Goal: Transaction & Acquisition: Purchase product/service

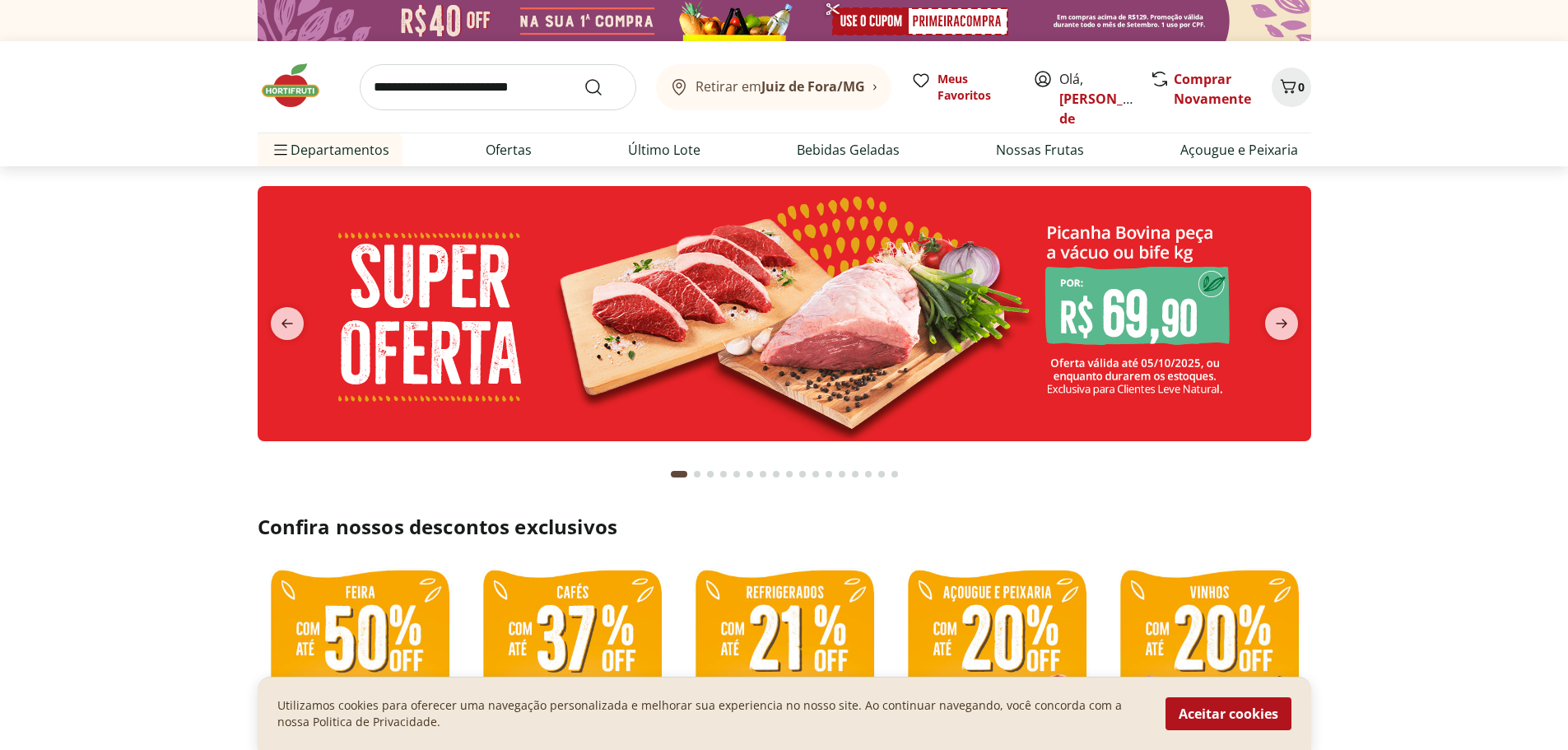
click at [916, 338] on img at bounding box center [784, 314] width 1054 height 255
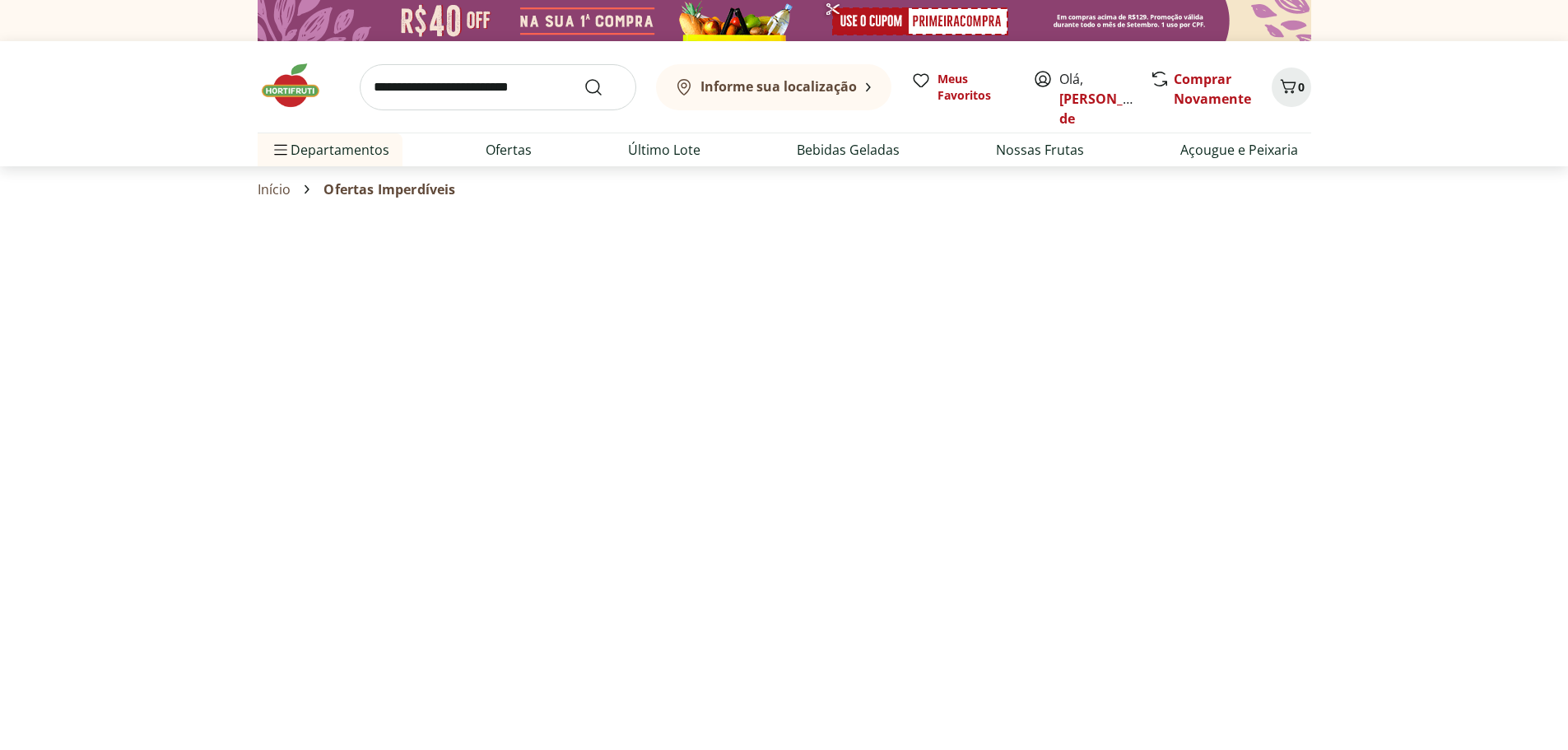
select select "**********"
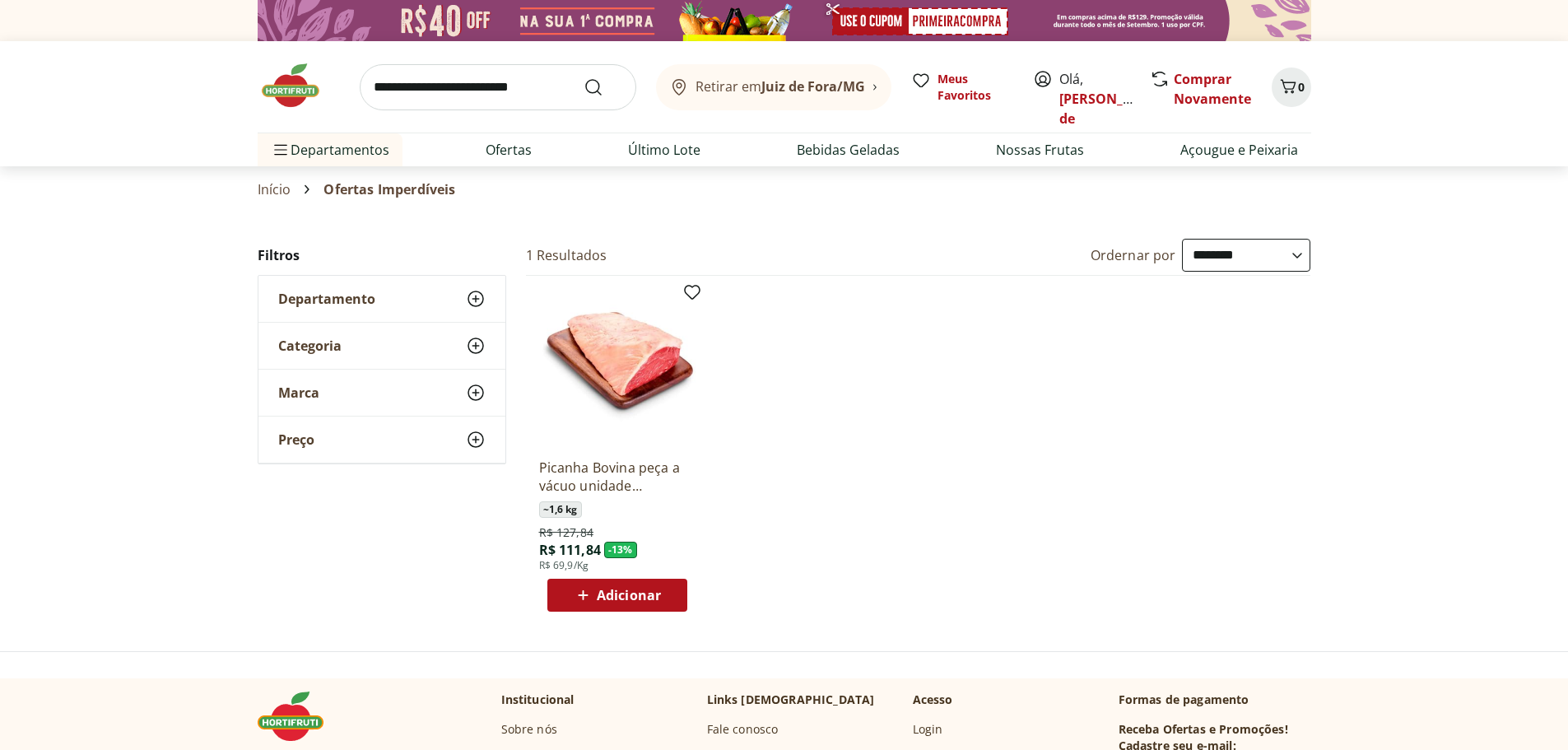
click at [613, 590] on span "Adicionar" at bounding box center [628, 595] width 64 height 13
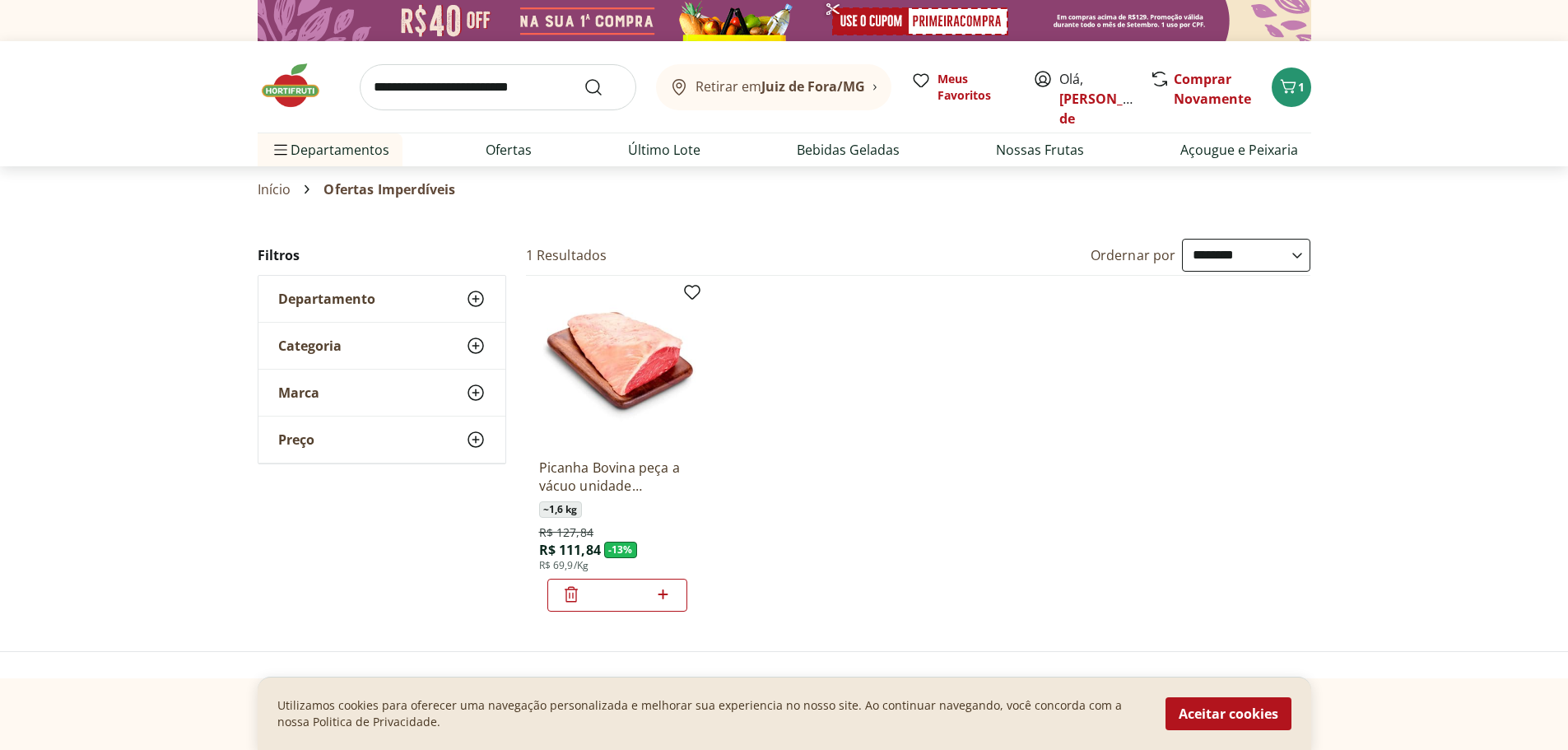
click at [286, 91] on img at bounding box center [299, 85] width 82 height 49
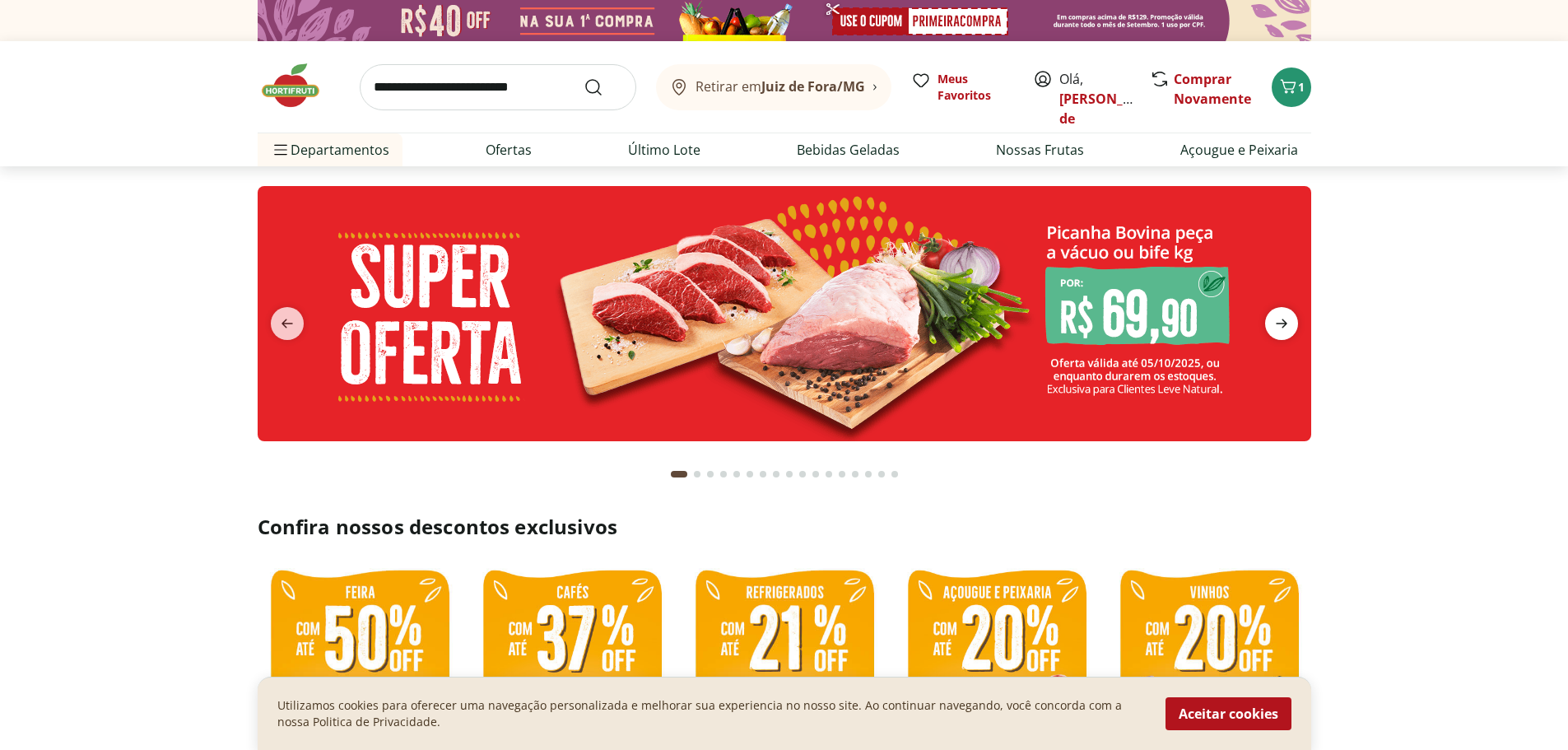
click at [1287, 327] on icon "next" at bounding box center [1281, 324] width 20 height 20
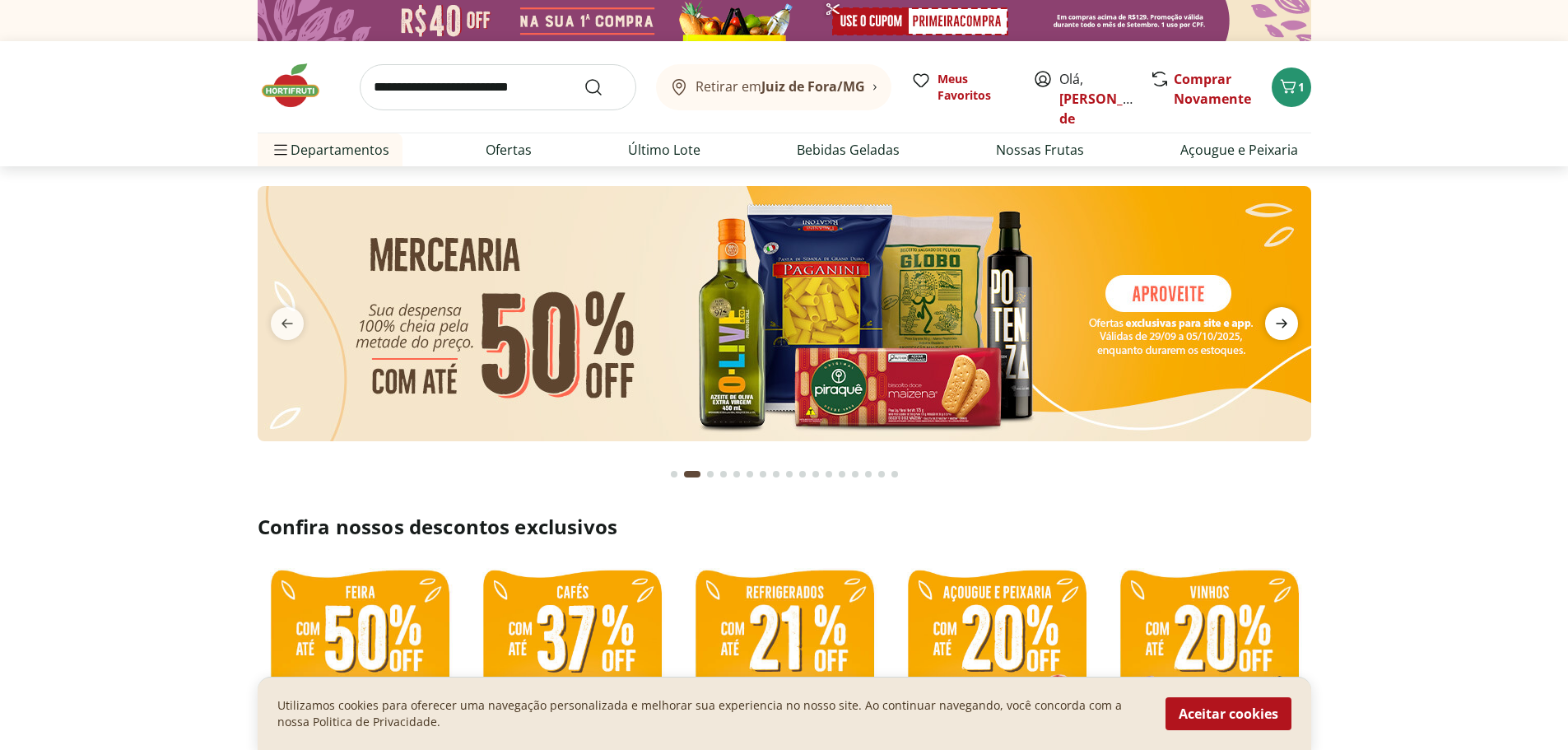
click at [1287, 327] on icon "next" at bounding box center [1281, 324] width 20 height 20
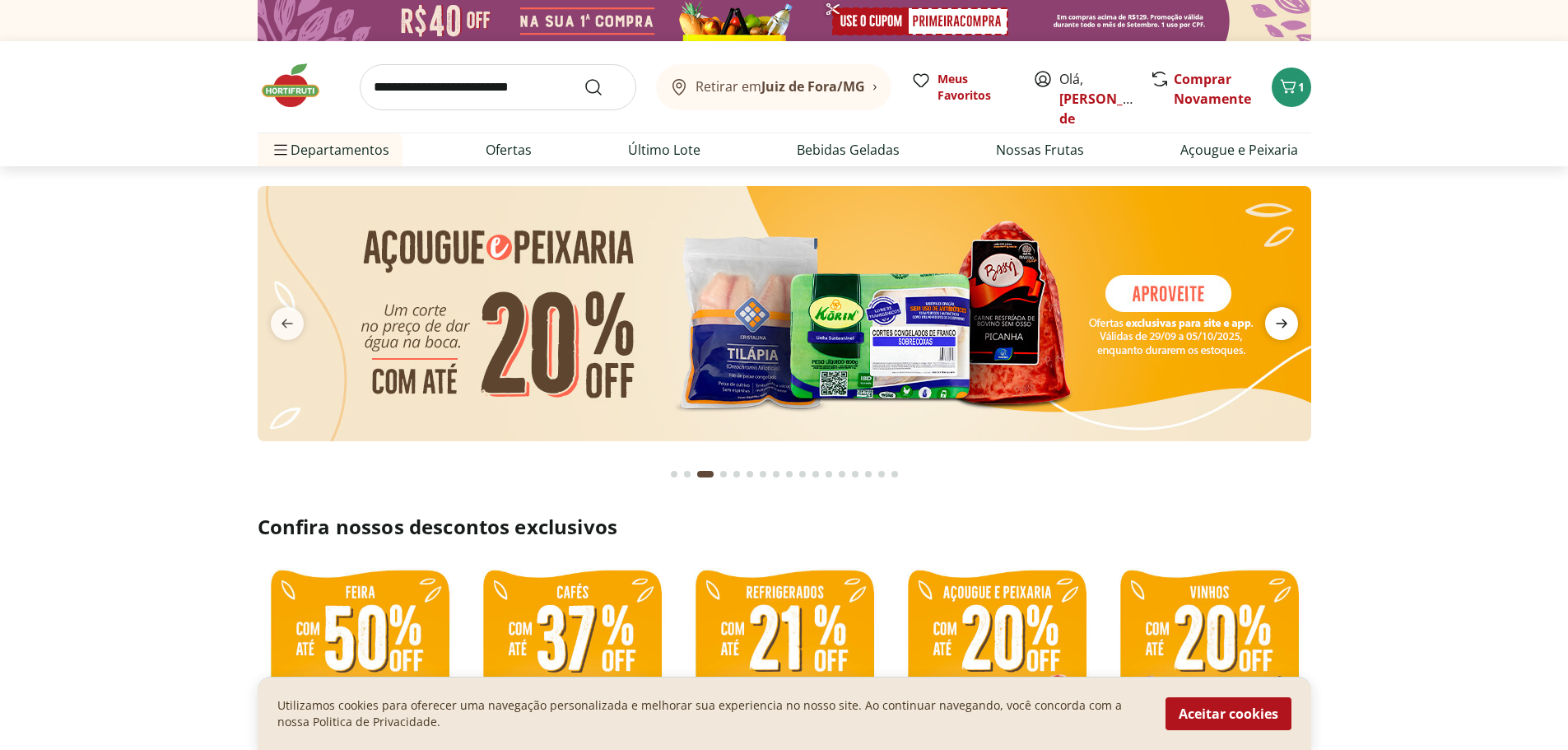
click at [1287, 327] on icon "next" at bounding box center [1281, 324] width 20 height 20
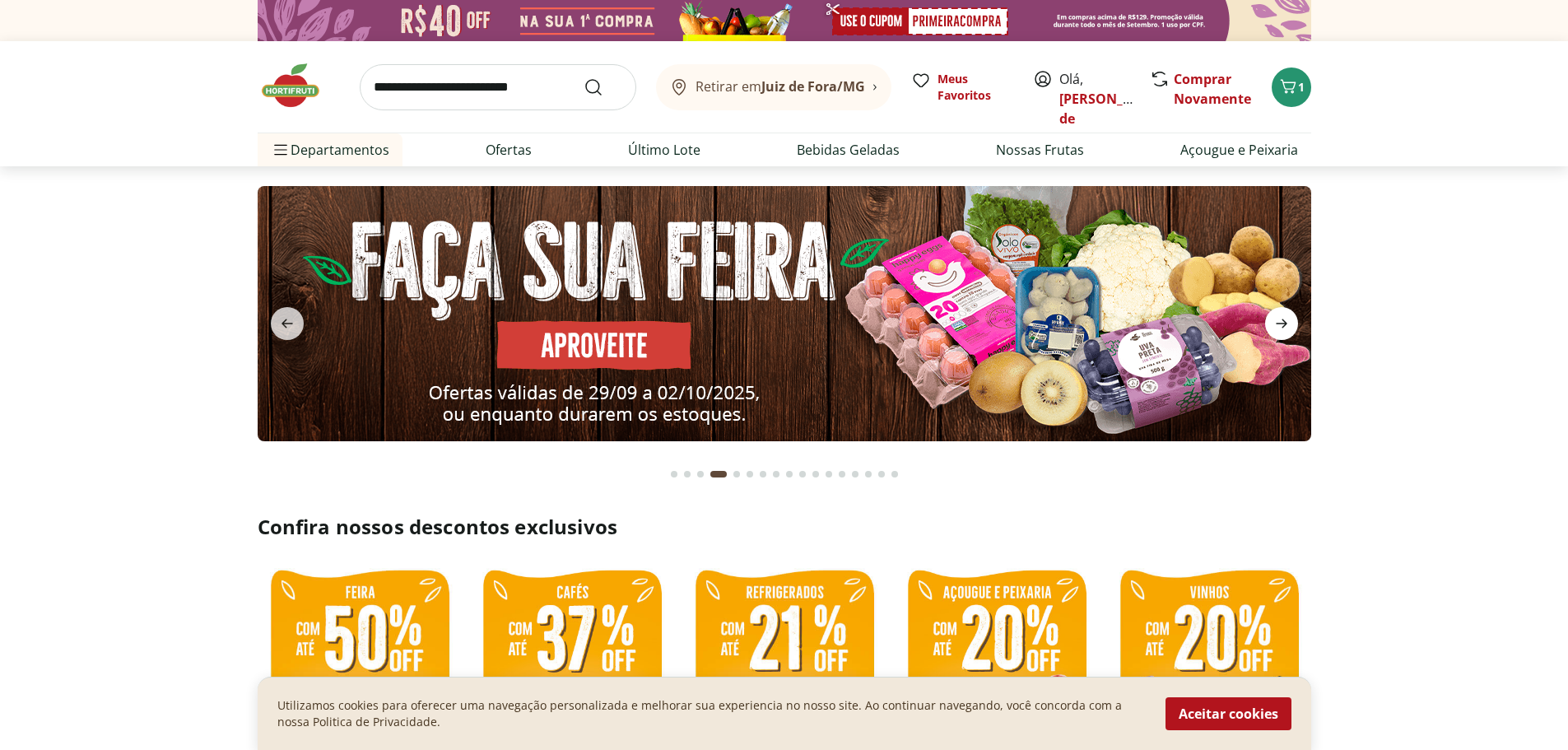
click at [1287, 327] on icon "next" at bounding box center [1281, 324] width 20 height 20
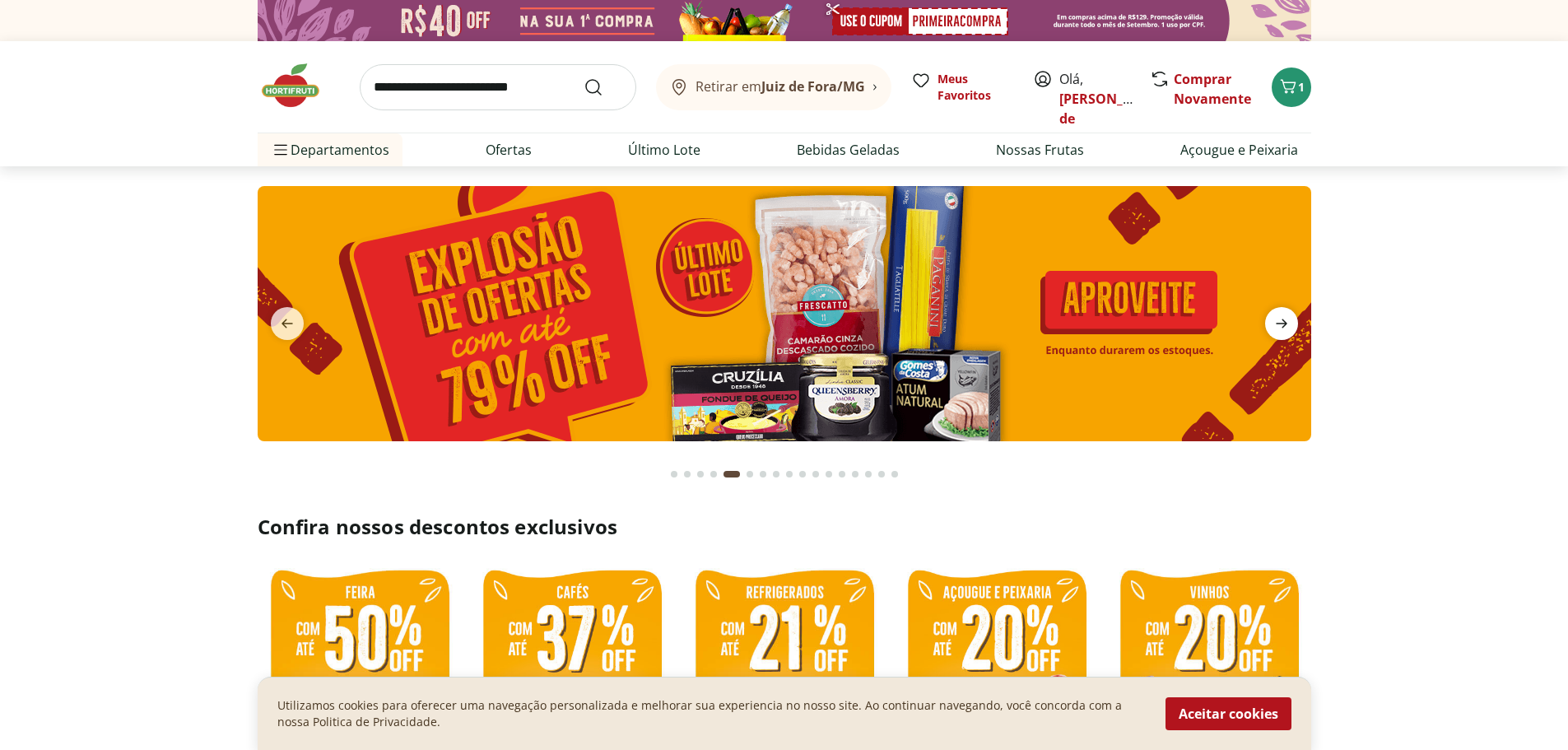
click at [1287, 327] on icon "next" at bounding box center [1281, 324] width 20 height 20
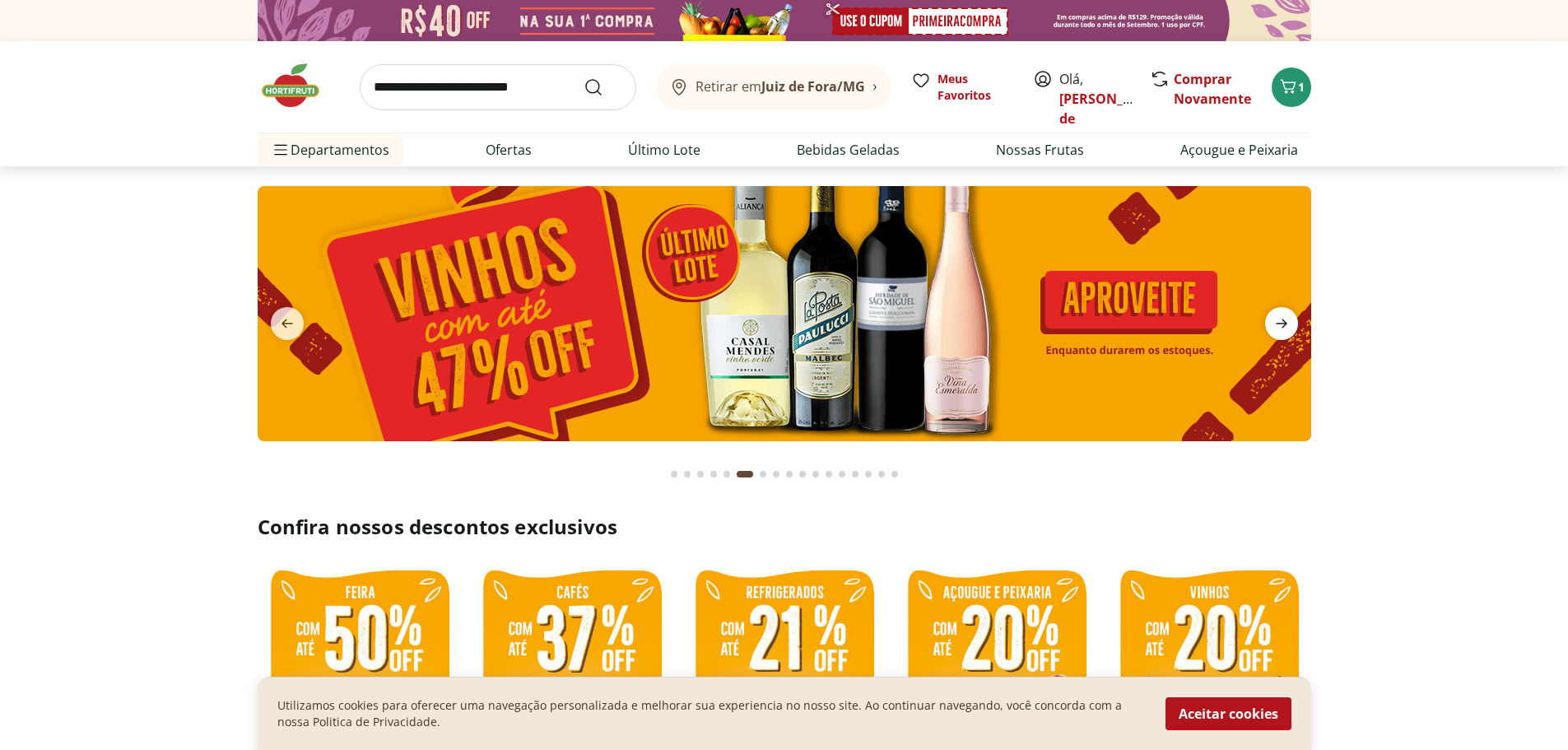
click at [1287, 327] on icon "next" at bounding box center [1281, 324] width 20 height 20
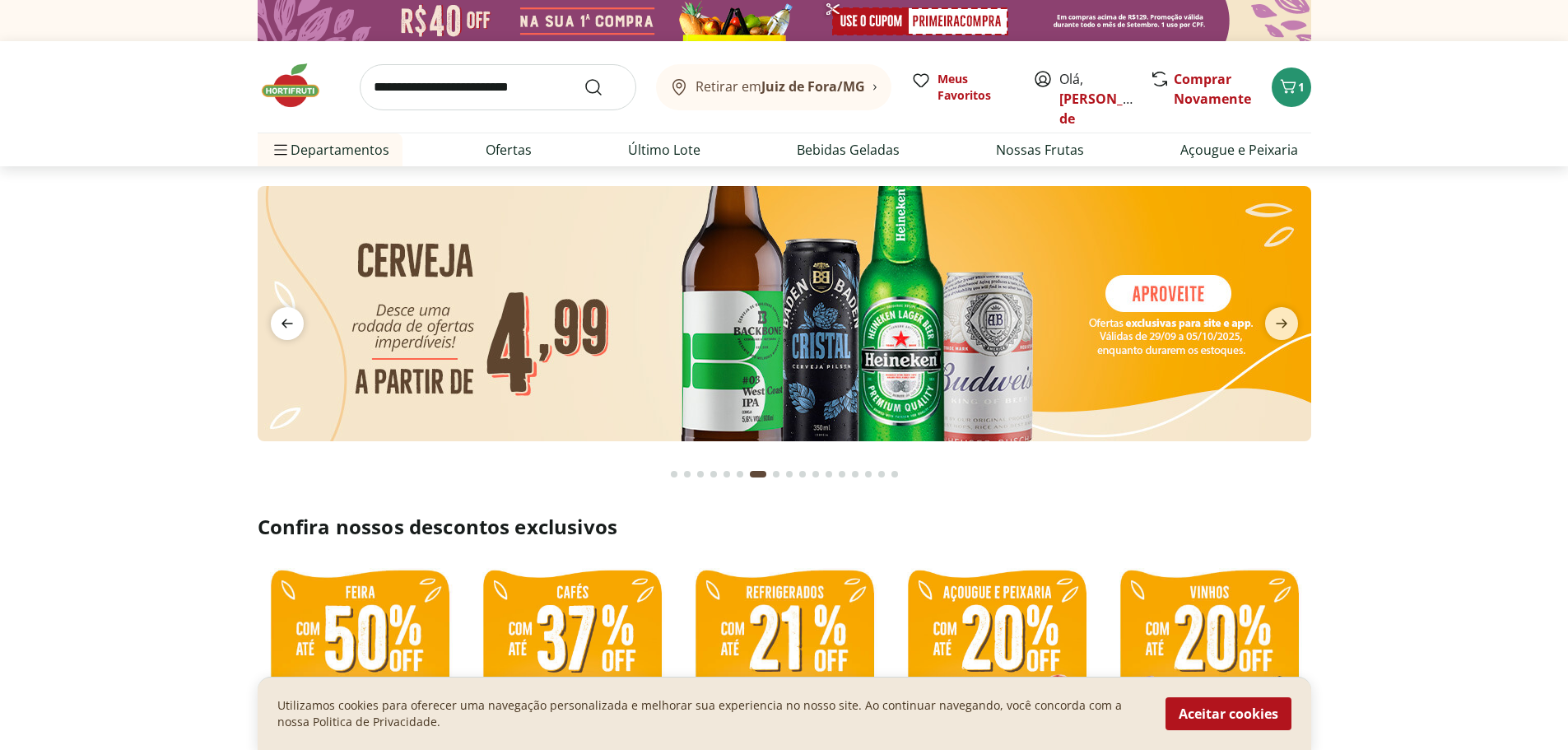
click at [286, 326] on icon "previous" at bounding box center [287, 324] width 20 height 20
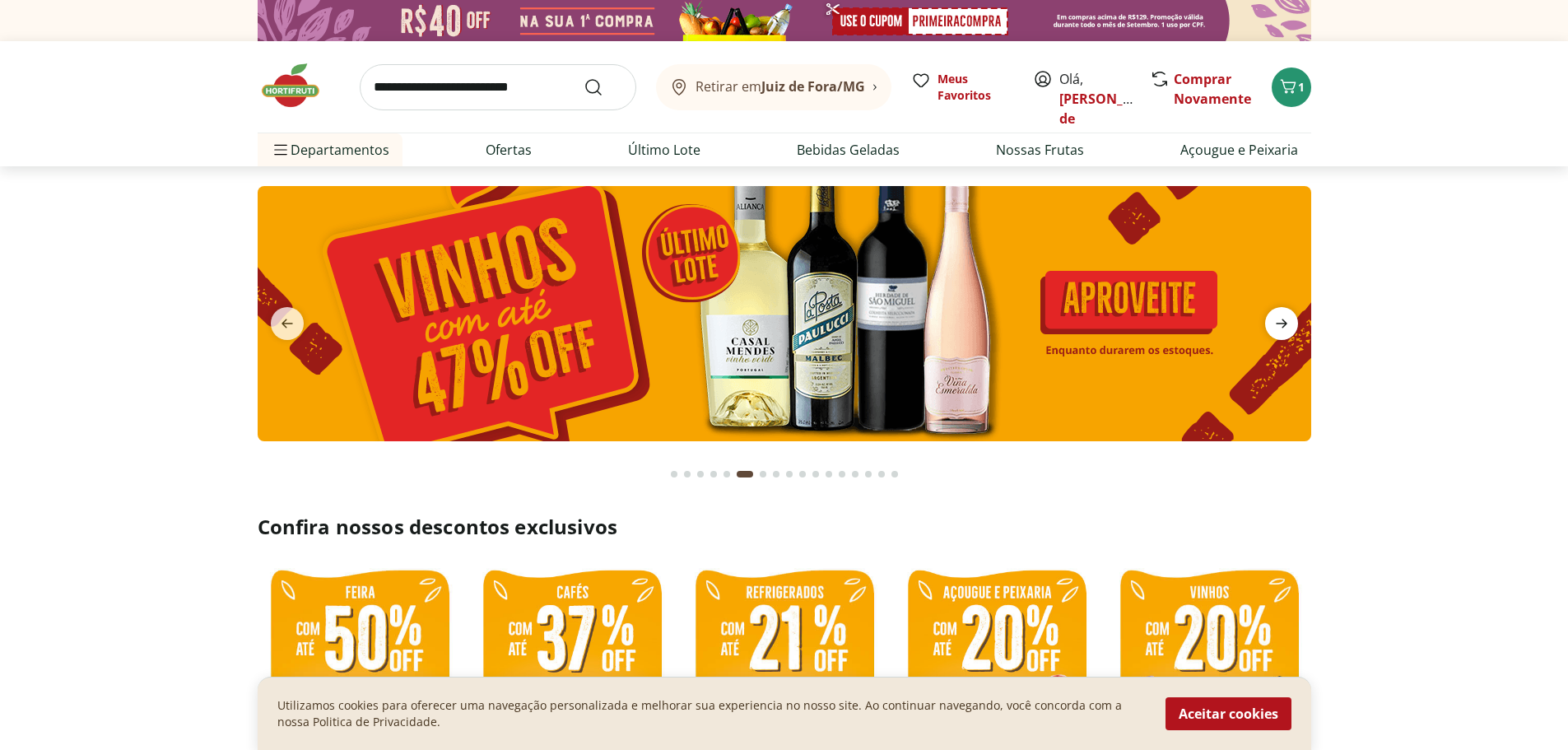
click at [1288, 326] on icon "next" at bounding box center [1281, 324] width 20 height 20
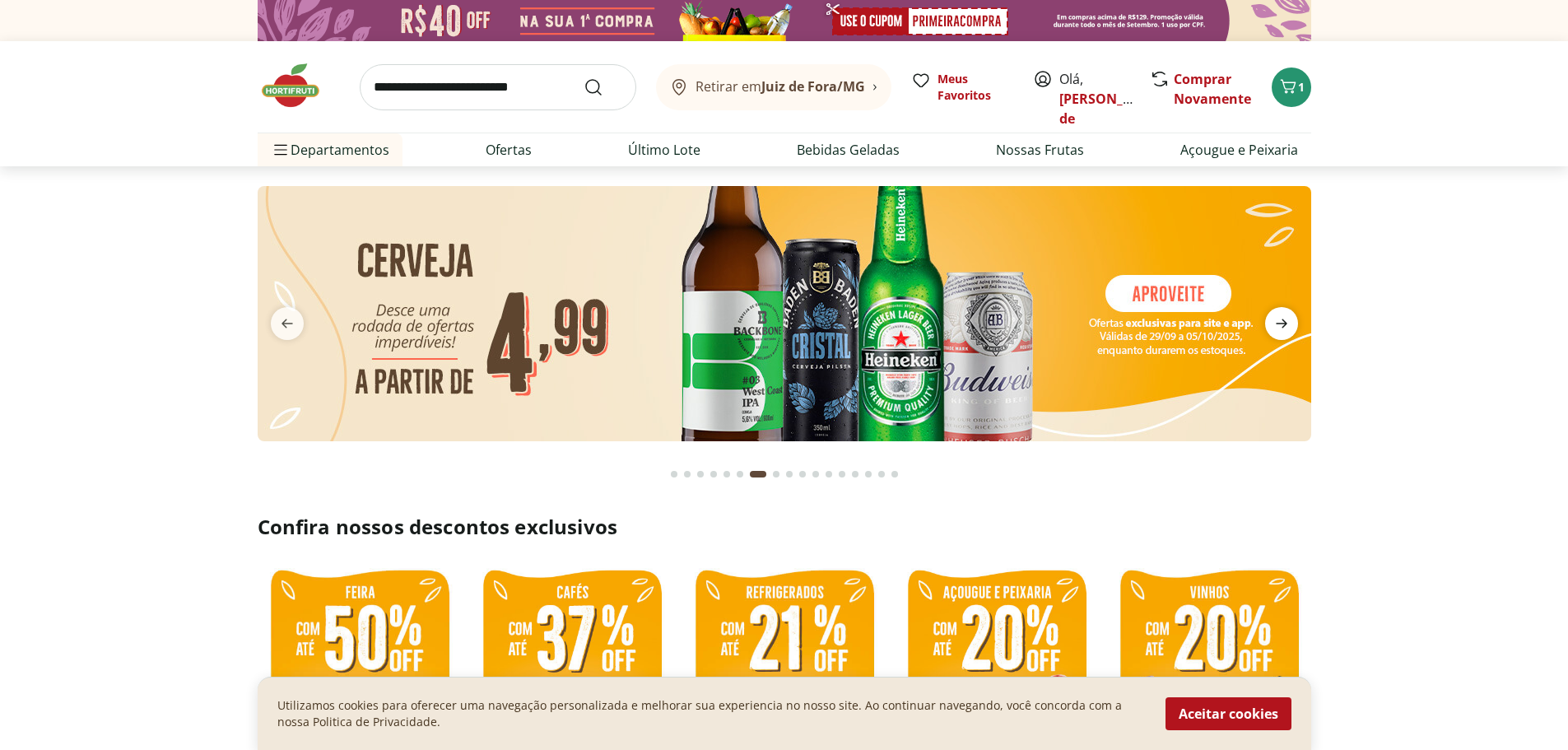
click at [1288, 326] on icon "next" at bounding box center [1281, 324] width 20 height 20
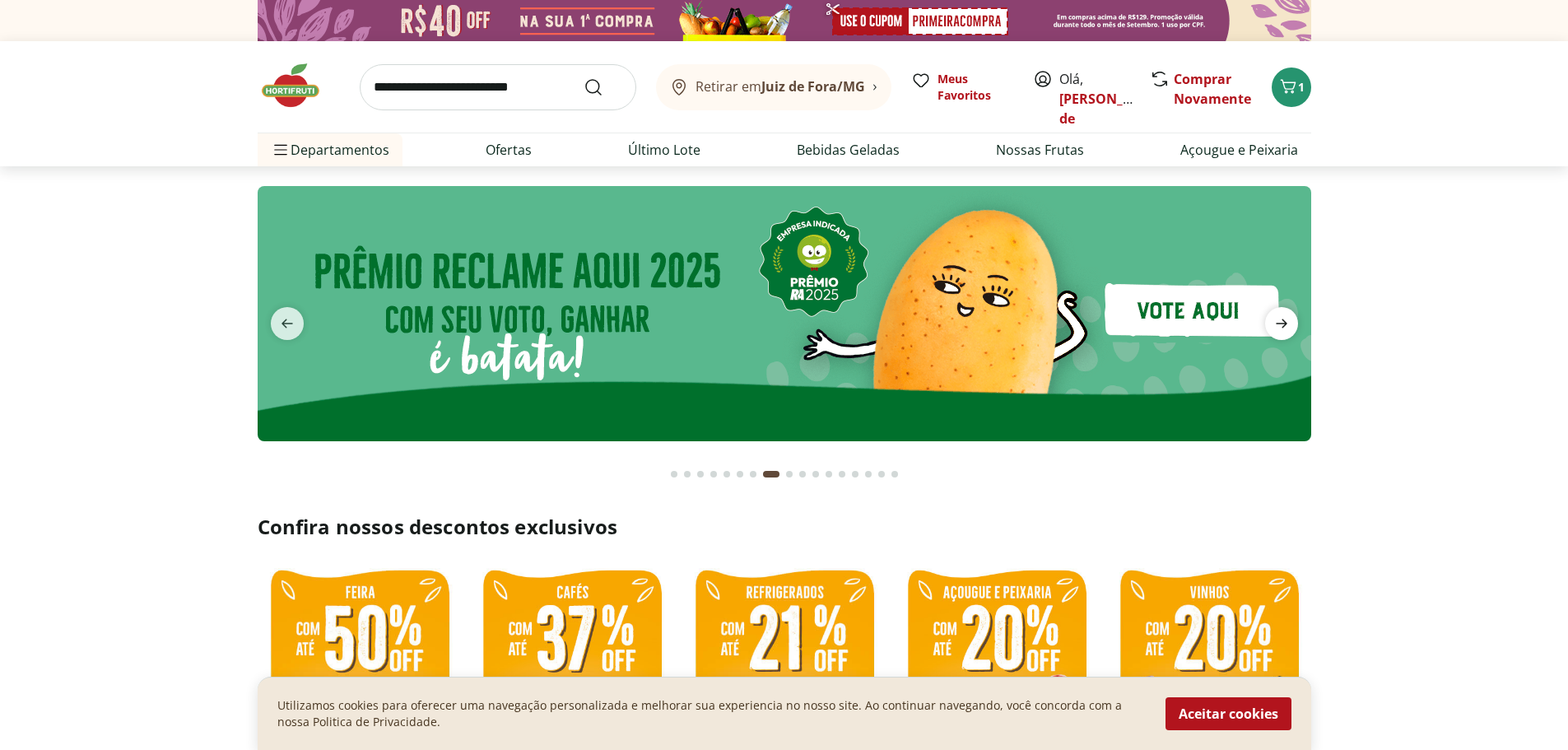
click at [1288, 326] on icon "next" at bounding box center [1281, 324] width 20 height 20
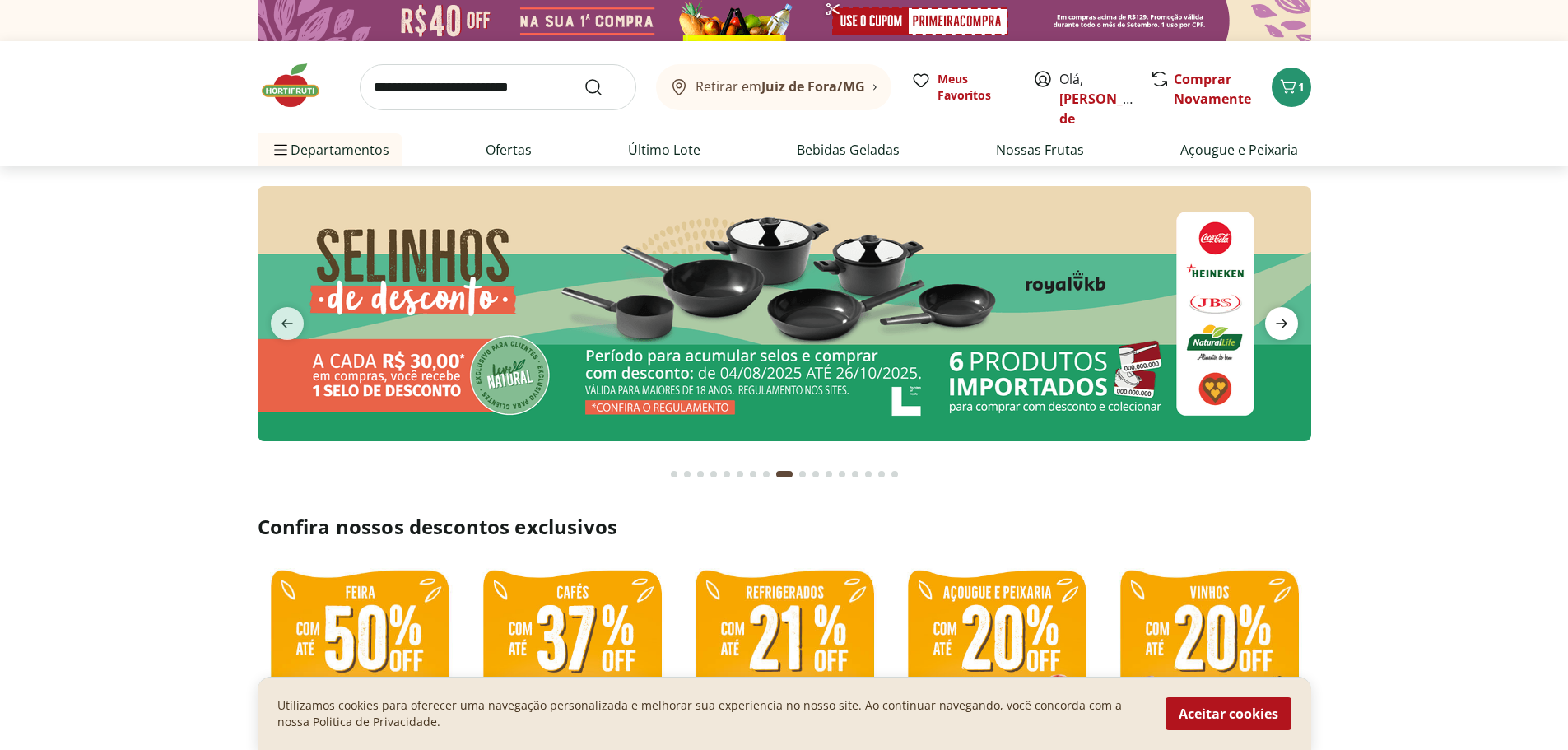
click at [1289, 317] on icon "next" at bounding box center [1281, 324] width 20 height 20
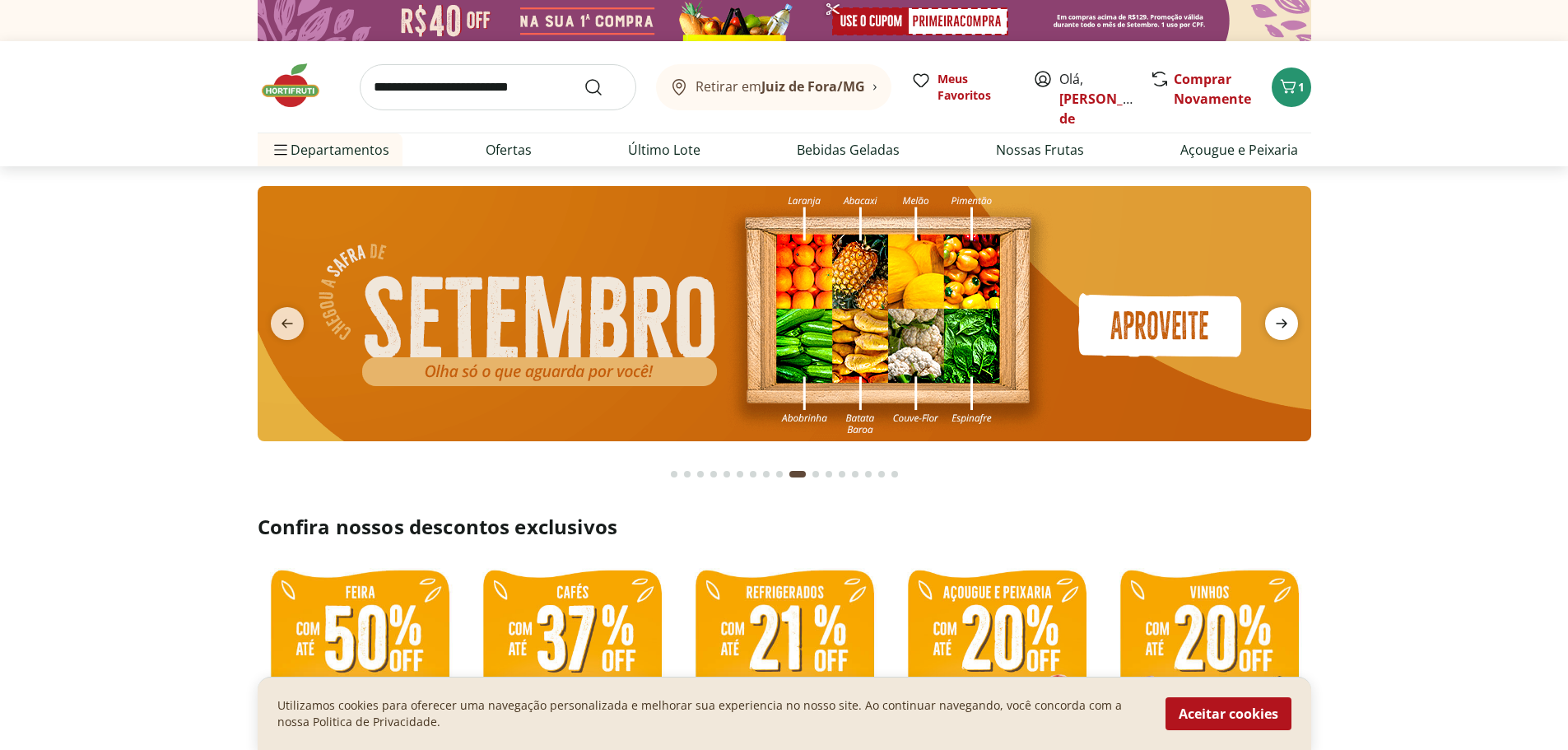
click at [1280, 323] on icon "next" at bounding box center [1281, 324] width 20 height 20
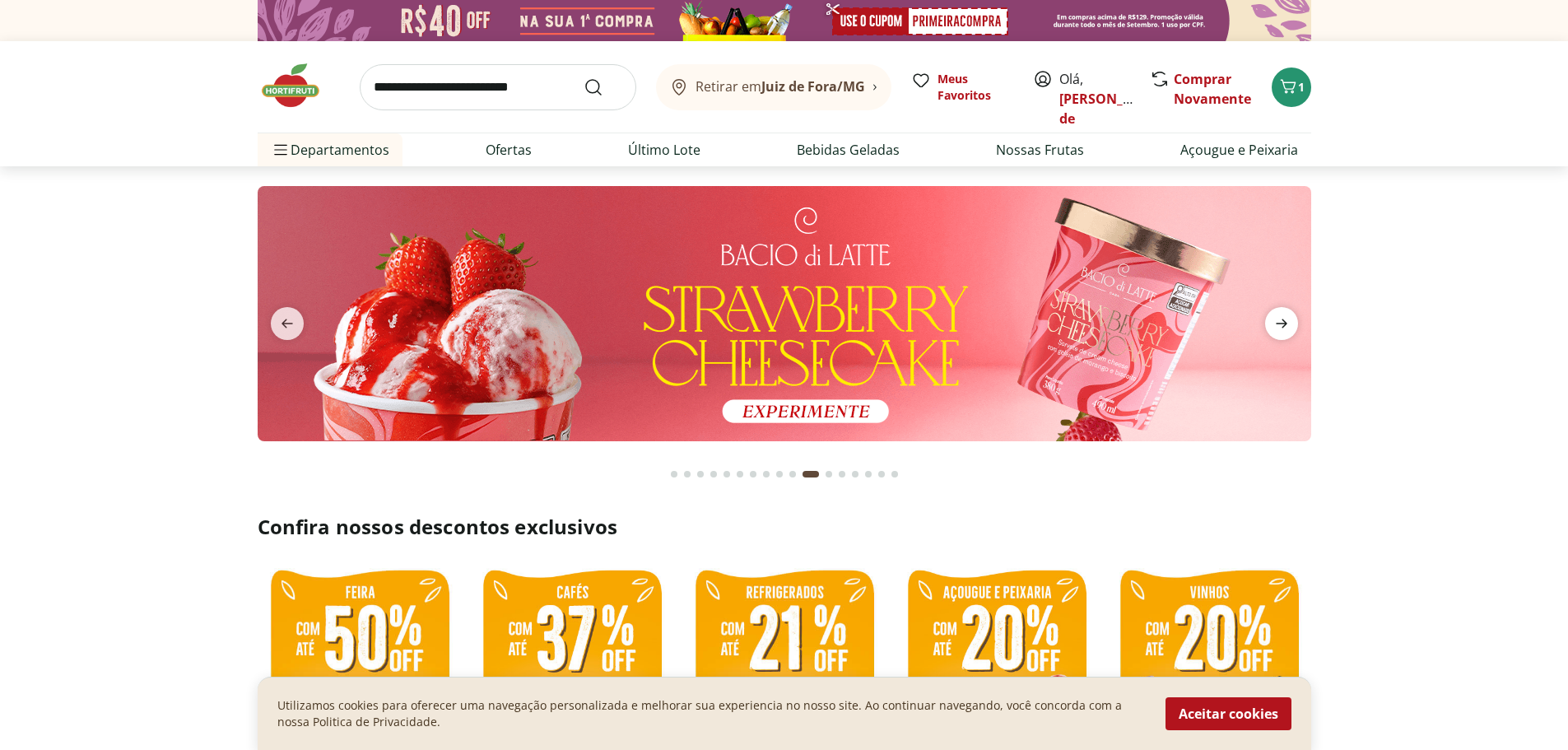
click at [1279, 324] on icon "next" at bounding box center [1281, 324] width 12 height 9
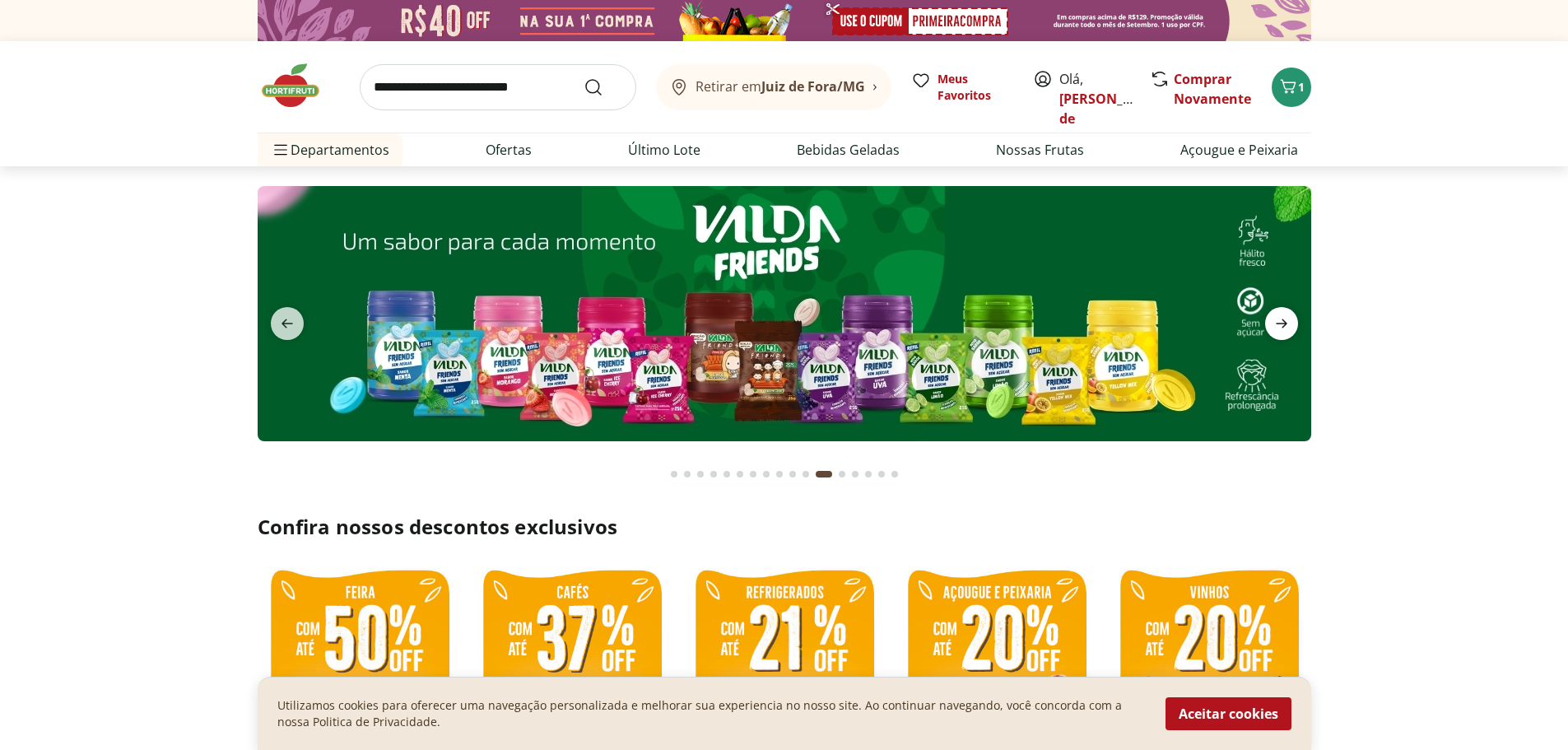
click at [1279, 324] on icon "next" at bounding box center [1281, 324] width 12 height 9
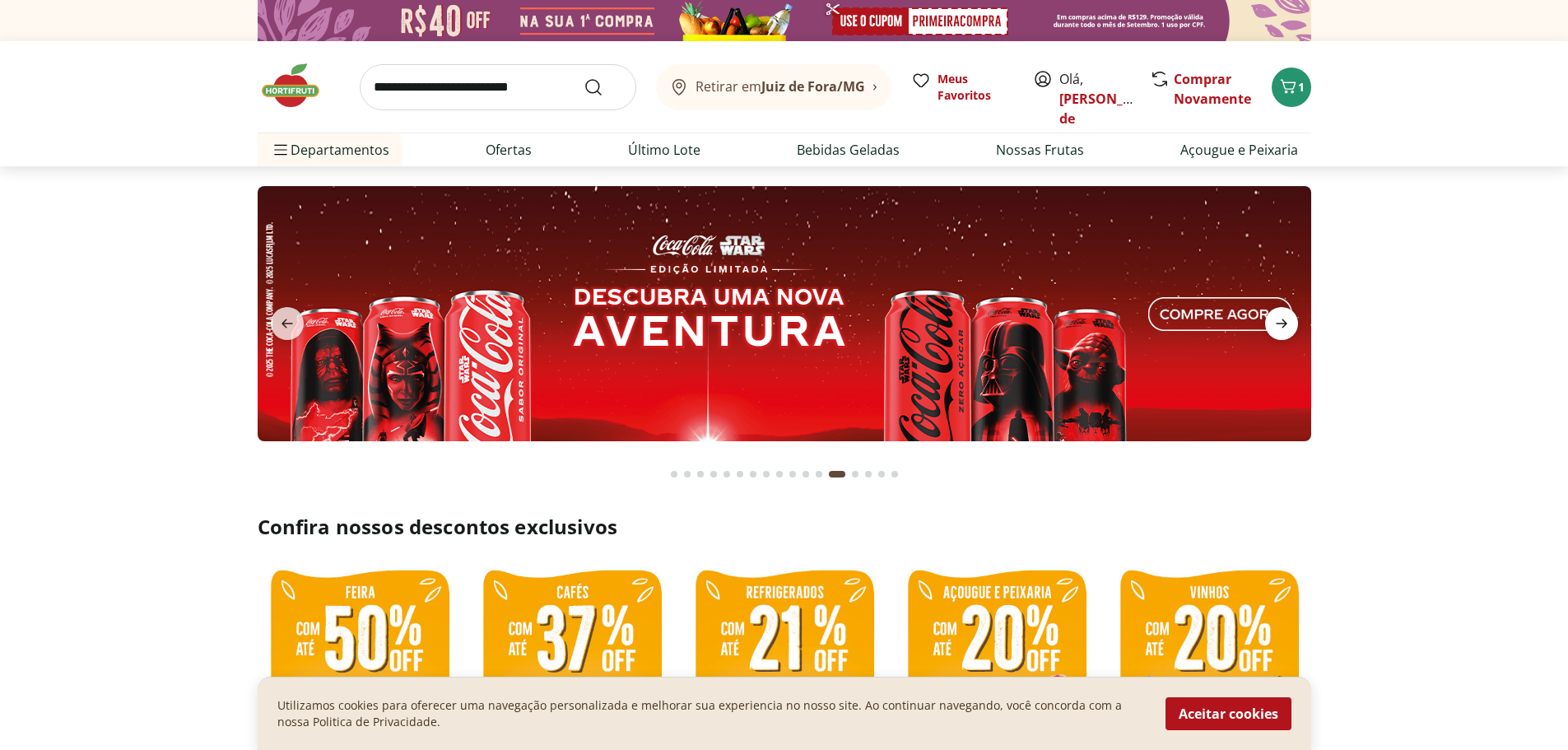
click at [1279, 324] on icon "next" at bounding box center [1281, 324] width 12 height 9
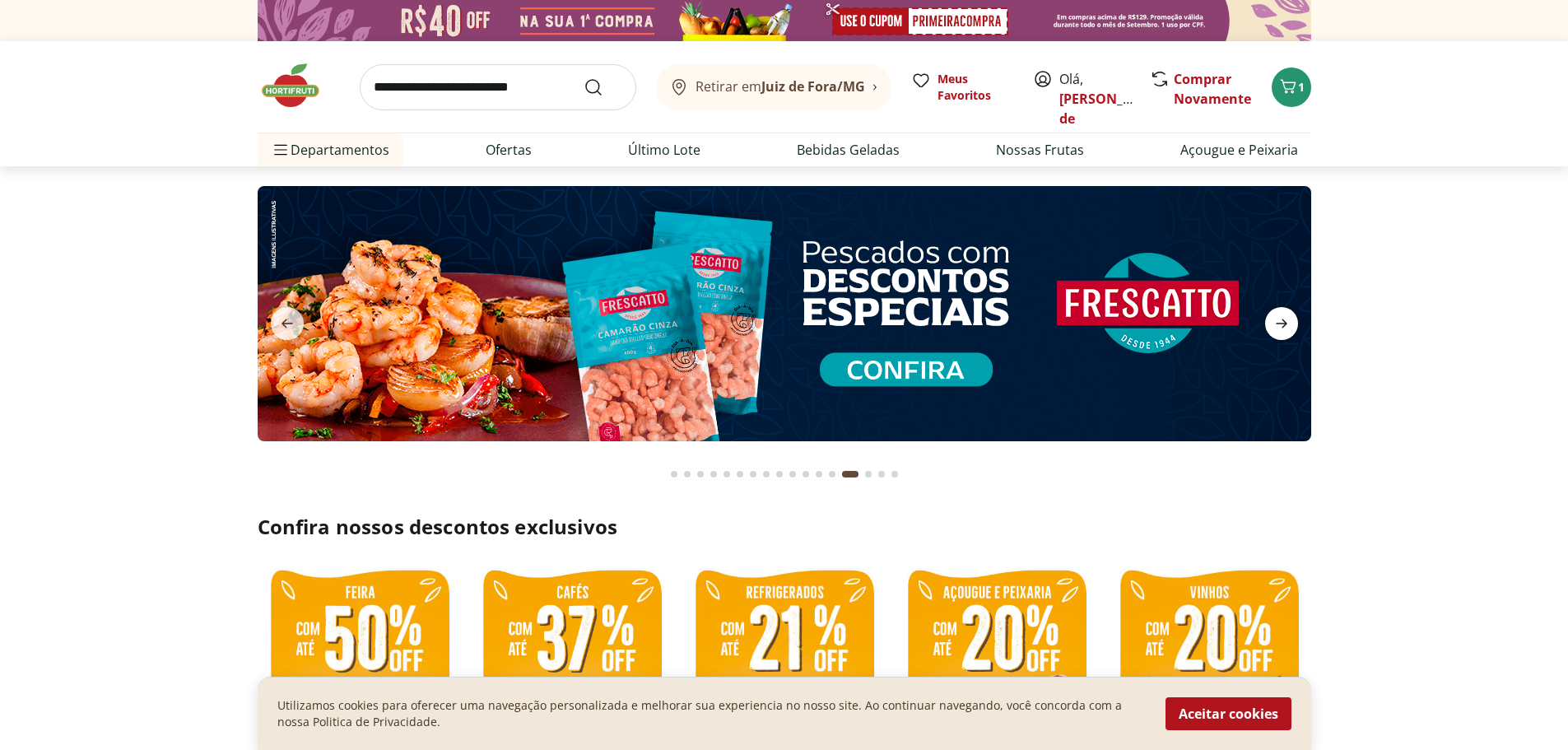
click at [1279, 324] on icon "next" at bounding box center [1281, 324] width 12 height 9
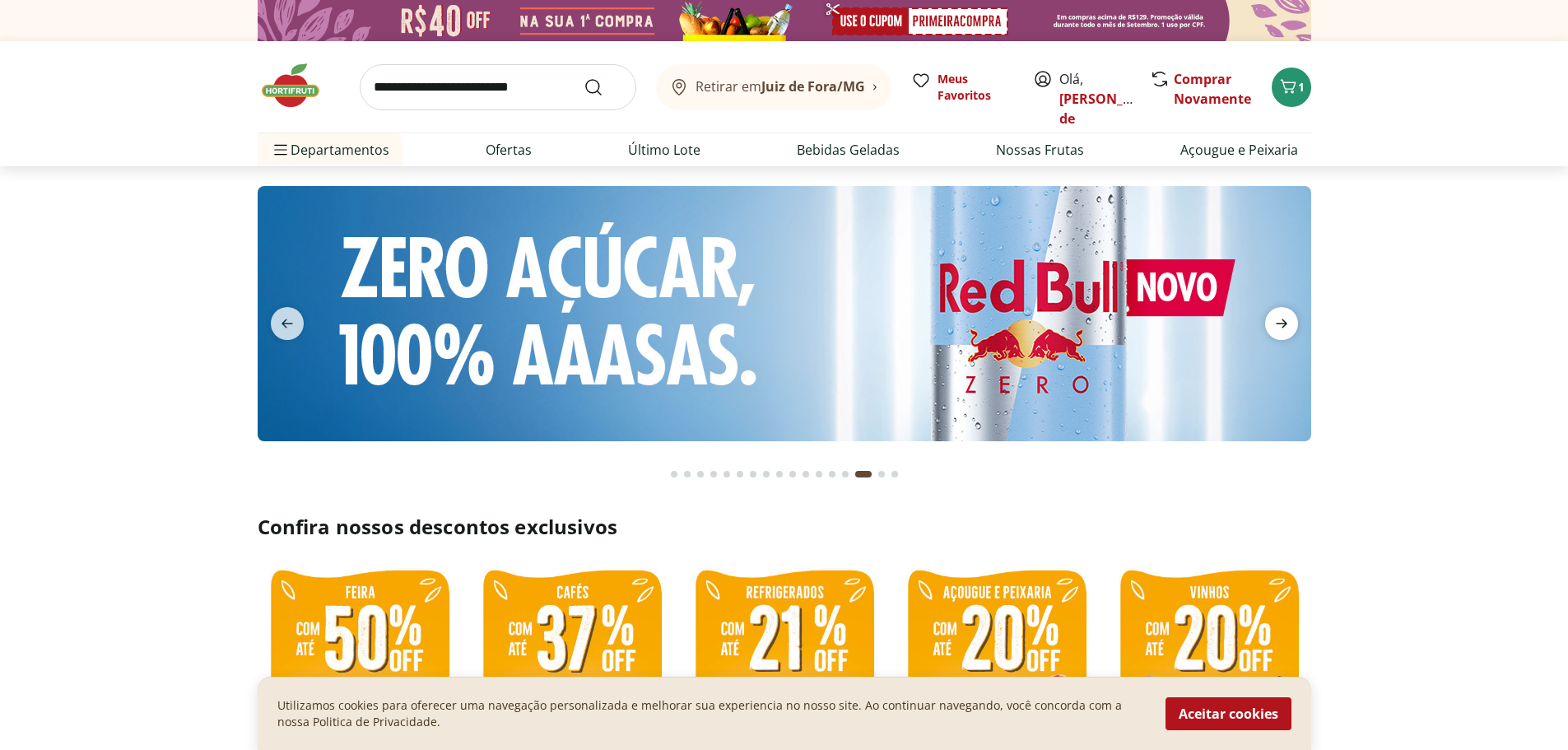
click at [1279, 324] on icon "next" at bounding box center [1281, 324] width 12 height 9
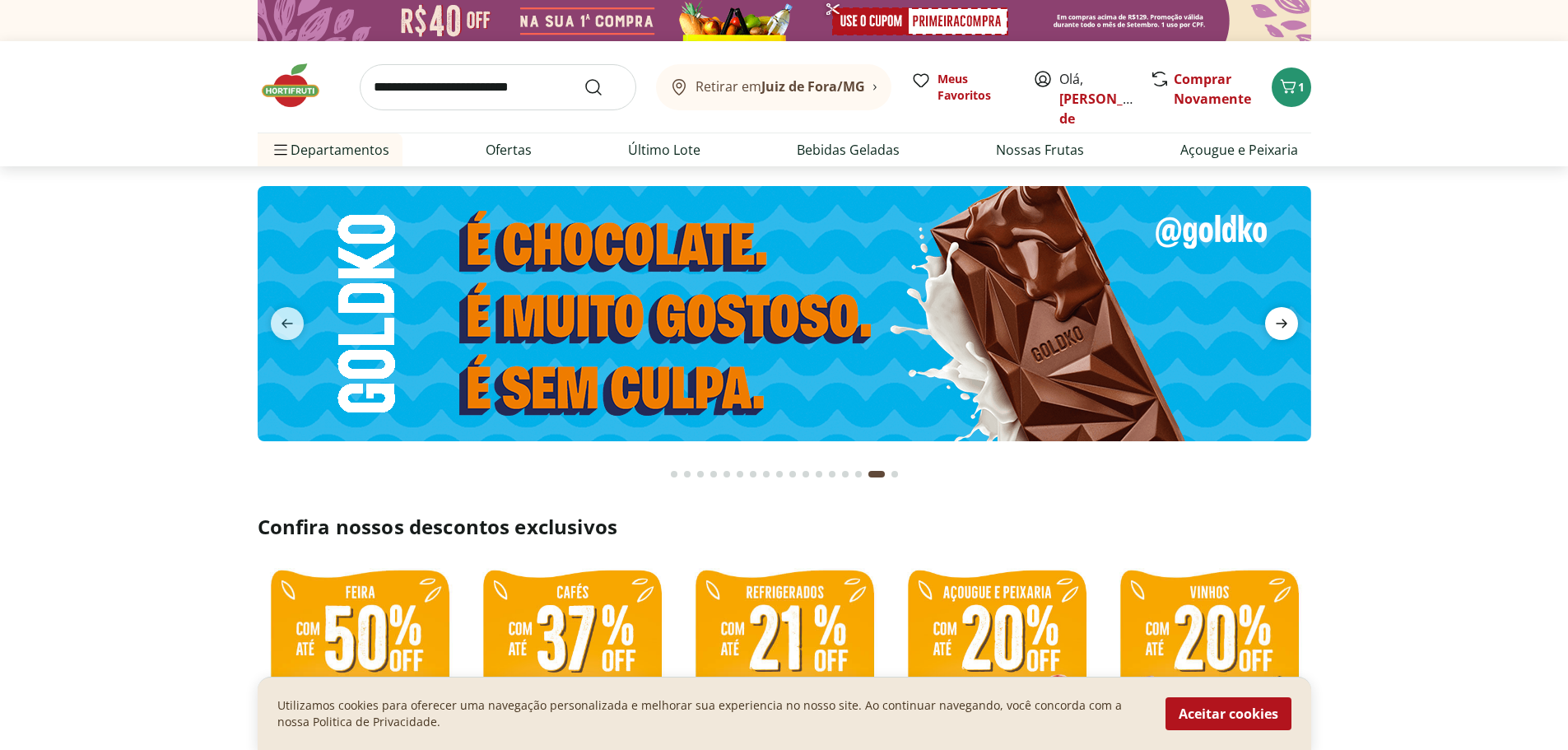
click at [1279, 324] on icon "next" at bounding box center [1281, 324] width 12 height 9
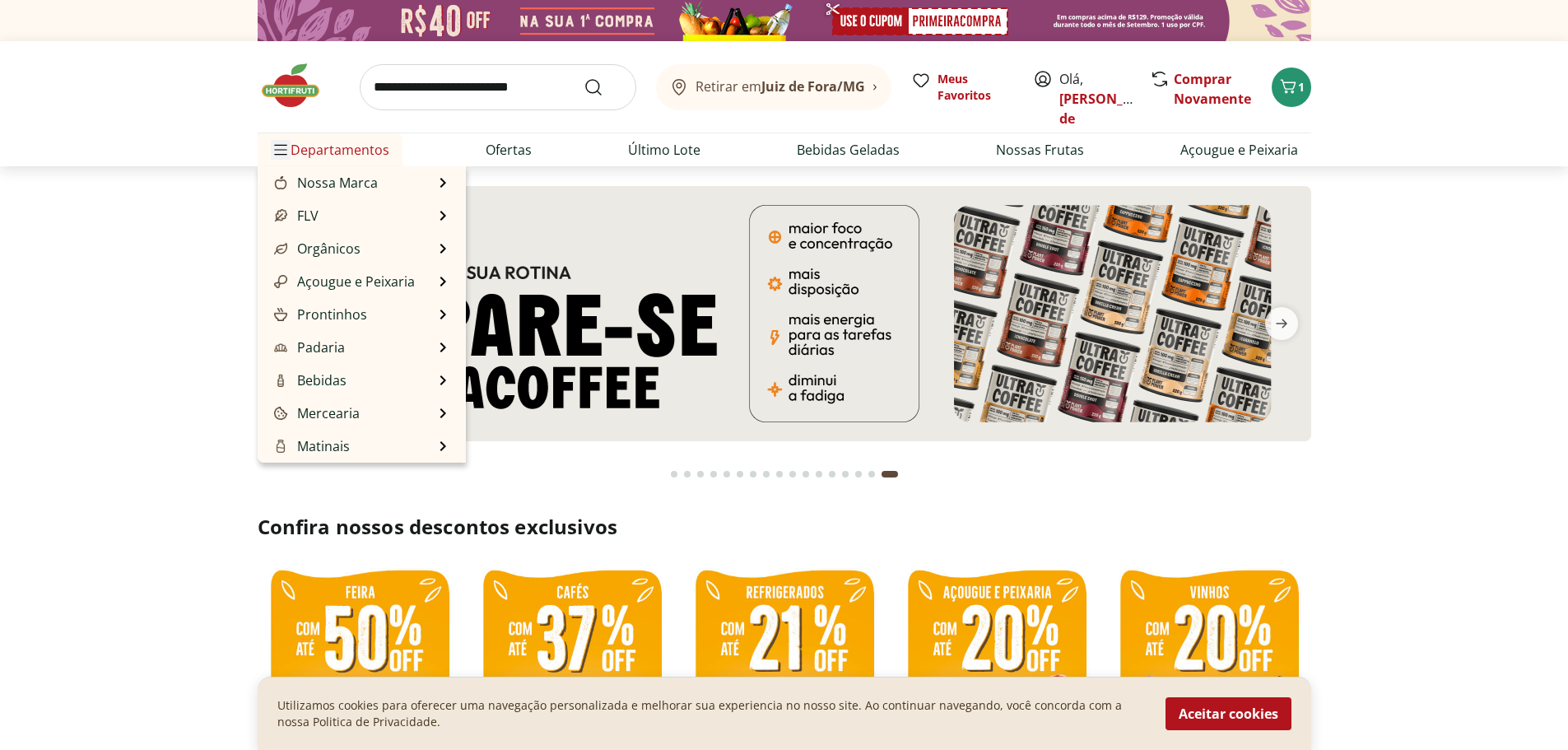
click at [277, 152] on icon "Menu" at bounding box center [280, 150] width 13 height 13
click at [280, 146] on icon "Menu" at bounding box center [280, 150] width 13 height 13
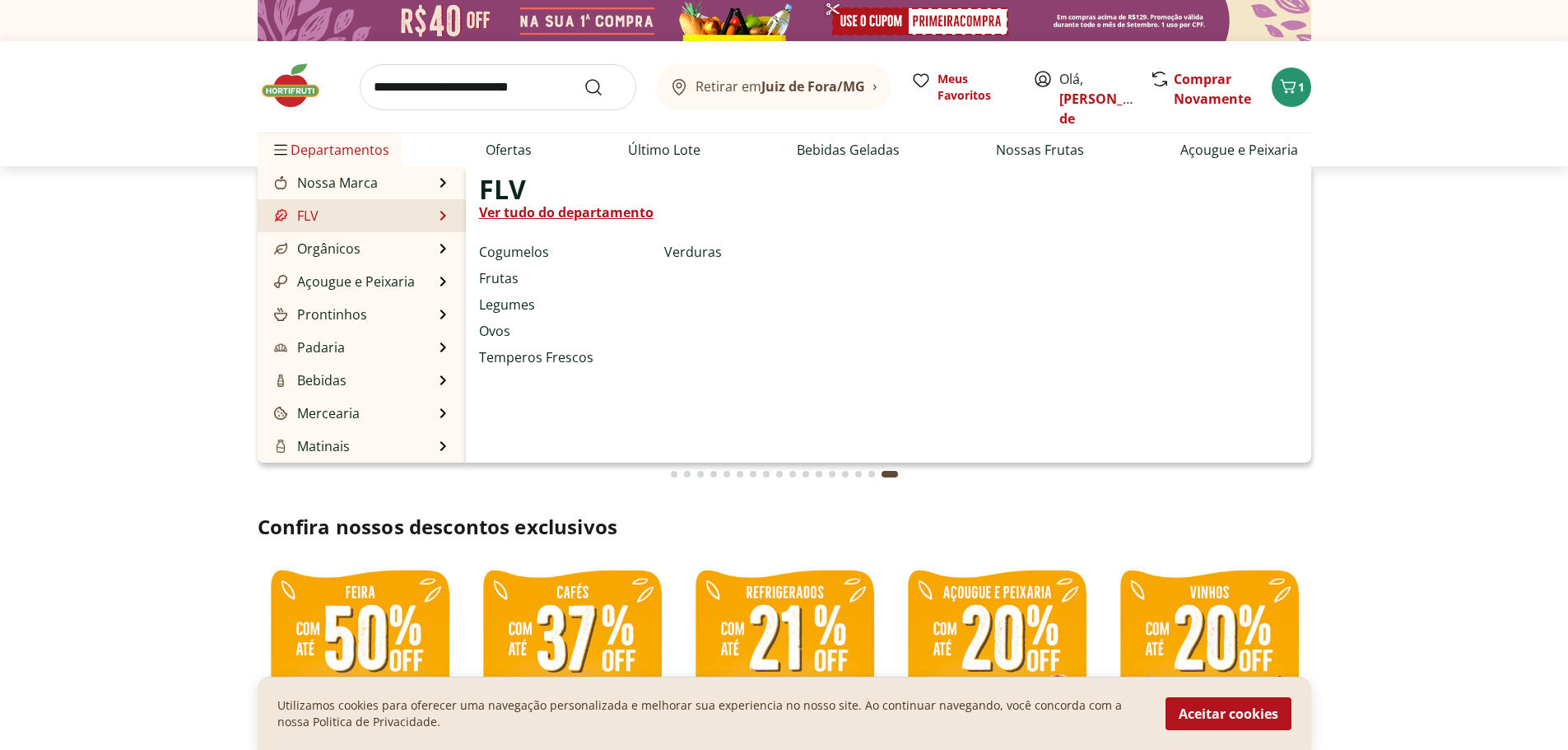
click at [503, 282] on link "Frutas" at bounding box center [498, 278] width 39 height 20
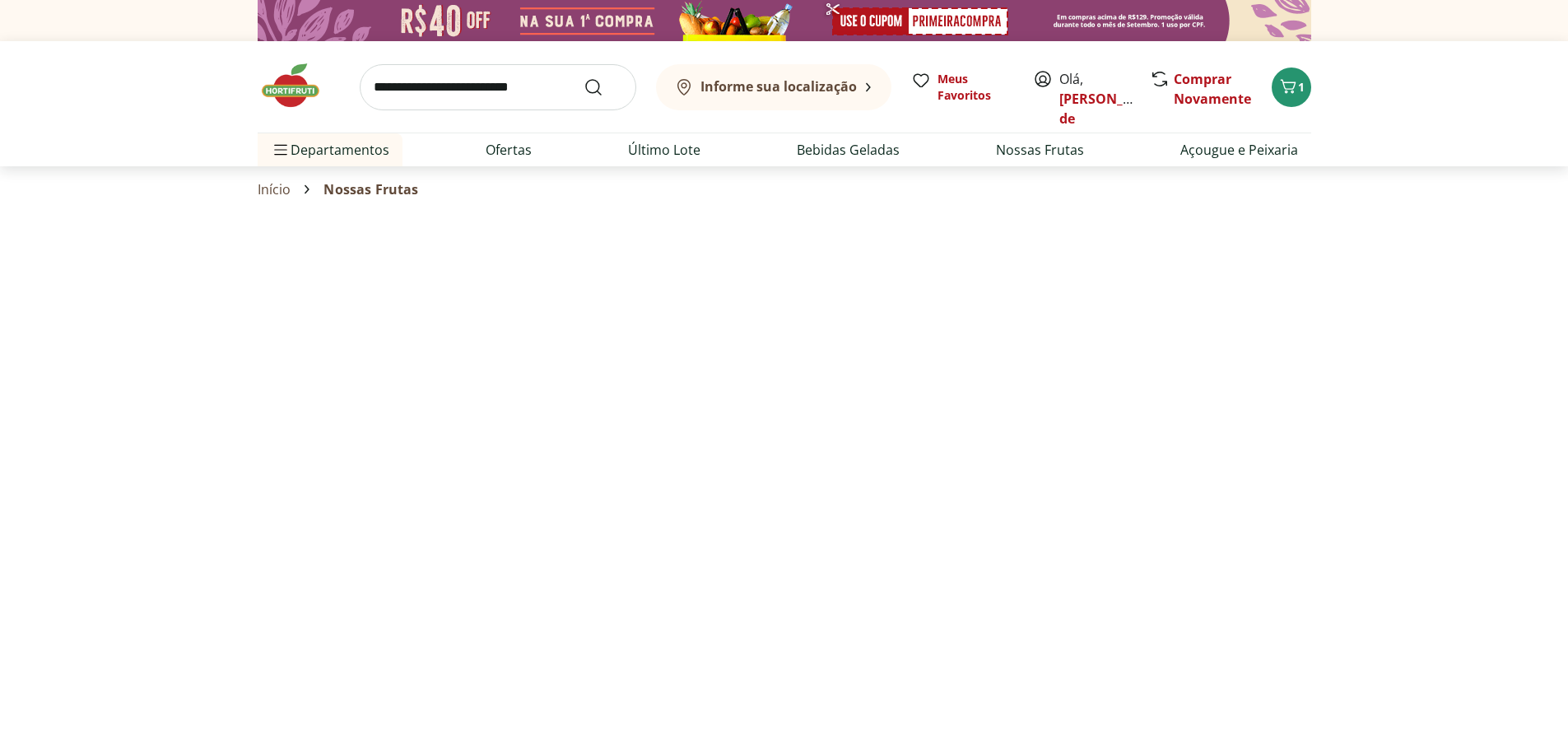
select select "**********"
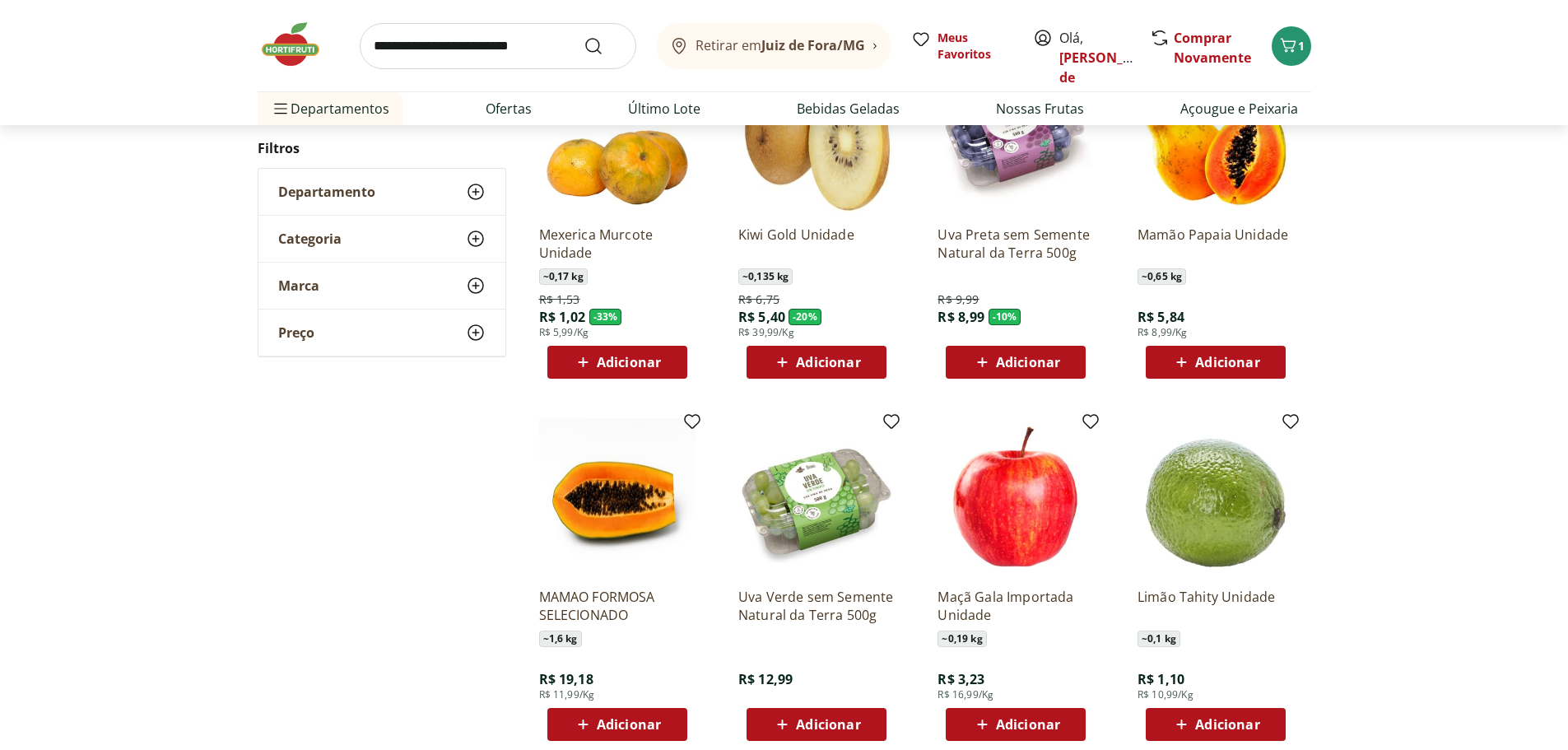
scroll to position [247, 0]
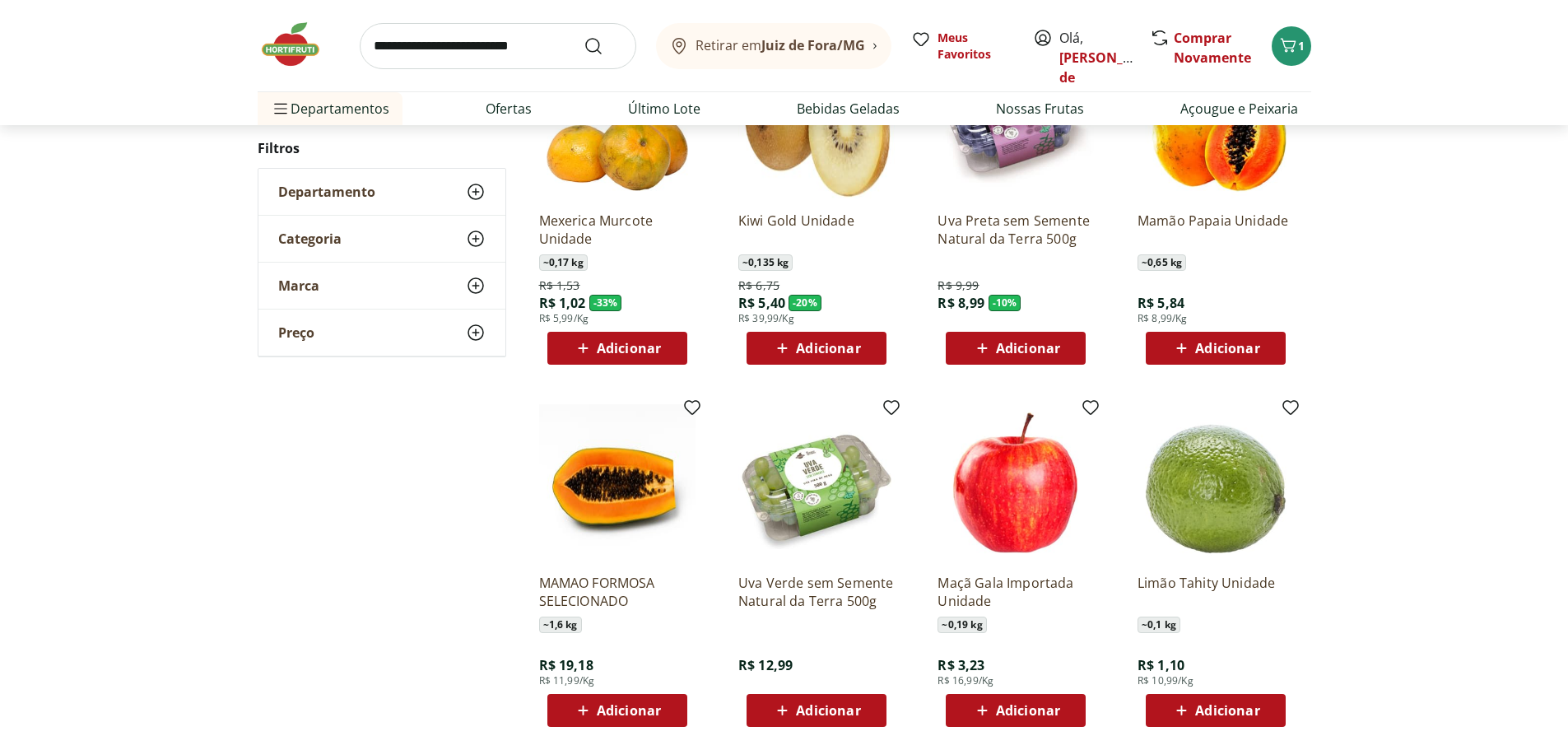
click at [784, 344] on icon at bounding box center [782, 348] width 21 height 20
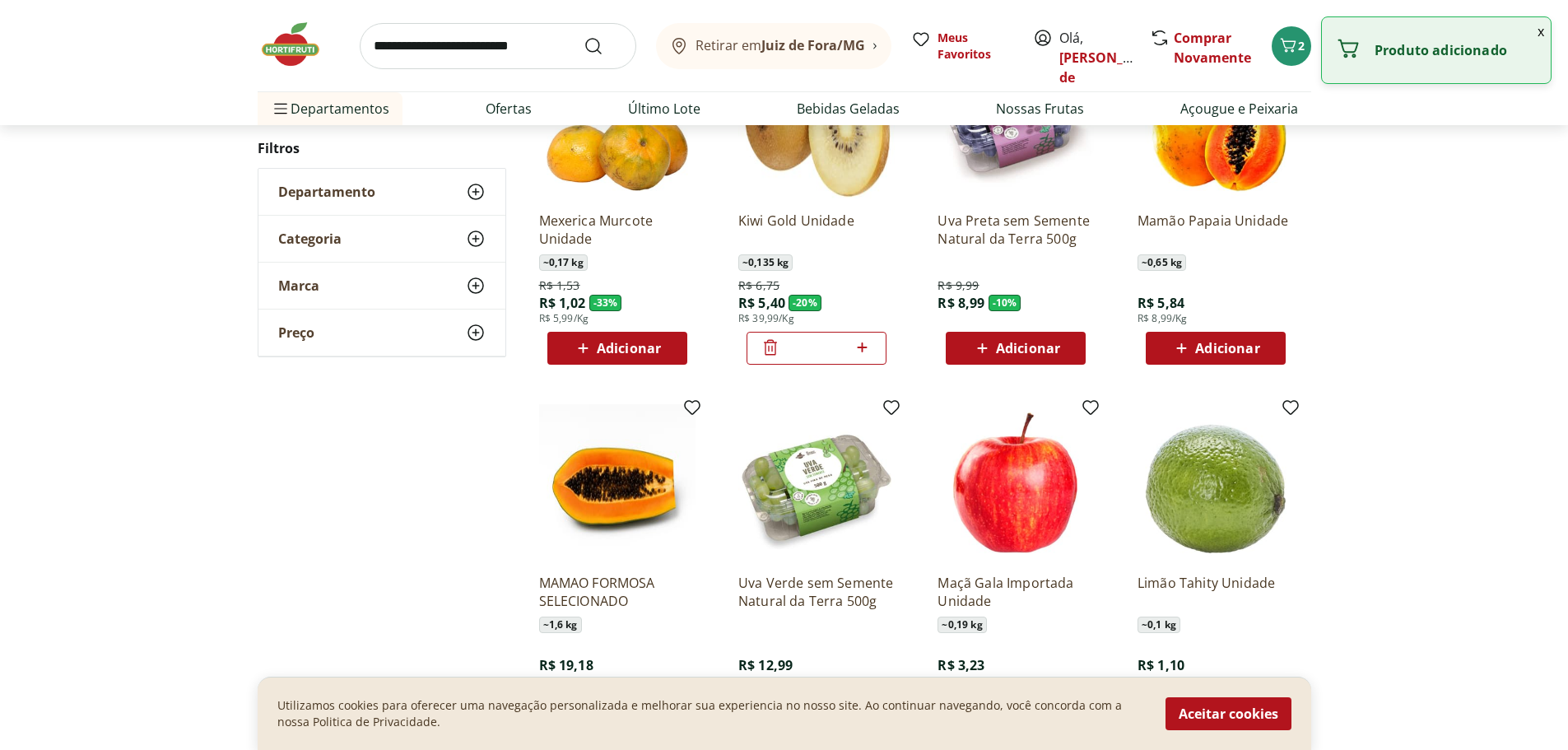
click at [864, 347] on icon at bounding box center [862, 348] width 21 height 20
type input "*"
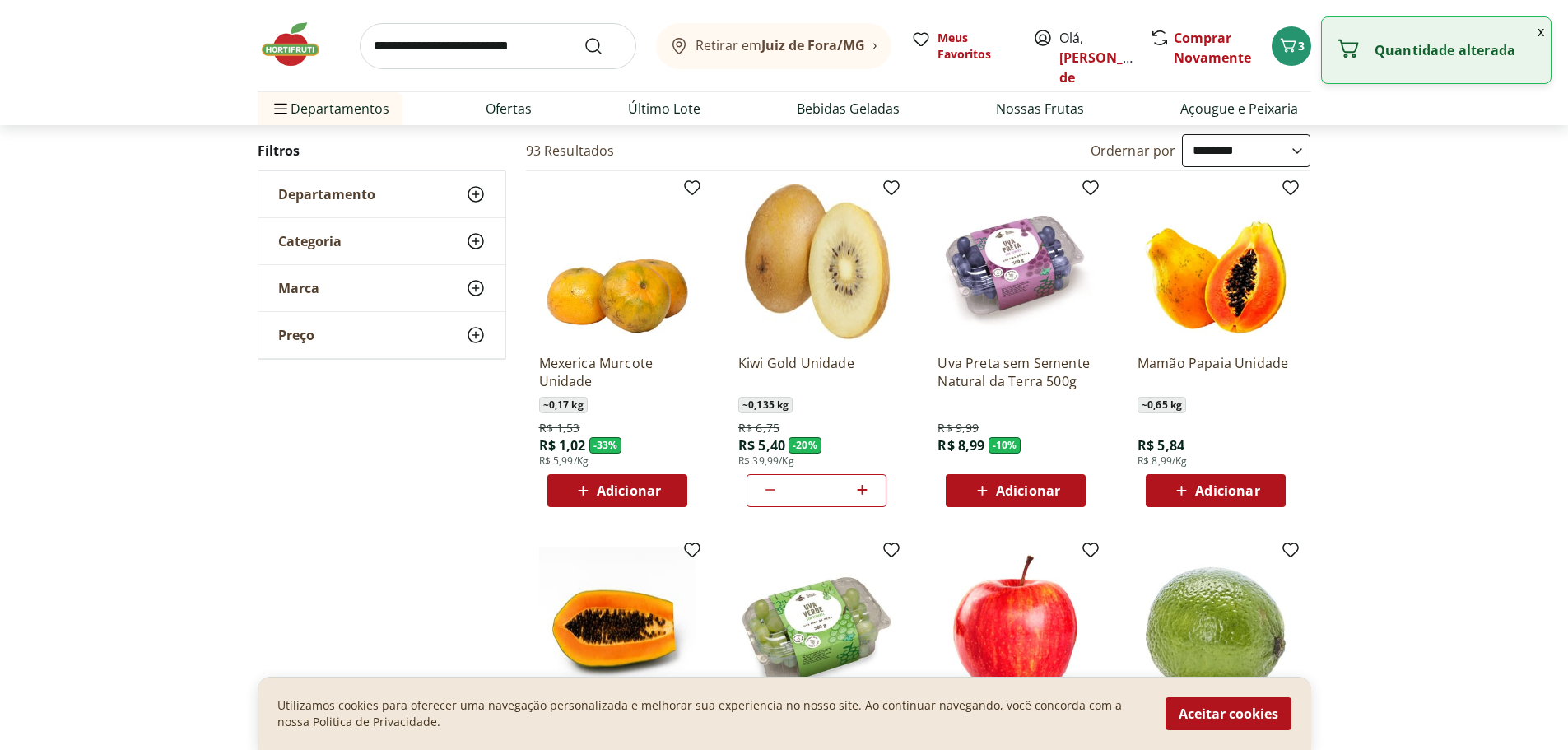
scroll to position [82, 0]
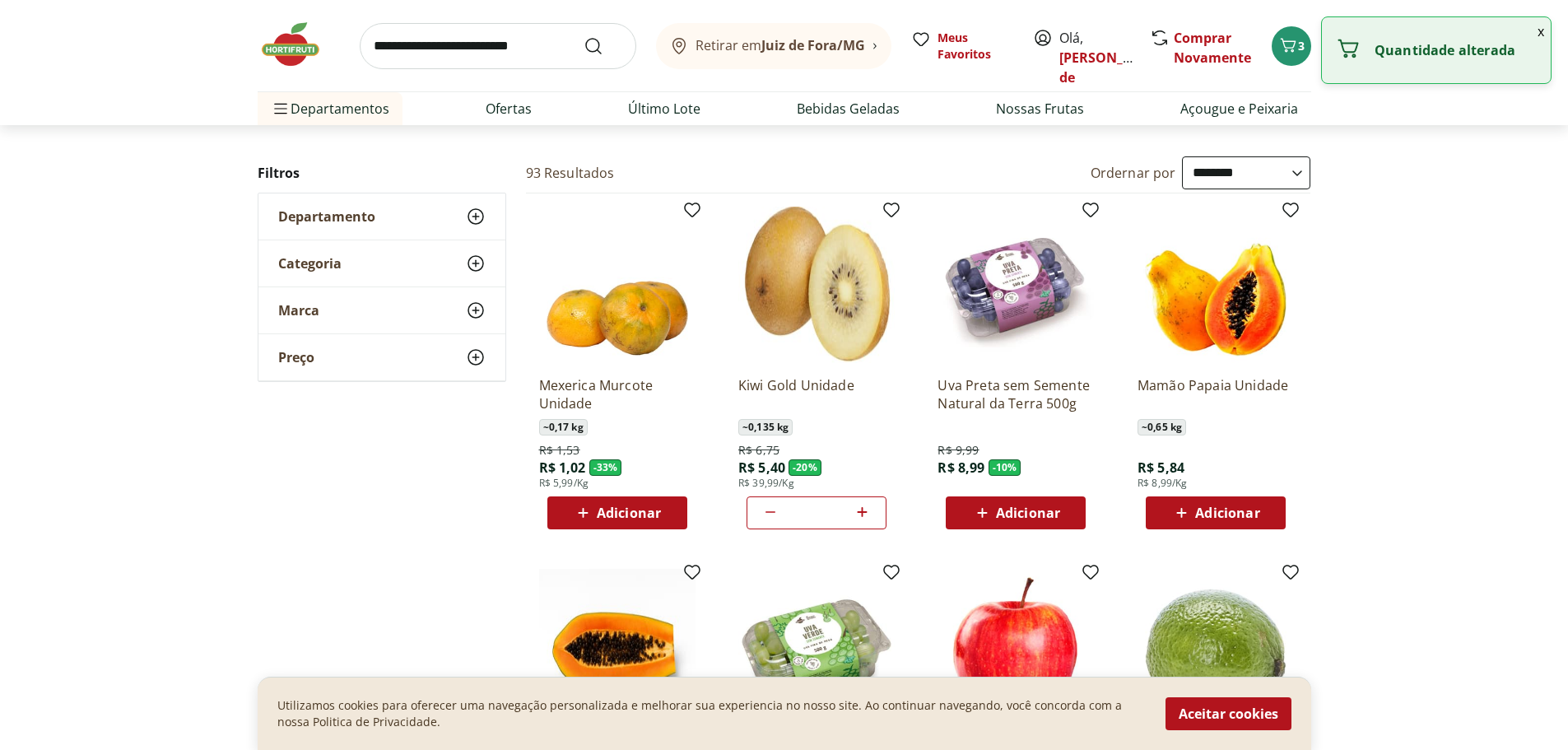
click at [1299, 171] on select "**********" at bounding box center [1246, 172] width 128 height 33
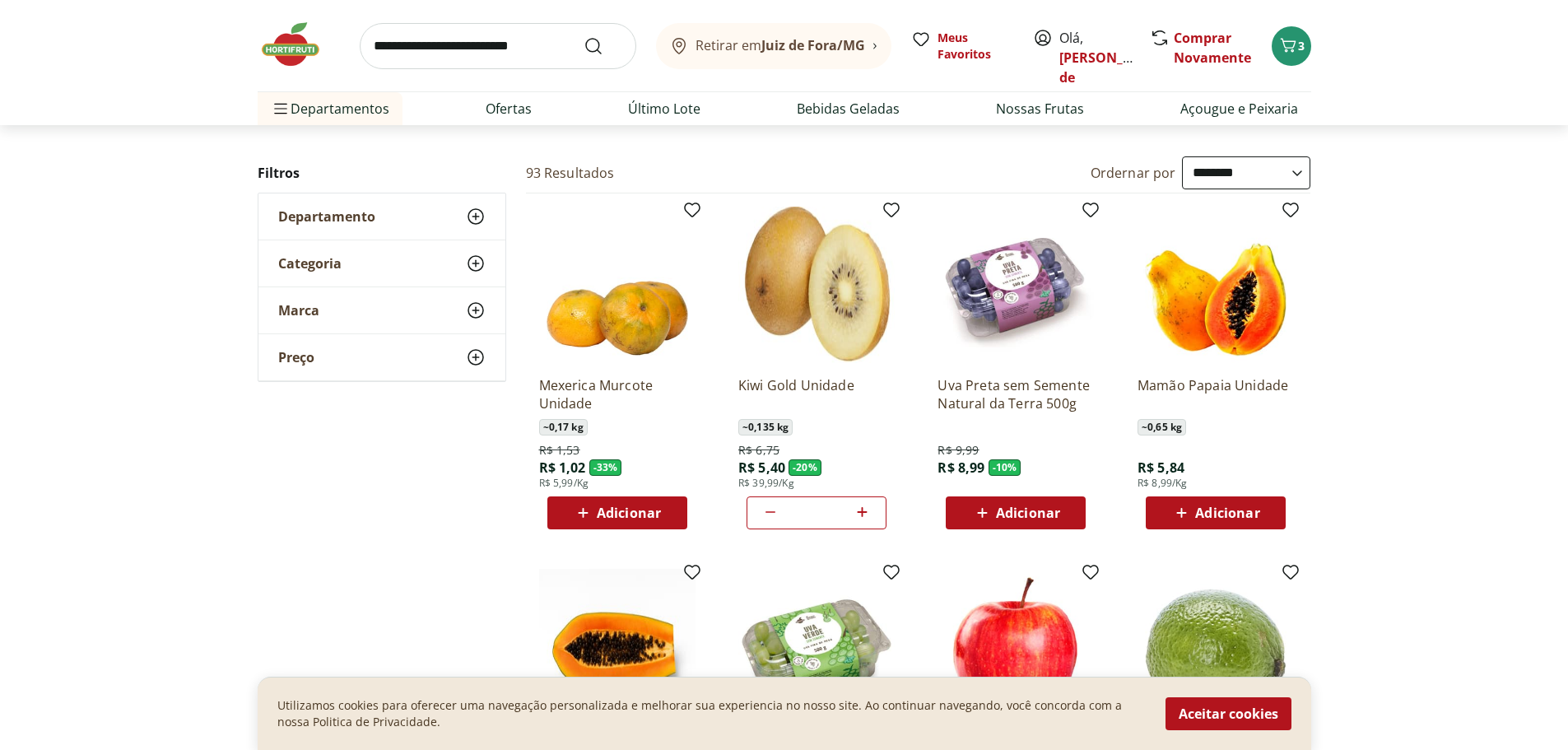
select select "********"
click at [1182, 156] on select "**********" at bounding box center [1246, 172] width 128 height 33
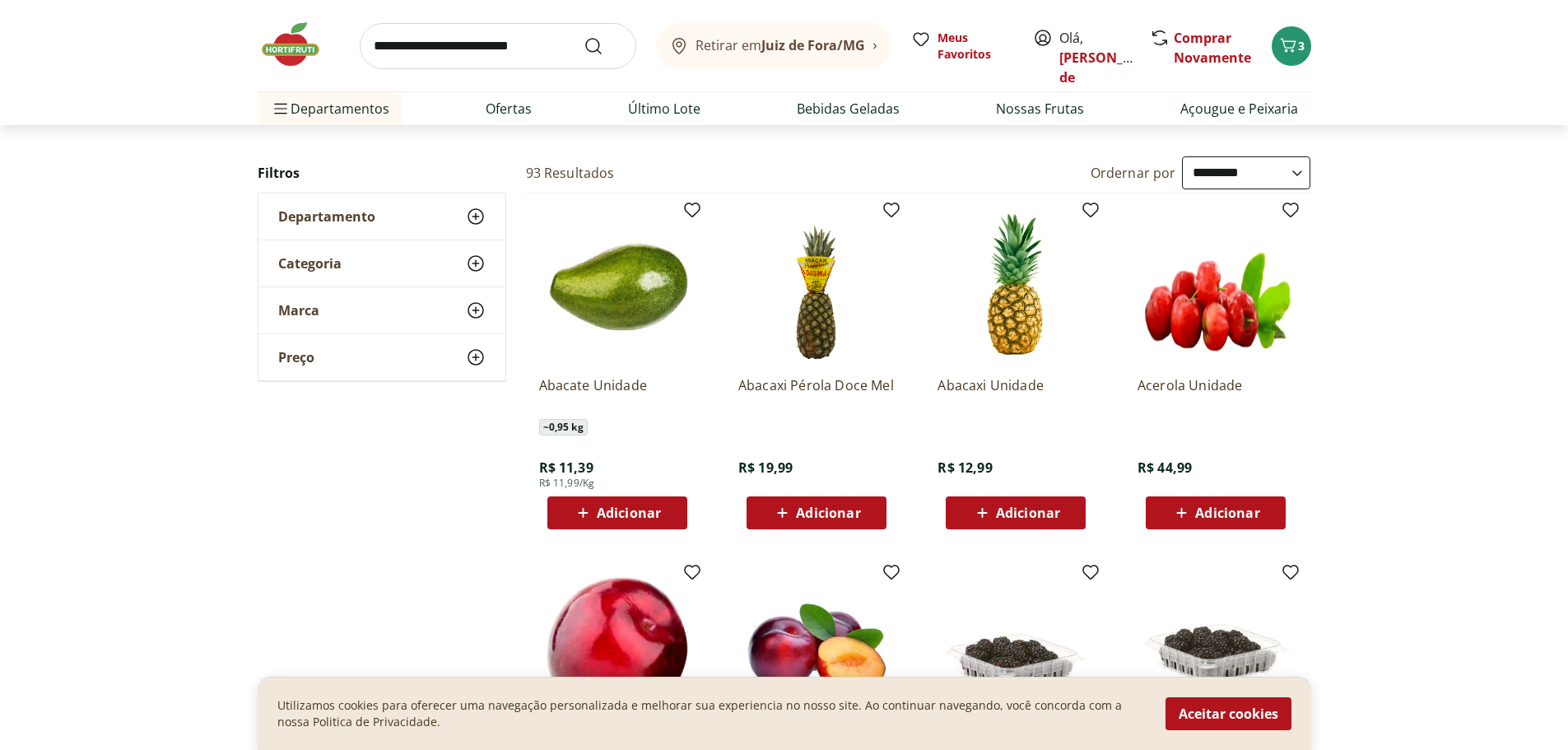
click at [983, 512] on icon at bounding box center [981, 513] width 21 height 20
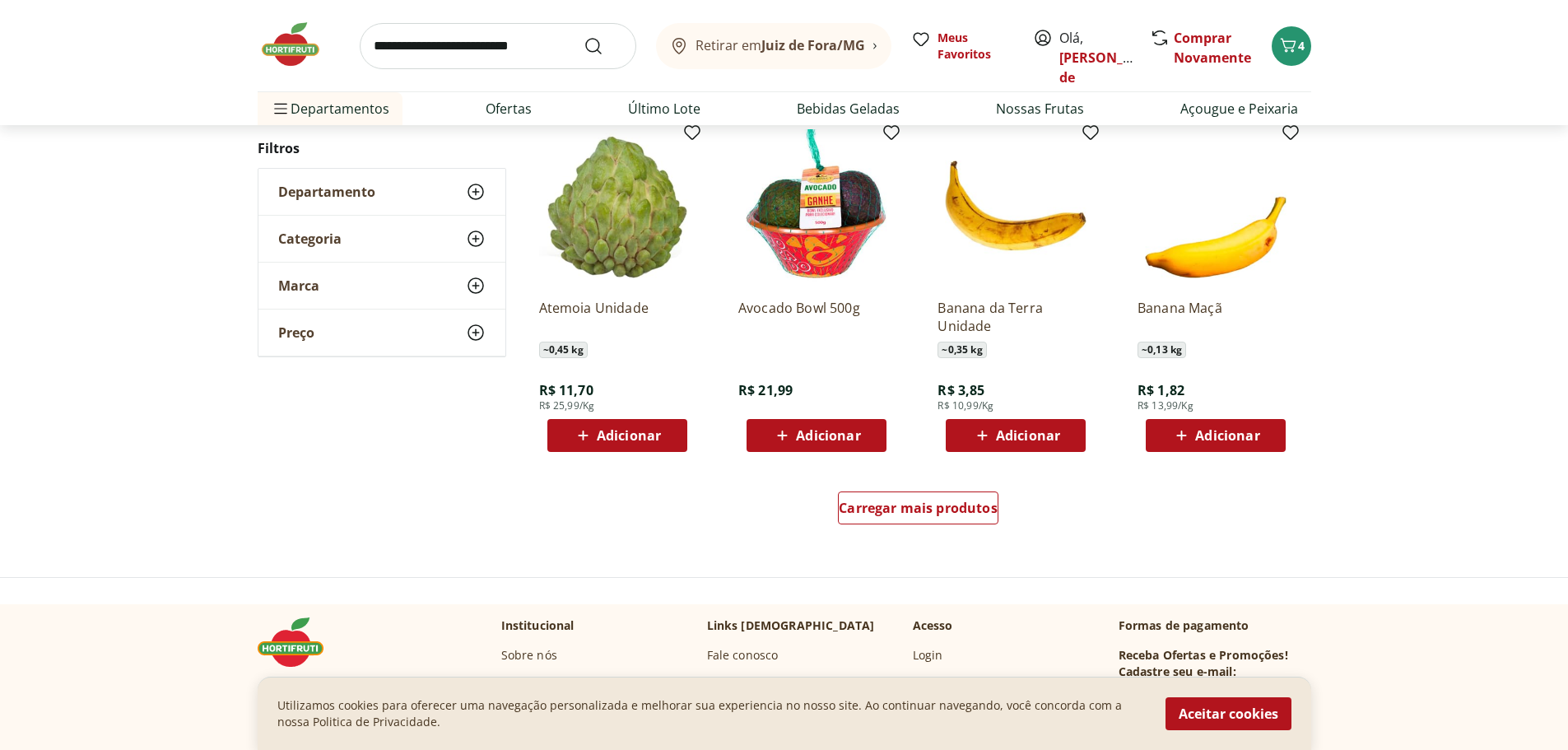
scroll to position [906, 0]
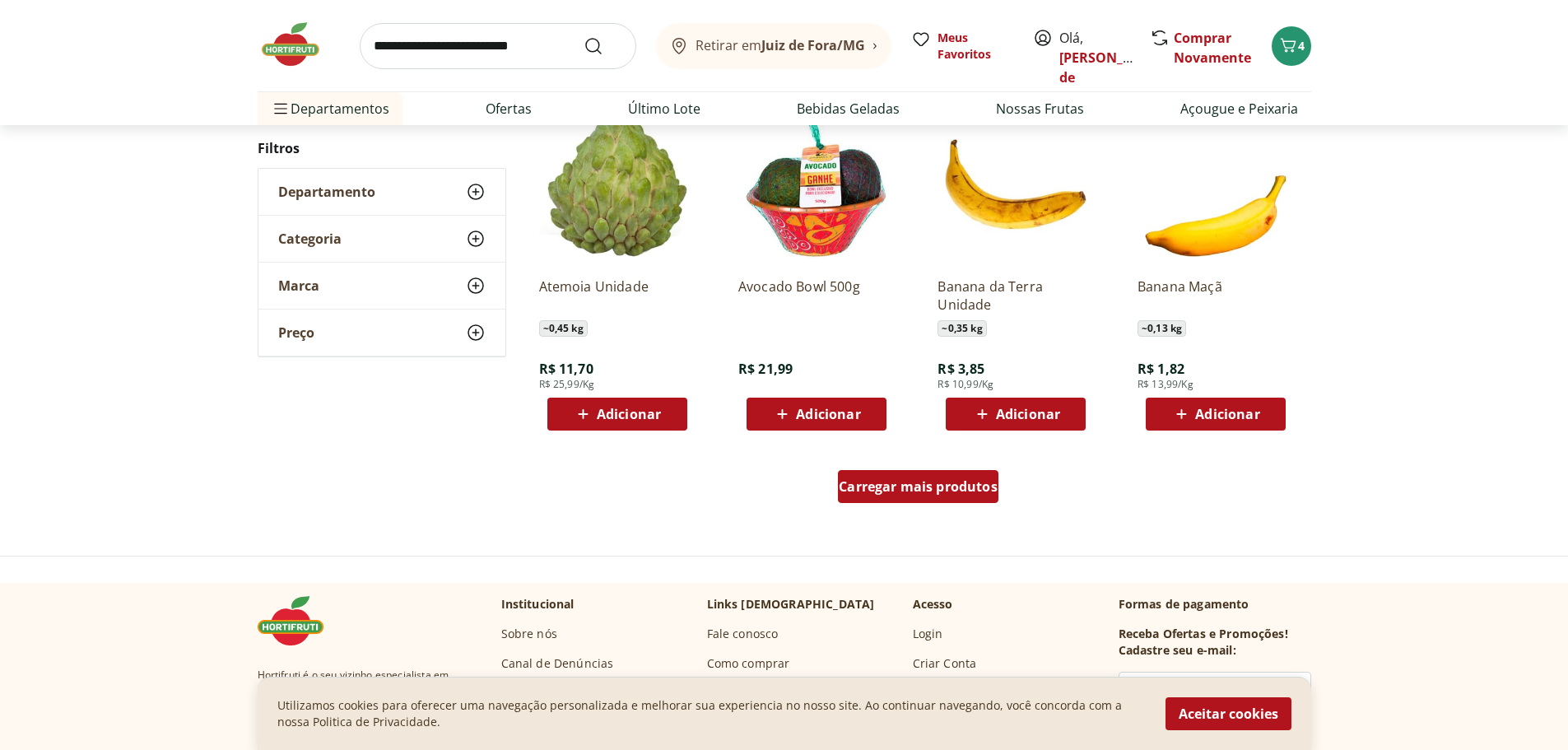
click at [928, 480] on span "Carregar mais produtos" at bounding box center [918, 486] width 159 height 13
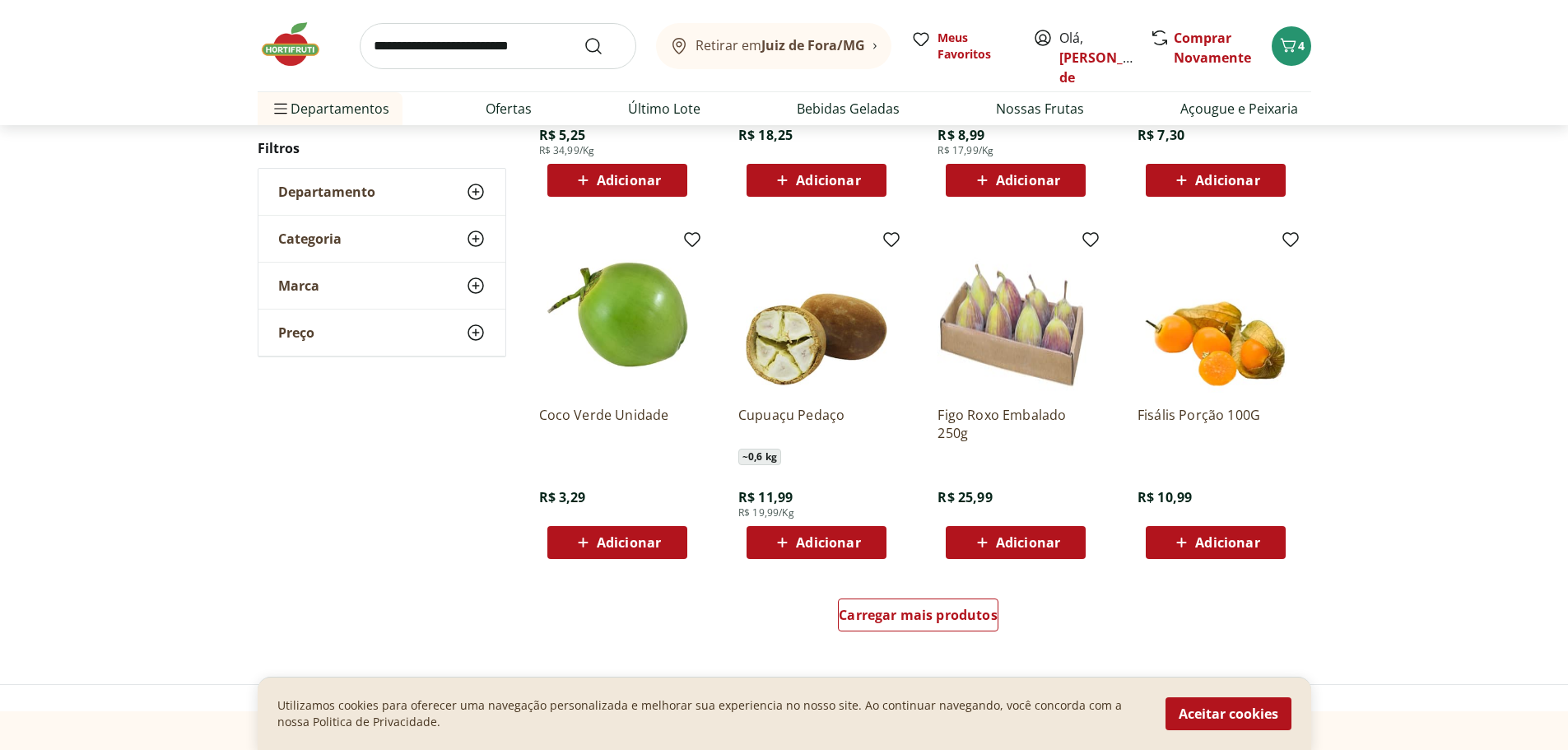
scroll to position [1894, 0]
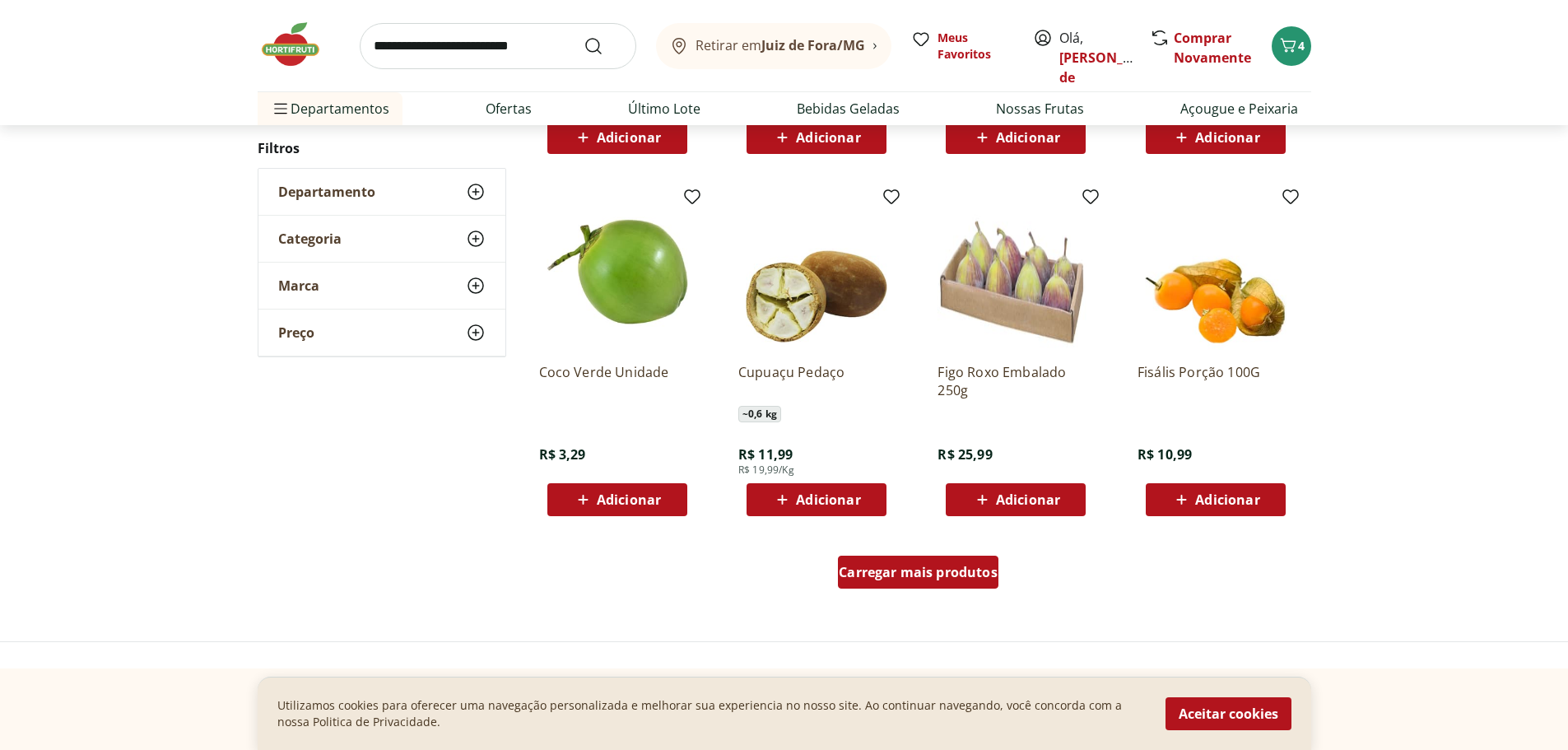
click at [939, 573] on span "Carregar mais produtos" at bounding box center [918, 572] width 159 height 13
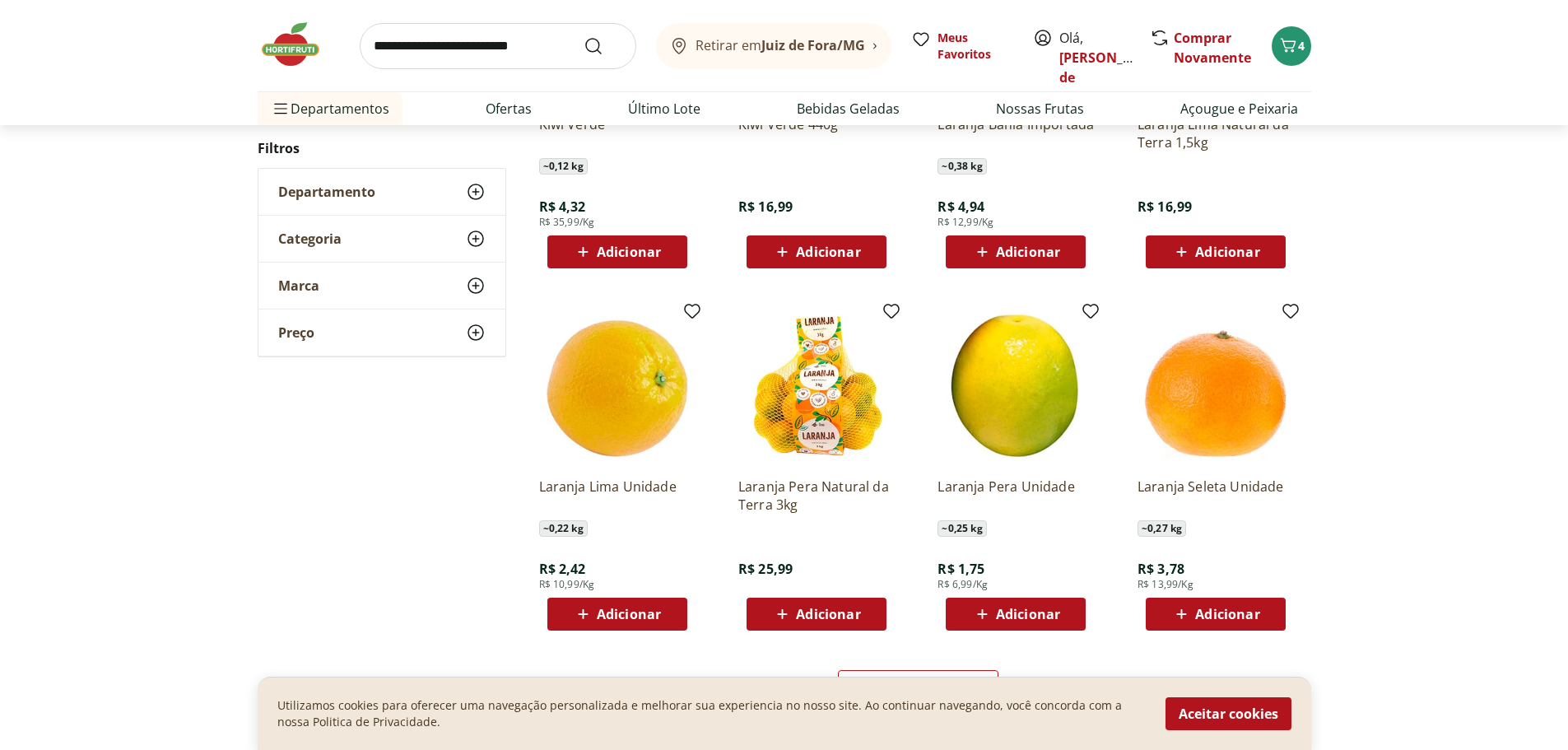
scroll to position [2881, 0]
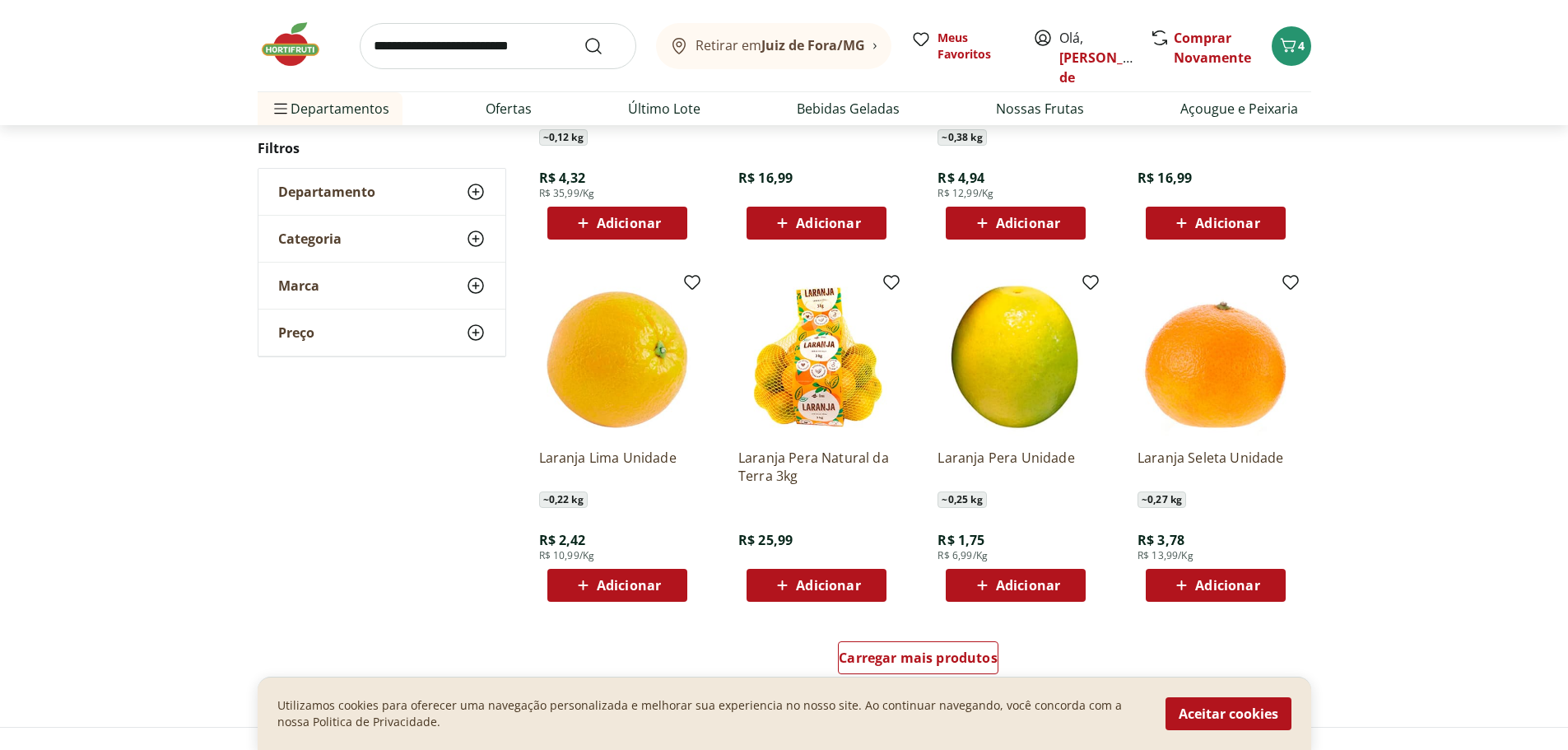
click at [580, 580] on icon at bounding box center [583, 585] width 21 height 20
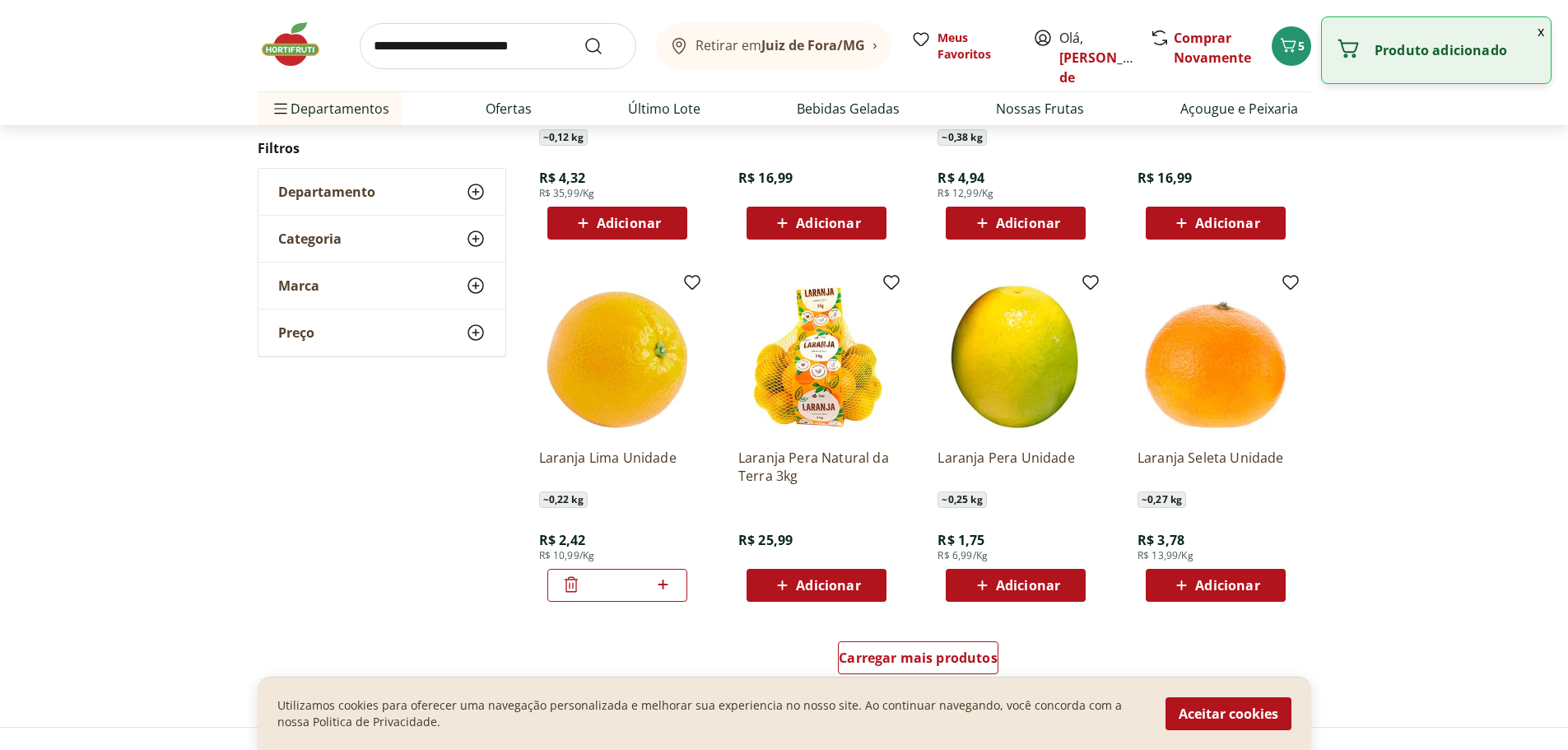
click at [666, 580] on icon at bounding box center [662, 584] width 21 height 20
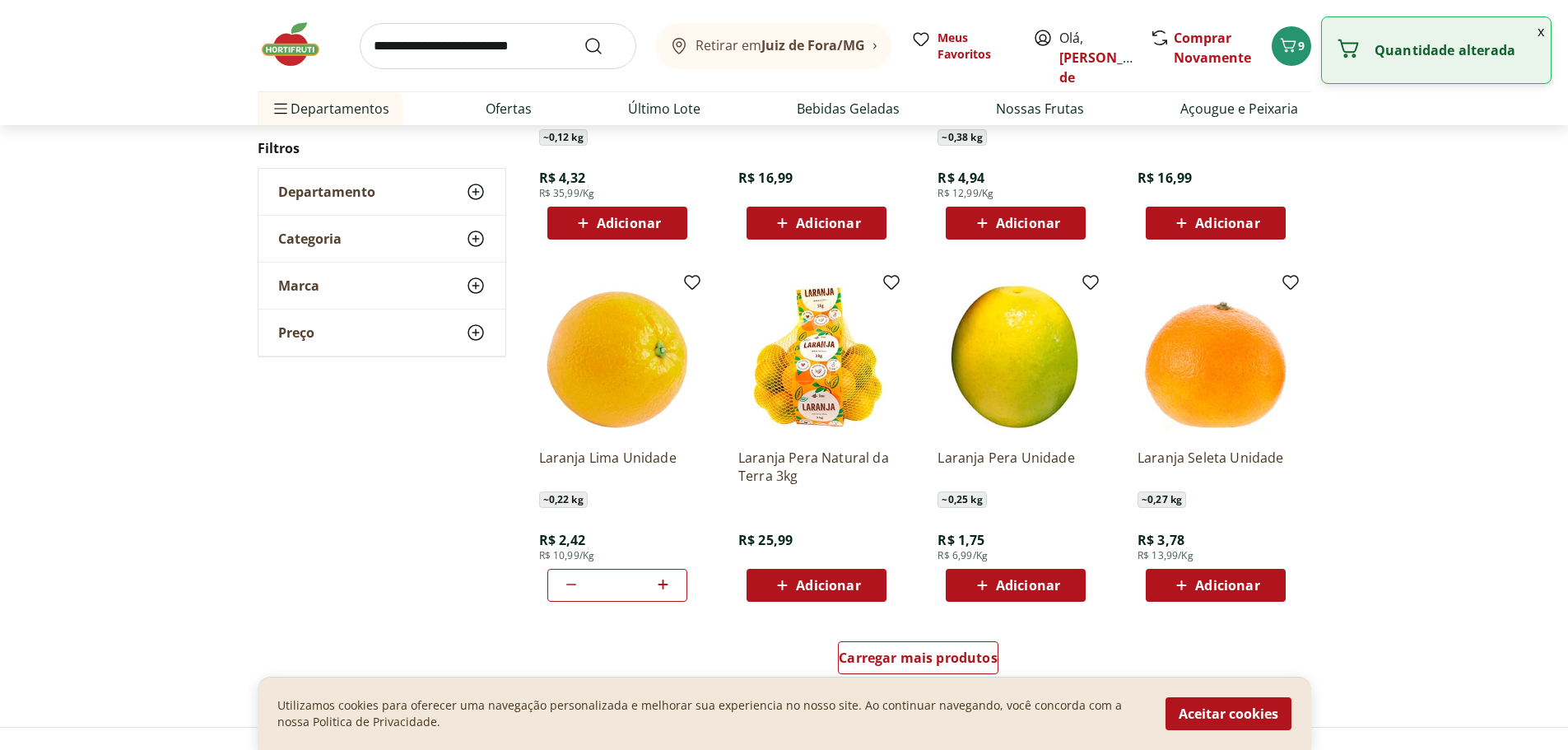
type input "*"
click at [984, 581] on icon at bounding box center [981, 585] width 21 height 20
click at [1066, 585] on icon at bounding box center [1061, 584] width 10 height 10
type input "*"
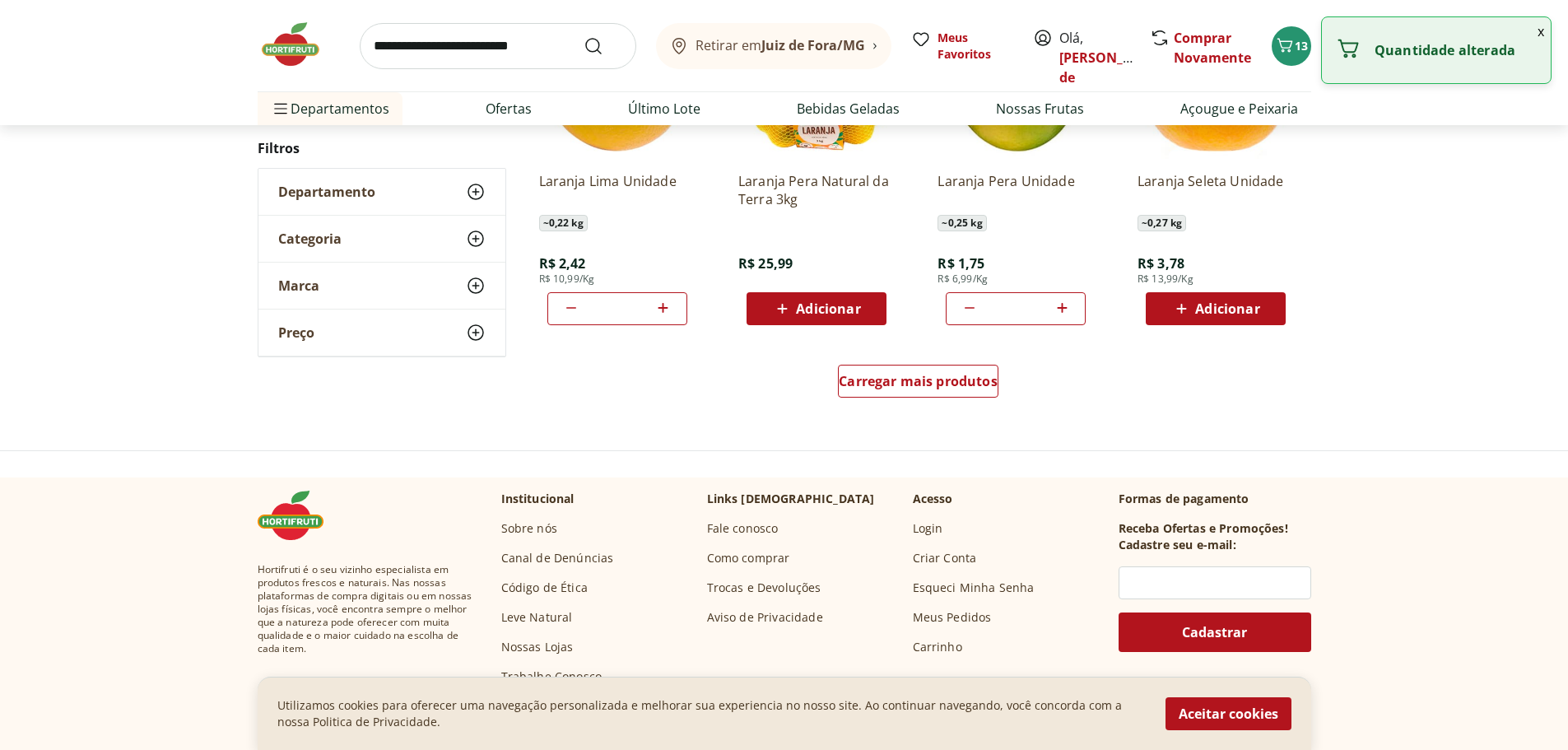
scroll to position [3211, 0]
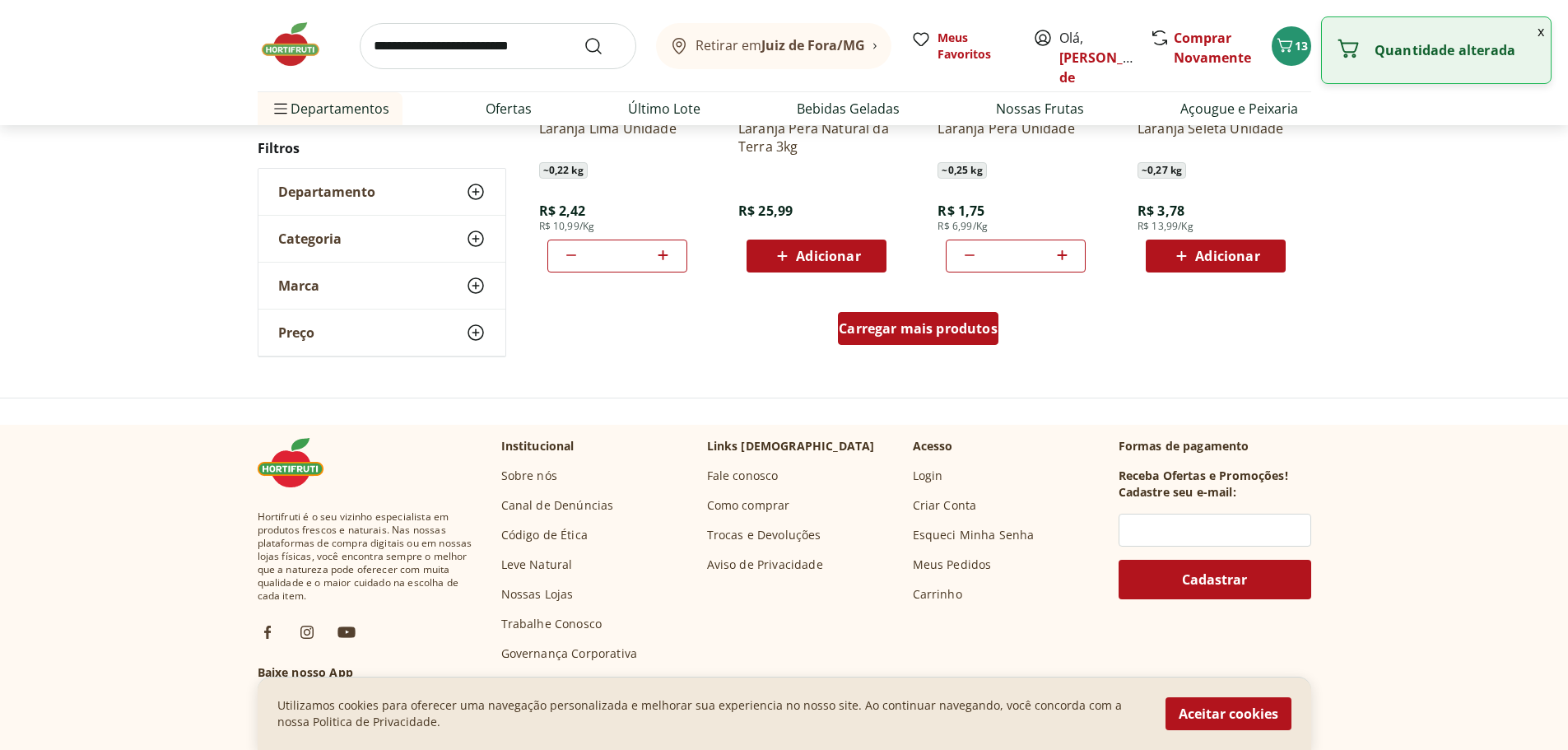
click at [898, 329] on span "Carregar mais produtos" at bounding box center [918, 328] width 159 height 13
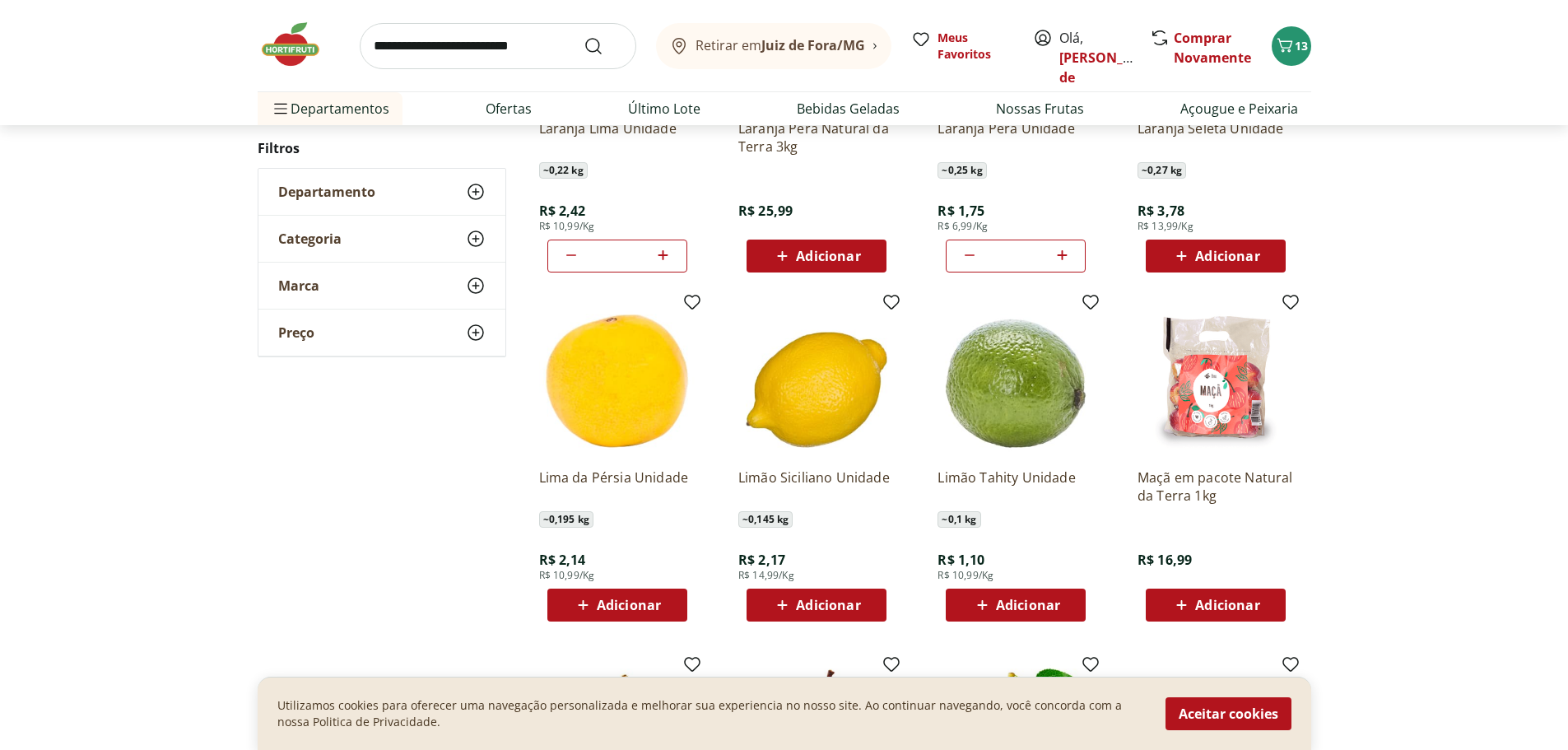
click at [983, 603] on icon at bounding box center [981, 606] width 21 height 20
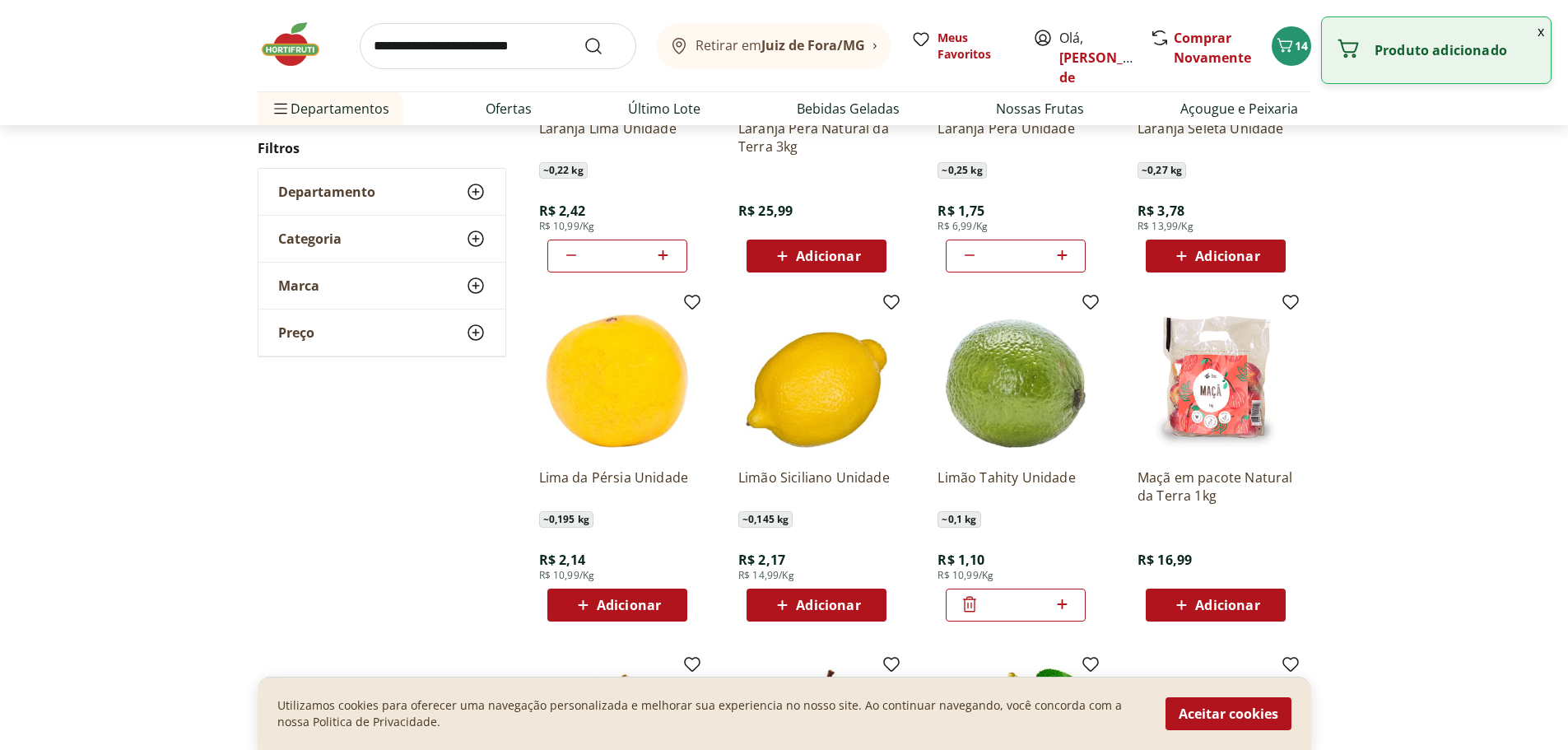
click at [1063, 609] on icon at bounding box center [1061, 604] width 10 height 10
click at [1063, 606] on icon at bounding box center [1061, 604] width 10 height 10
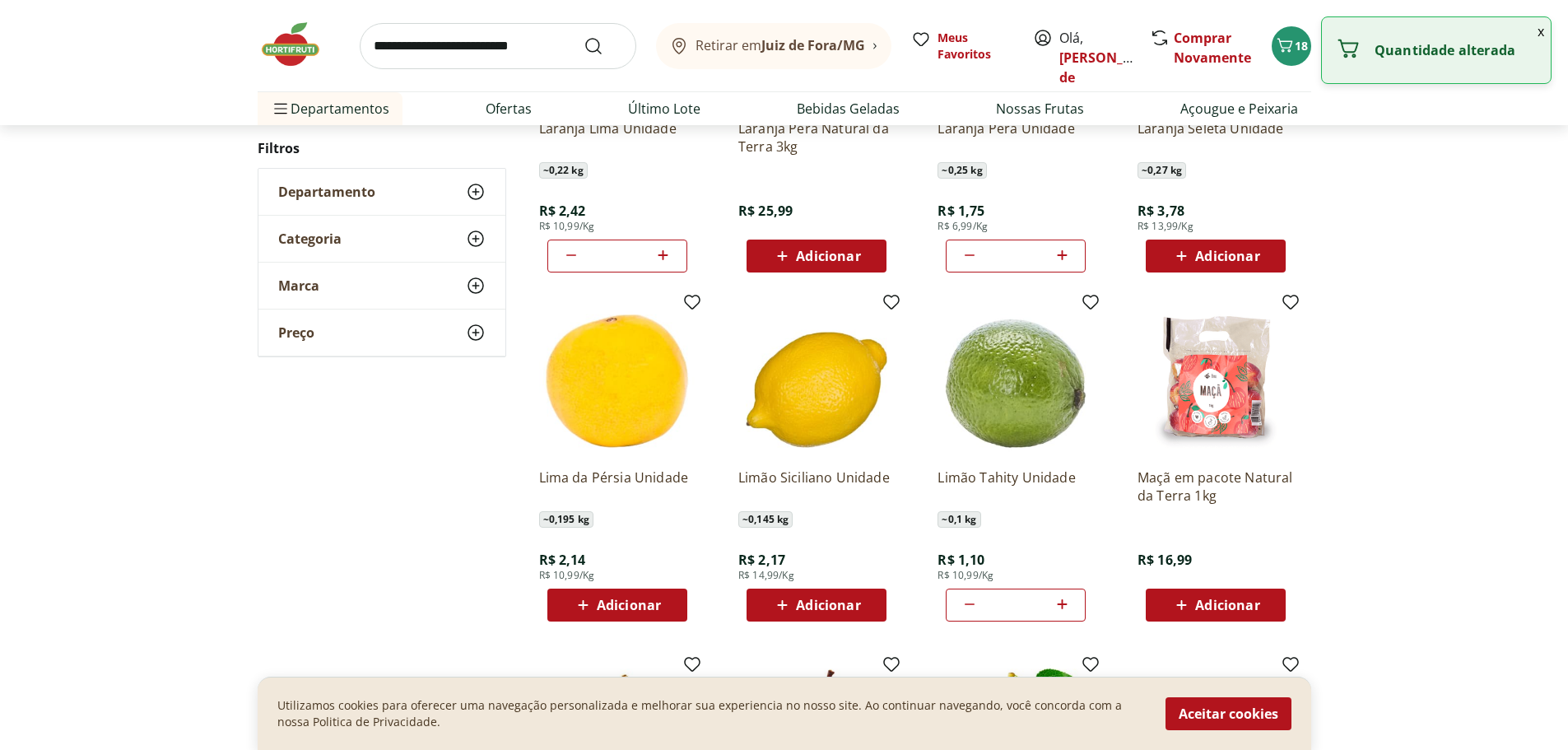
click at [1063, 606] on icon at bounding box center [1061, 604] width 10 height 10
click at [1063, 606] on icon at bounding box center [1062, 605] width 21 height 20
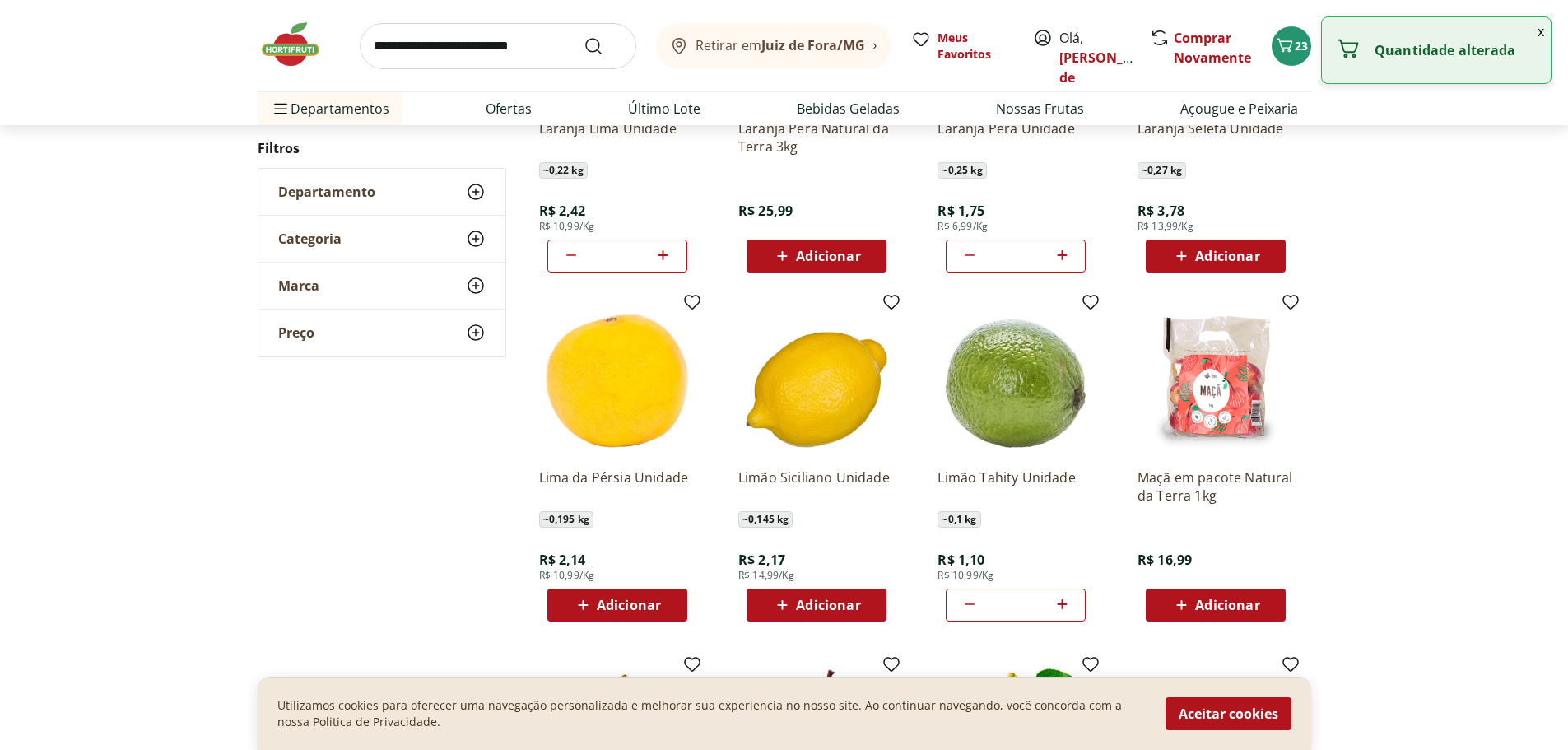
click at [1063, 606] on icon at bounding box center [1062, 605] width 21 height 20
type input "**"
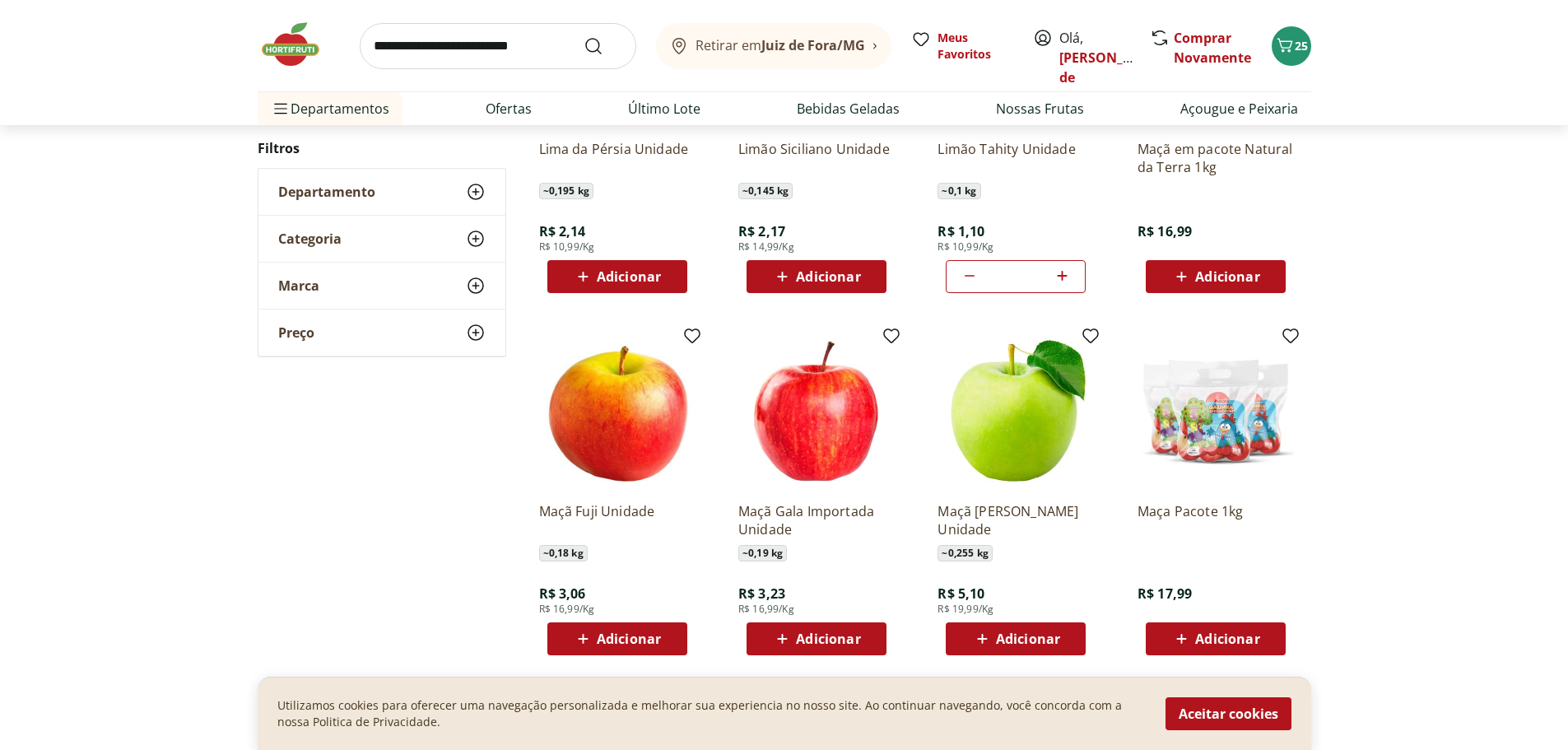
scroll to position [3540, 0]
click at [621, 640] on span "Adicionar" at bounding box center [628, 638] width 64 height 13
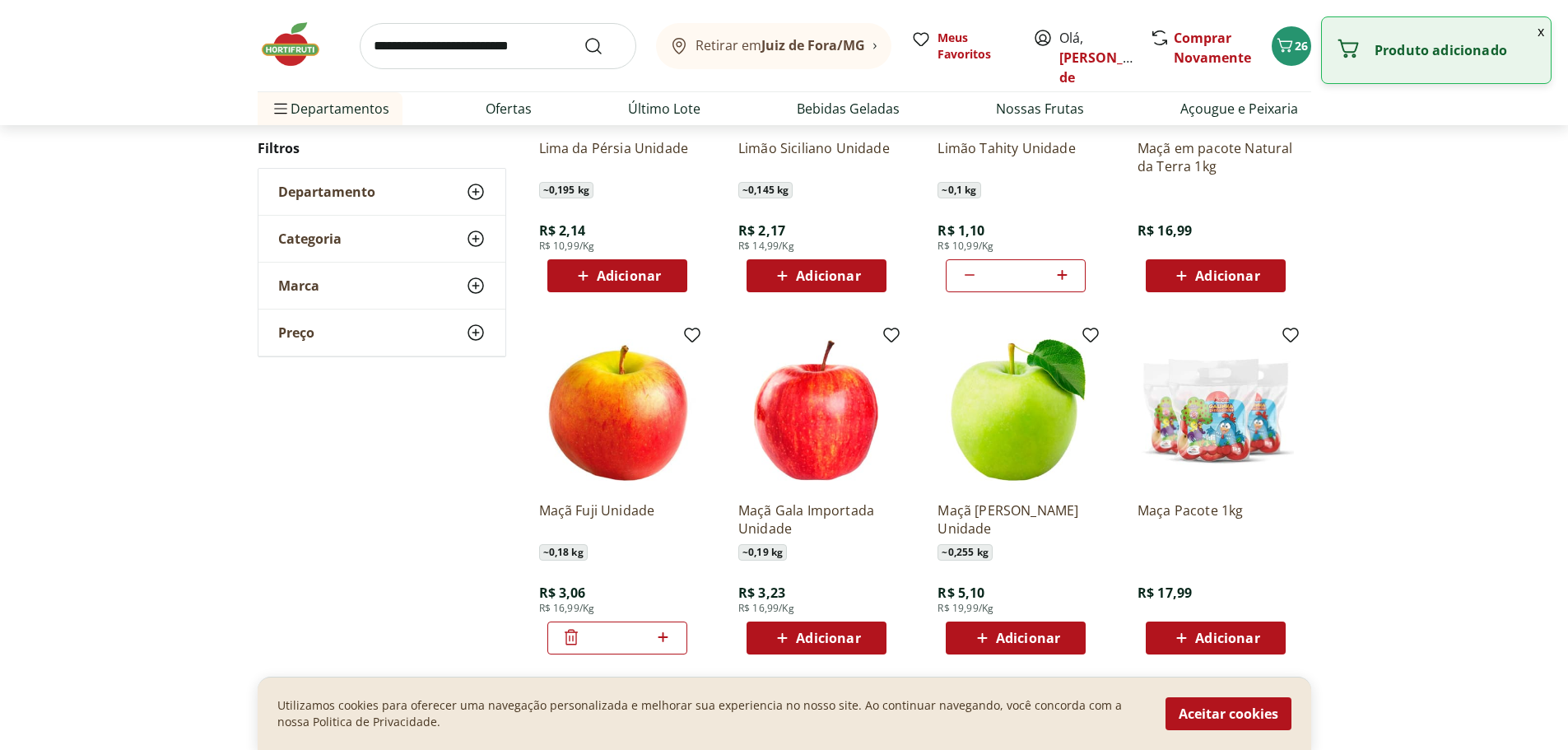
click at [660, 641] on icon at bounding box center [662, 638] width 21 height 20
type input "*"
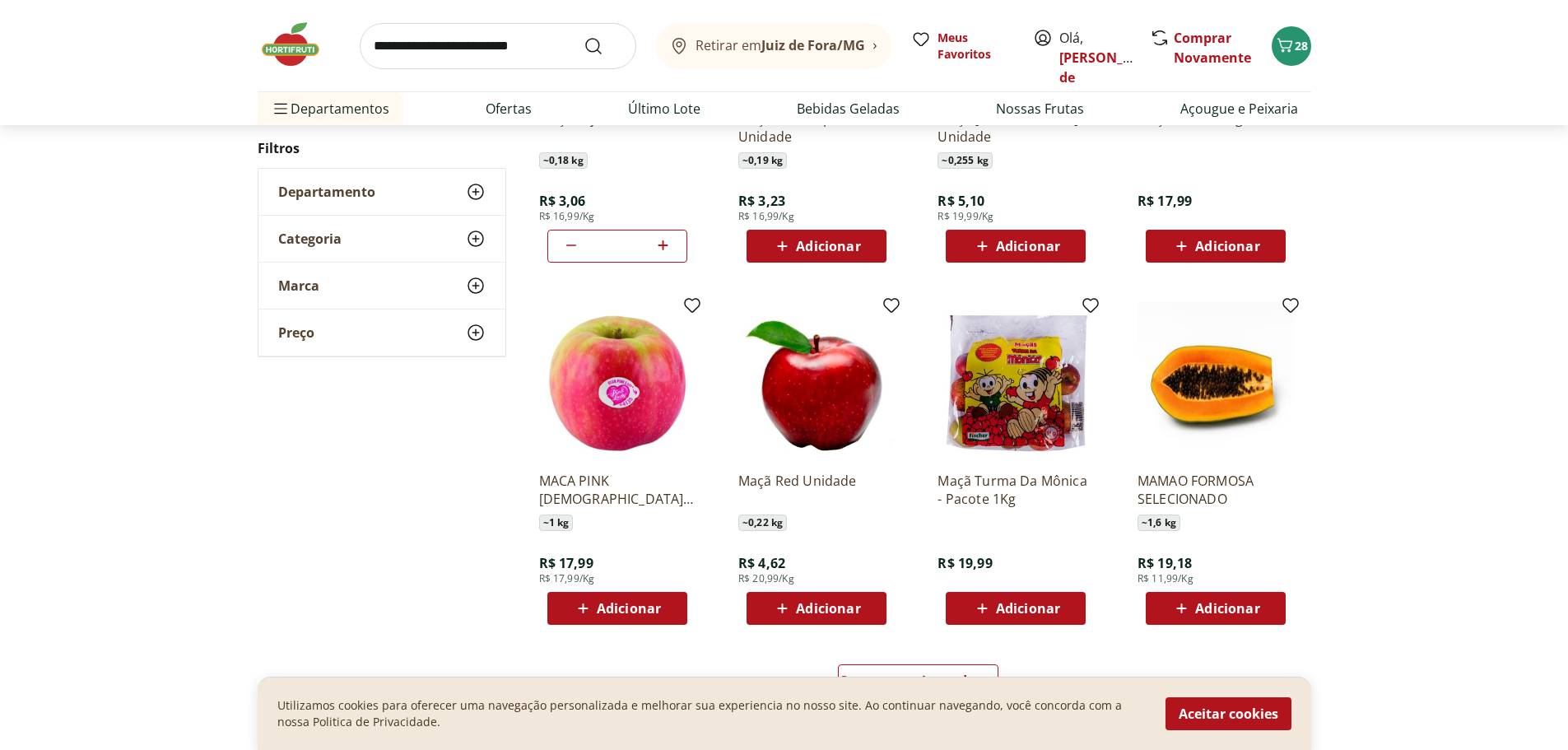
scroll to position [4034, 0]
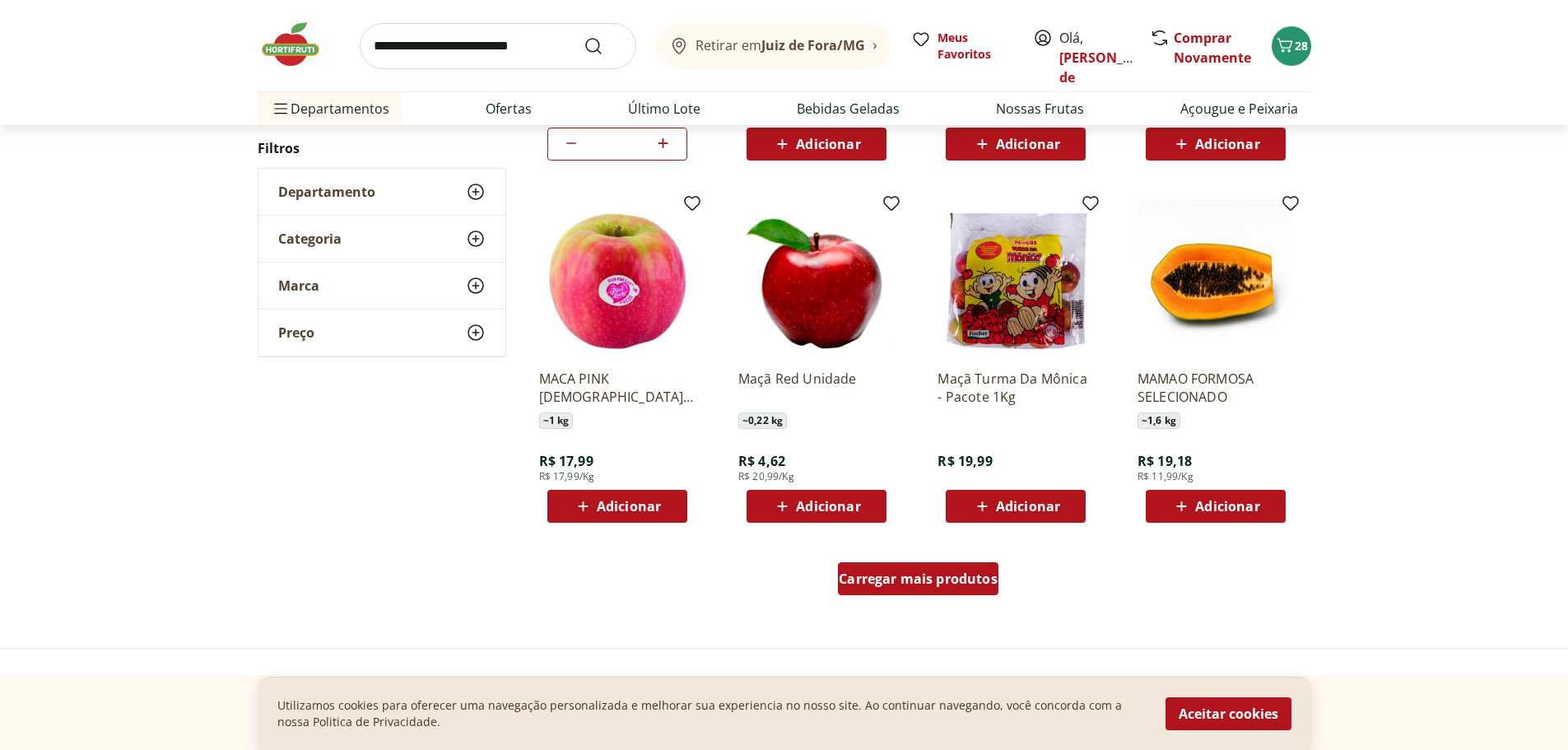
click at [866, 579] on span "Carregar mais produtos" at bounding box center [918, 579] width 159 height 13
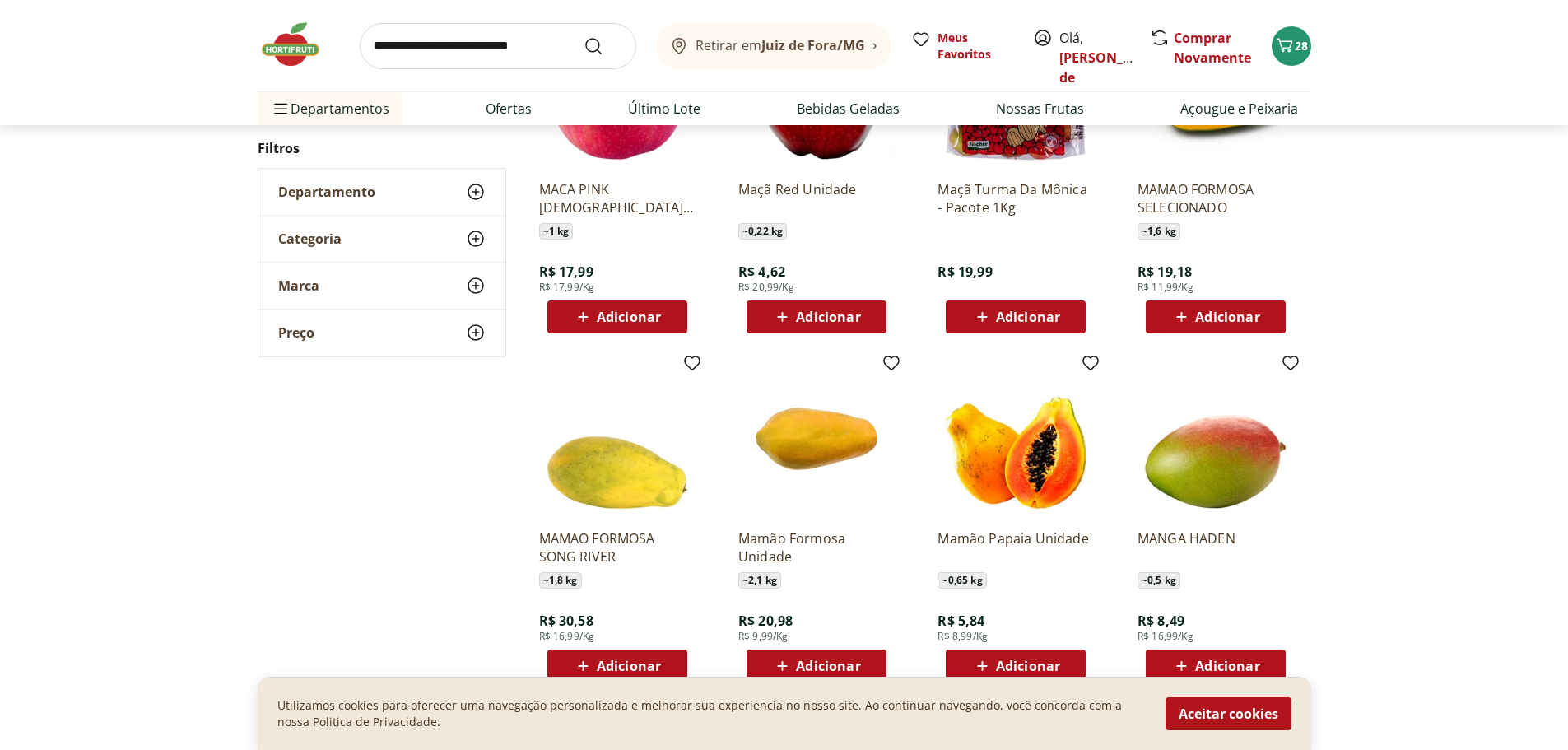
scroll to position [4282, 0]
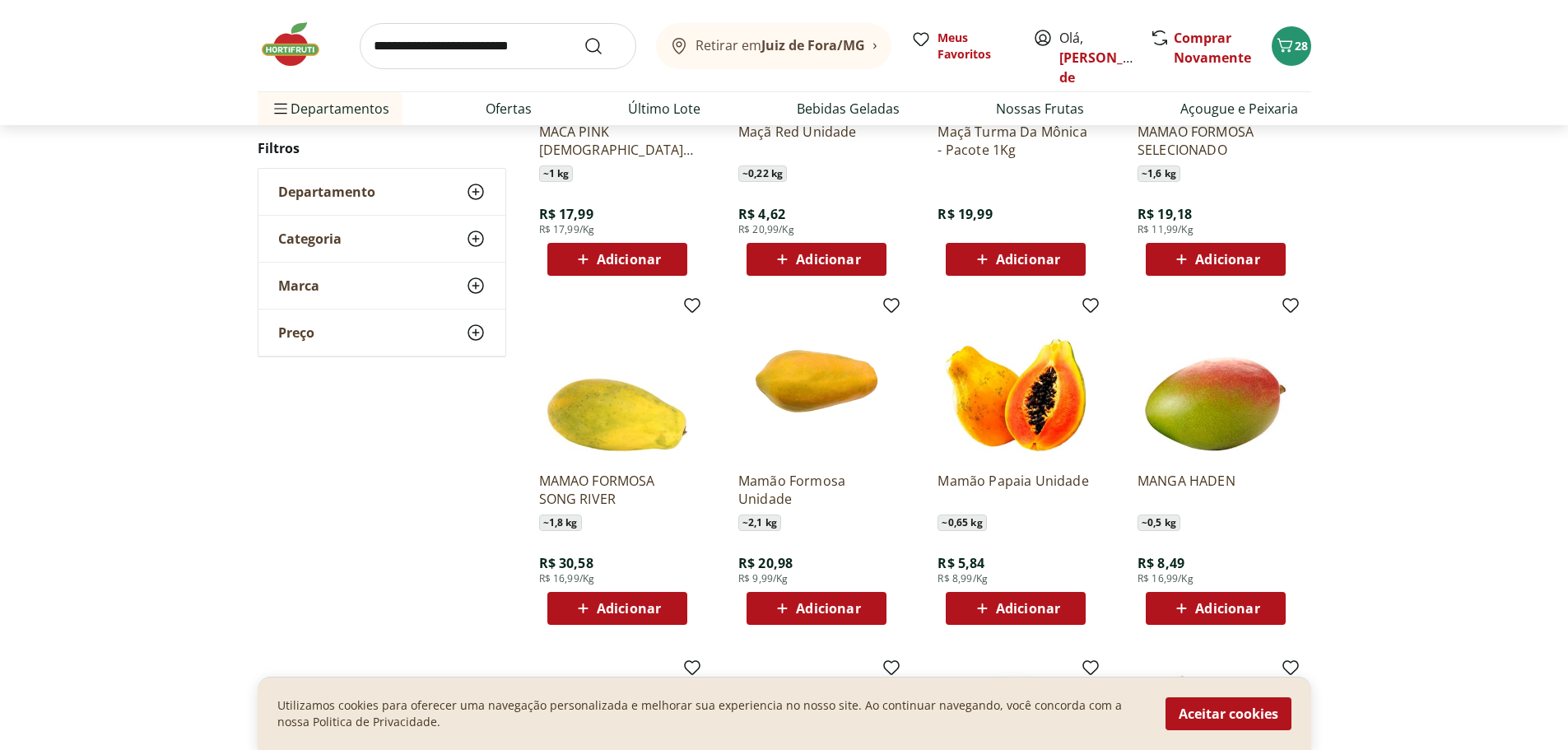
click at [984, 606] on icon at bounding box center [981, 608] width 21 height 20
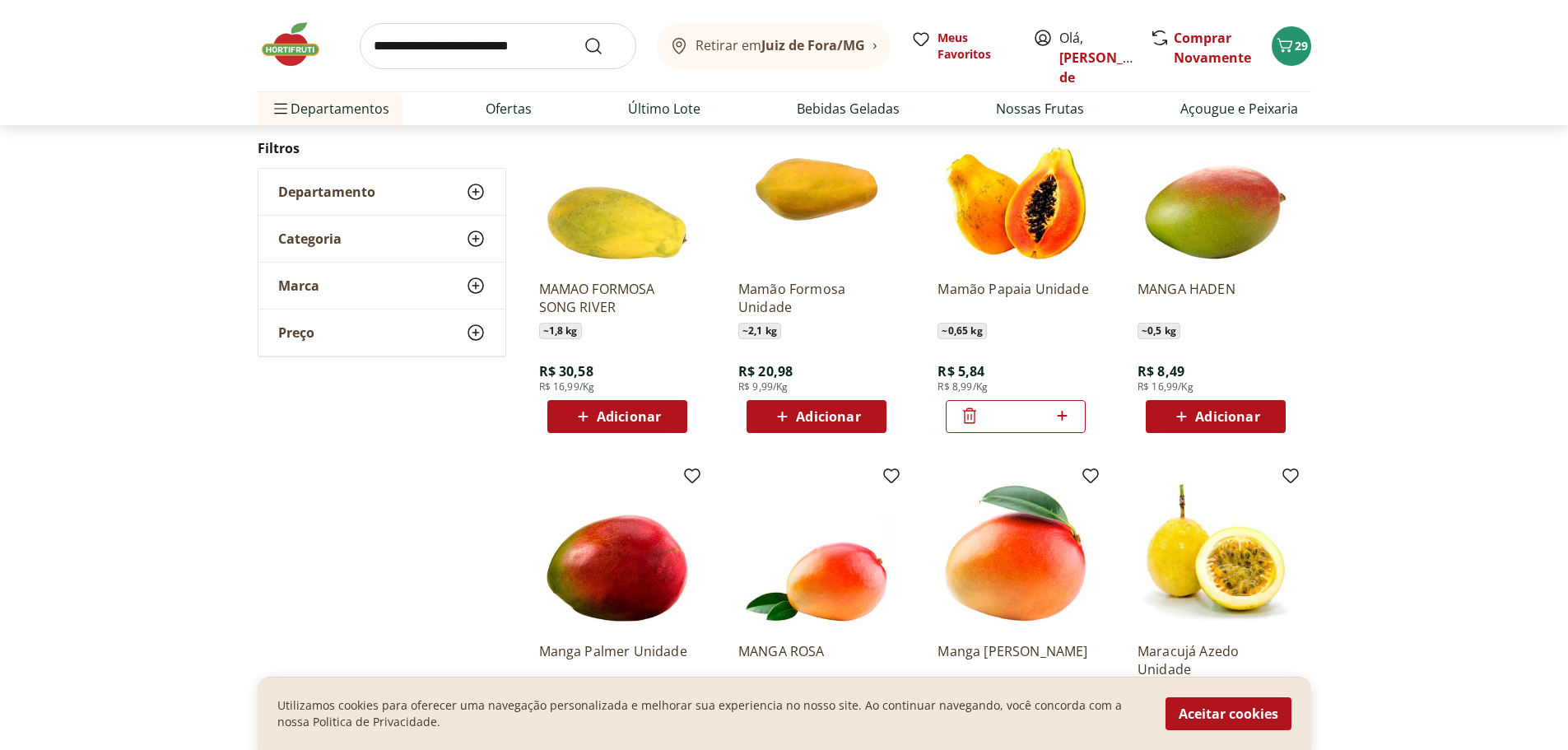
scroll to position [4446, 0]
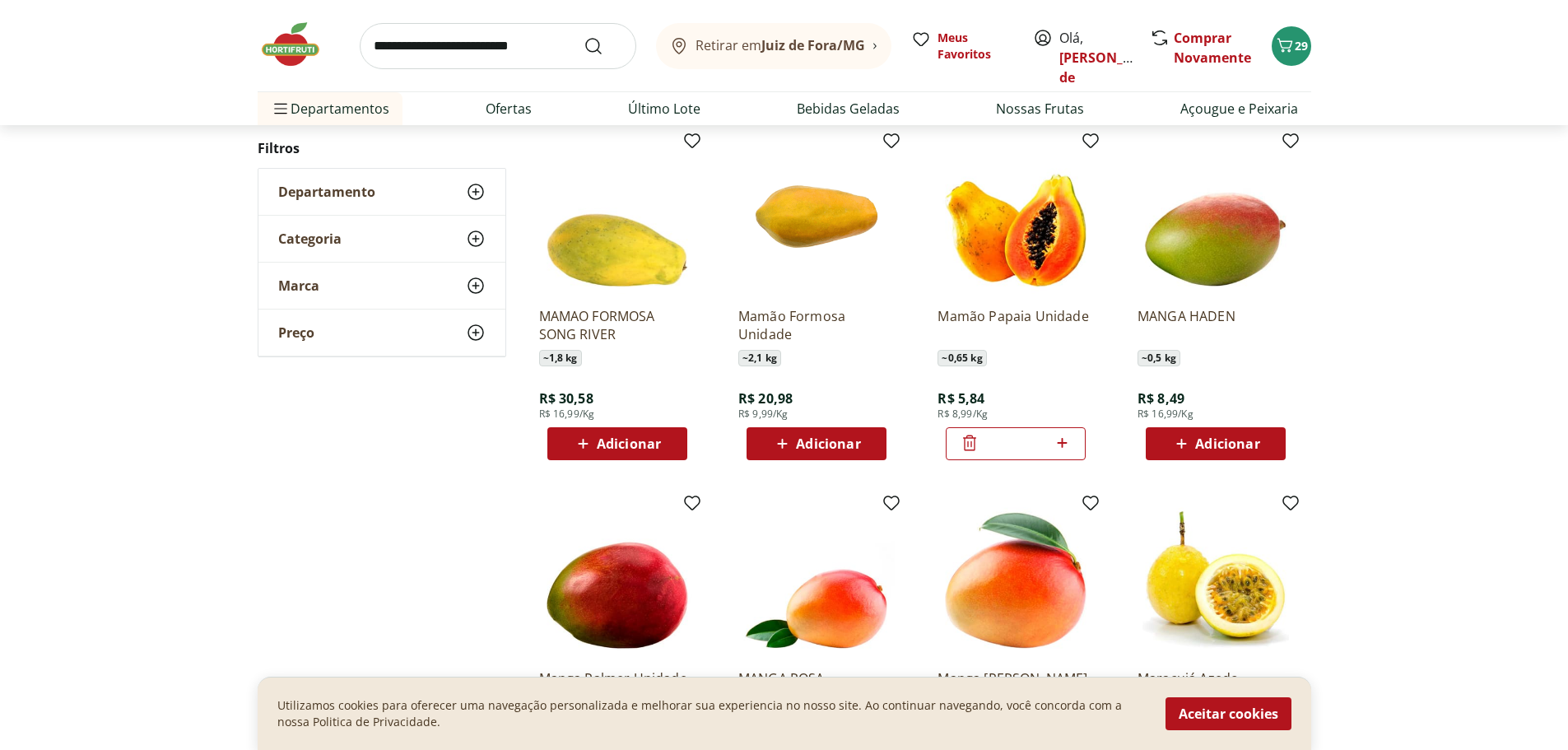
click at [1068, 445] on icon at bounding box center [1062, 443] width 21 height 20
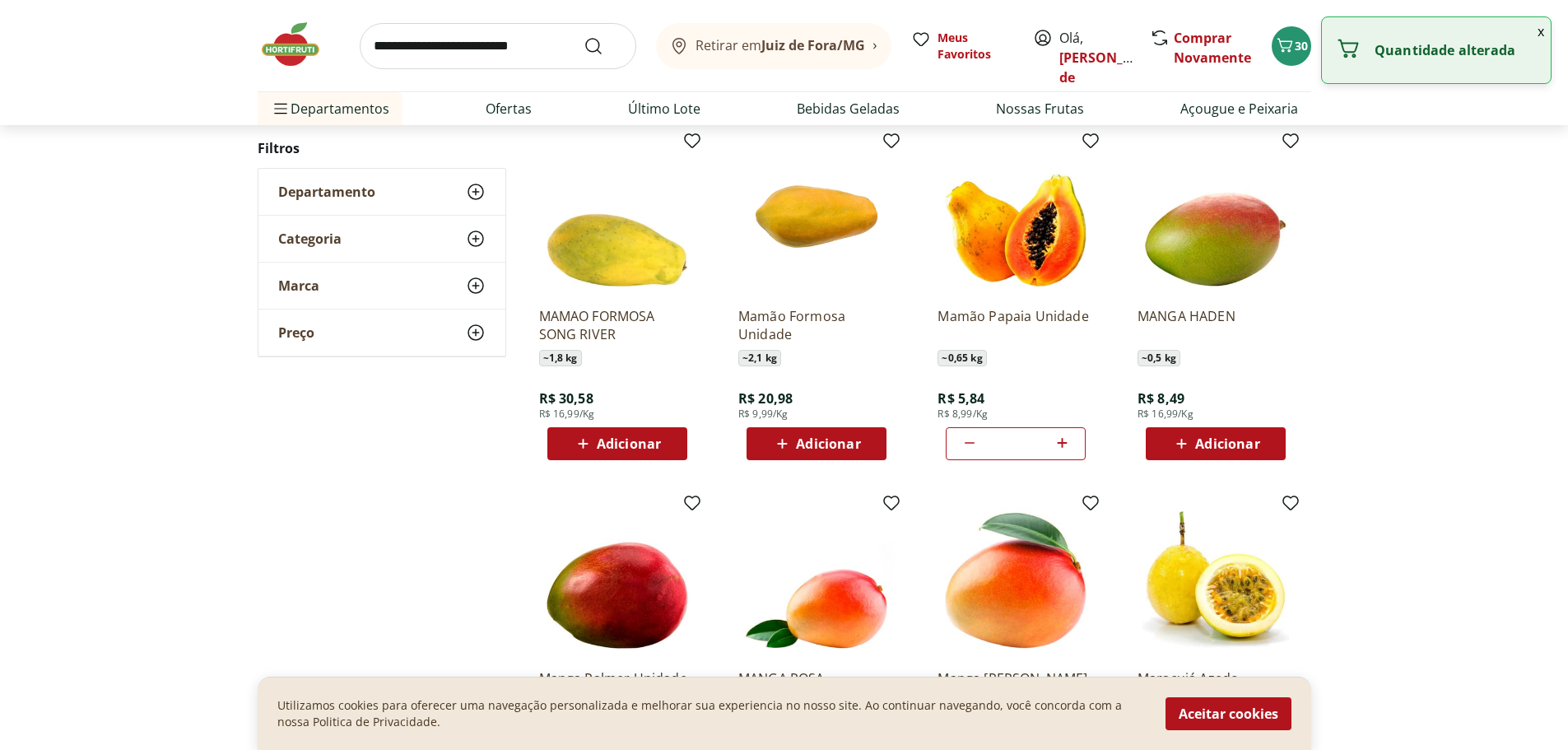
click at [1066, 445] on icon at bounding box center [1062, 443] width 21 height 20
type input "*"
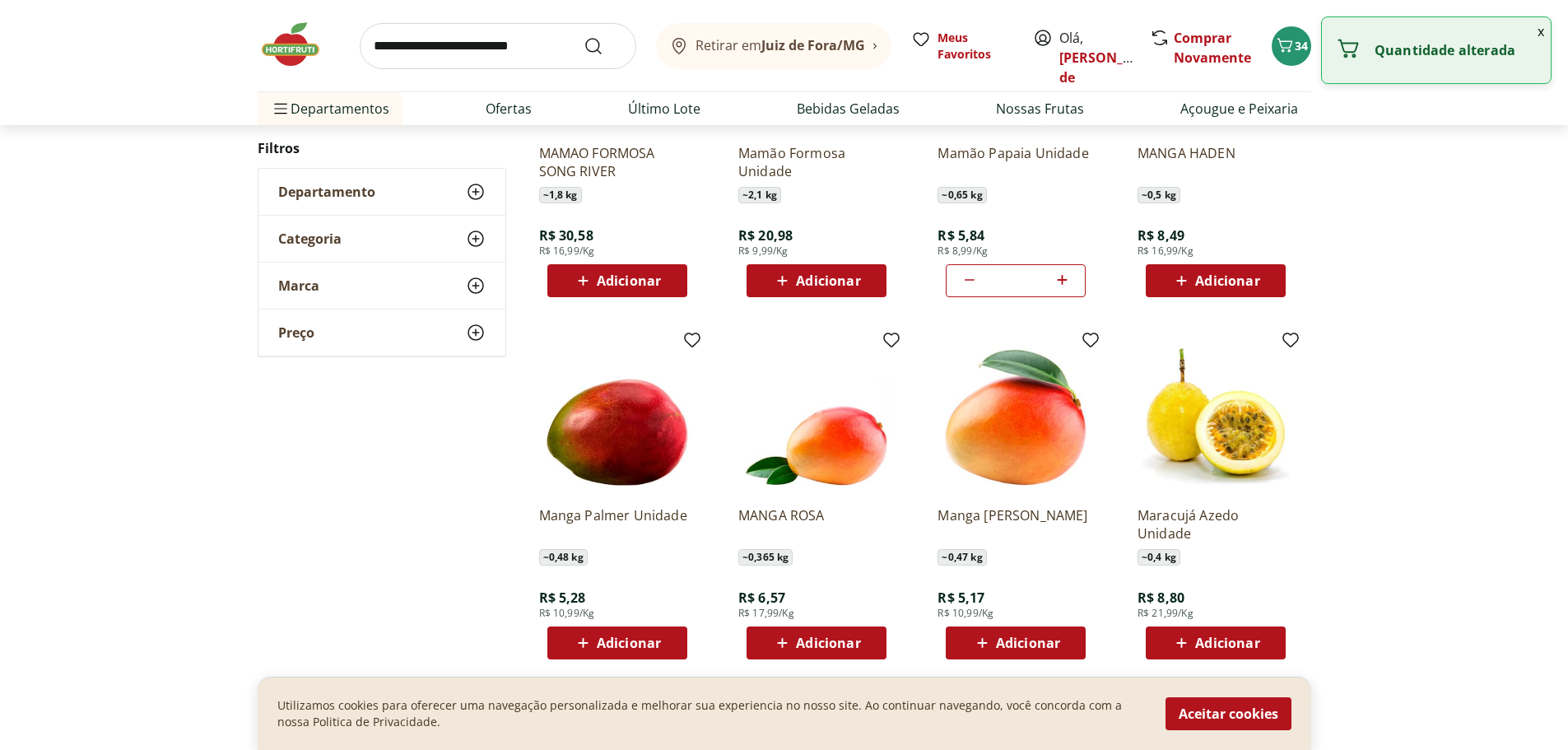
scroll to position [4611, 0]
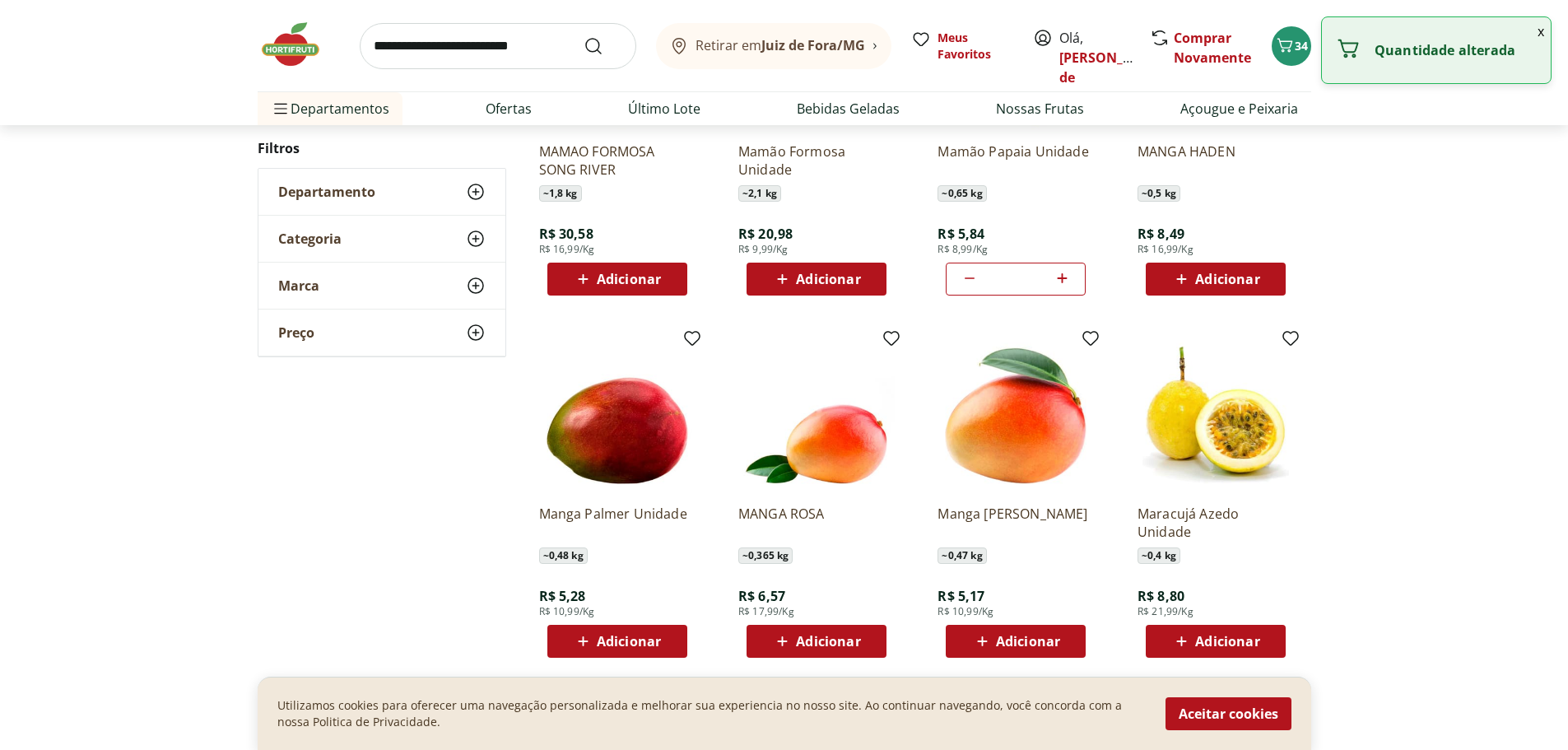
click at [1180, 642] on icon at bounding box center [1181, 641] width 10 height 10
click at [1263, 645] on icon at bounding box center [1260, 640] width 21 height 20
type input "*"
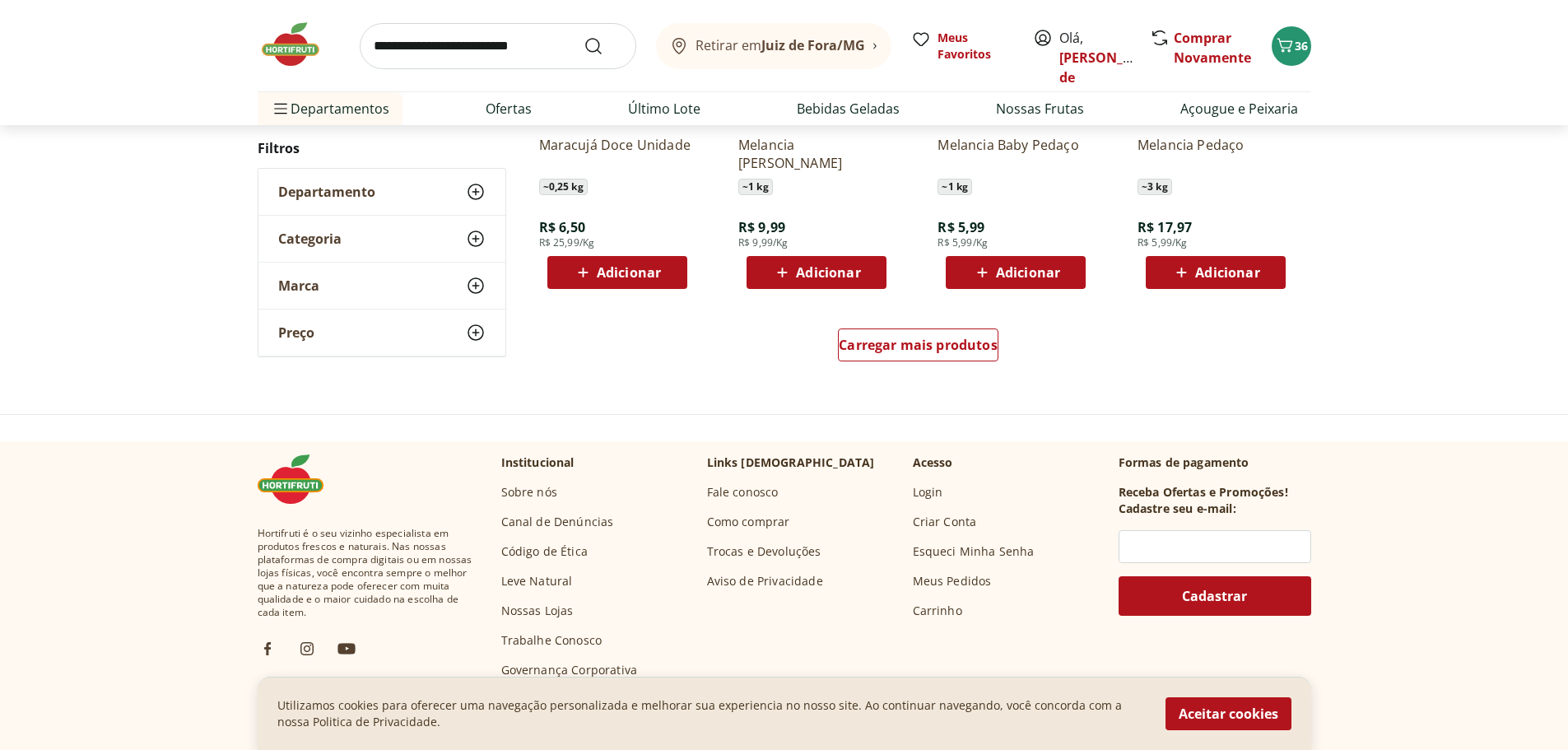
scroll to position [5352, 0]
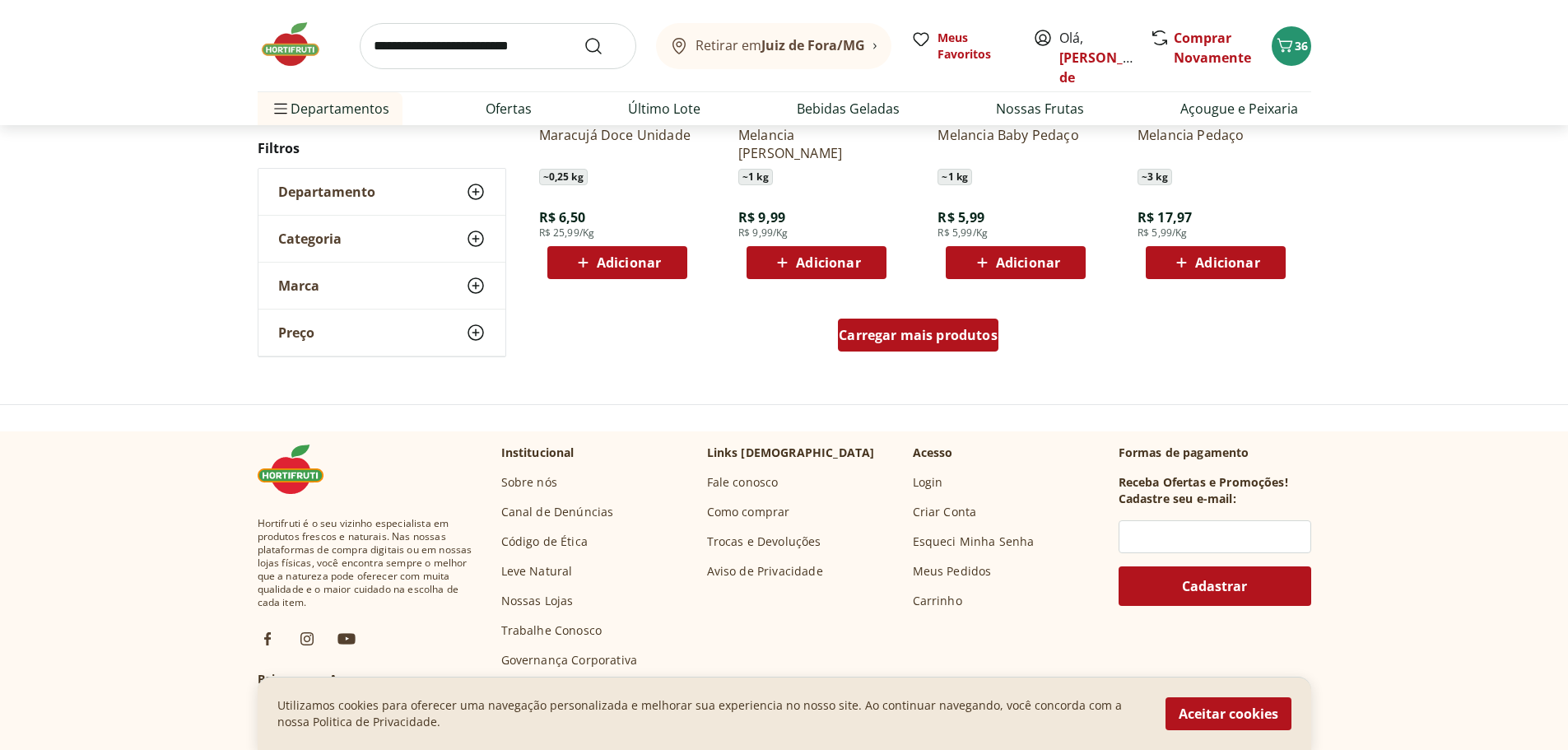
click at [961, 333] on span "Carregar mais produtos" at bounding box center [918, 334] width 159 height 13
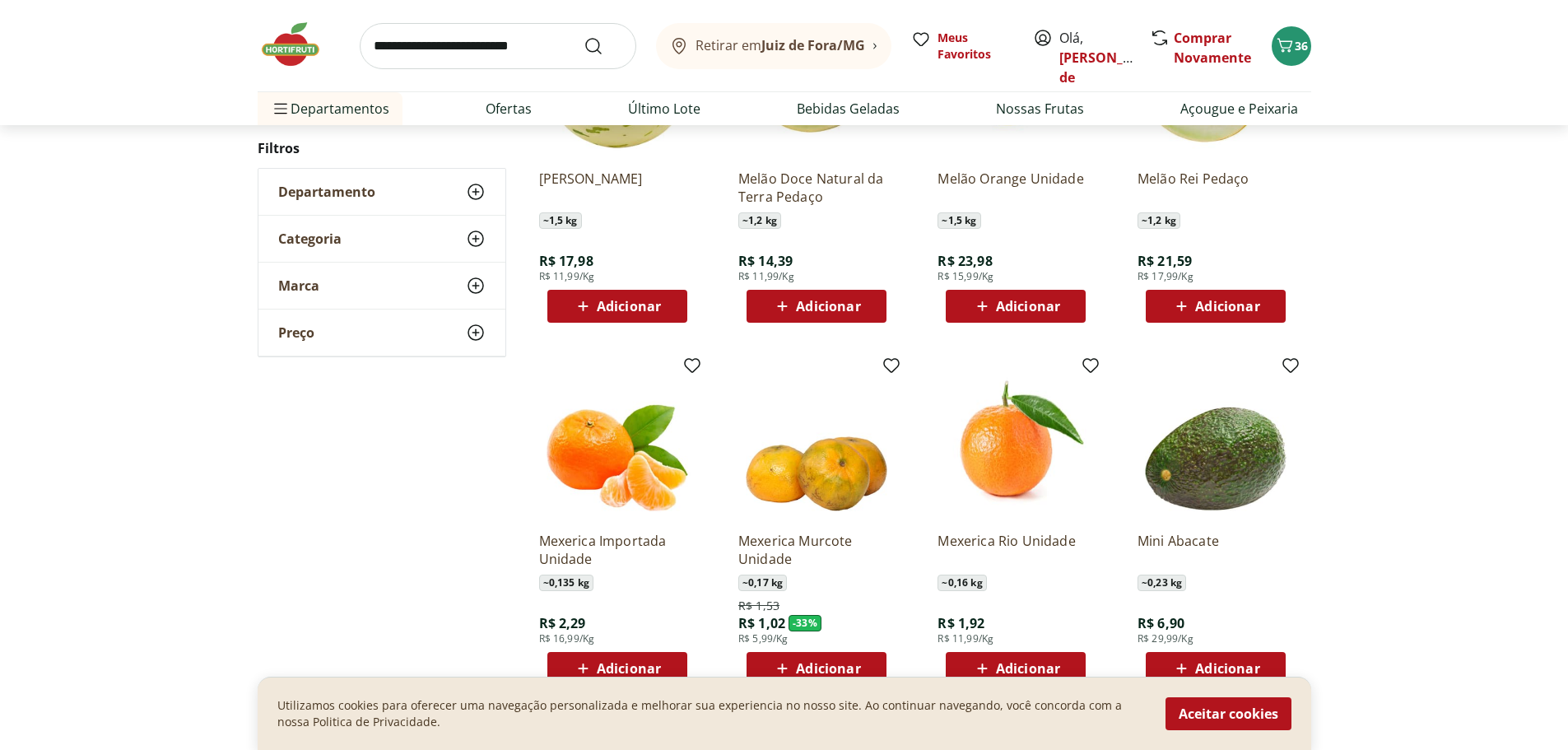
scroll to position [6175, 0]
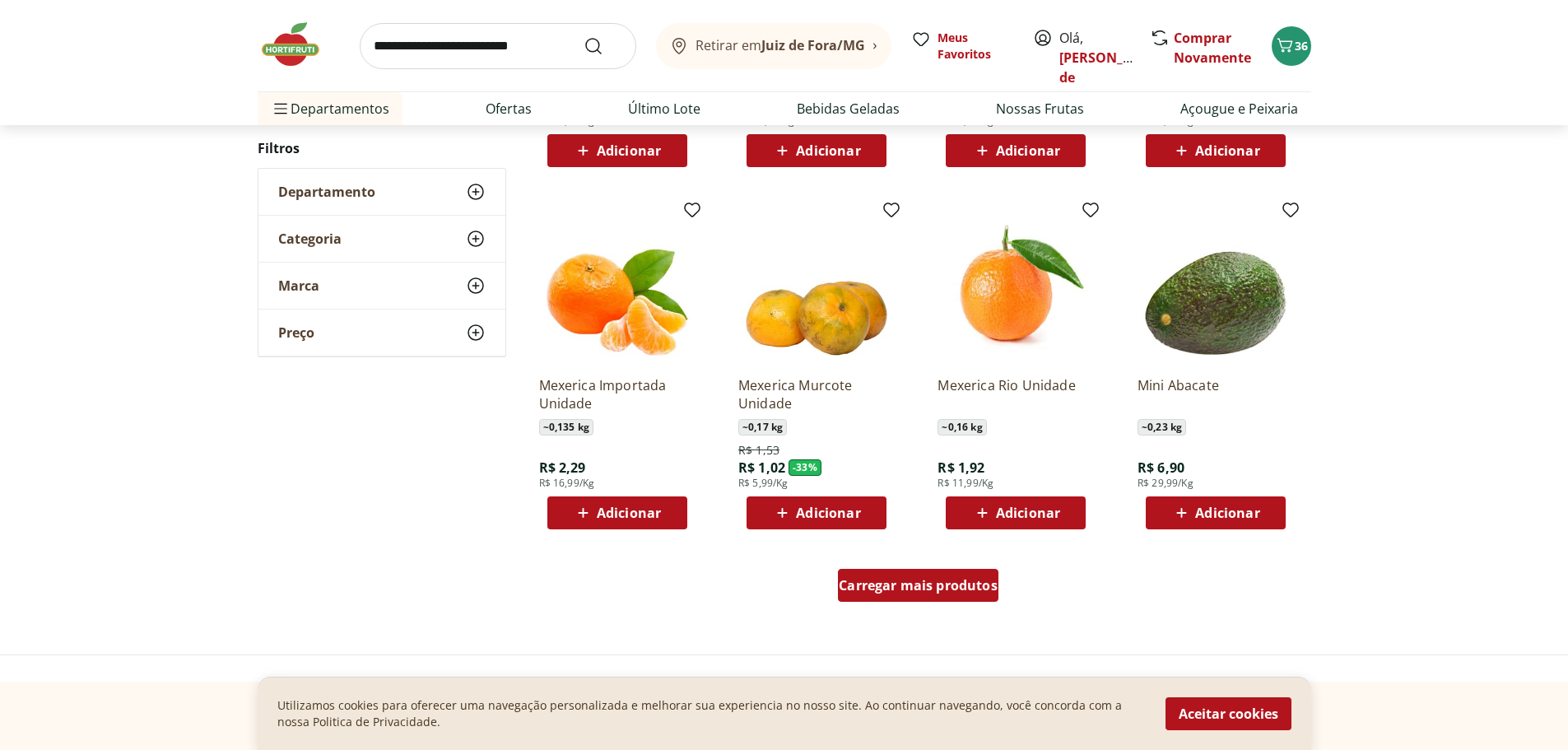
click at [946, 592] on span "Carregar mais produtos" at bounding box center [918, 585] width 159 height 13
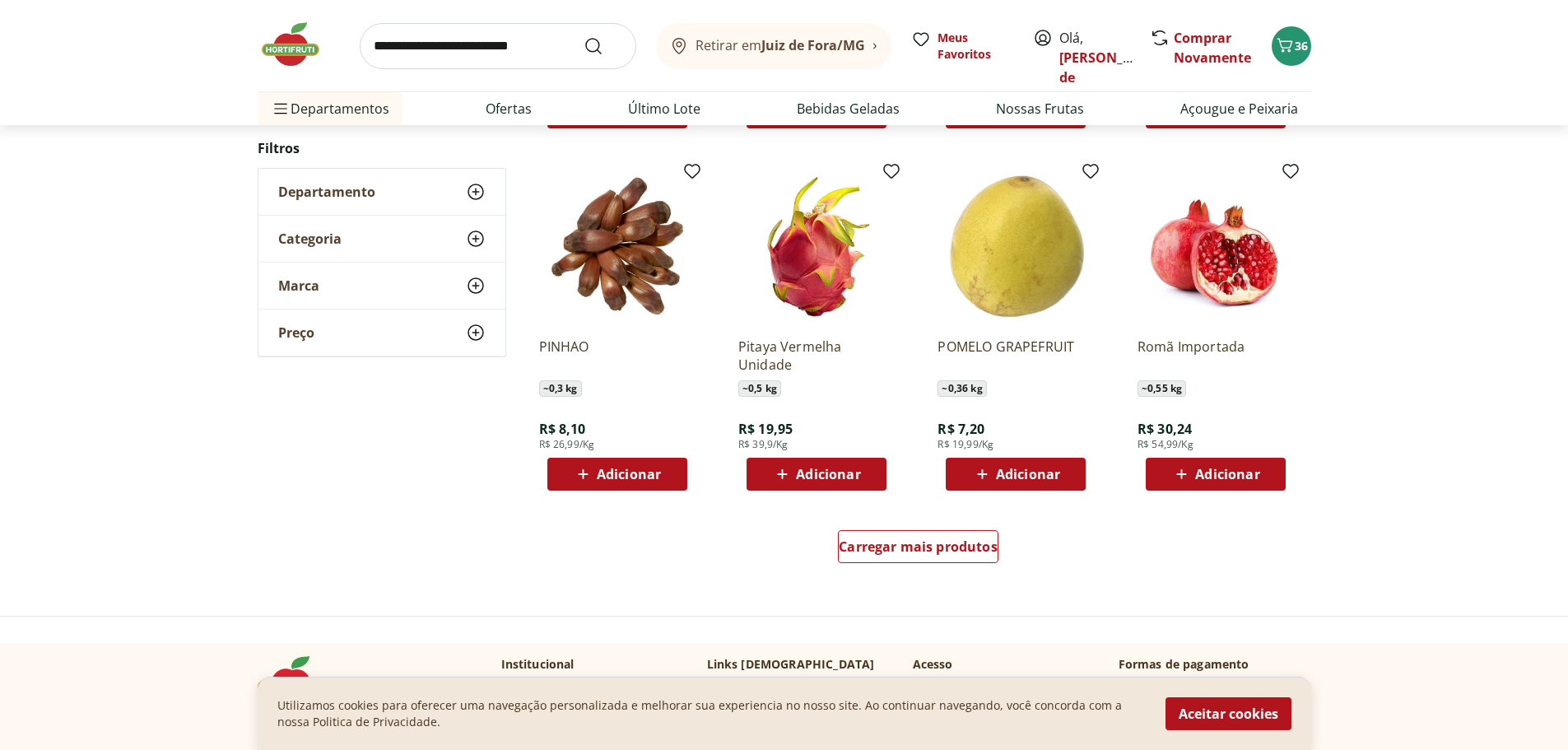
scroll to position [7328, 0]
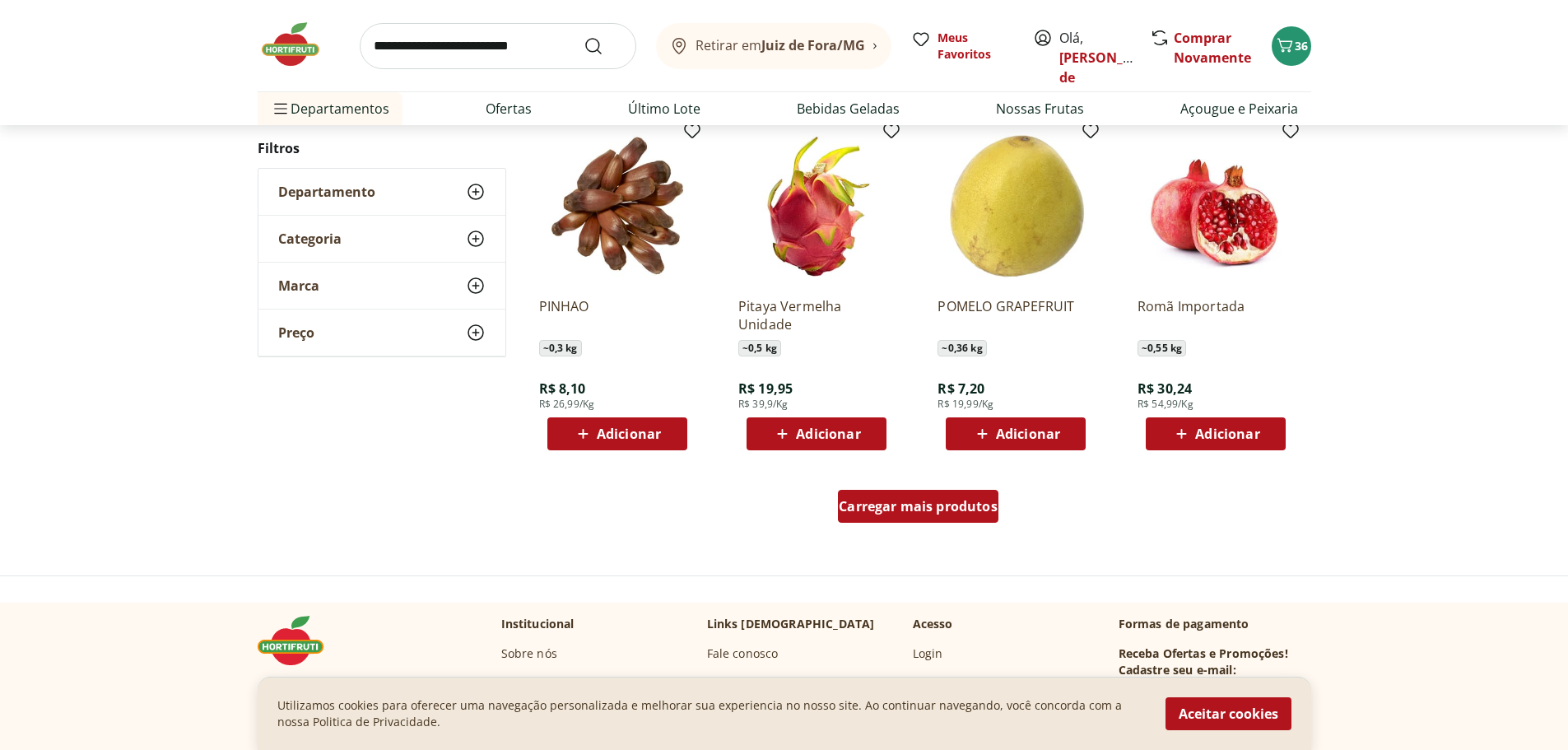
click at [911, 504] on span "Carregar mais produtos" at bounding box center [918, 506] width 159 height 13
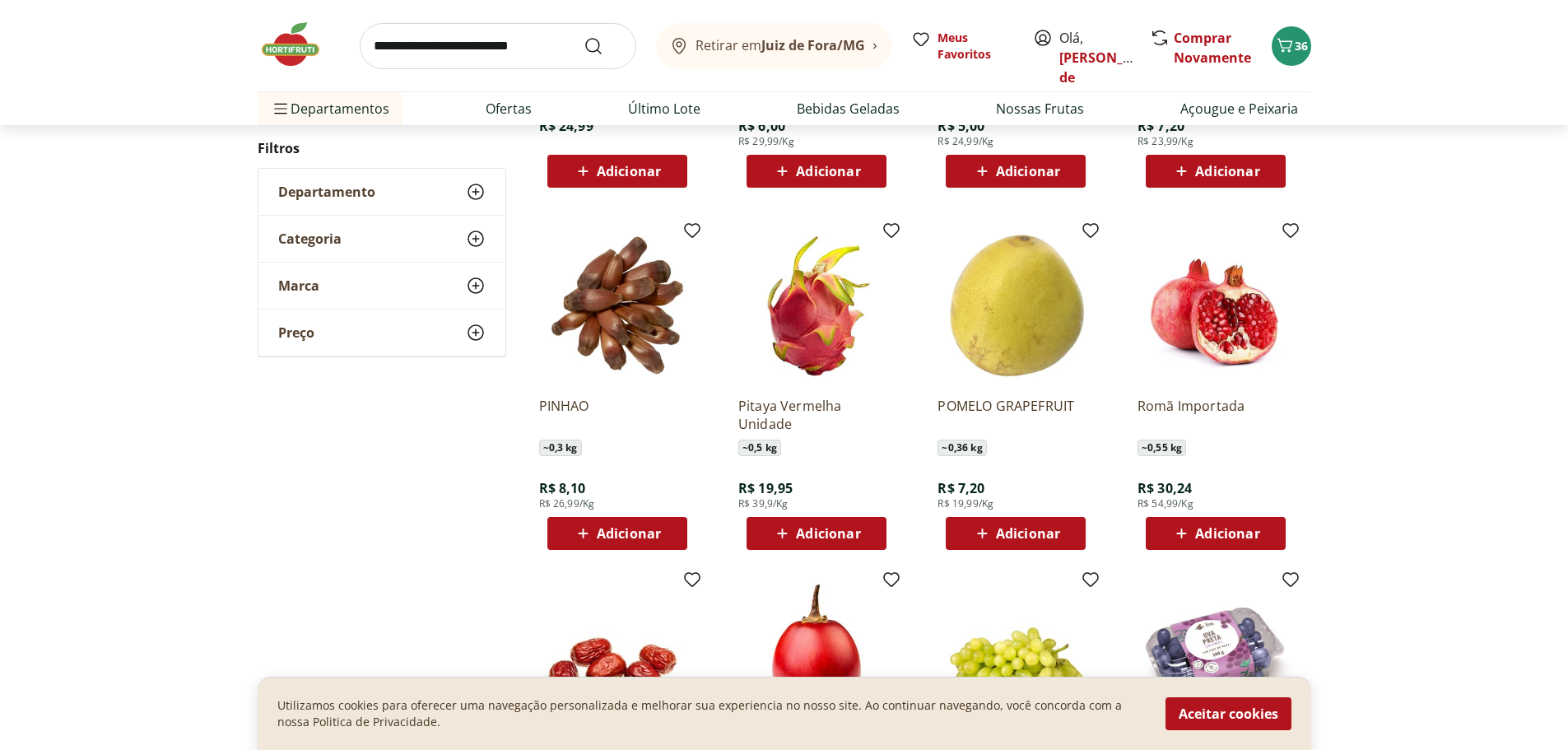
scroll to position [7081, 0]
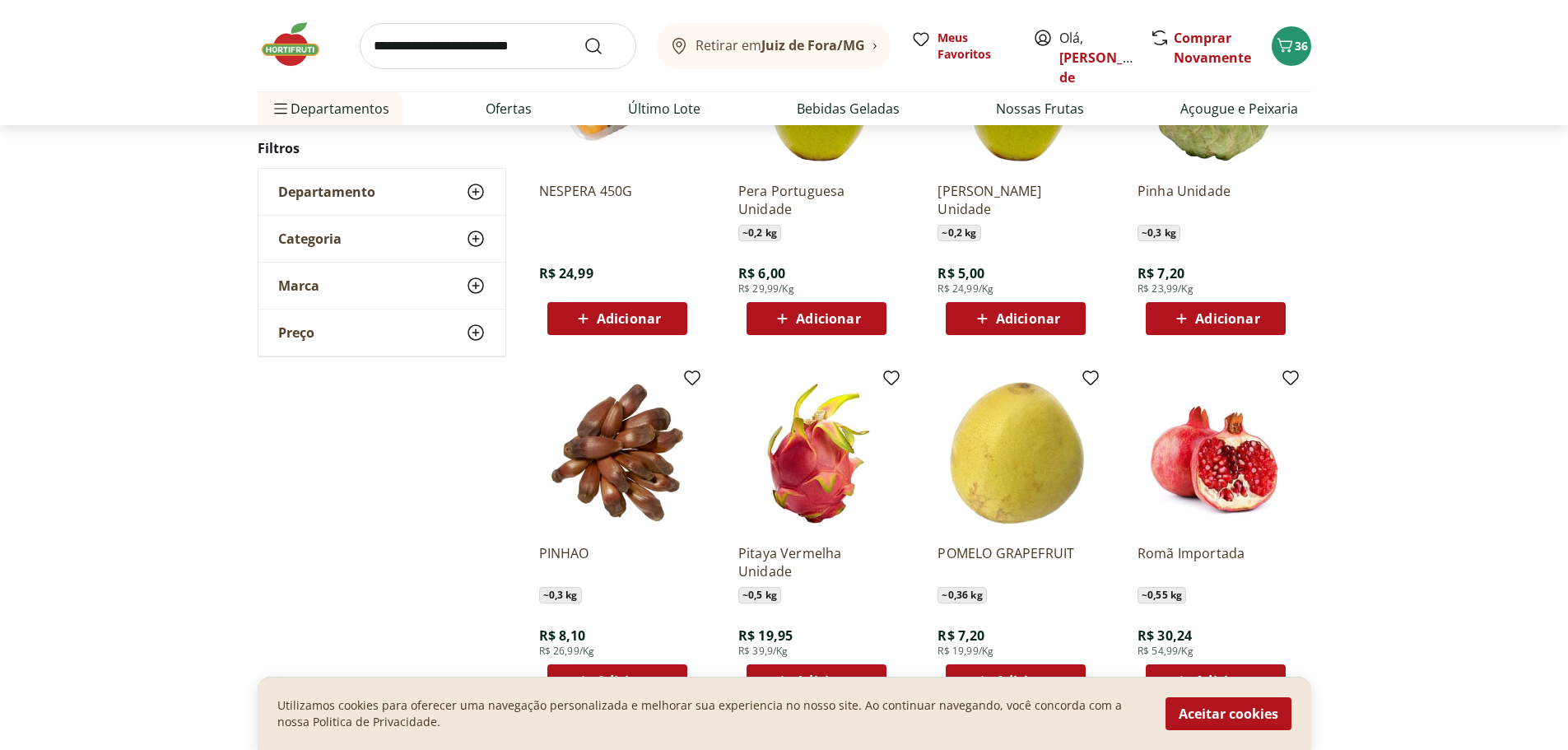
click at [482, 197] on icon at bounding box center [476, 192] width 20 height 20
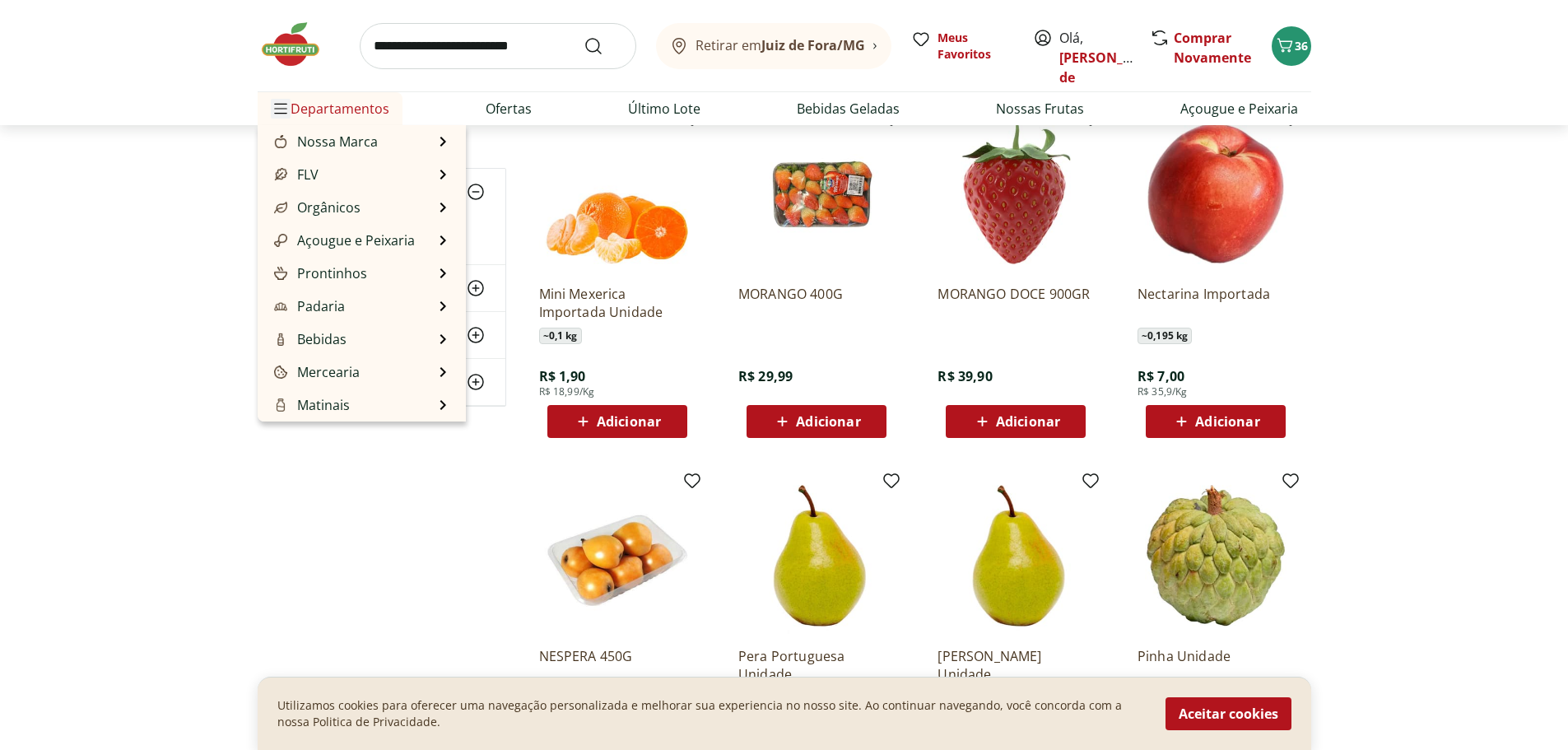
scroll to position [6587, 0]
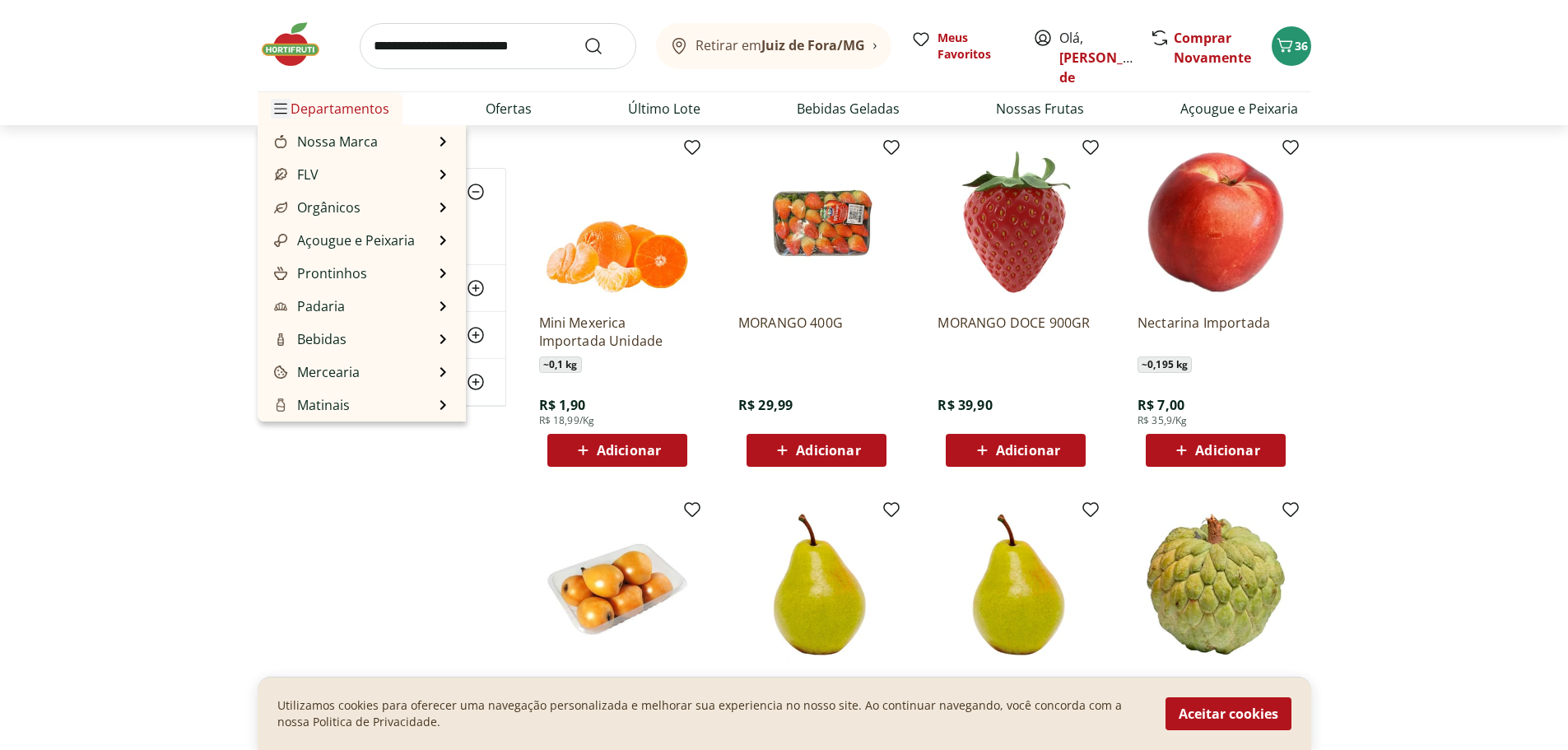
click at [283, 108] on icon "Menu" at bounding box center [280, 108] width 13 height 13
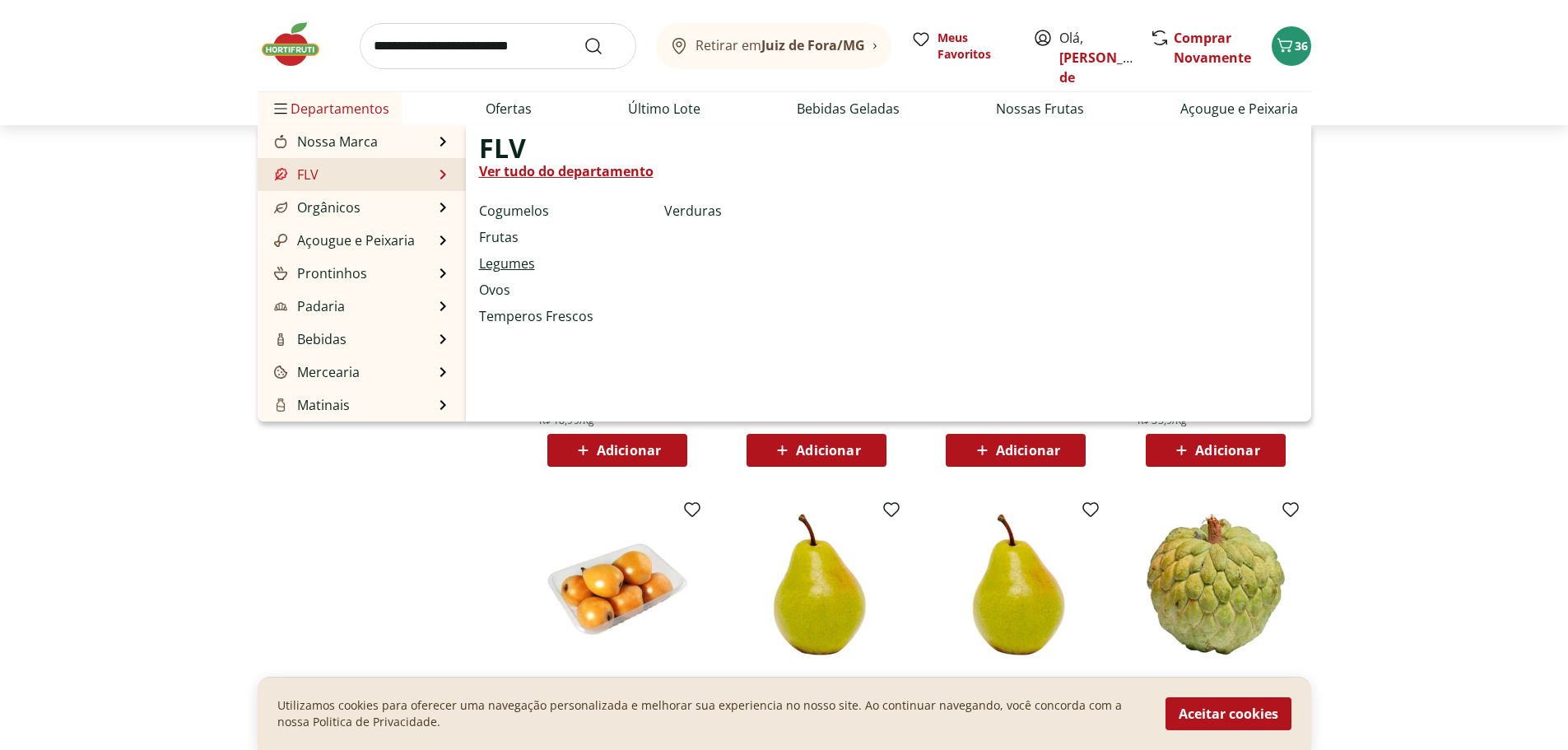
click at [498, 263] on link "Legumes" at bounding box center [506, 263] width 56 height 20
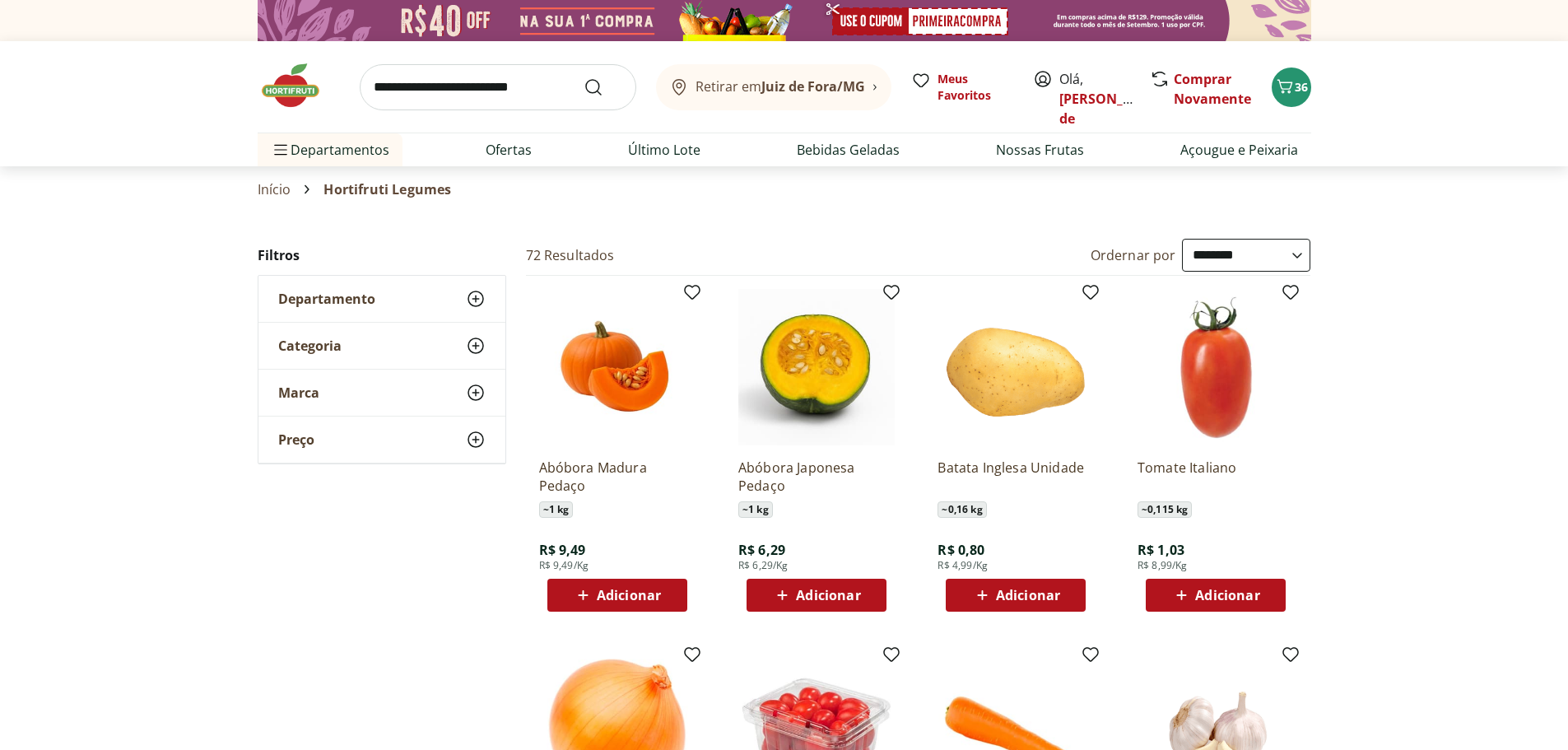
drag, startPoint x: 1303, startPoint y: 252, endPoint x: 1293, endPoint y: 250, distance: 10.2
click at [1303, 252] on select "**********" at bounding box center [1246, 255] width 128 height 33
select select "********"
click at [1182, 239] on select "**********" at bounding box center [1246, 255] width 128 height 33
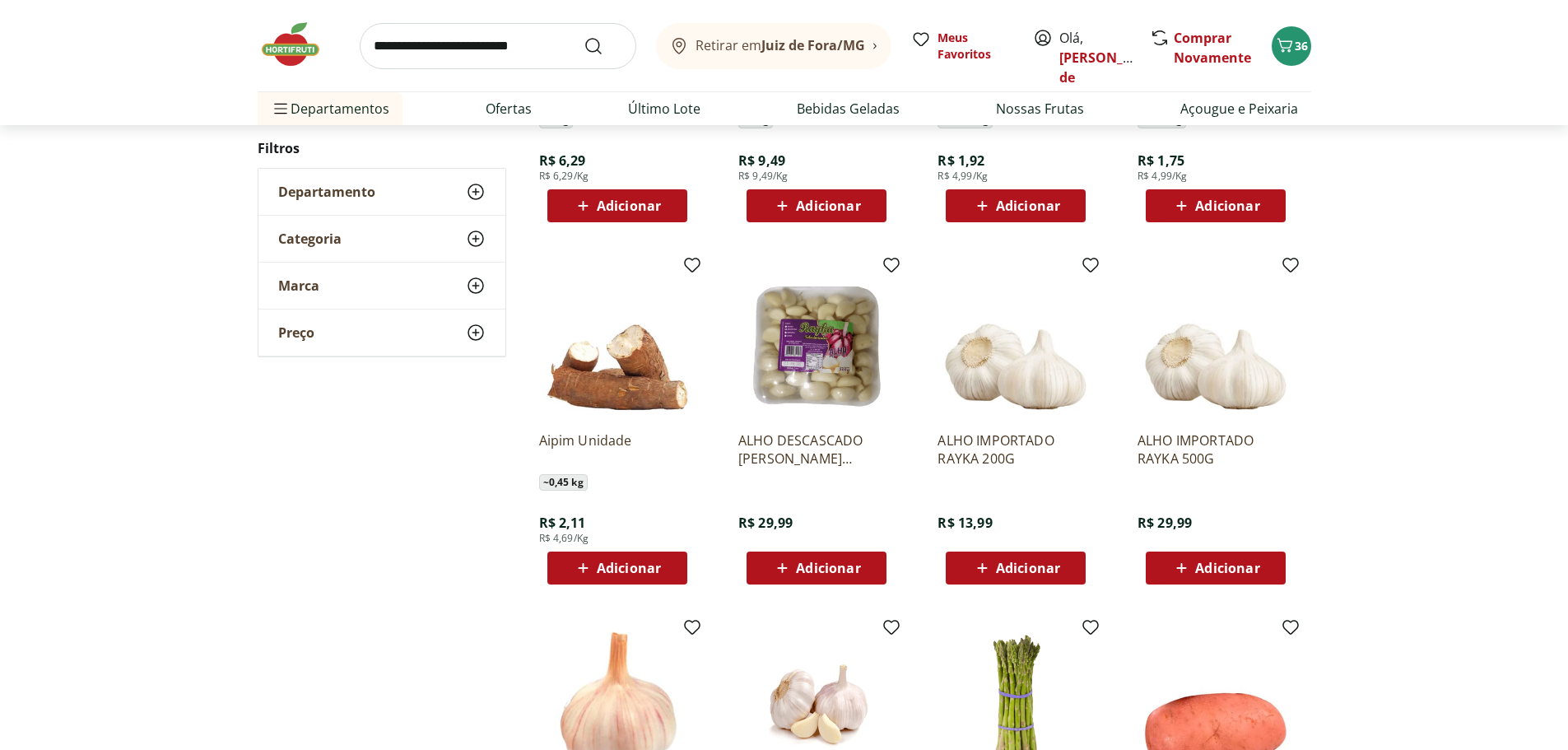
scroll to position [412, 0]
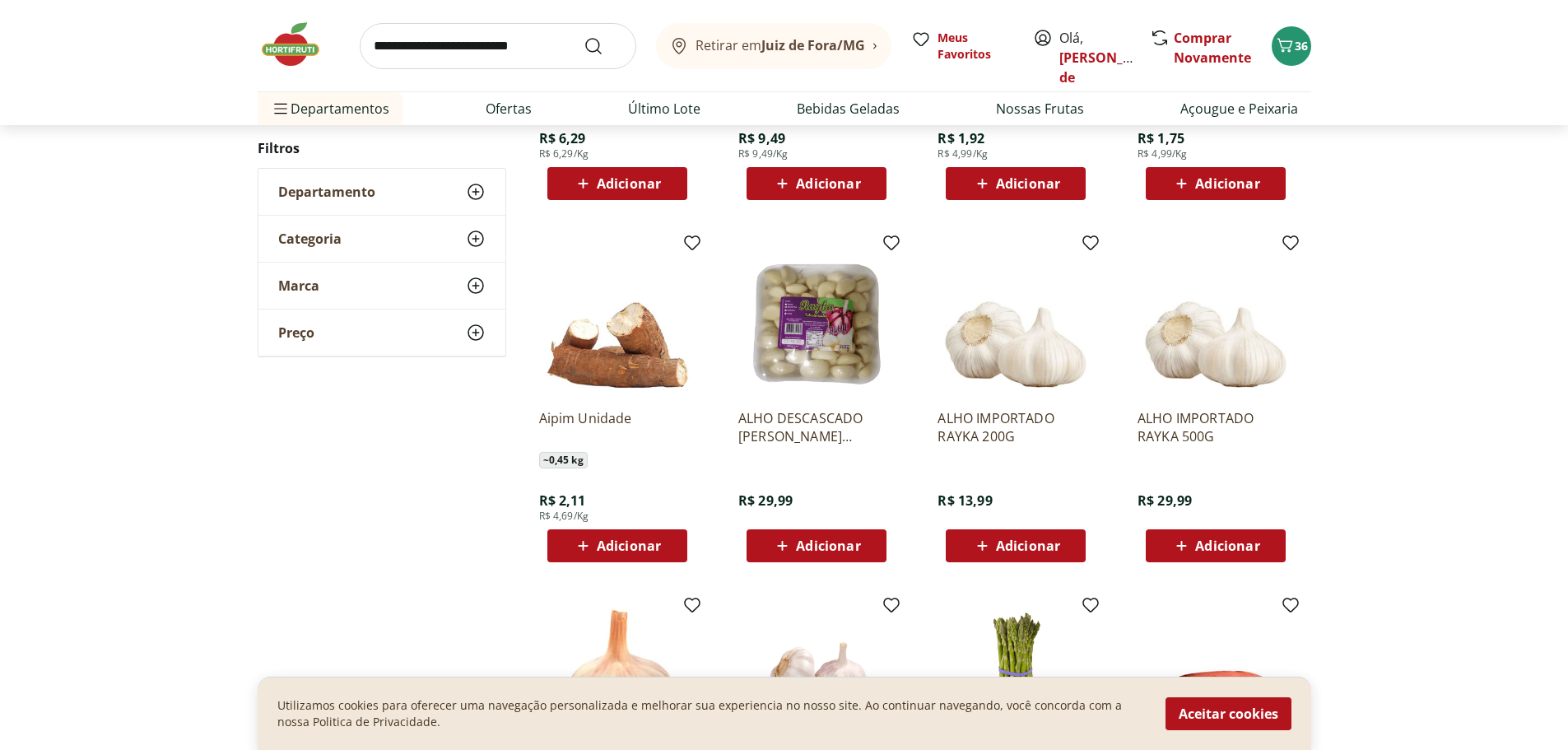
click at [581, 546] on icon at bounding box center [582, 546] width 10 height 10
click at [580, 543] on icon at bounding box center [583, 546] width 21 height 20
click at [666, 543] on icon at bounding box center [662, 545] width 21 height 20
type input "*"
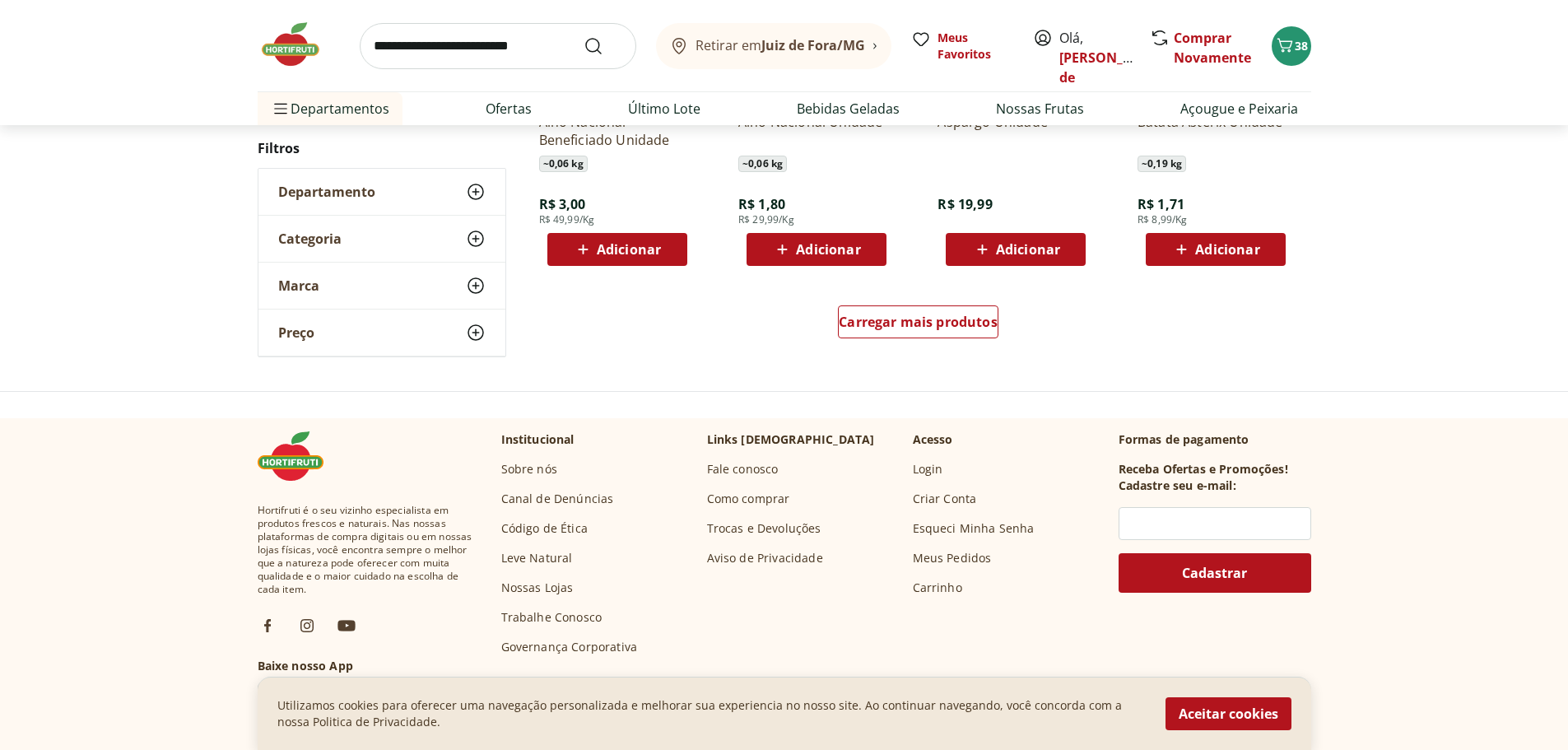
scroll to position [988, 0]
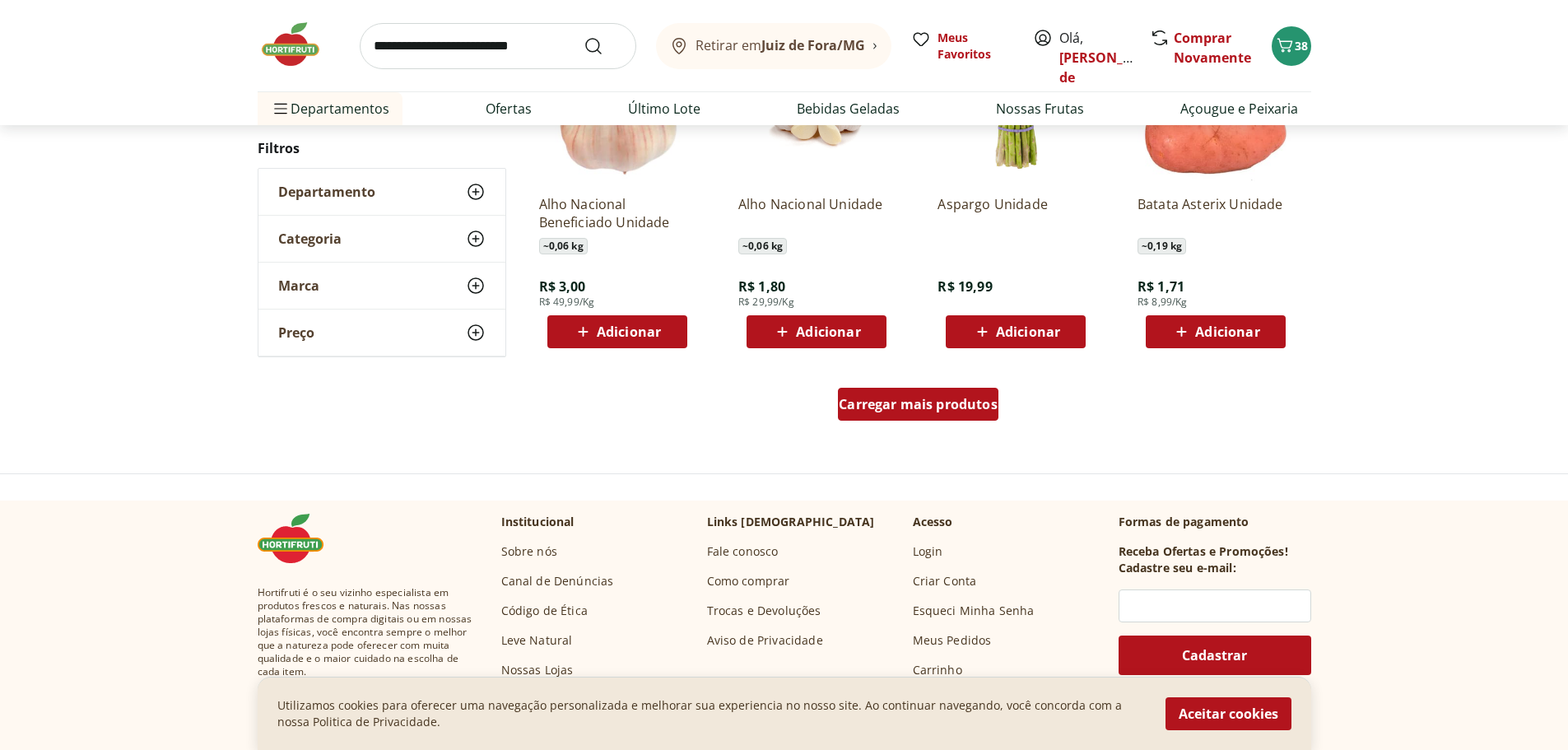
click at [892, 407] on span "Carregar mais produtos" at bounding box center [918, 404] width 159 height 13
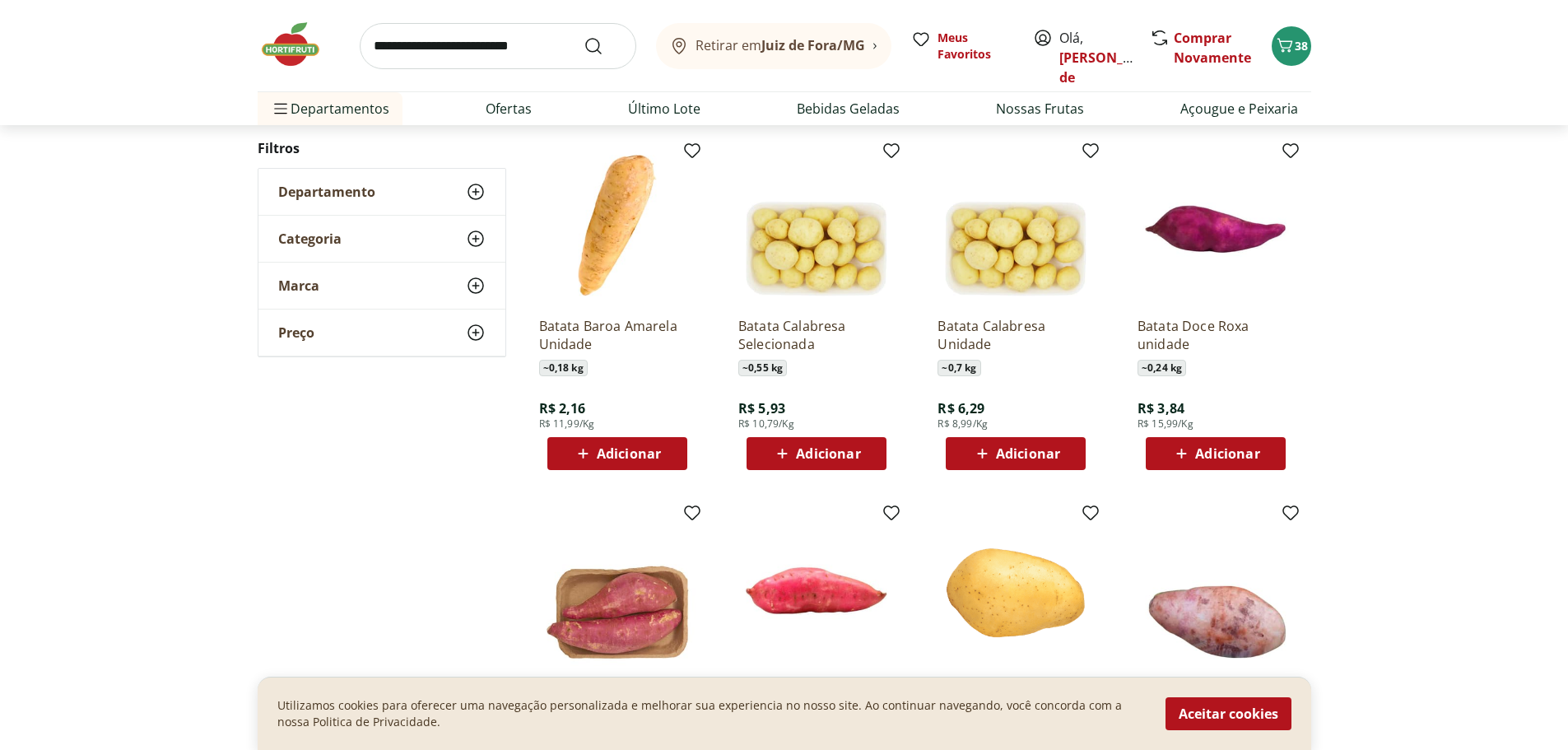
scroll to position [1317, 0]
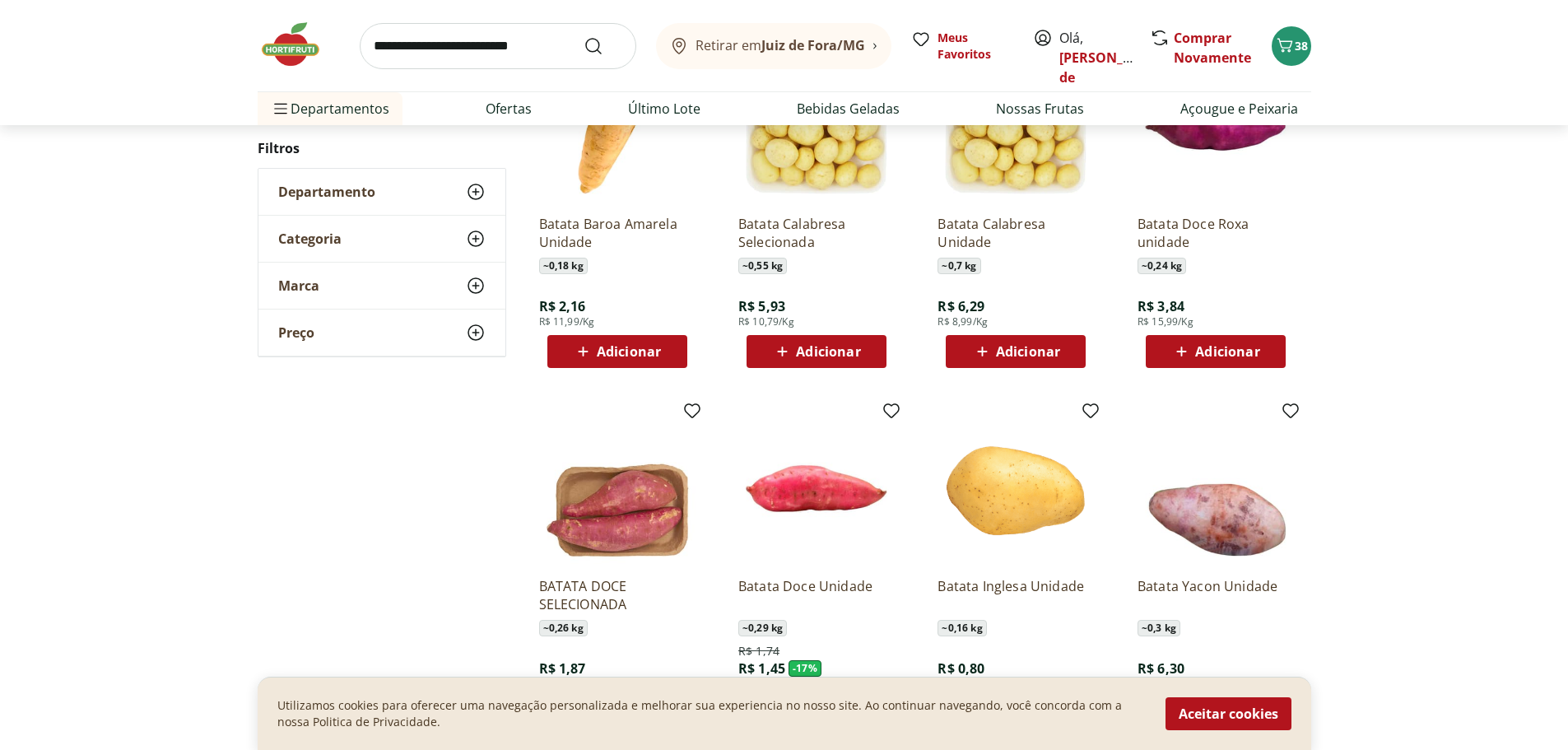
click at [586, 346] on icon at bounding box center [583, 351] width 21 height 20
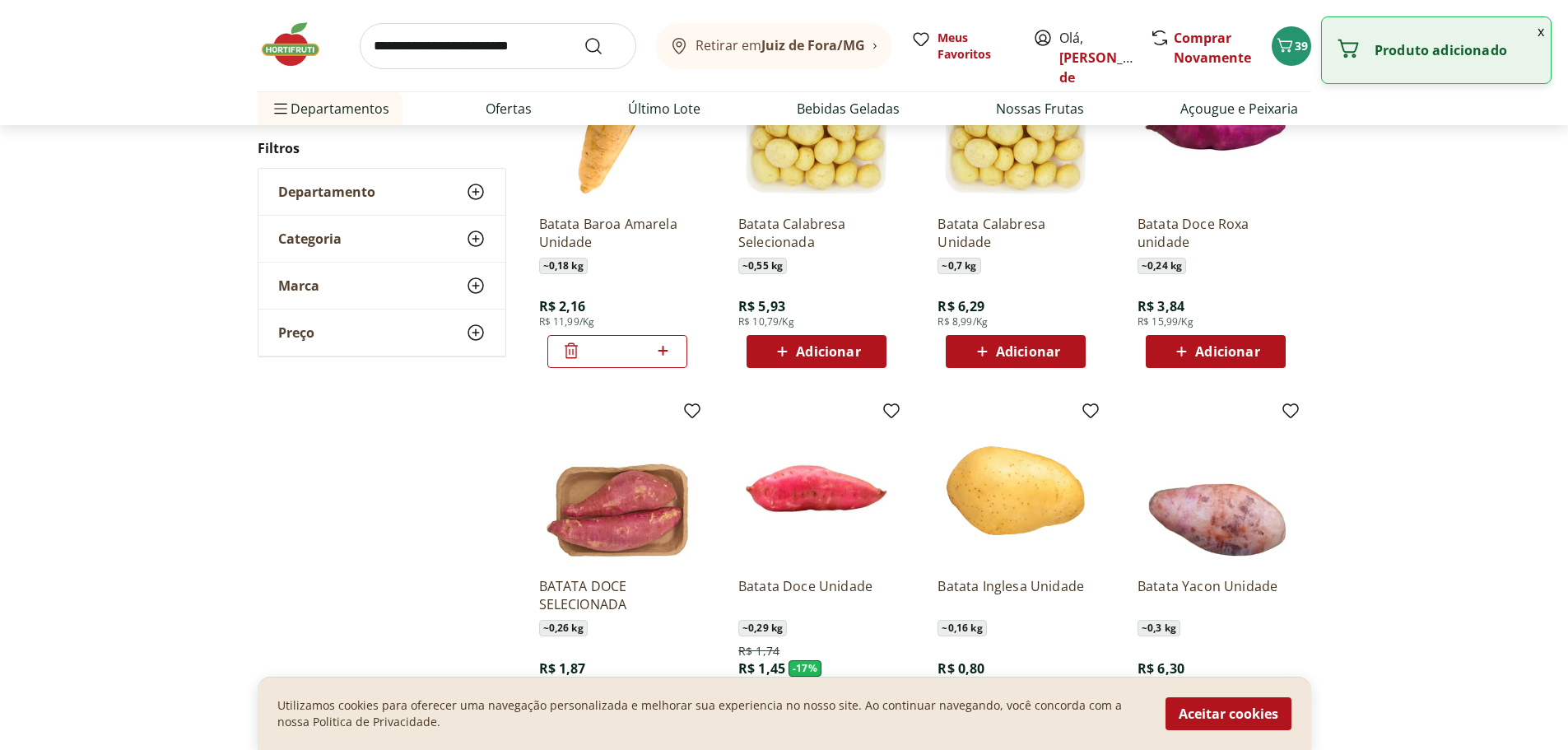
click at [664, 349] on icon at bounding box center [662, 350] width 21 height 20
type input "*"
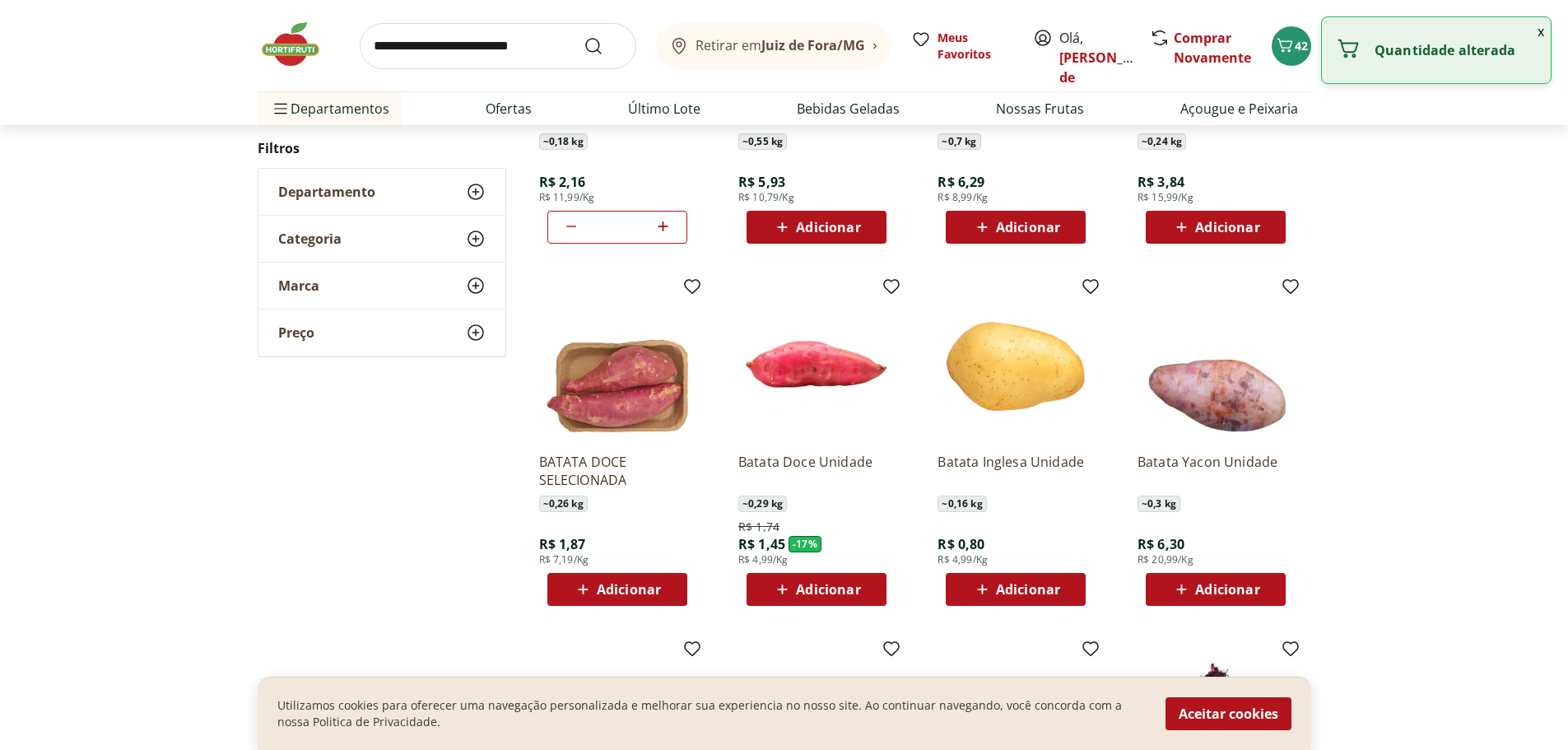
scroll to position [1482, 0]
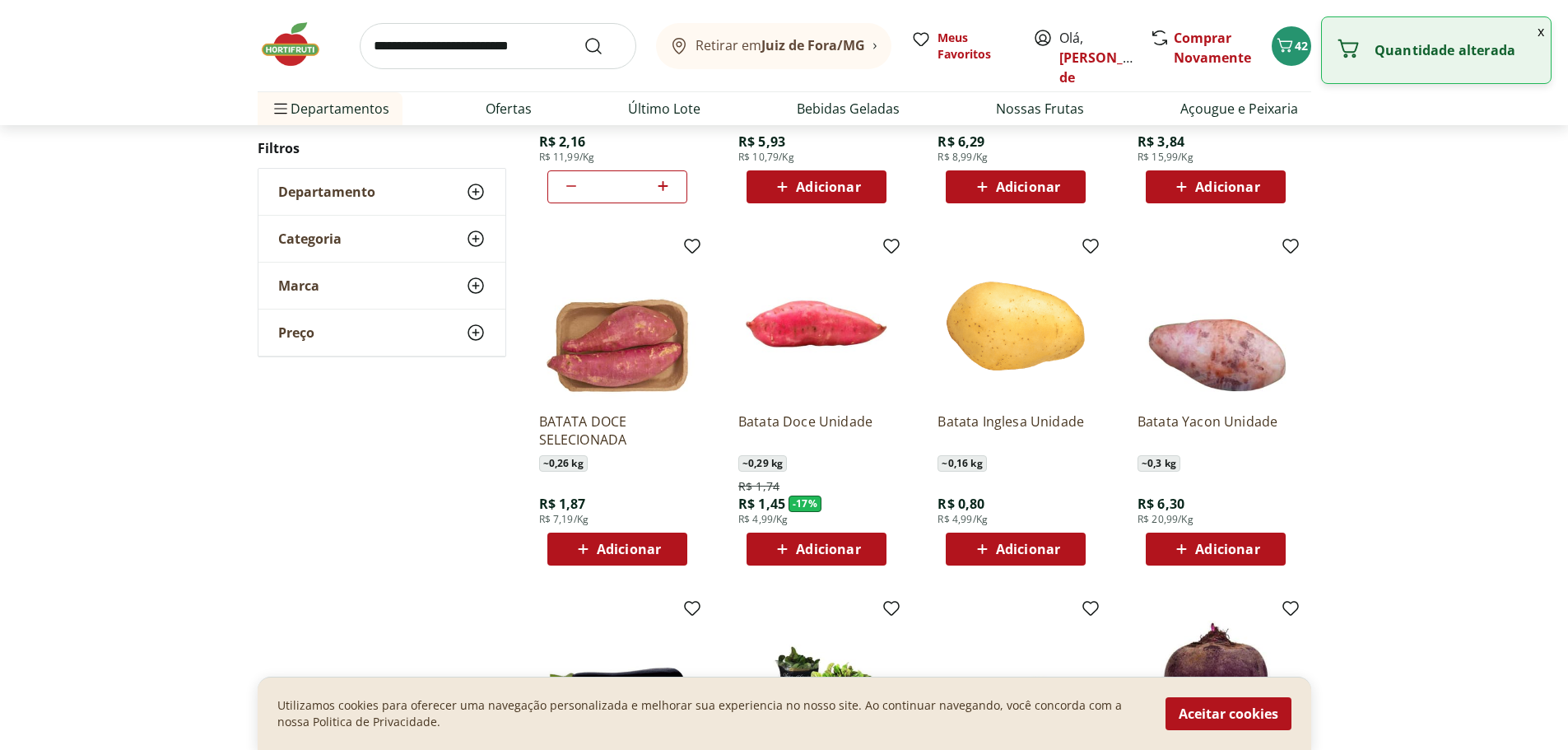
click at [984, 545] on icon at bounding box center [981, 549] width 21 height 20
click at [1064, 546] on icon at bounding box center [1062, 548] width 21 height 20
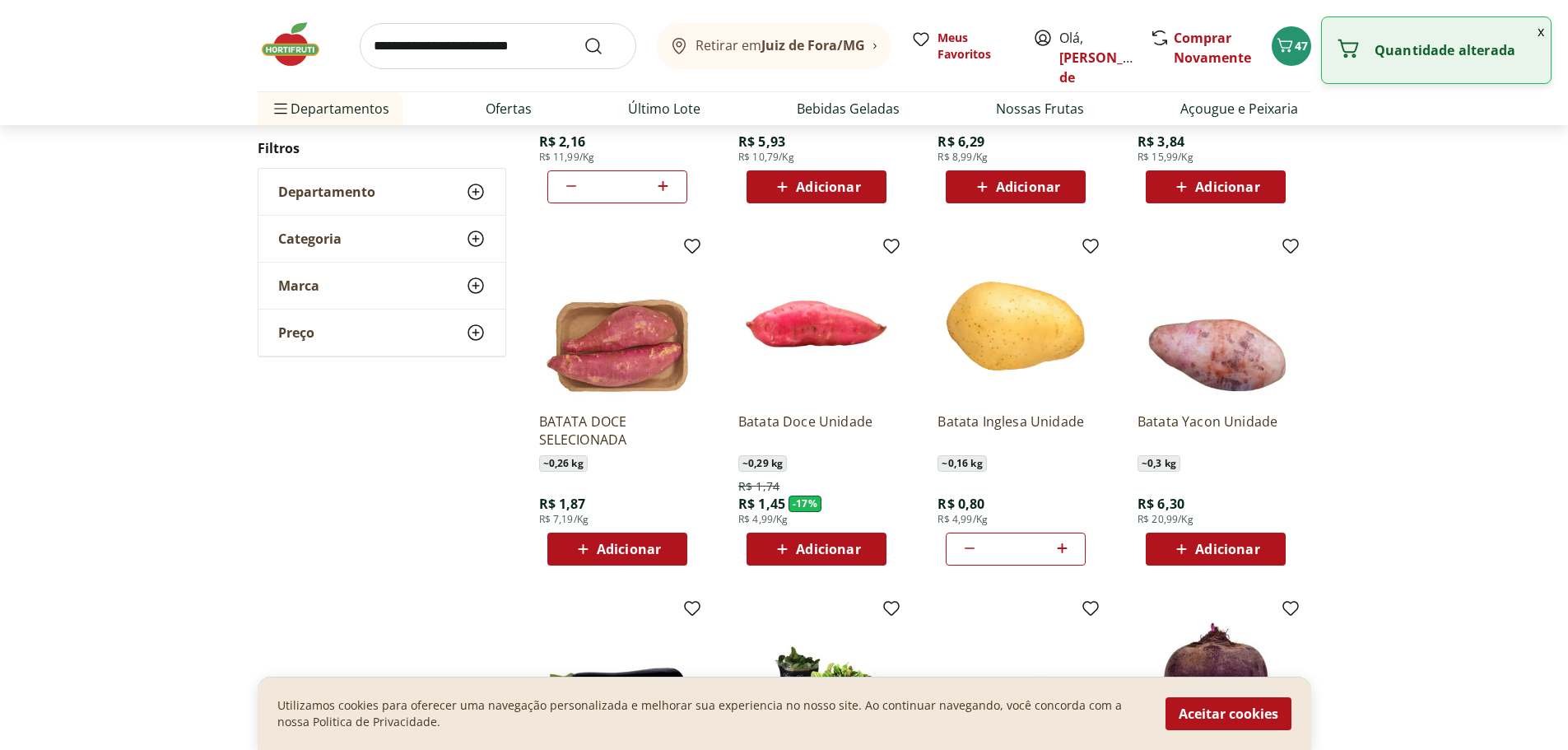
click at [1064, 546] on icon at bounding box center [1062, 548] width 21 height 20
type input "*"
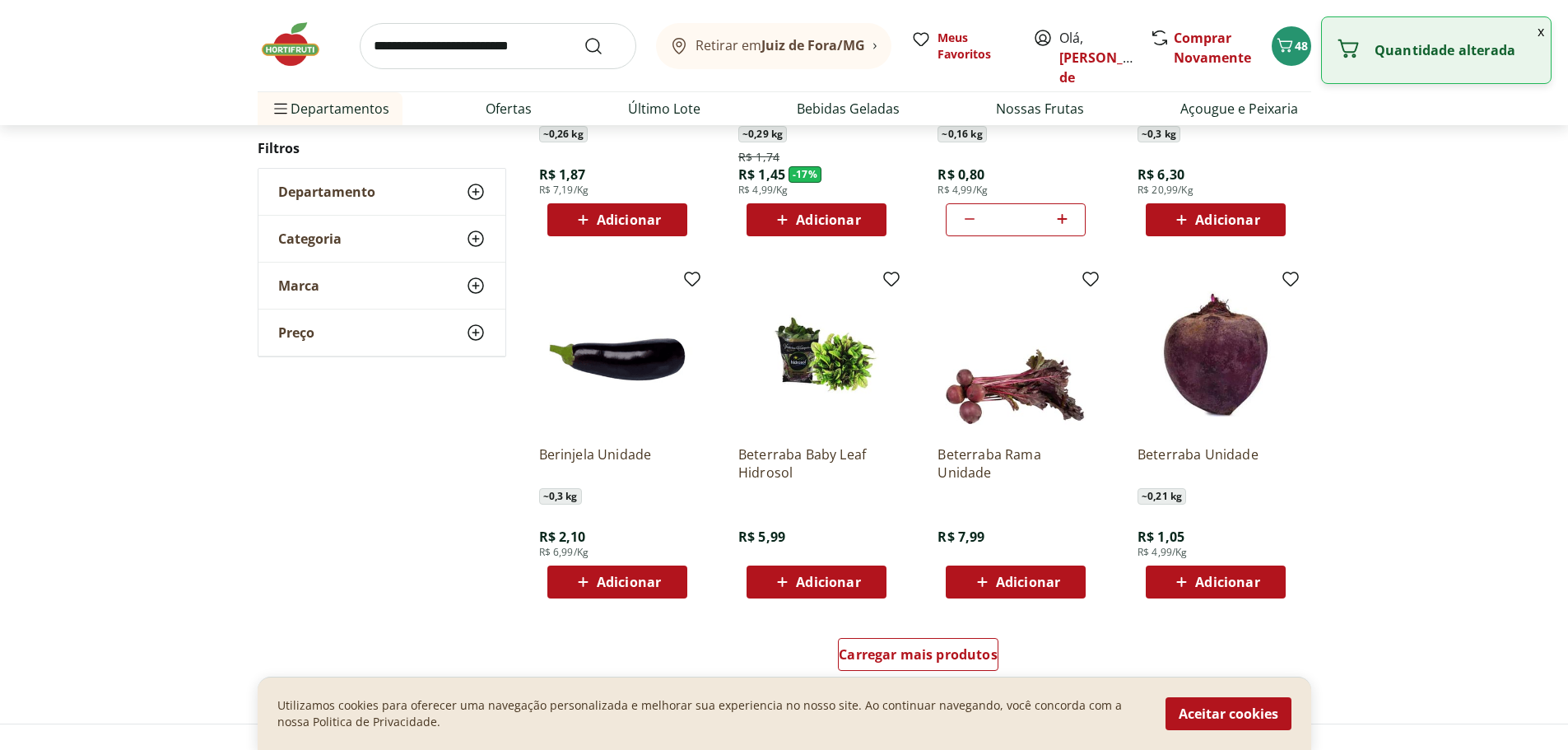
scroll to position [1976, 0]
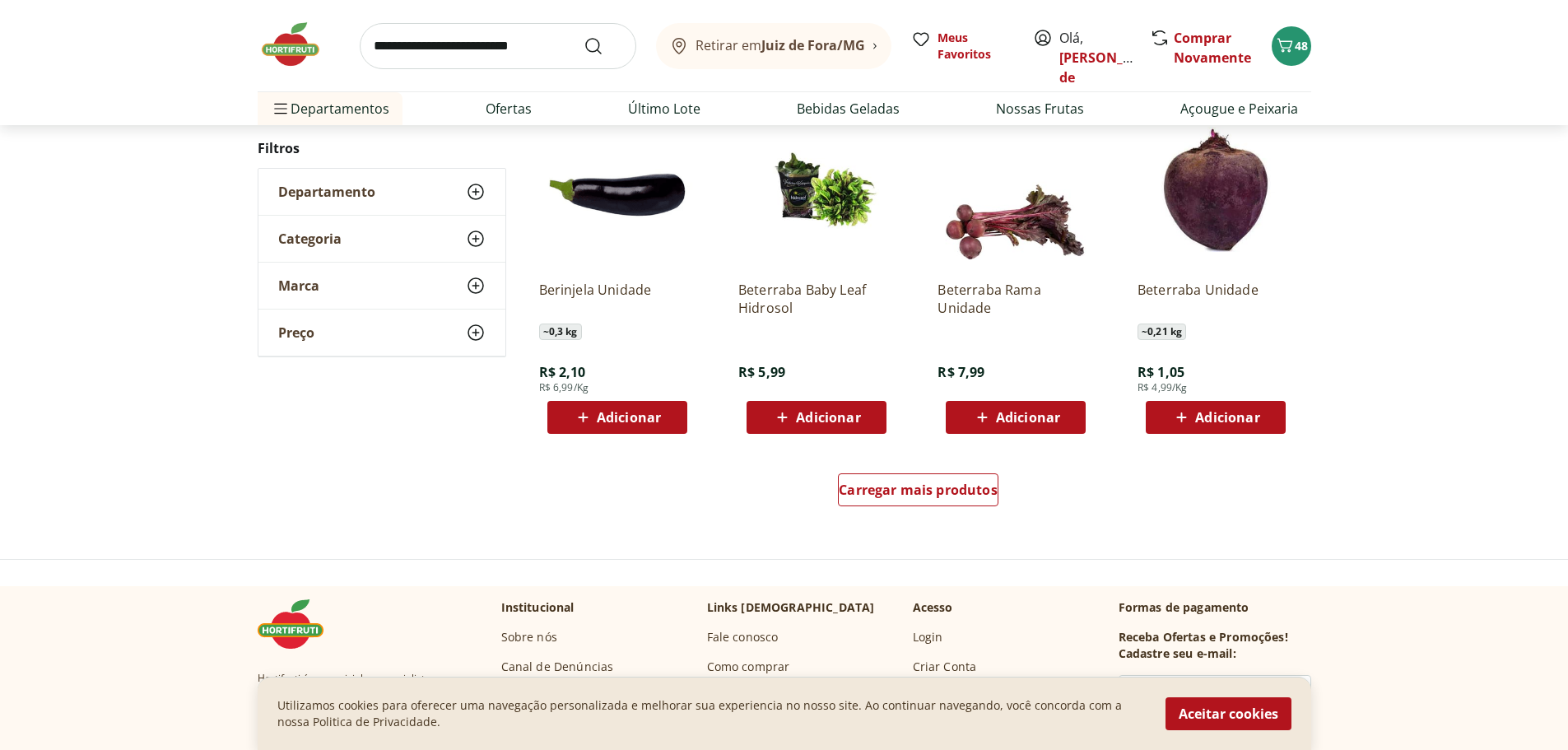
click at [1197, 424] on span "Adicionar" at bounding box center [1227, 417] width 64 height 13
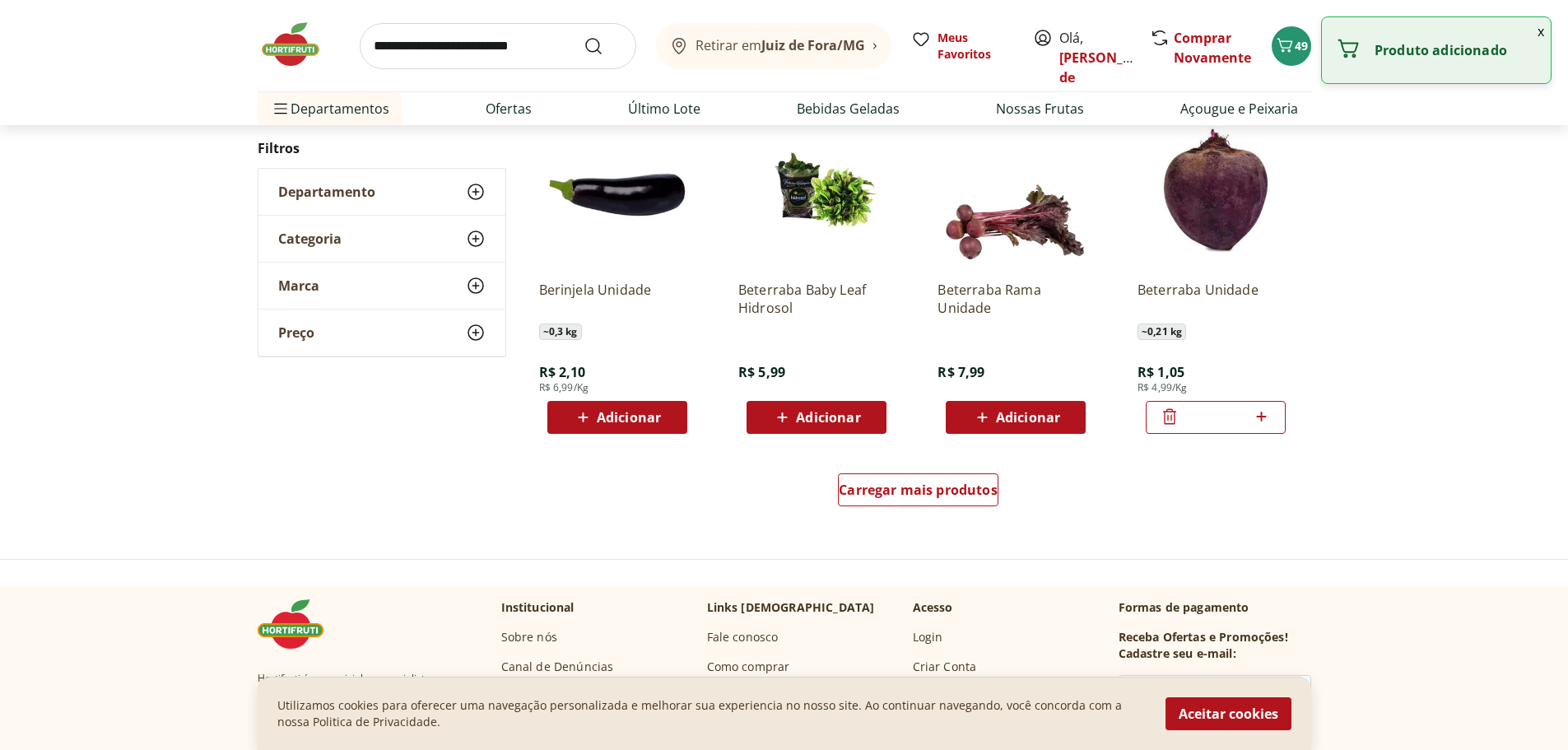
click at [1262, 416] on icon at bounding box center [1261, 416] width 10 height 10
type input "*"
click at [869, 492] on span "Carregar mais produtos" at bounding box center [918, 490] width 159 height 13
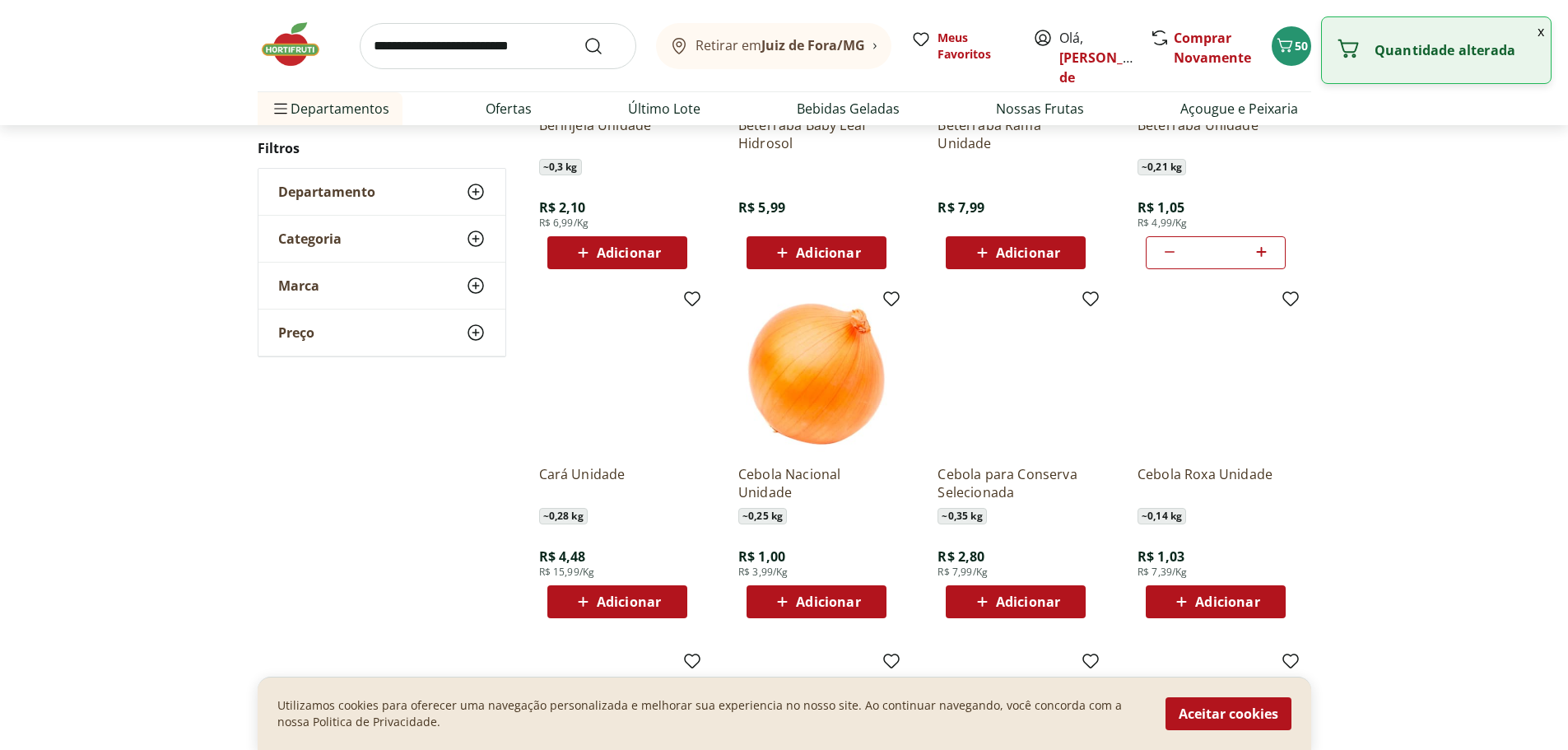
scroll to position [2223, 0]
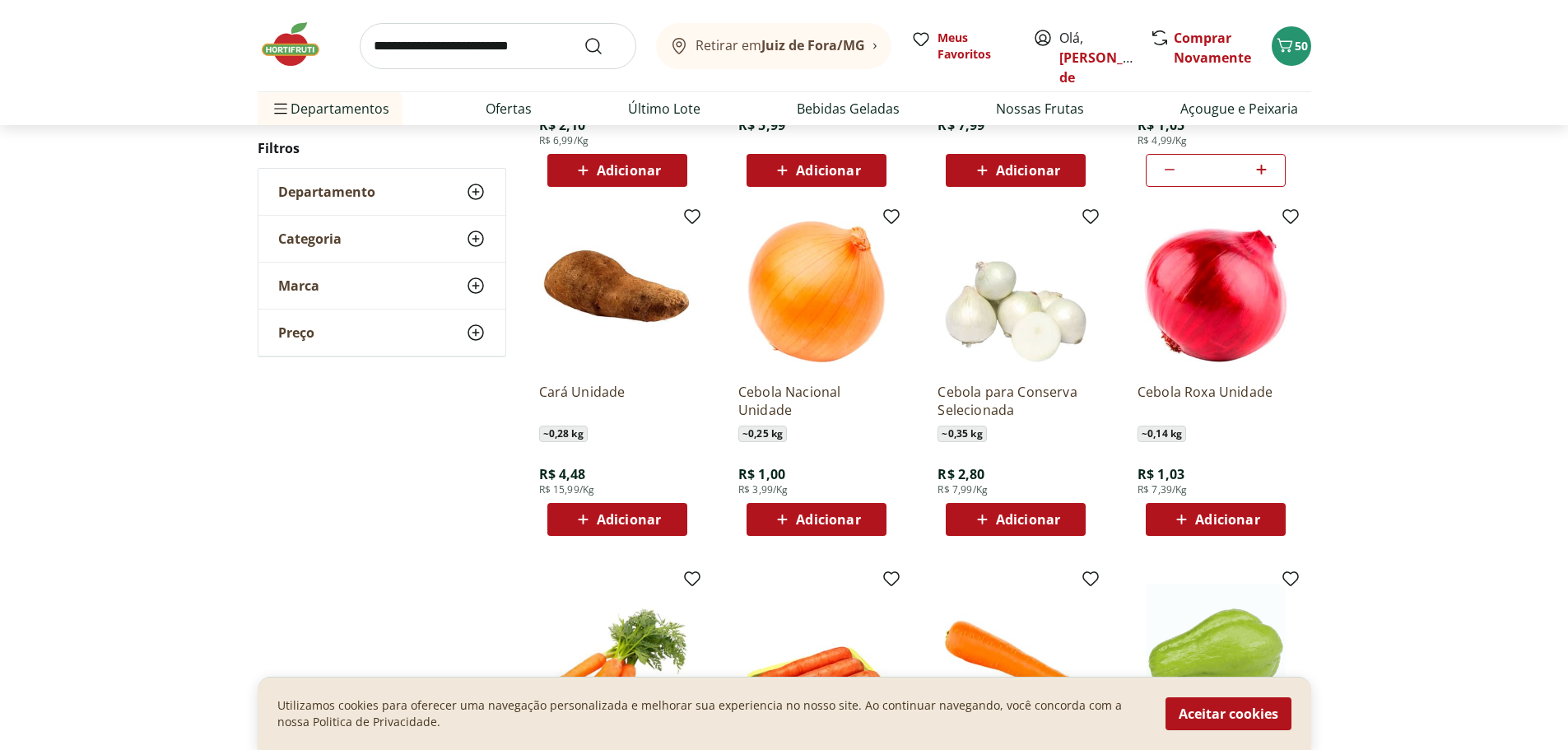
click at [784, 517] on icon at bounding box center [782, 519] width 21 height 20
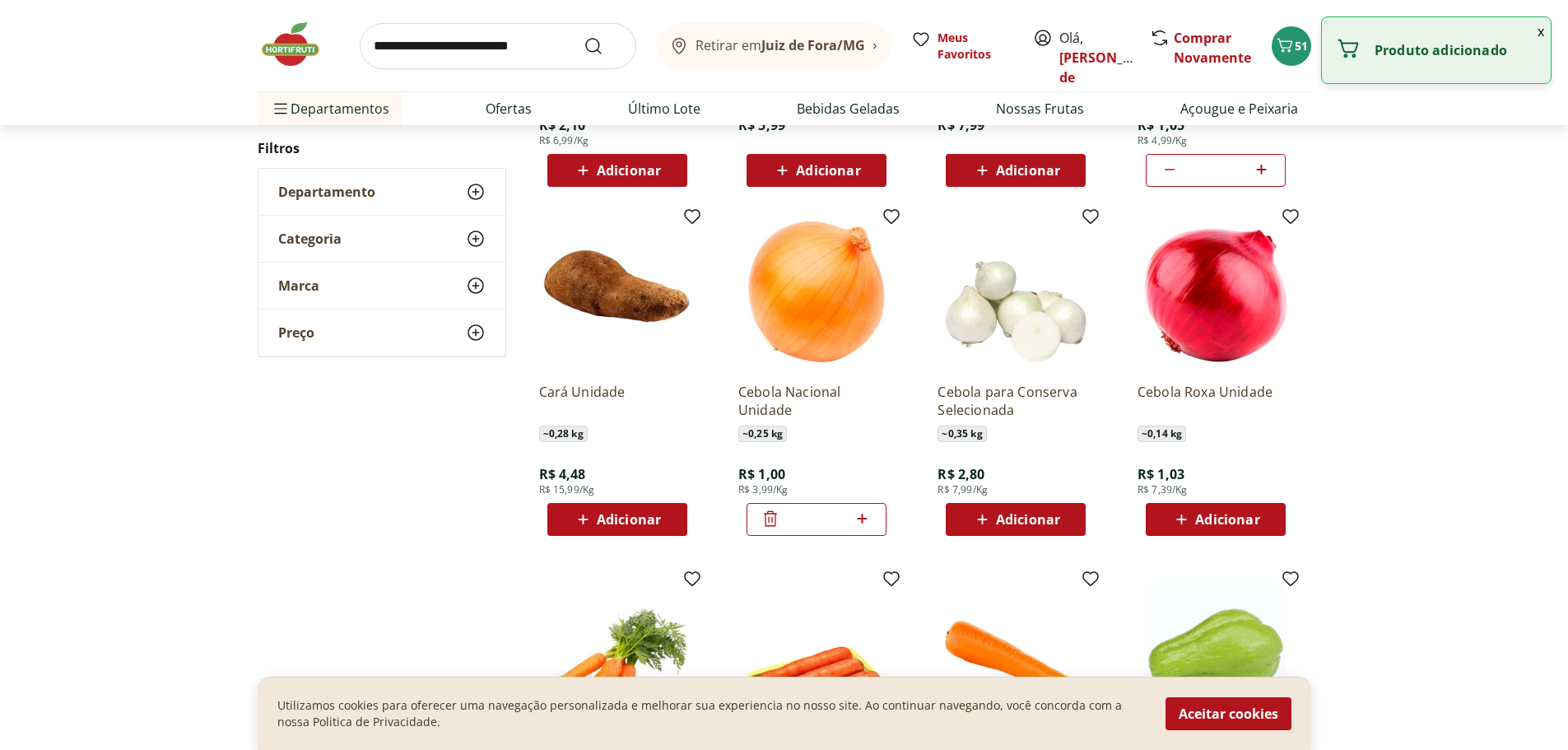
click at [864, 516] on icon at bounding box center [862, 519] width 21 height 20
type input "*"
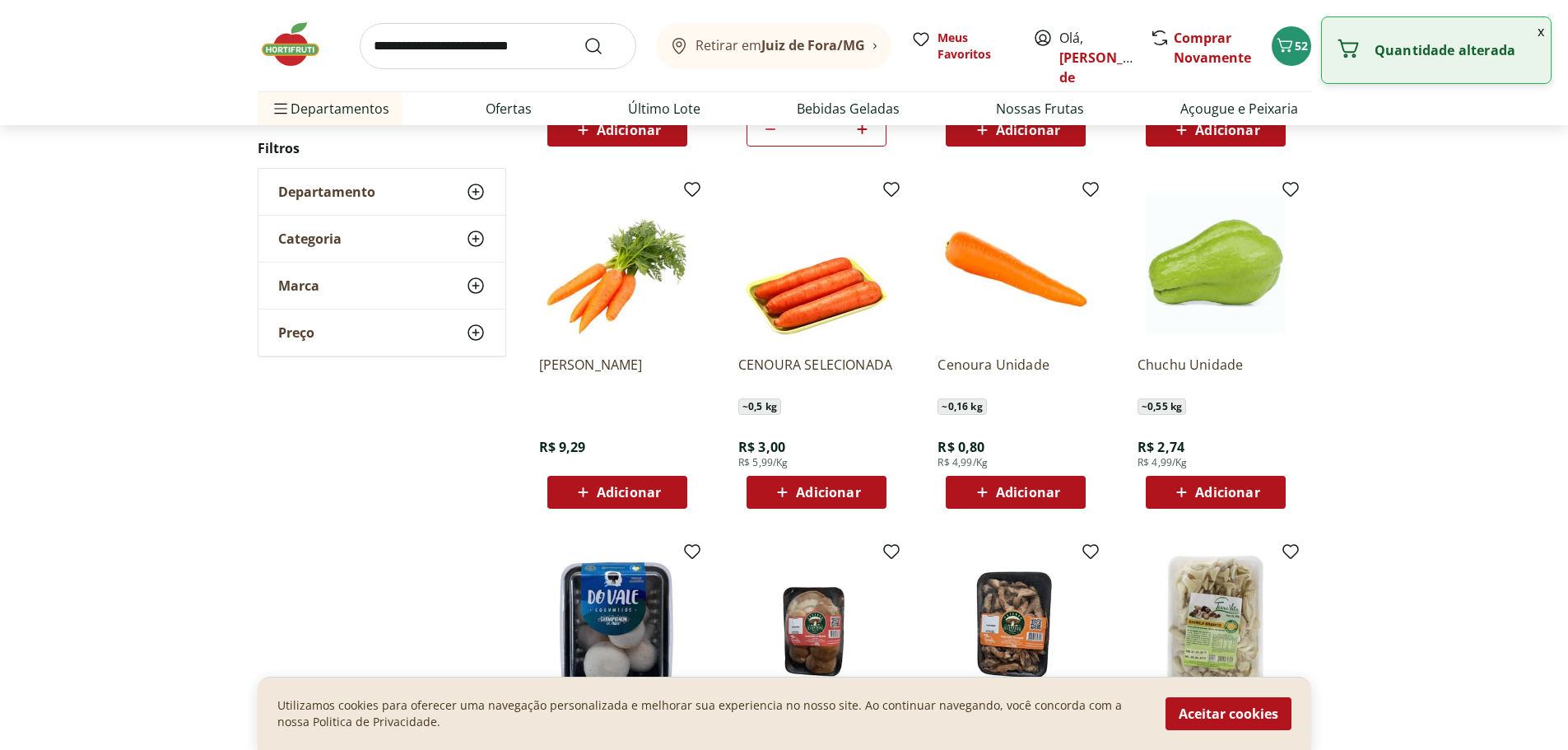
scroll to position [2634, 0]
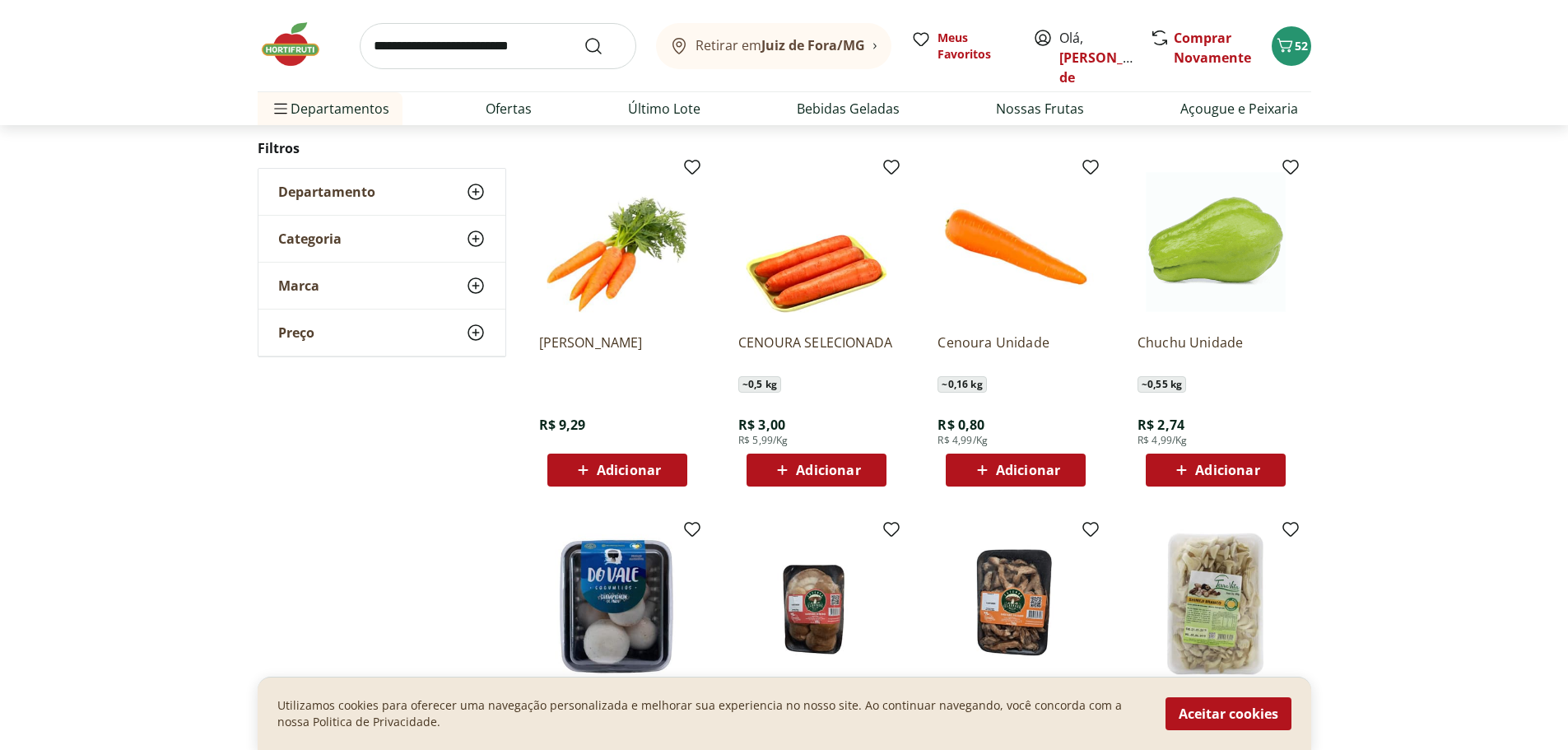
click at [977, 472] on icon at bounding box center [981, 470] width 21 height 20
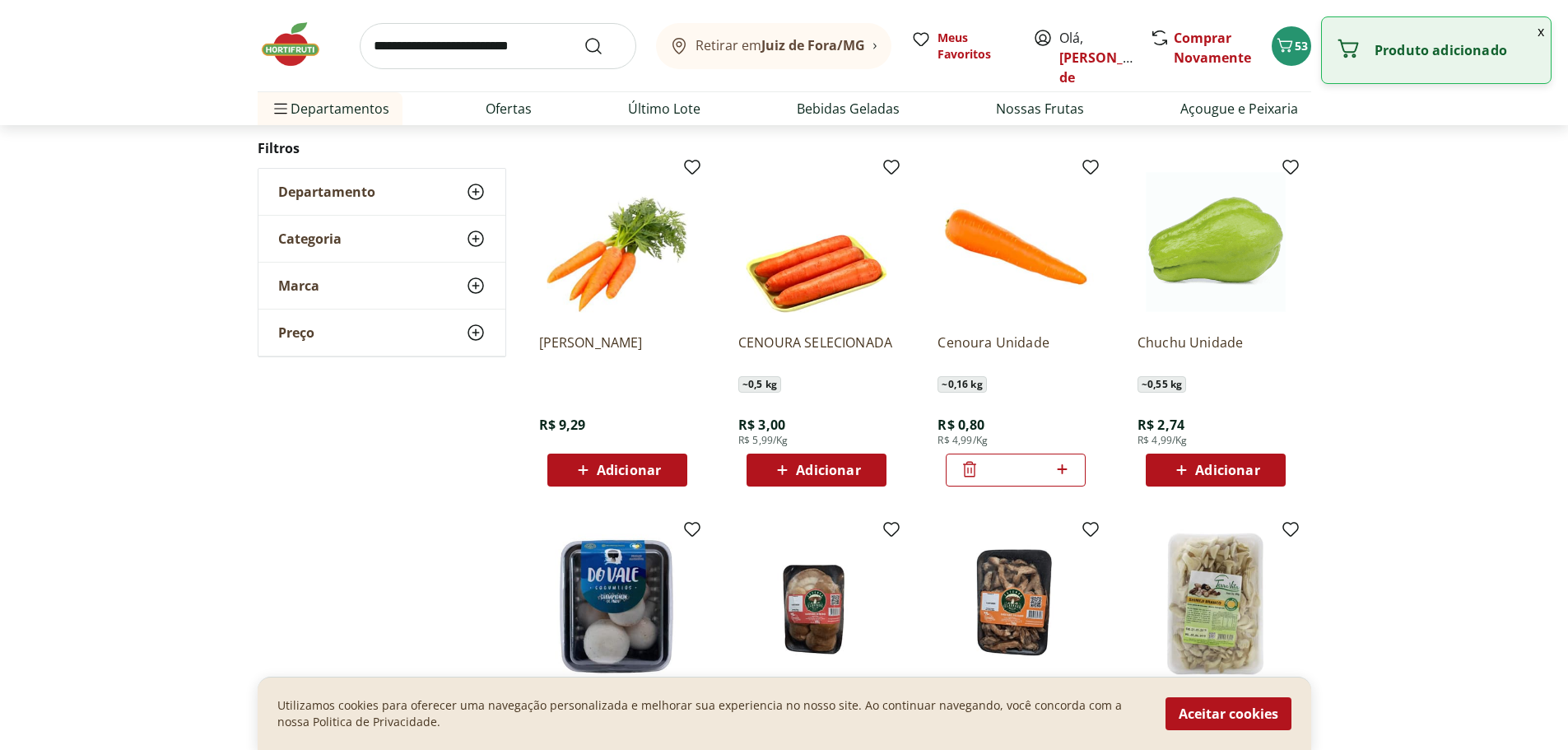
click at [1063, 474] on icon at bounding box center [1062, 469] width 21 height 20
type input "*"
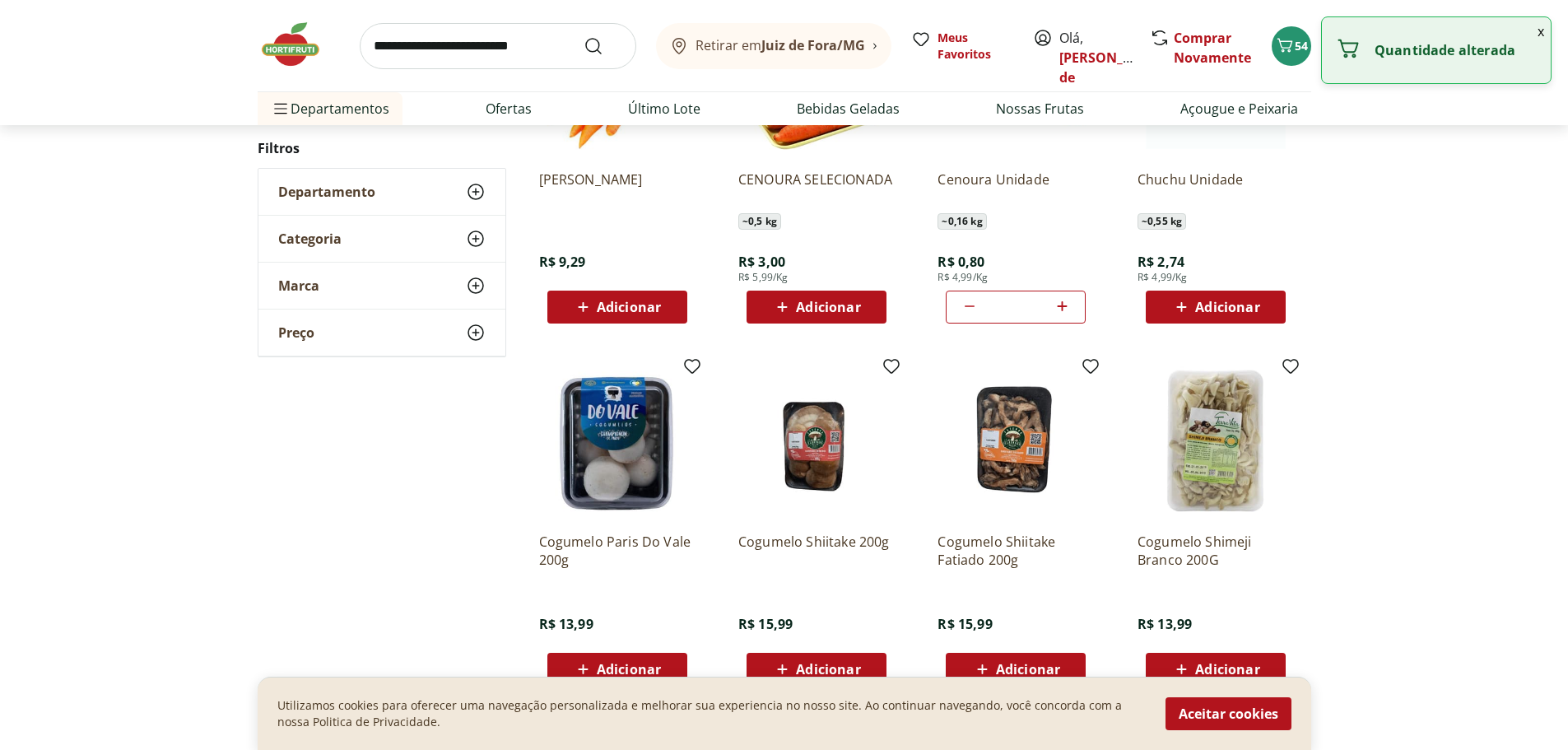
scroll to position [2799, 0]
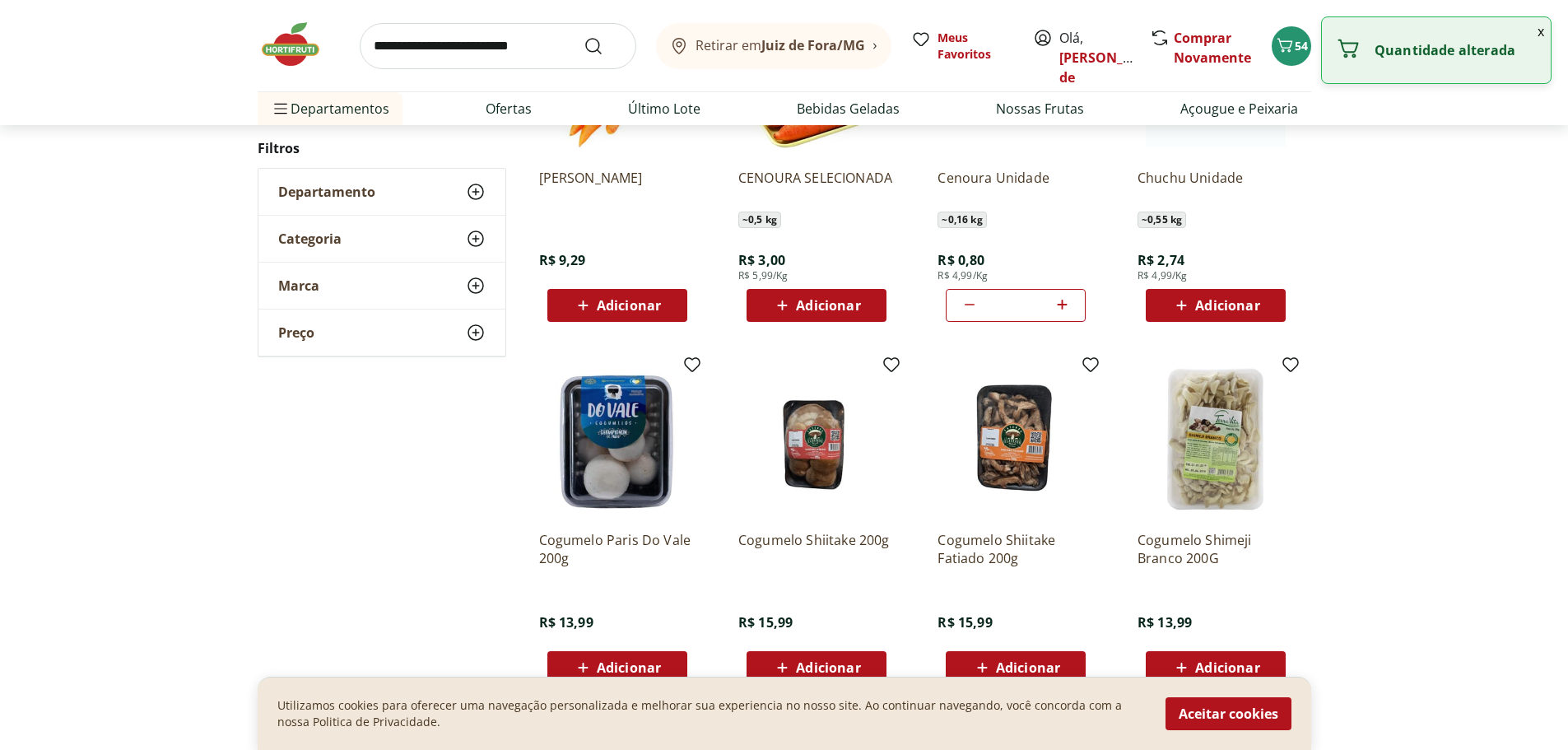
click at [1183, 303] on icon at bounding box center [1181, 305] width 21 height 20
click at [1260, 303] on icon at bounding box center [1260, 305] width 21 height 20
type input "*"
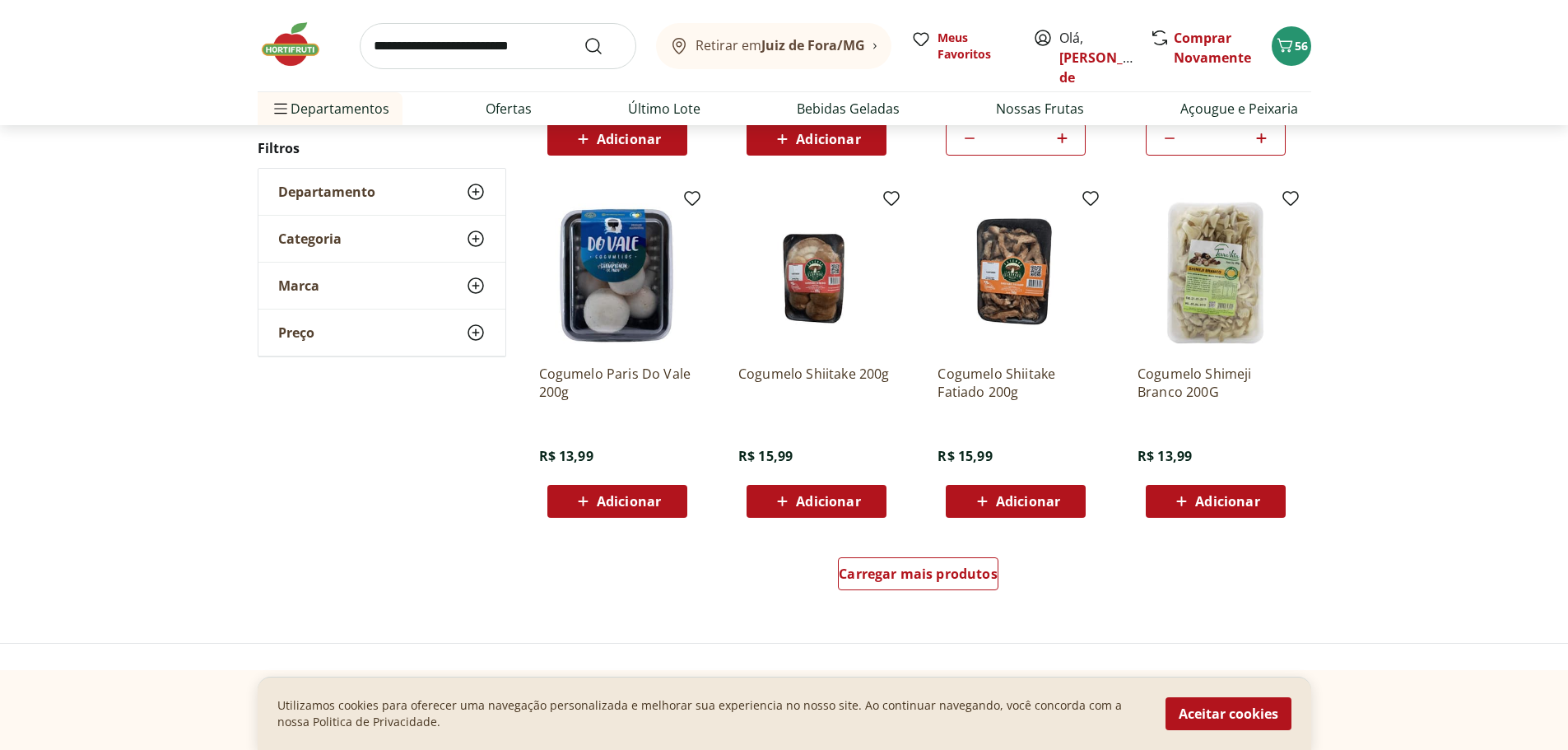
scroll to position [3128, 0]
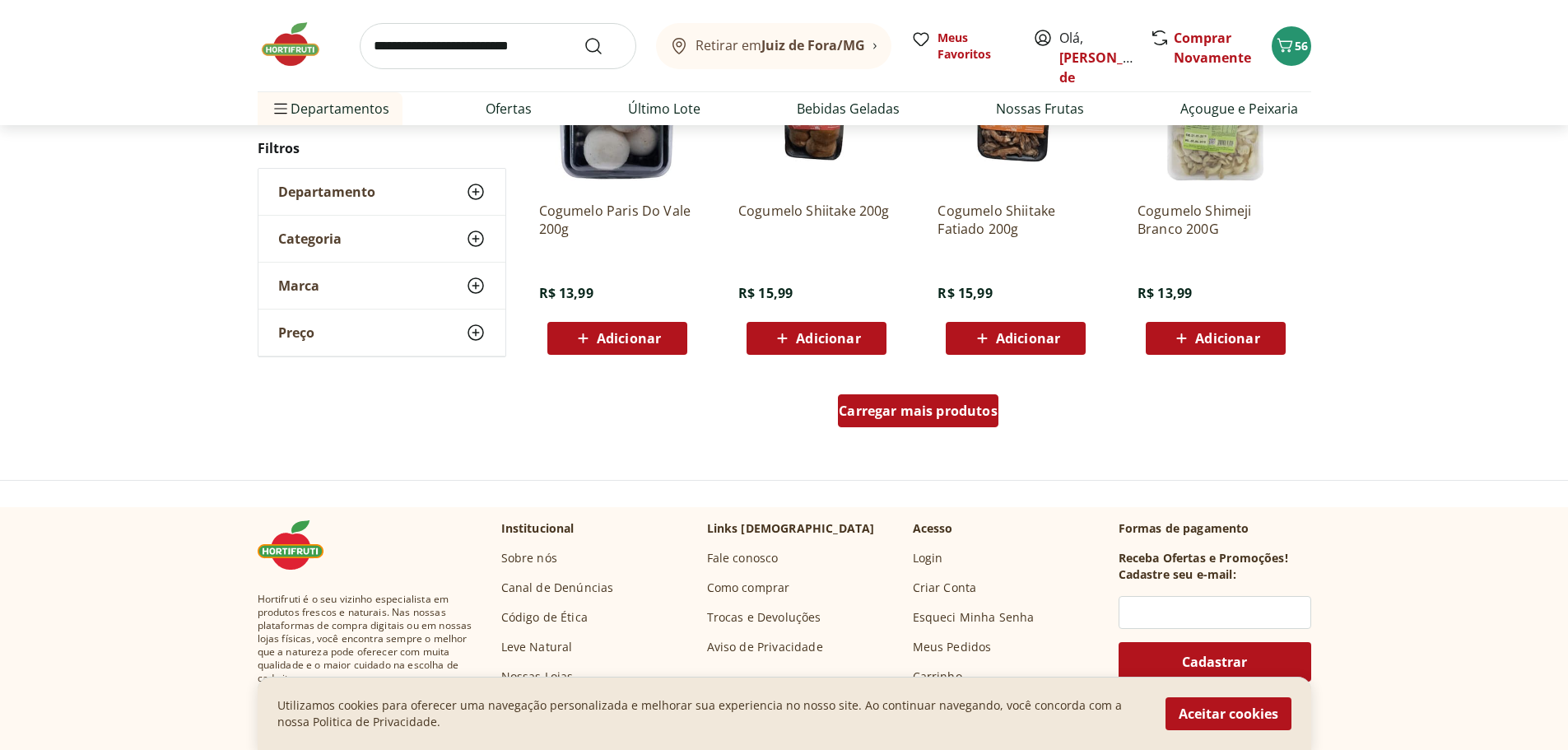
click at [939, 412] on span "Carregar mais produtos" at bounding box center [918, 410] width 159 height 13
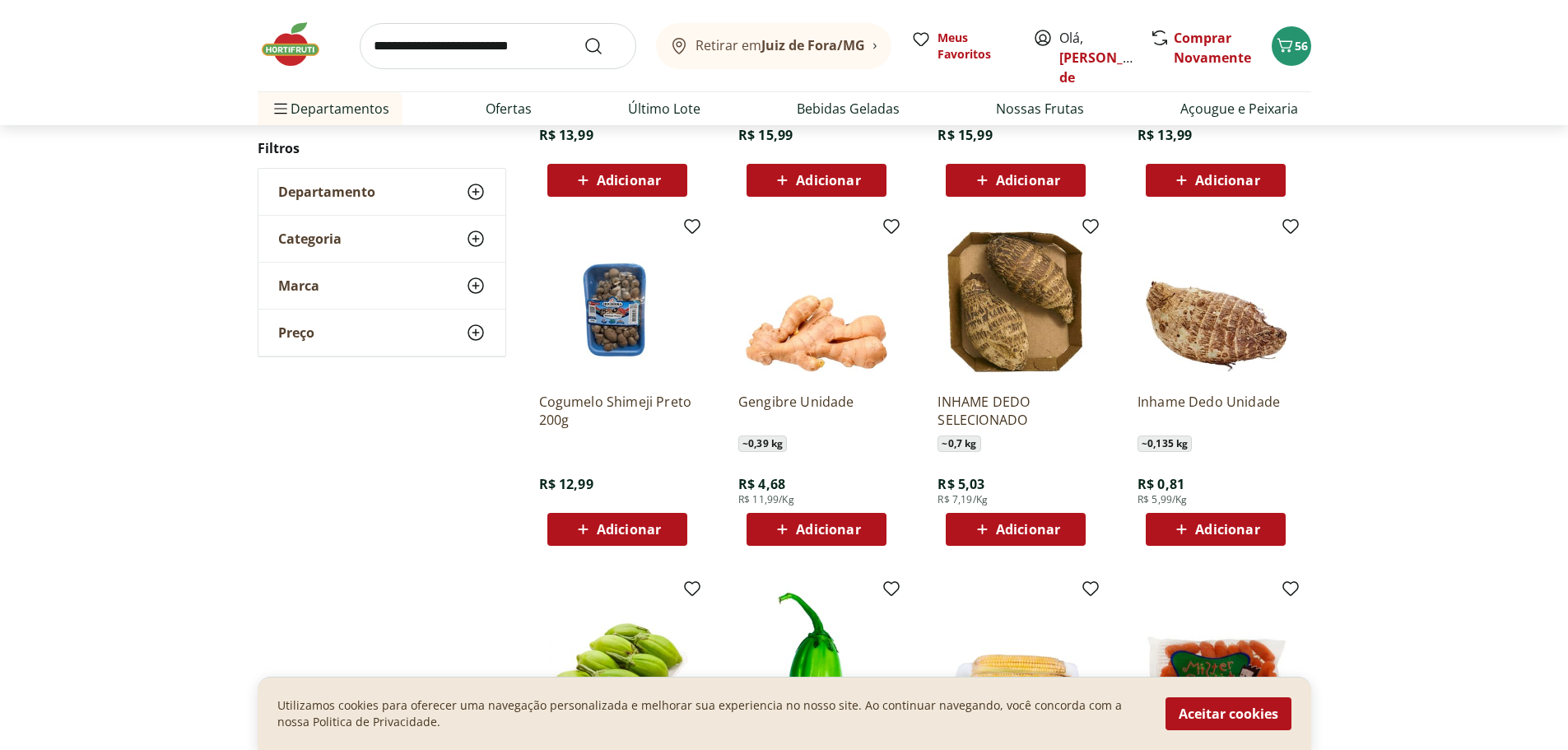
scroll to position [3293, 0]
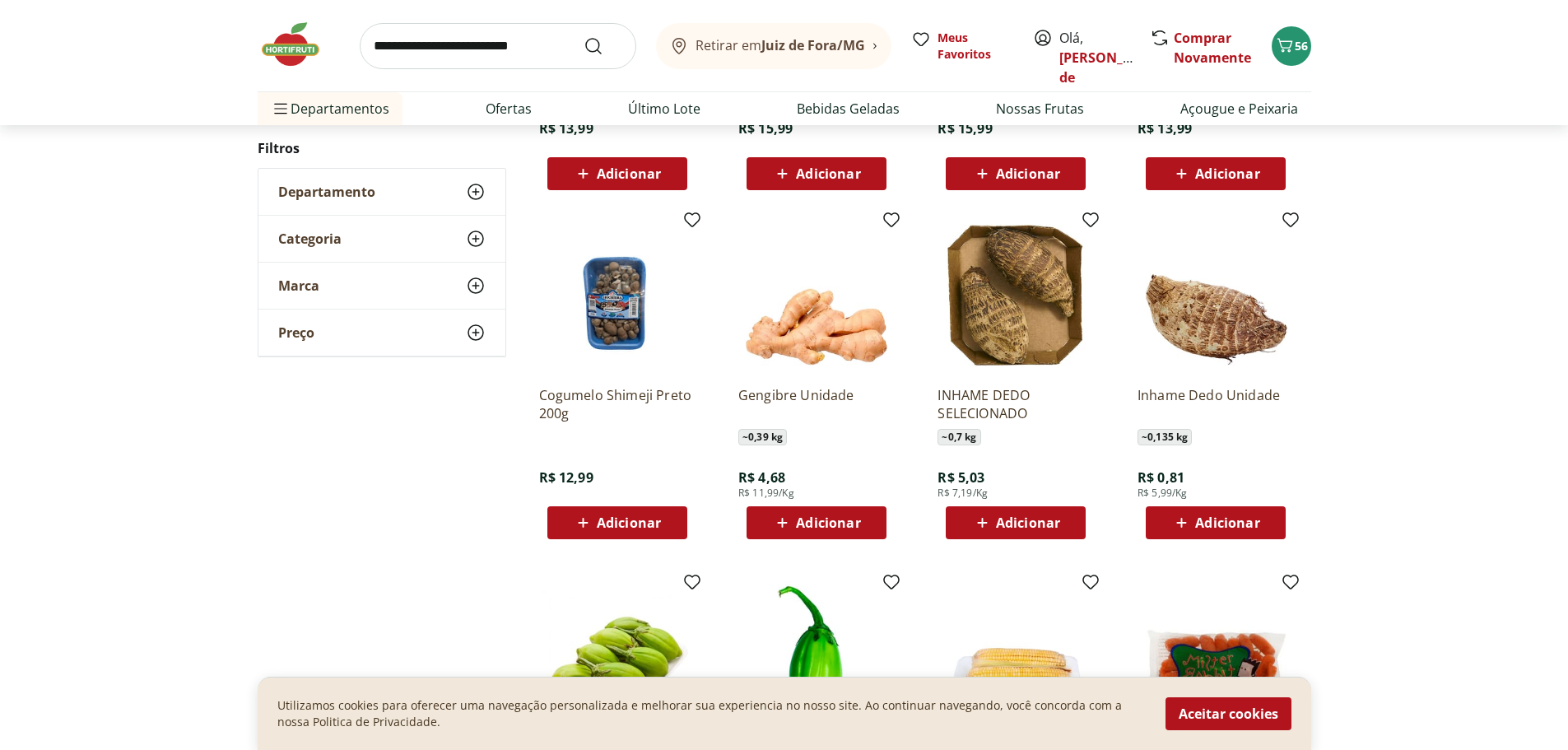
click at [1183, 523] on icon at bounding box center [1181, 523] width 10 height 10
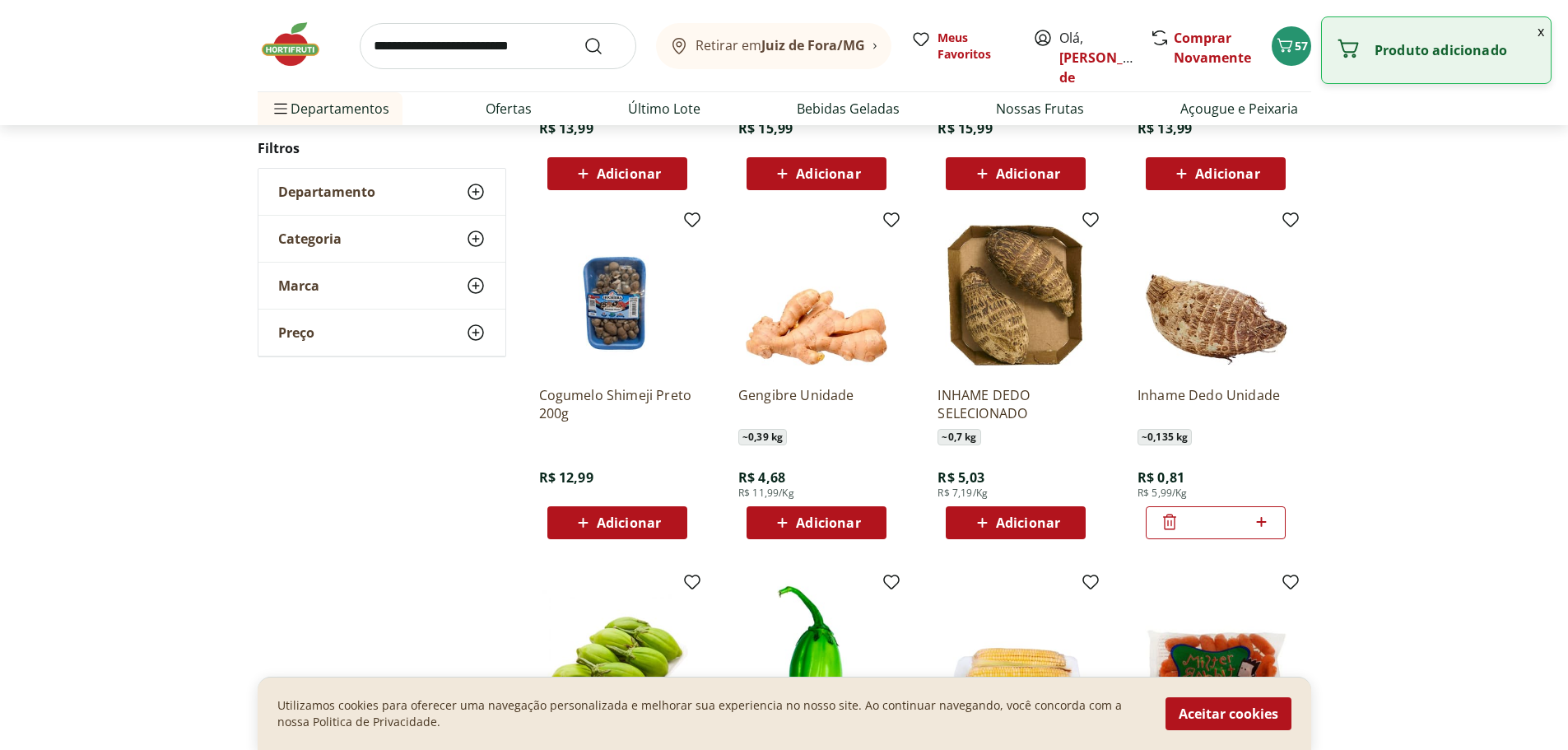
click at [1260, 523] on icon at bounding box center [1260, 522] width 21 height 20
type input "*"
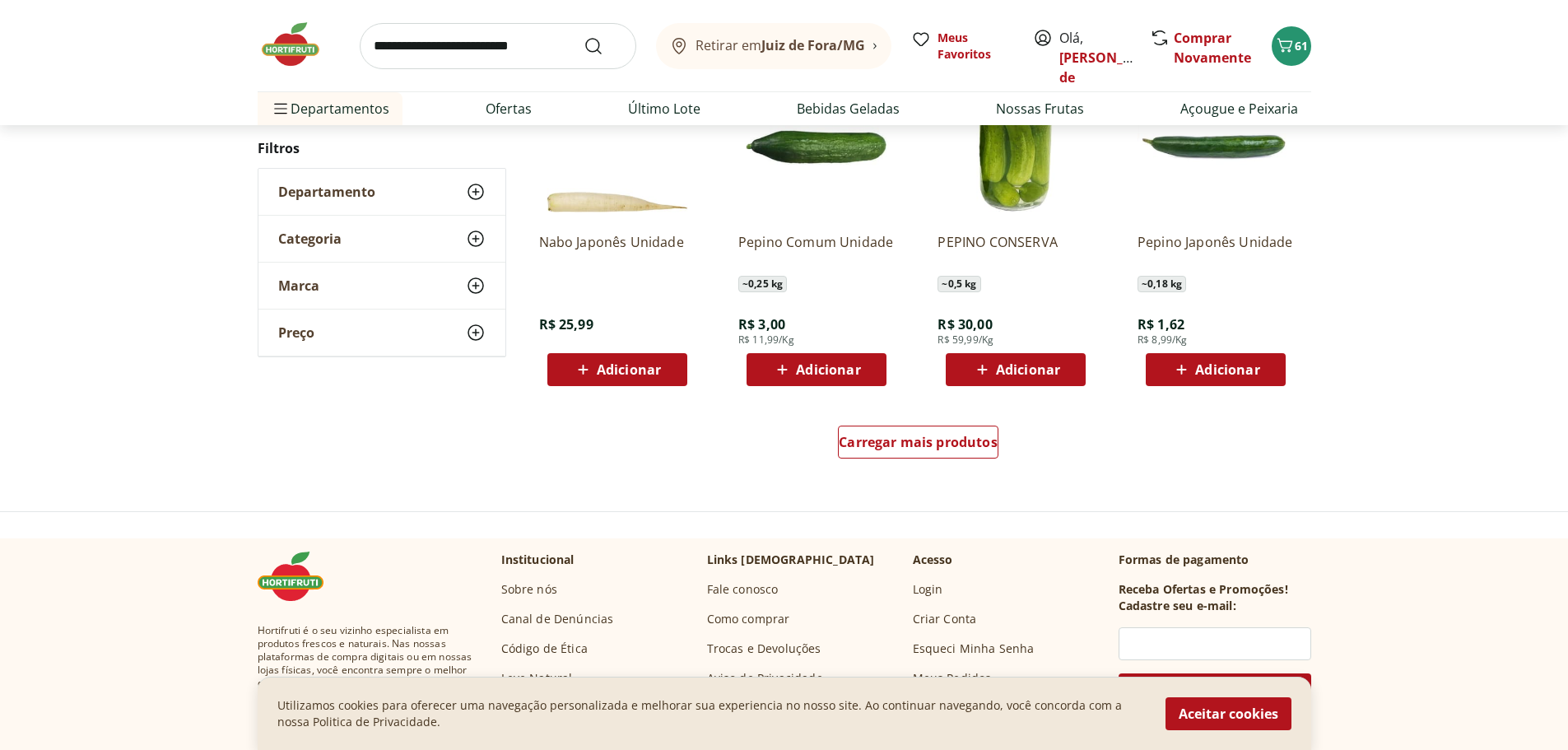
scroll to position [4199, 0]
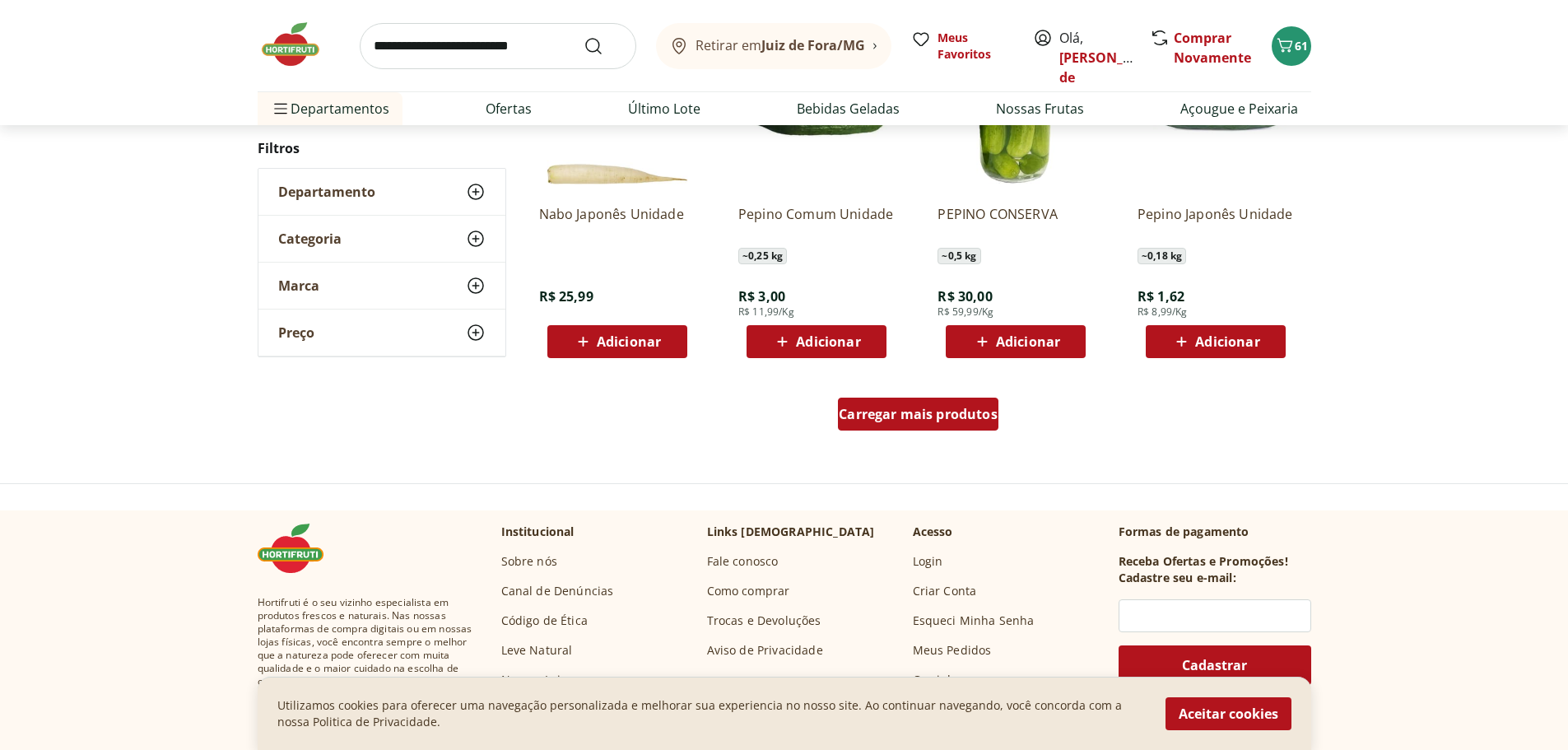
click at [886, 408] on span "Carregar mais produtos" at bounding box center [918, 414] width 159 height 13
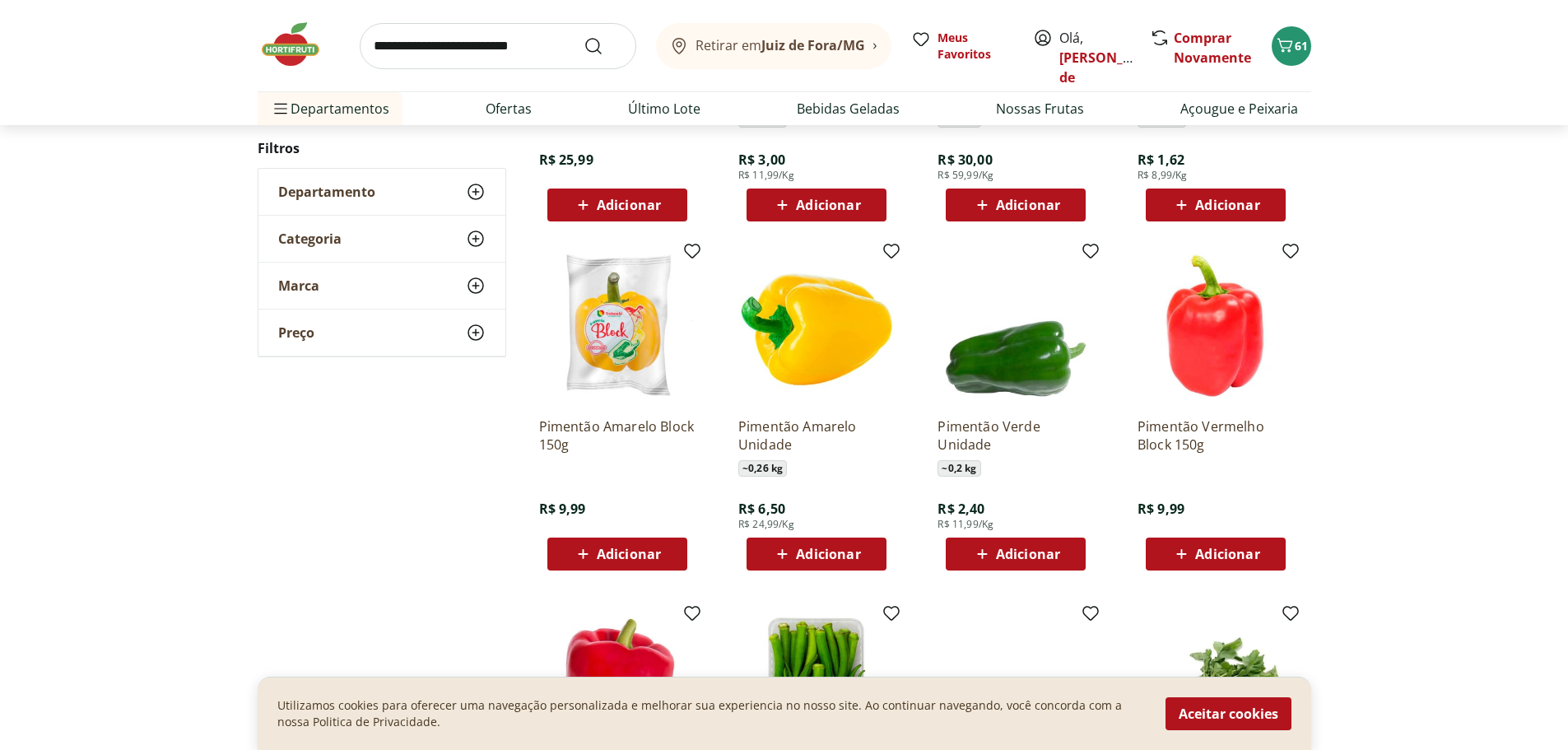
scroll to position [4364, 0]
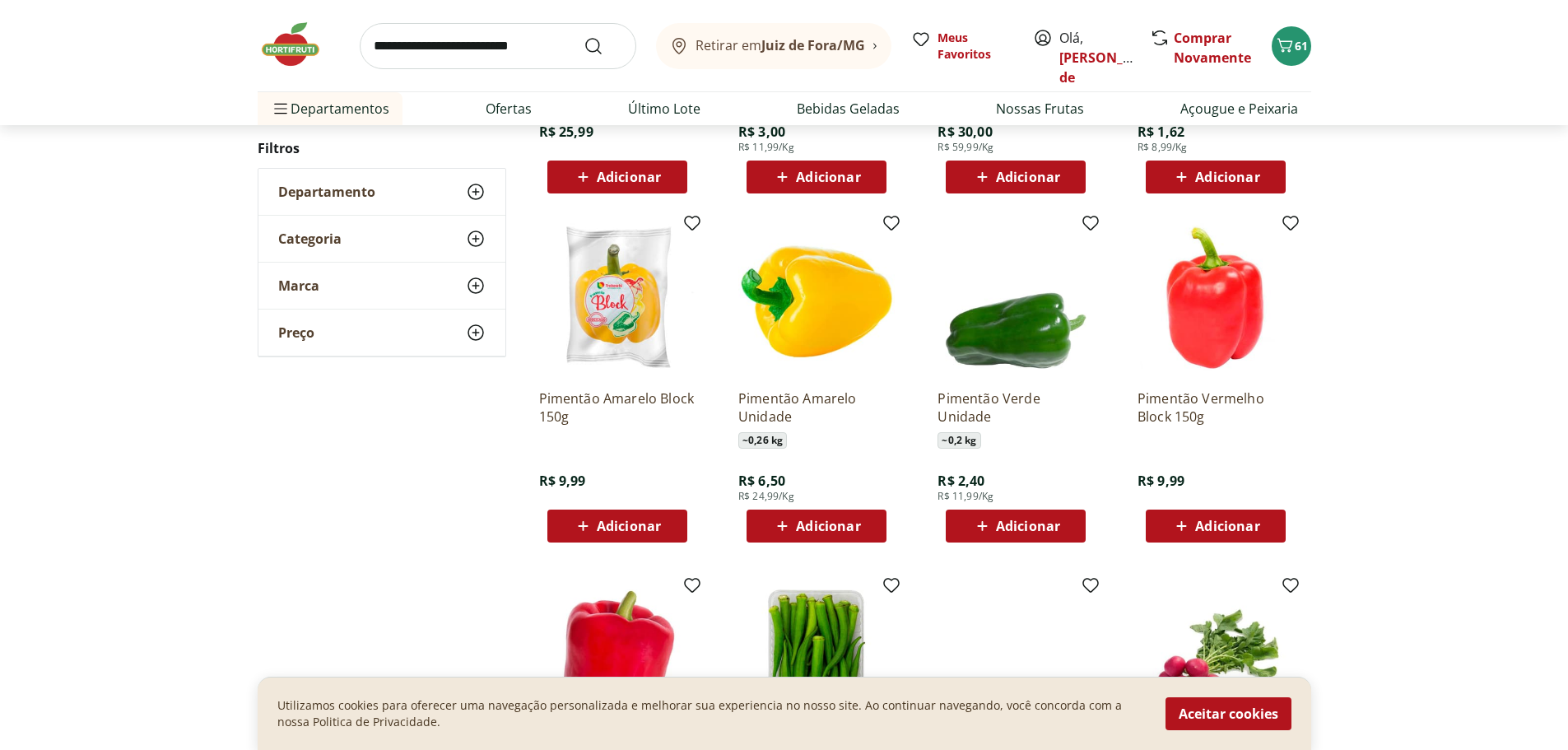
click at [983, 521] on icon at bounding box center [981, 526] width 21 height 20
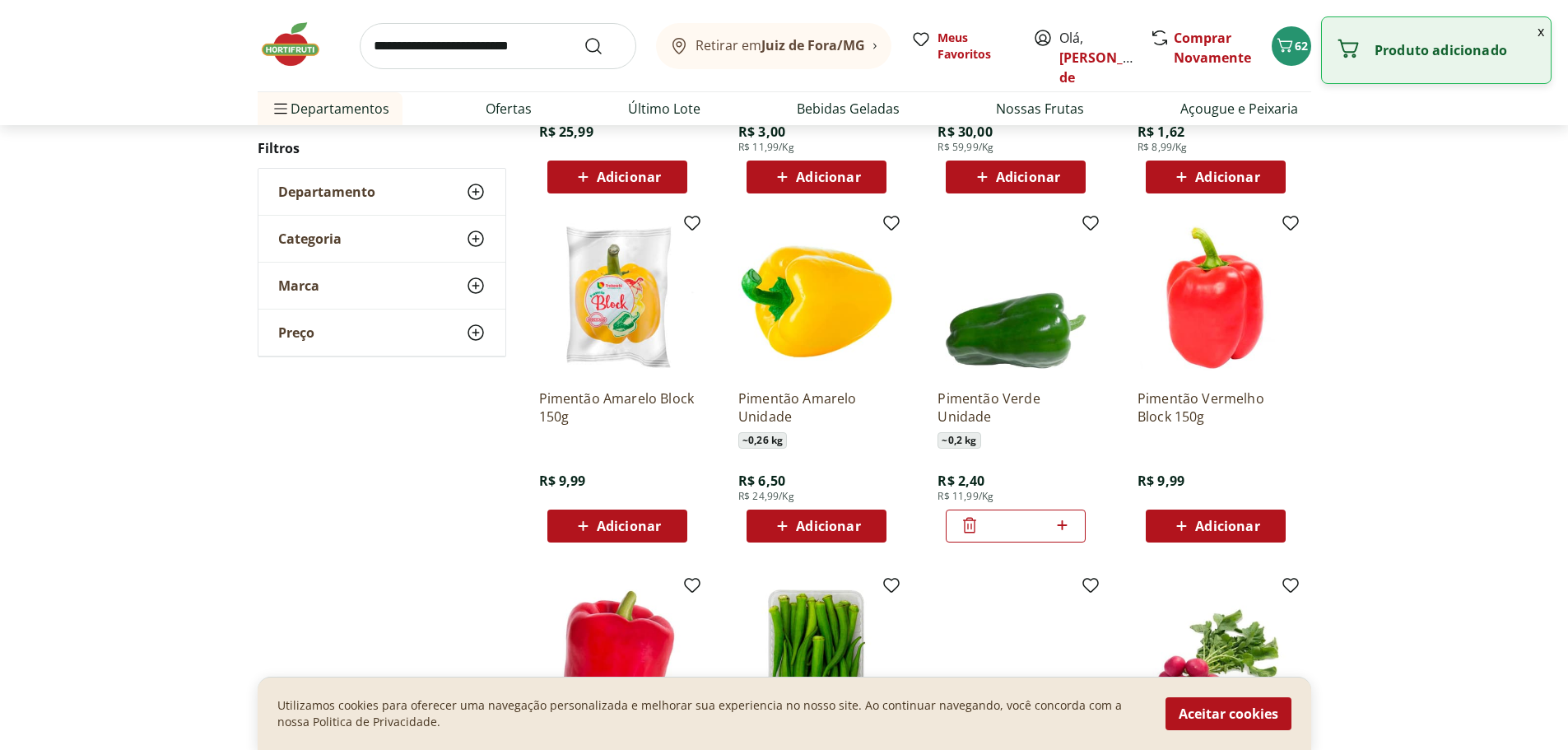
click at [1184, 521] on icon at bounding box center [1181, 526] width 21 height 20
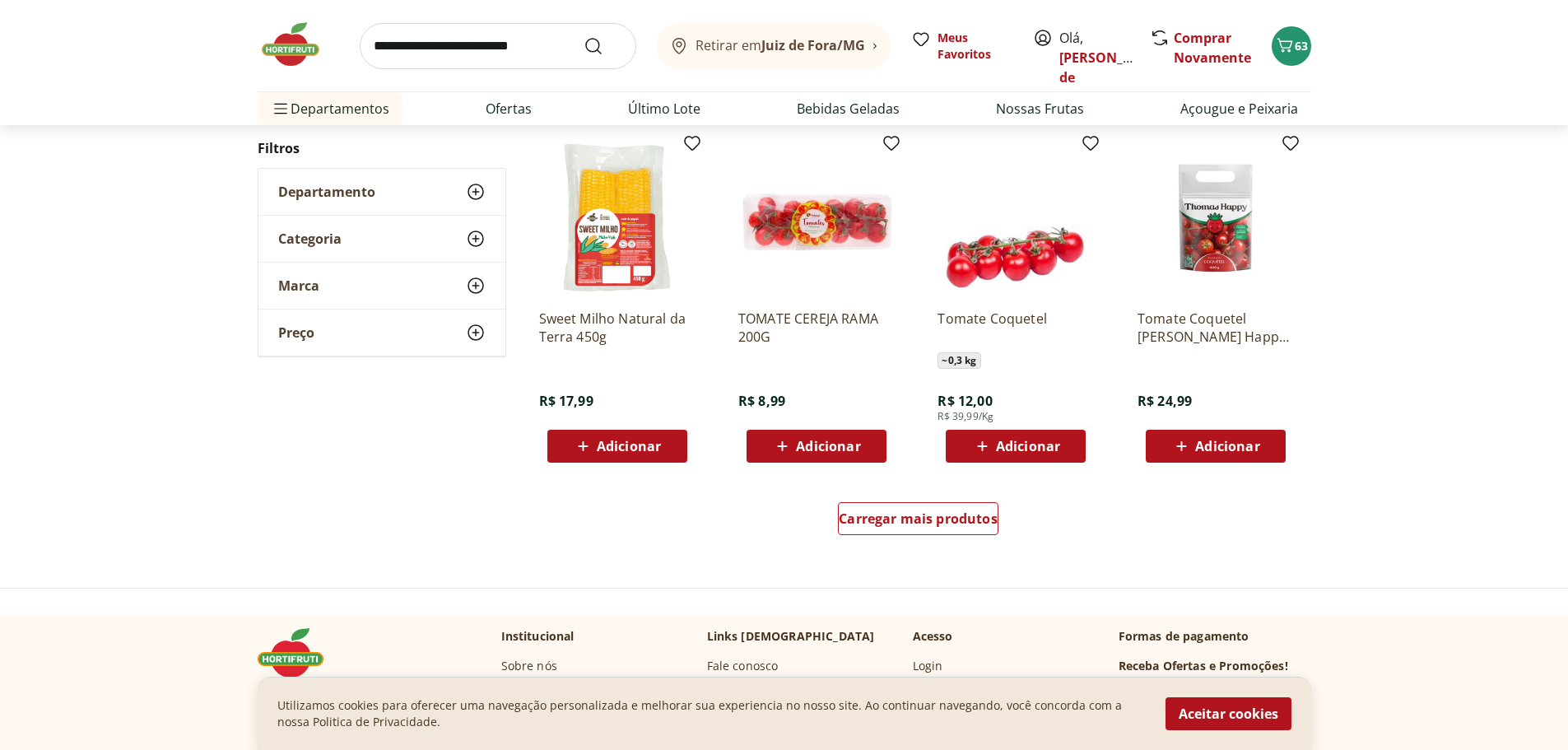
scroll to position [5188, 0]
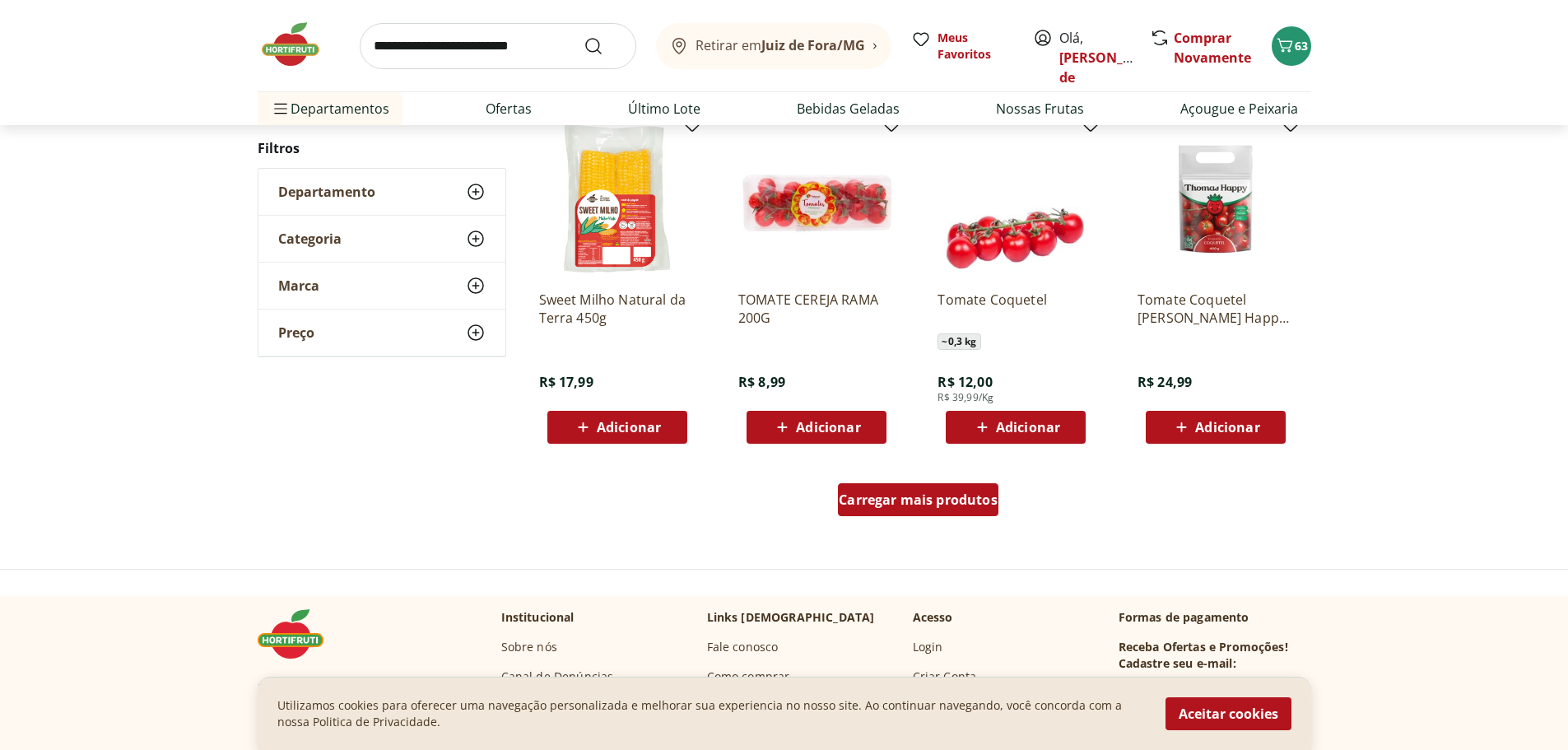
click at [938, 500] on span "Carregar mais produtos" at bounding box center [918, 499] width 159 height 13
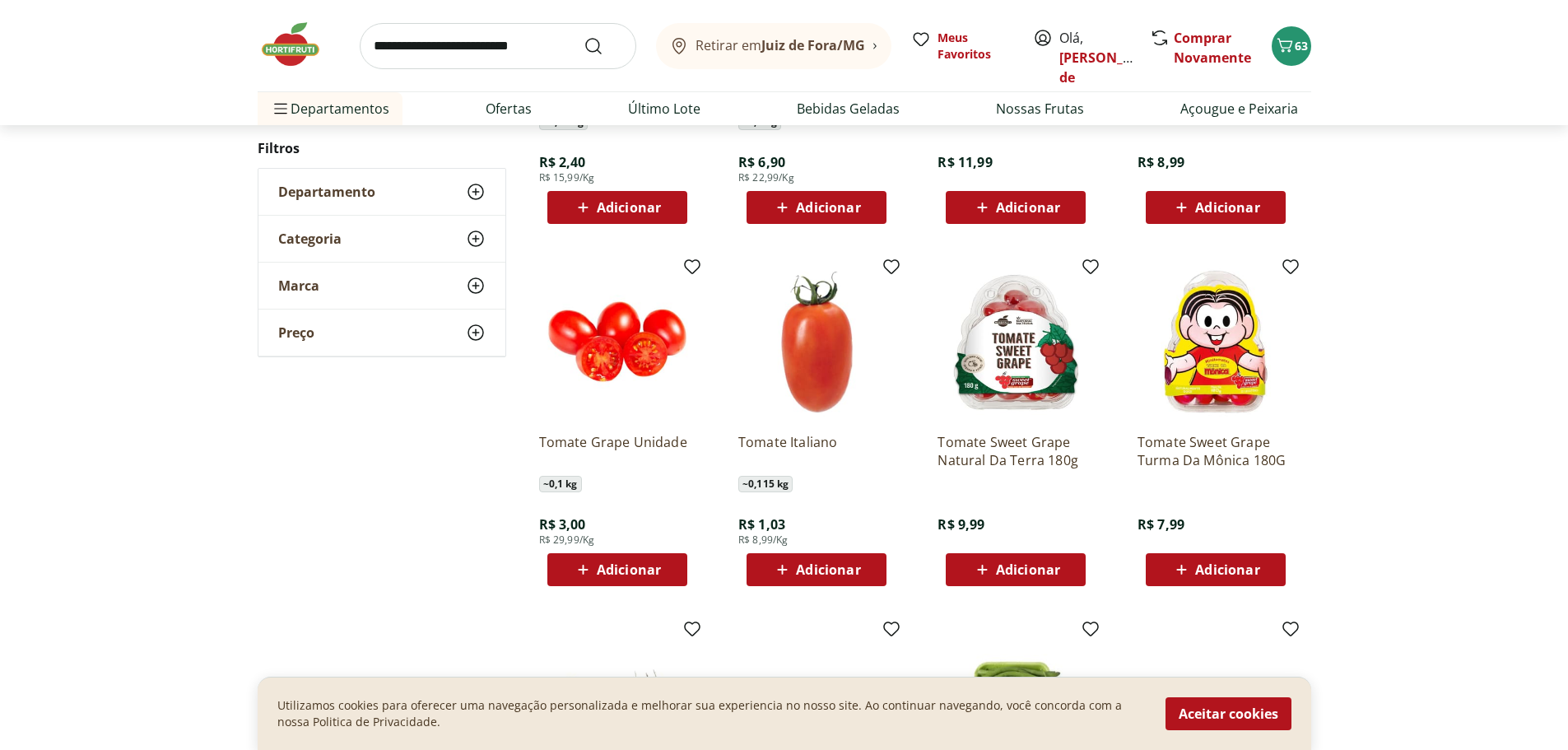
scroll to position [5764, 0]
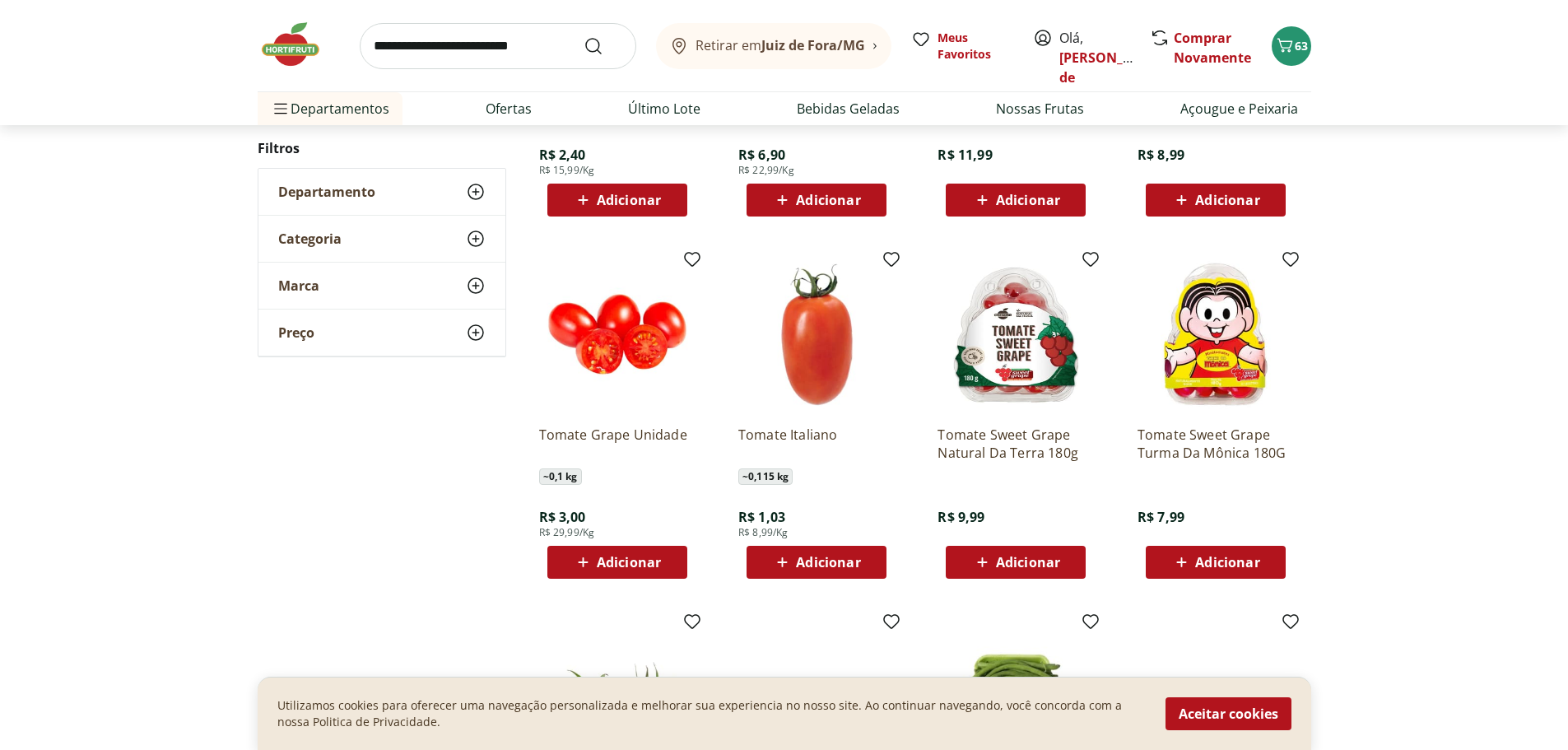
click at [780, 554] on icon at bounding box center [782, 563] width 21 height 20
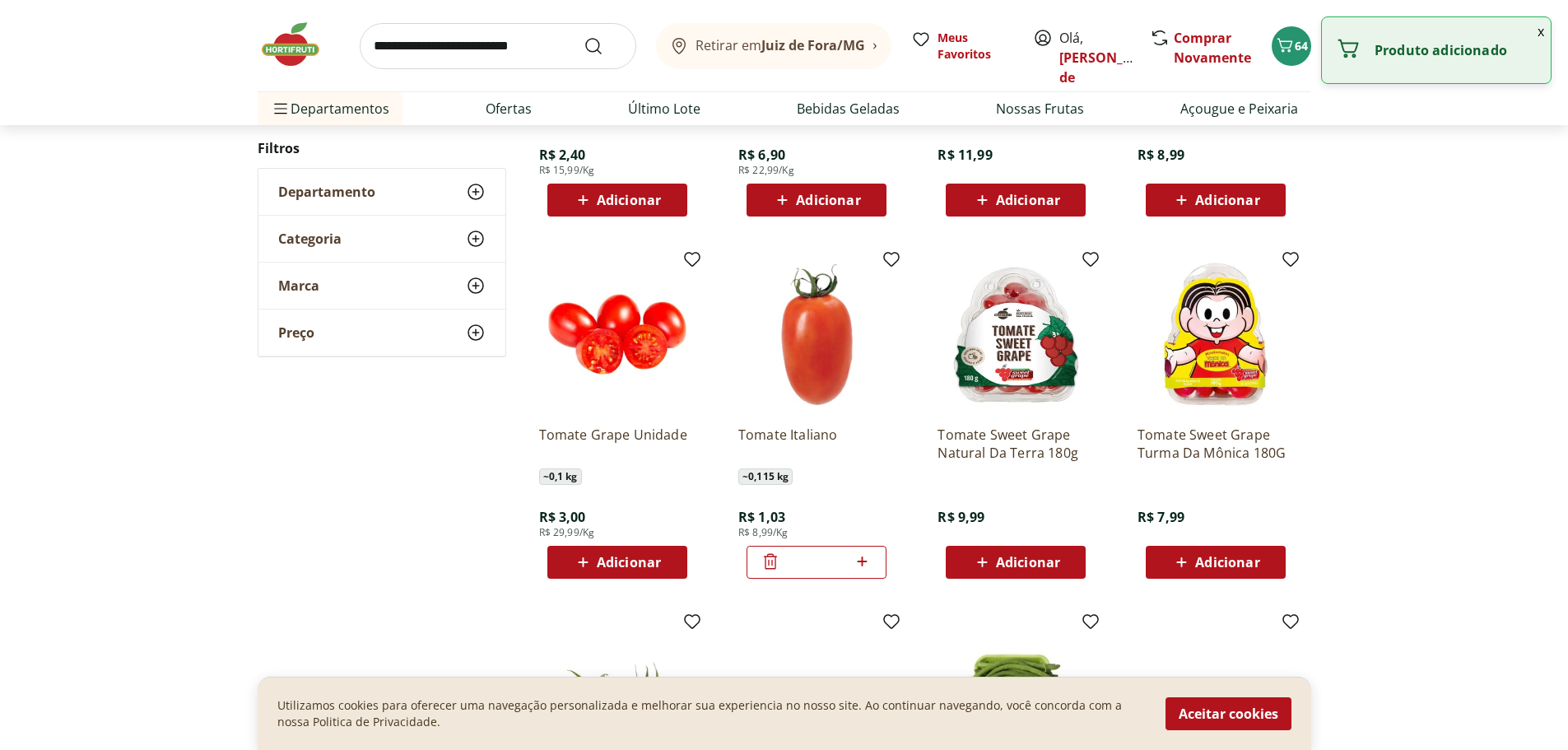
click at [864, 562] on icon at bounding box center [862, 561] width 10 height 10
type input "*"
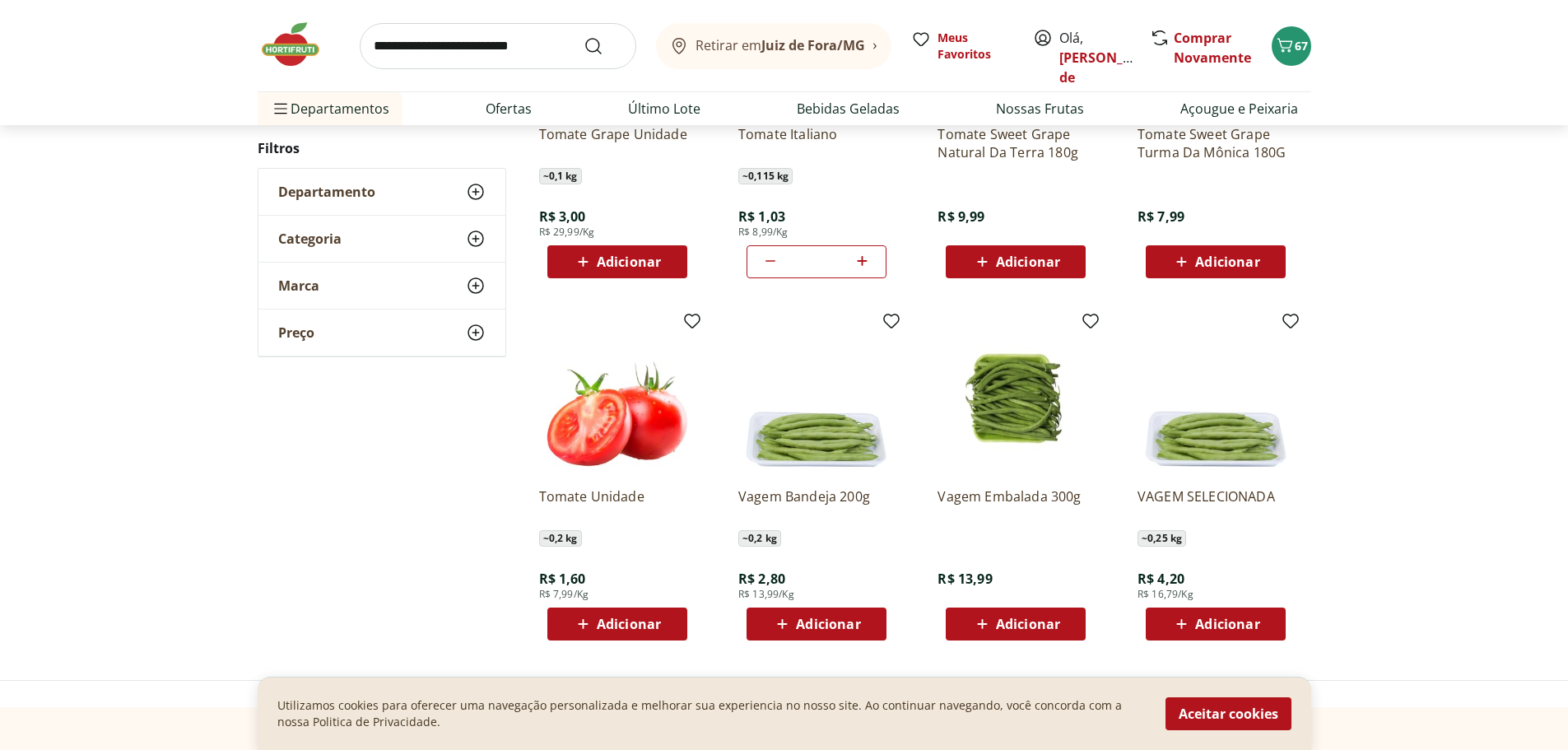
scroll to position [6175, 0]
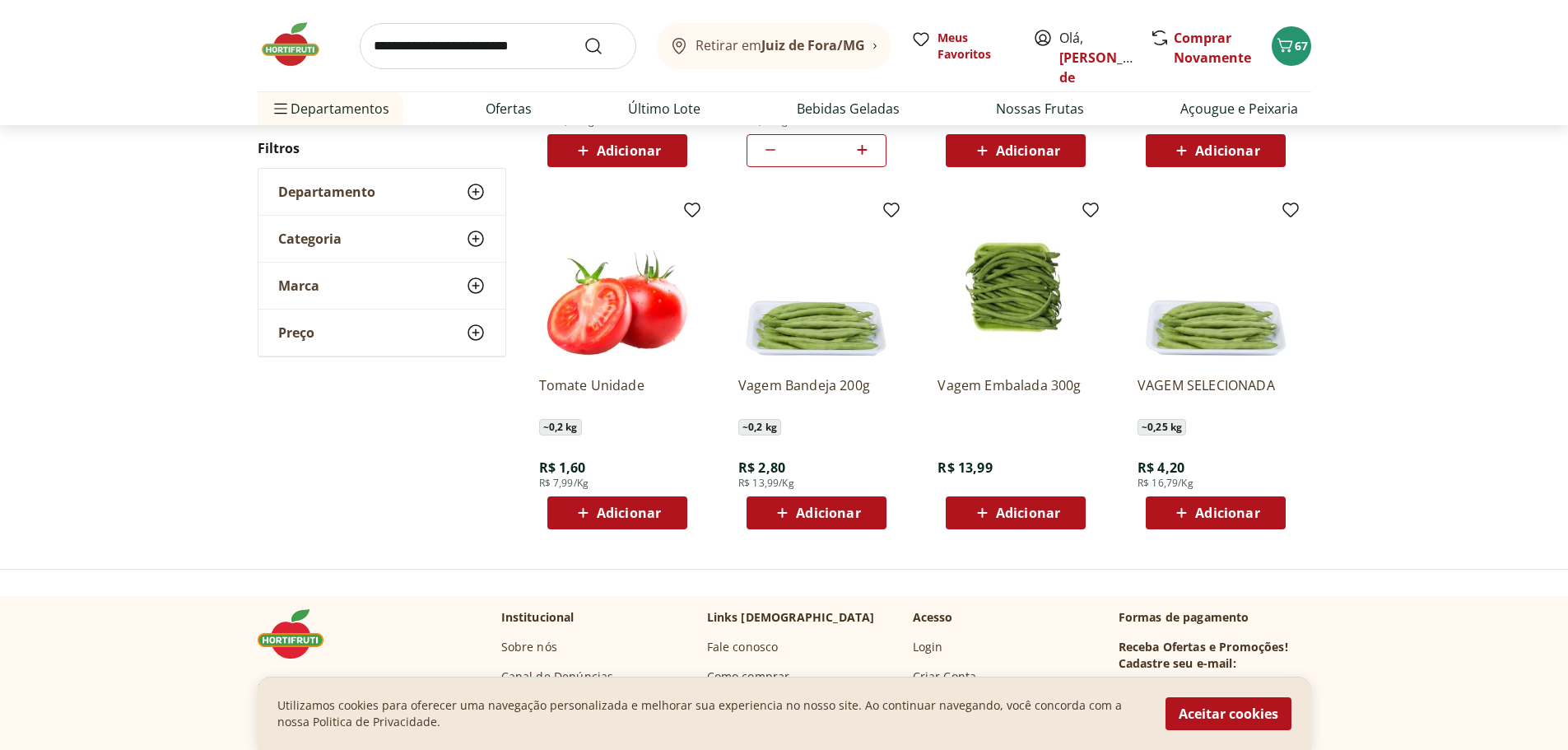
click at [1175, 515] on icon at bounding box center [1181, 513] width 21 height 20
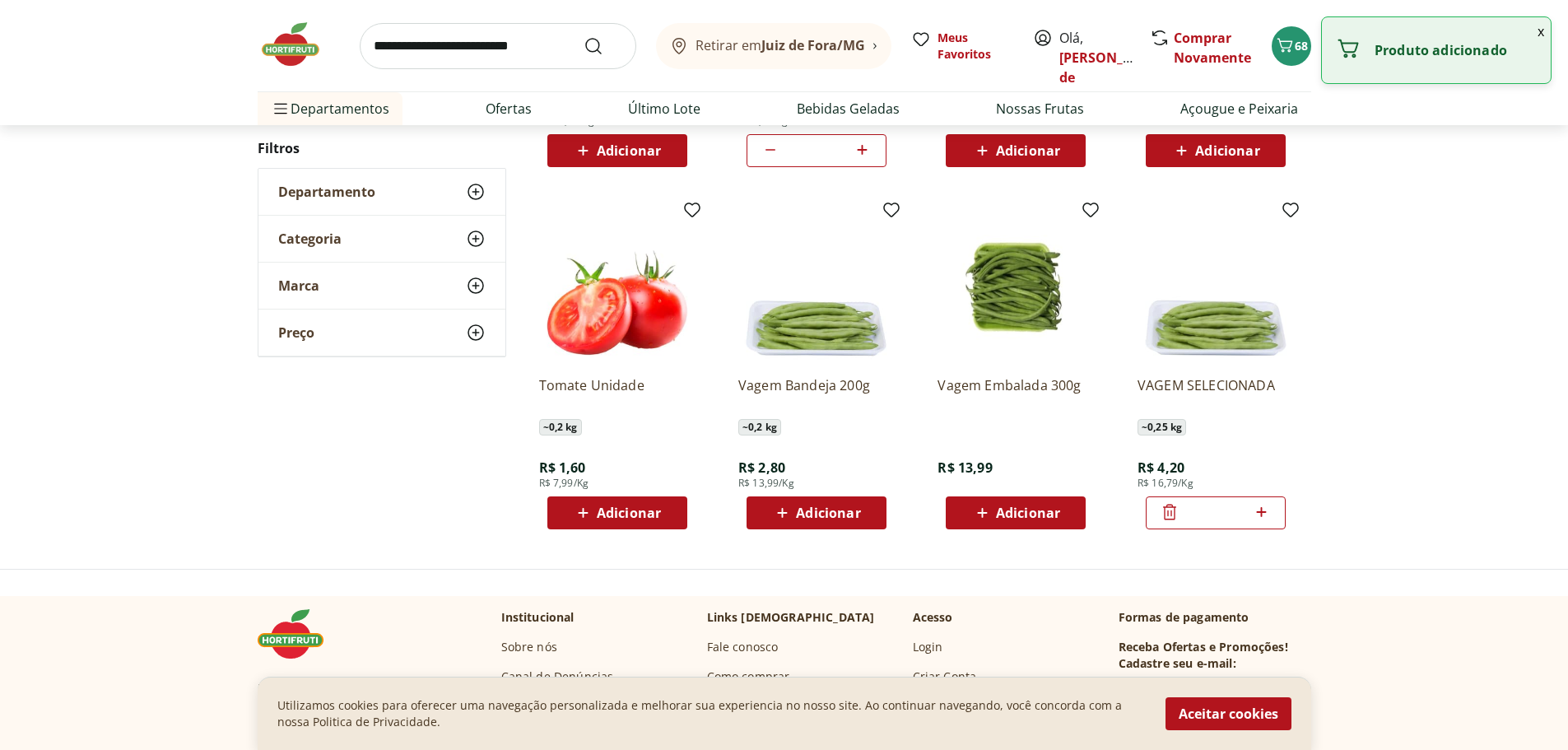
click at [638, 515] on span "Adicionar" at bounding box center [628, 513] width 64 height 13
click at [662, 512] on icon at bounding box center [663, 512] width 10 height 10
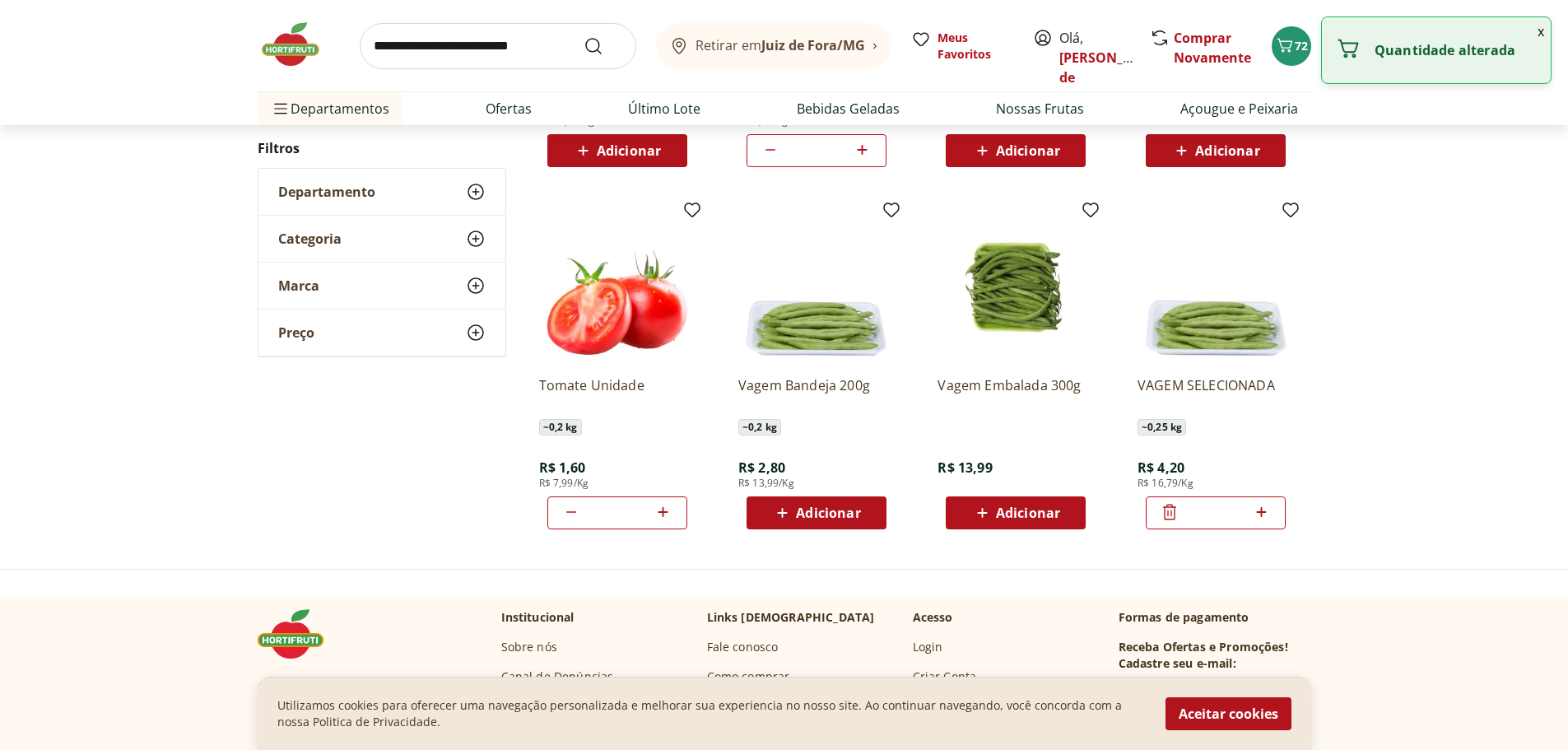
type input "*"
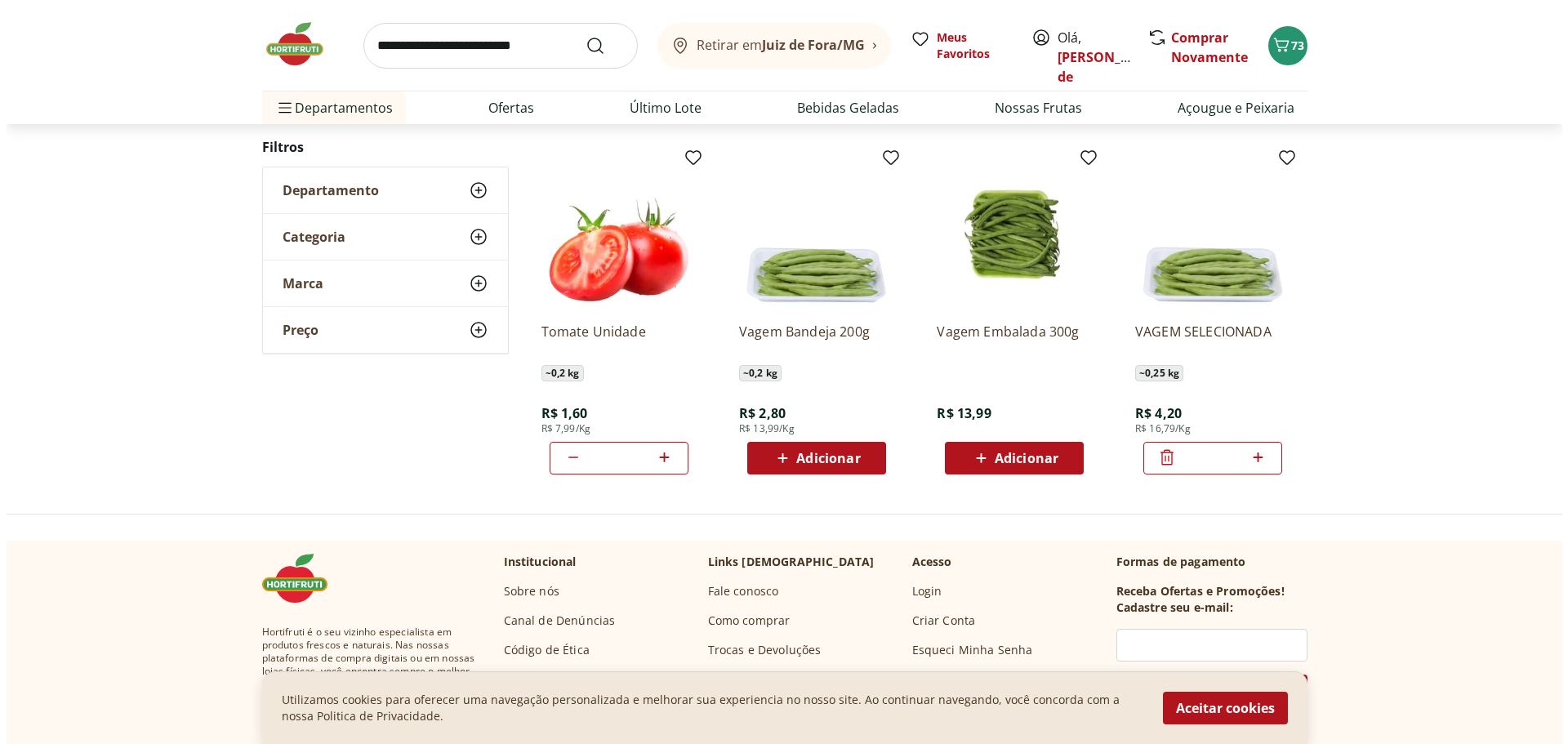
scroll to position [6208, 0]
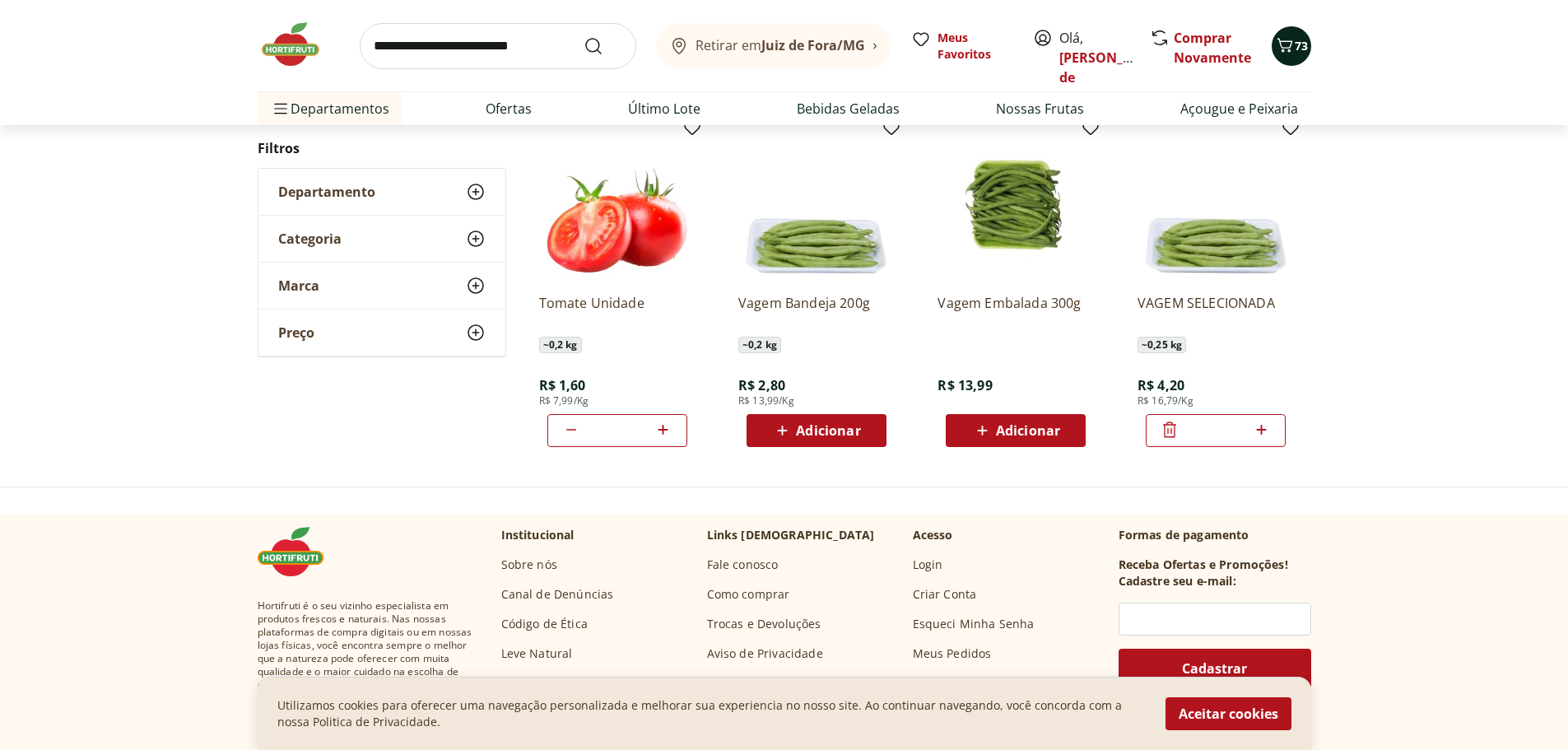
click at [1293, 48] on icon "Carrinho" at bounding box center [1285, 45] width 20 height 20
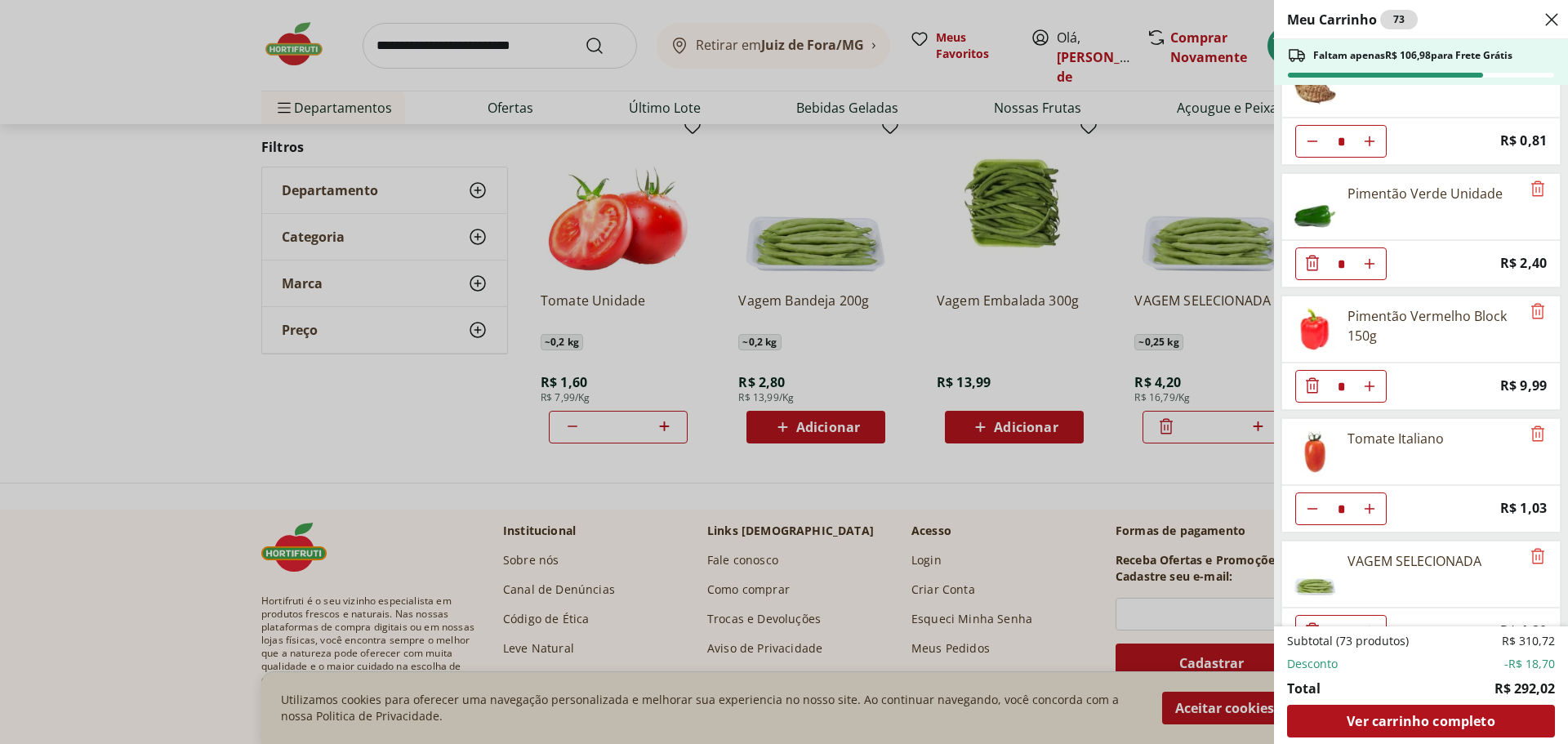
scroll to position [1997, 0]
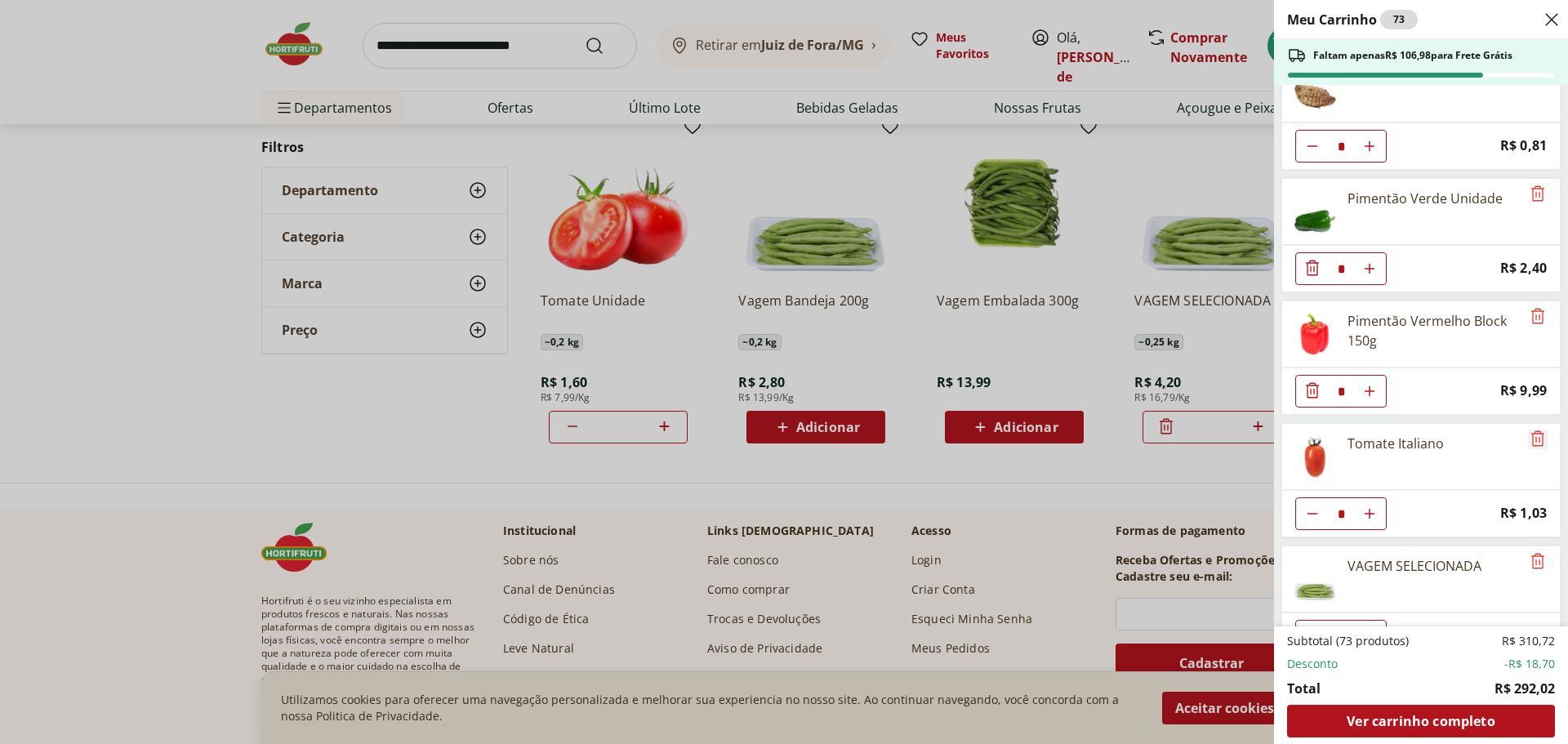
click at [1538, 434] on icon "Remove" at bounding box center [1537, 439] width 19 height 19
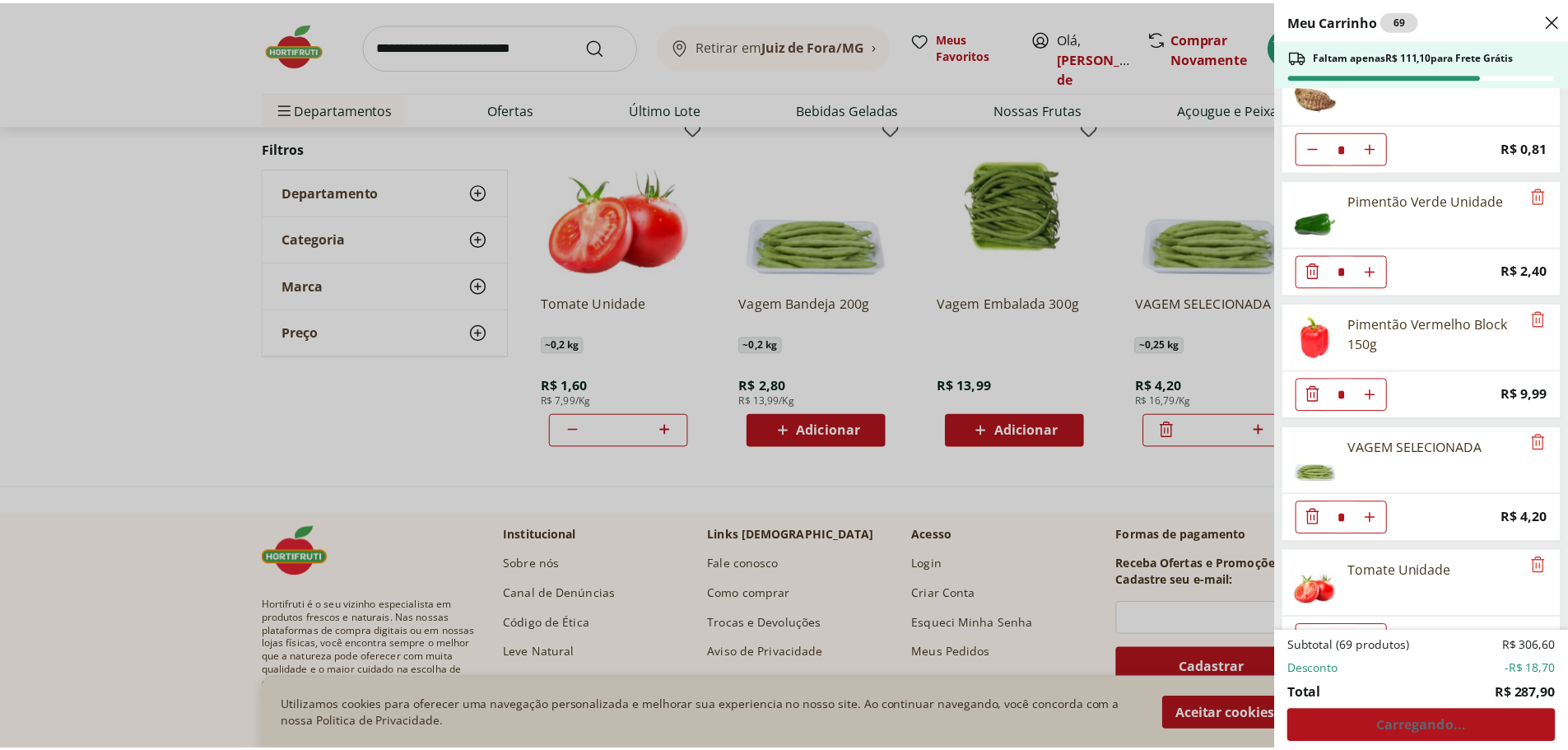
scroll to position [2055, 0]
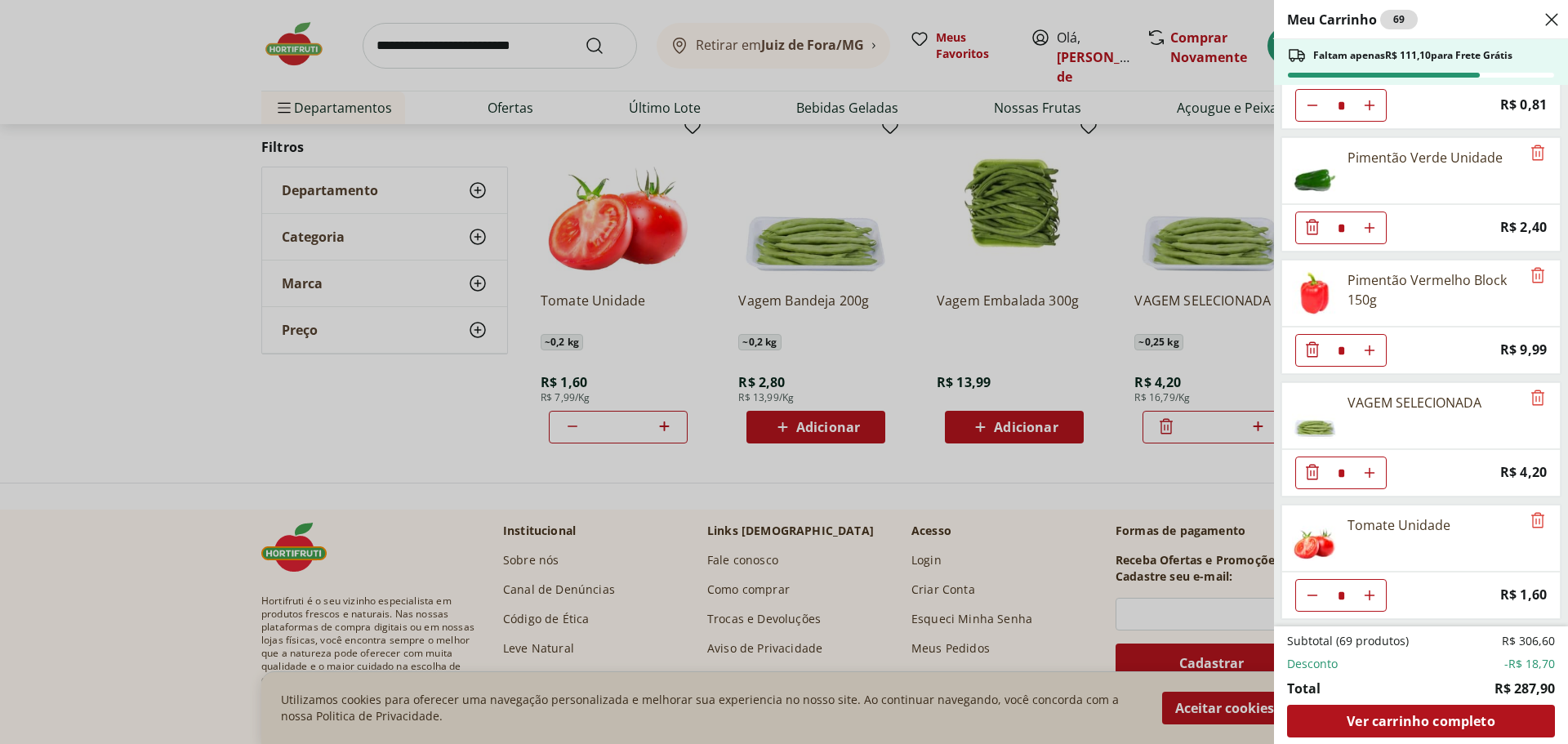
drag, startPoint x: 1557, startPoint y: 17, endPoint x: 1442, endPoint y: 11, distance: 115.2
click at [1555, 17] on icon "Close" at bounding box center [1551, 19] width 19 height 19
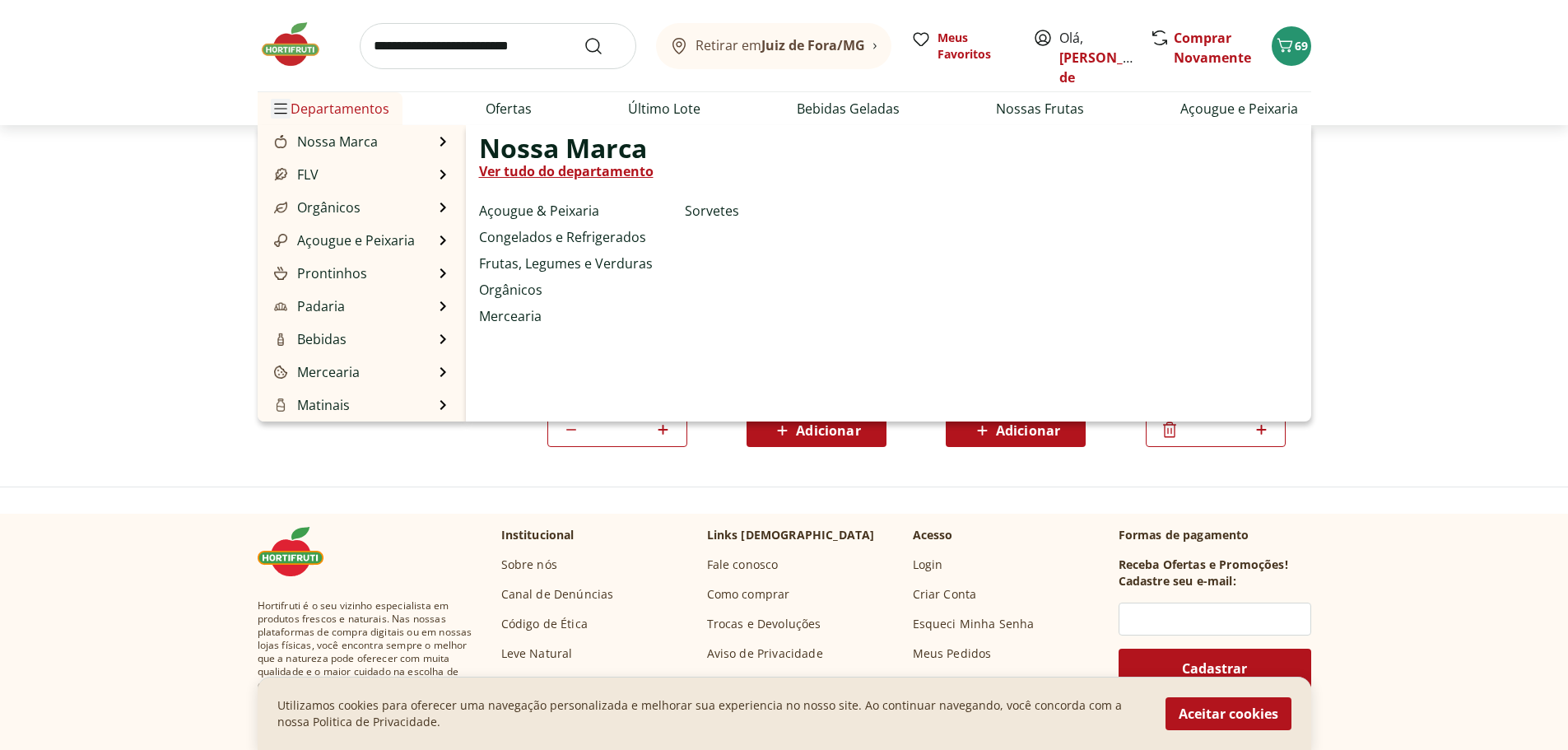
click at [274, 111] on icon "Menu" at bounding box center [280, 108] width 13 height 13
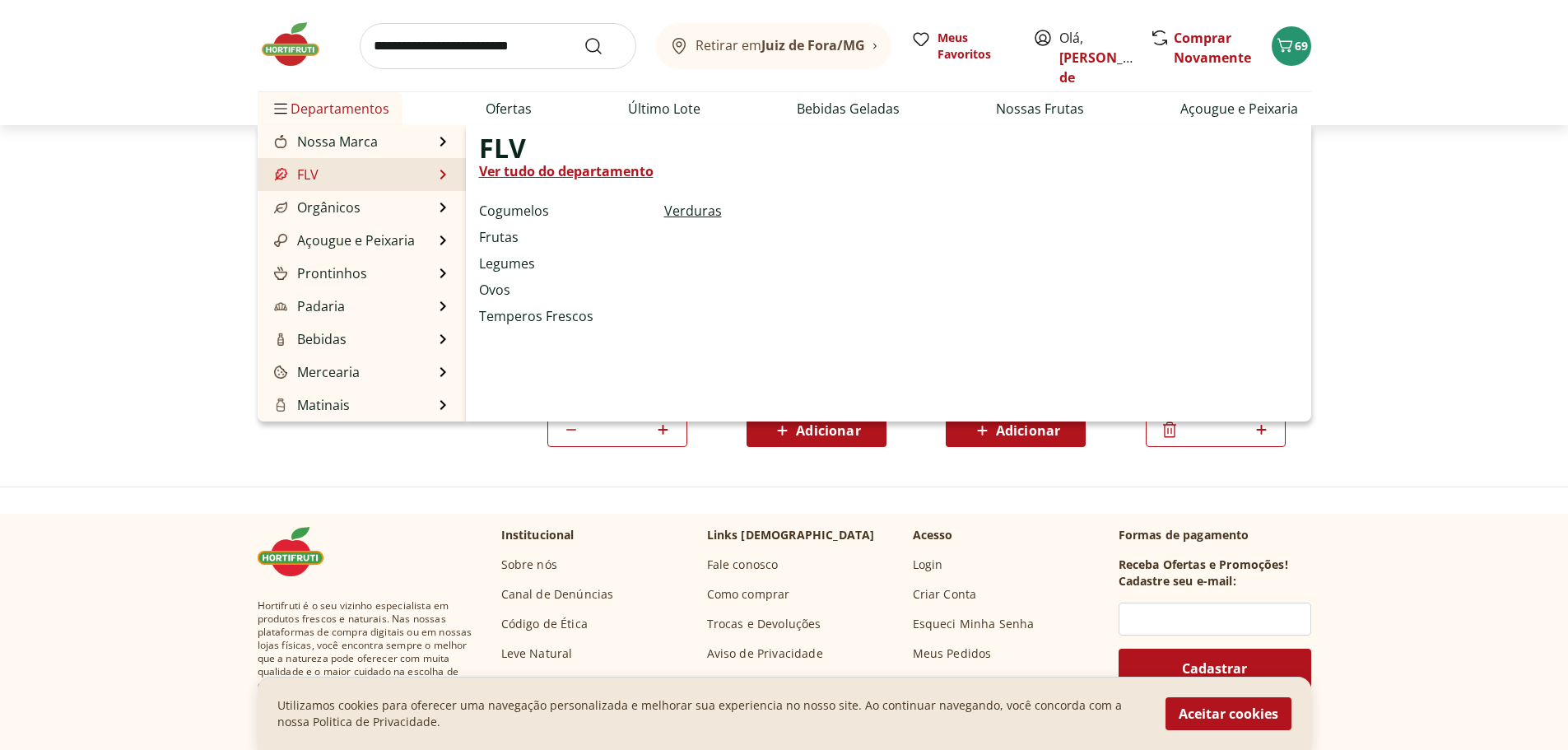
click at [685, 213] on link "Verduras" at bounding box center [693, 210] width 58 height 20
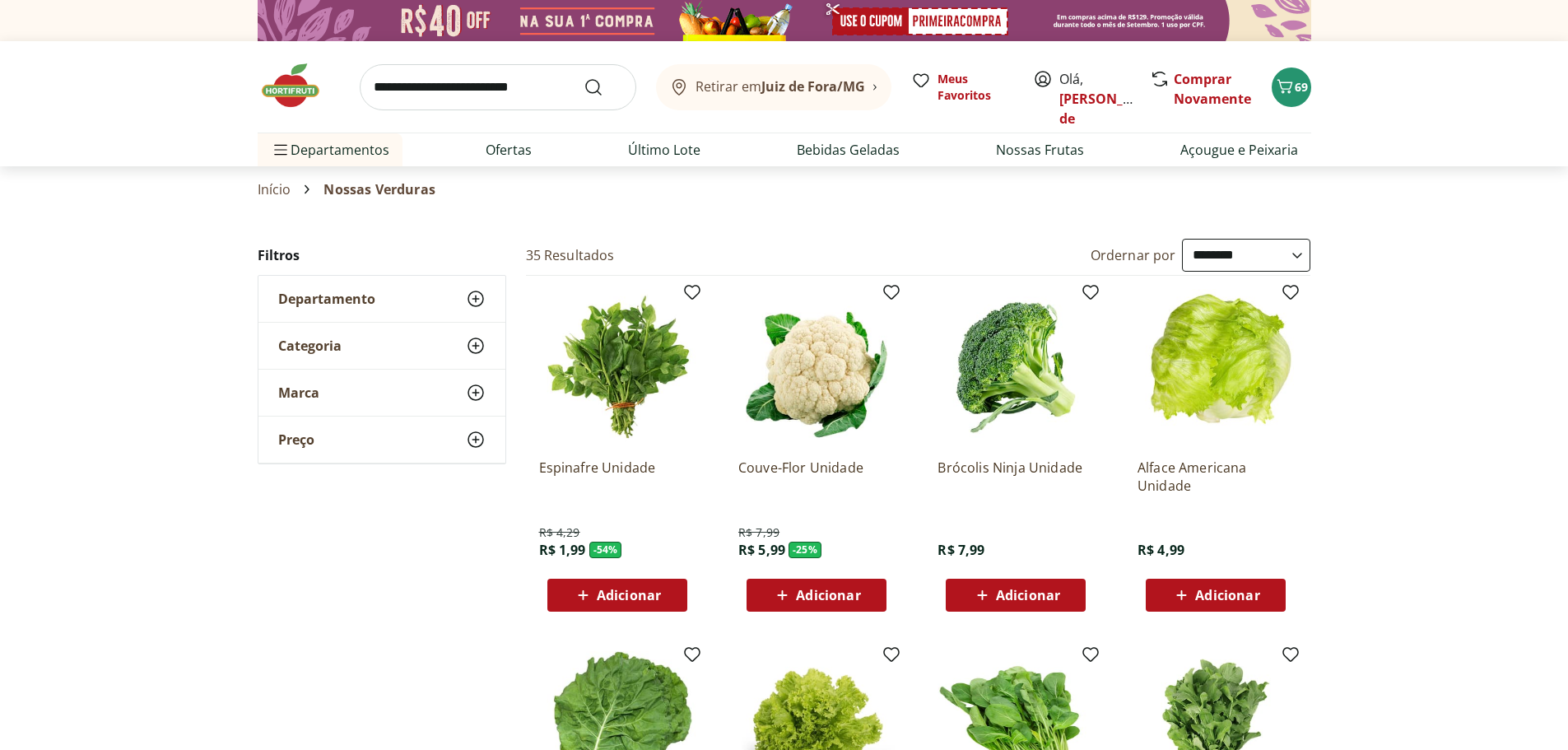
click at [1283, 253] on select "**********" at bounding box center [1246, 255] width 128 height 33
select select "********"
click at [1182, 239] on select "**********" at bounding box center [1246, 255] width 128 height 33
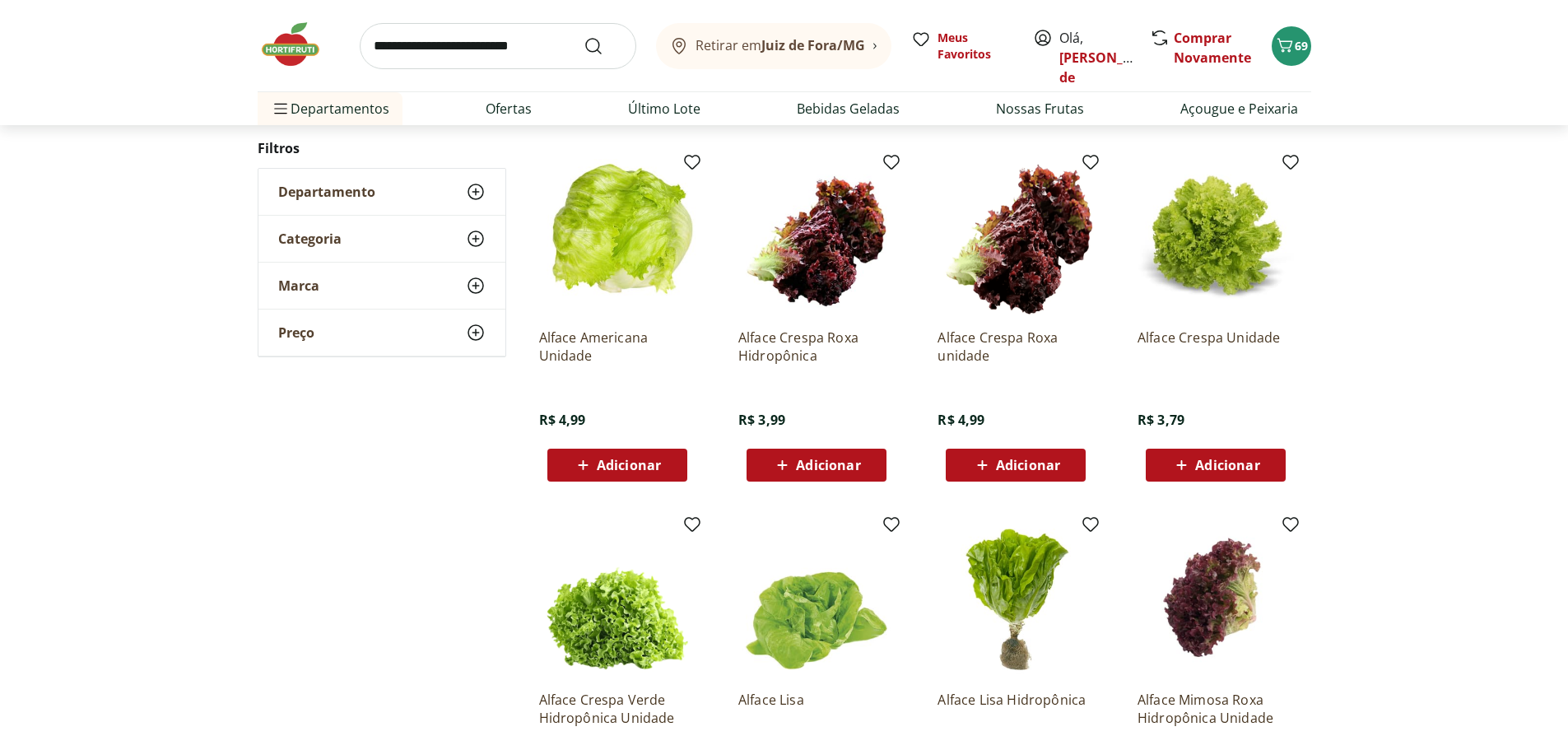
scroll to position [494, 0]
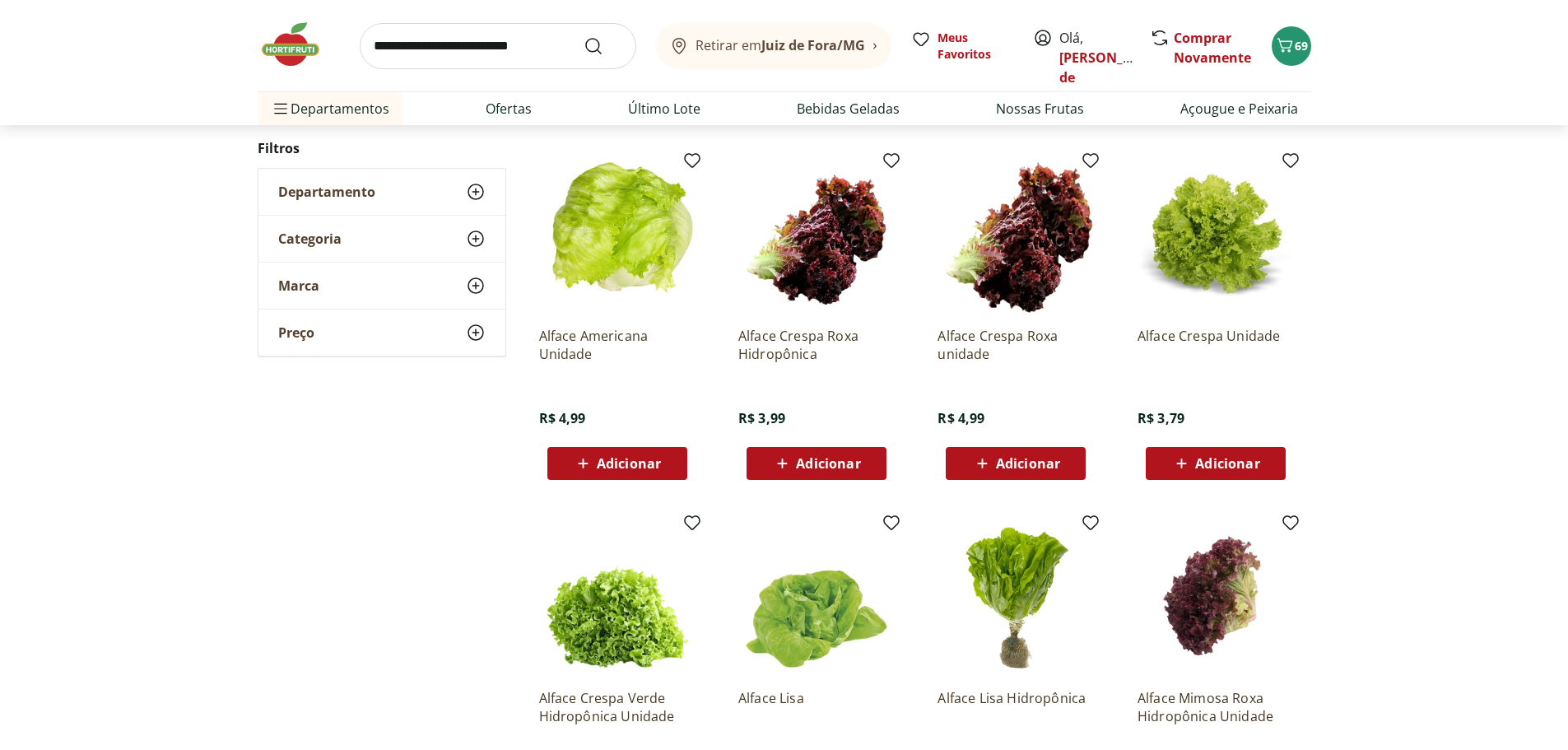
click at [985, 456] on icon at bounding box center [981, 464] width 21 height 20
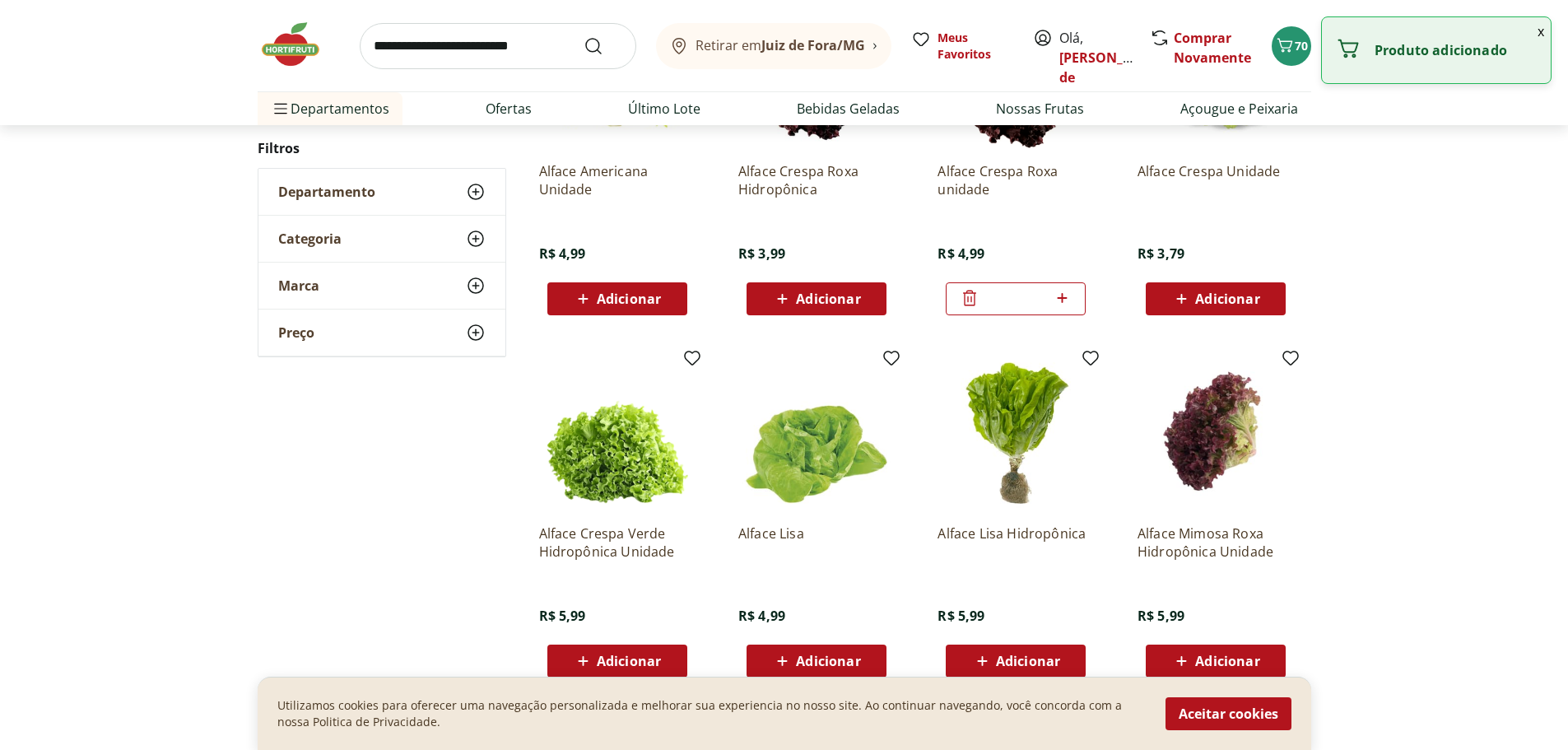
scroll to position [576, 0]
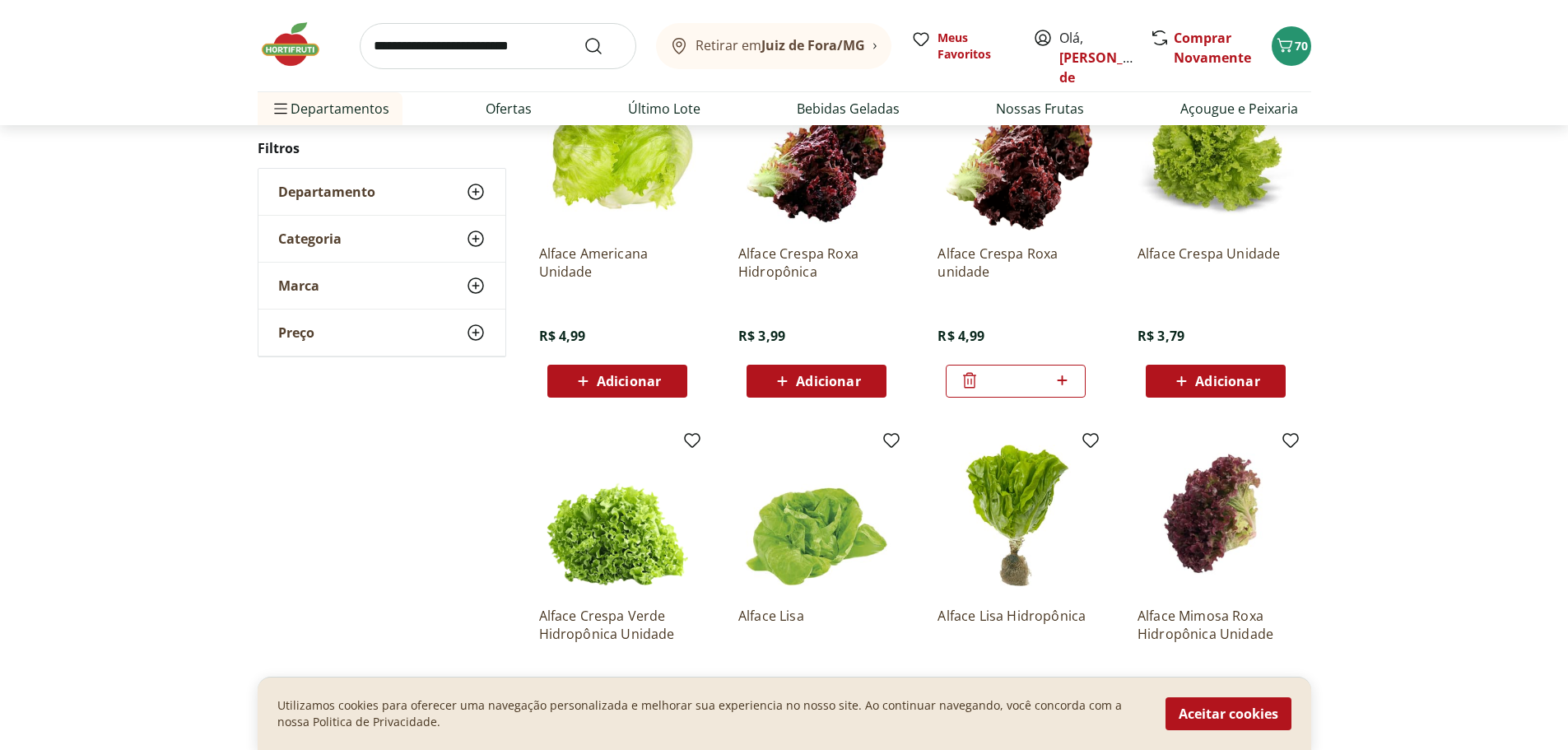
click at [1180, 380] on icon at bounding box center [1181, 381] width 21 height 20
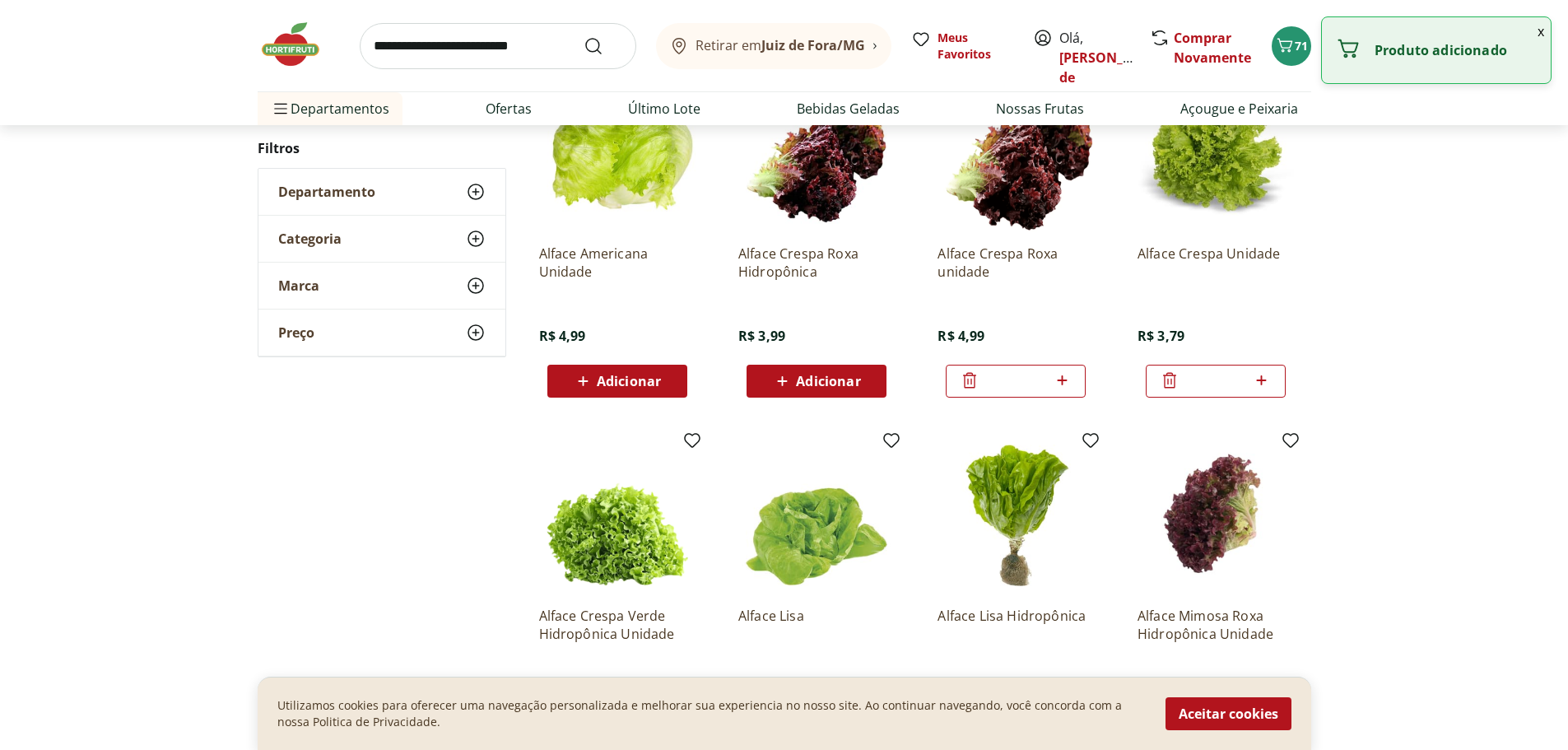
click at [968, 381] on icon at bounding box center [969, 381] width 13 height 16
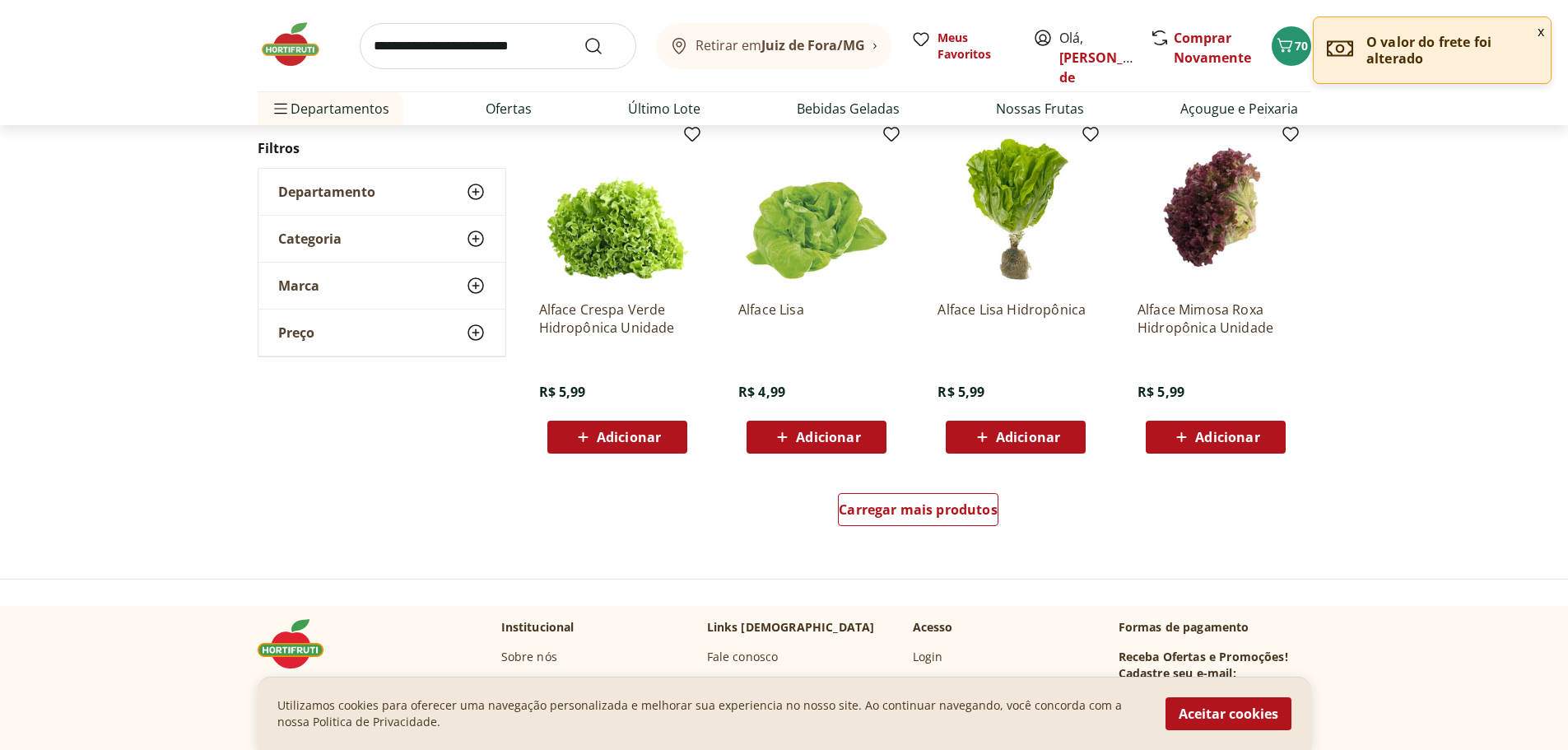
scroll to position [906, 0]
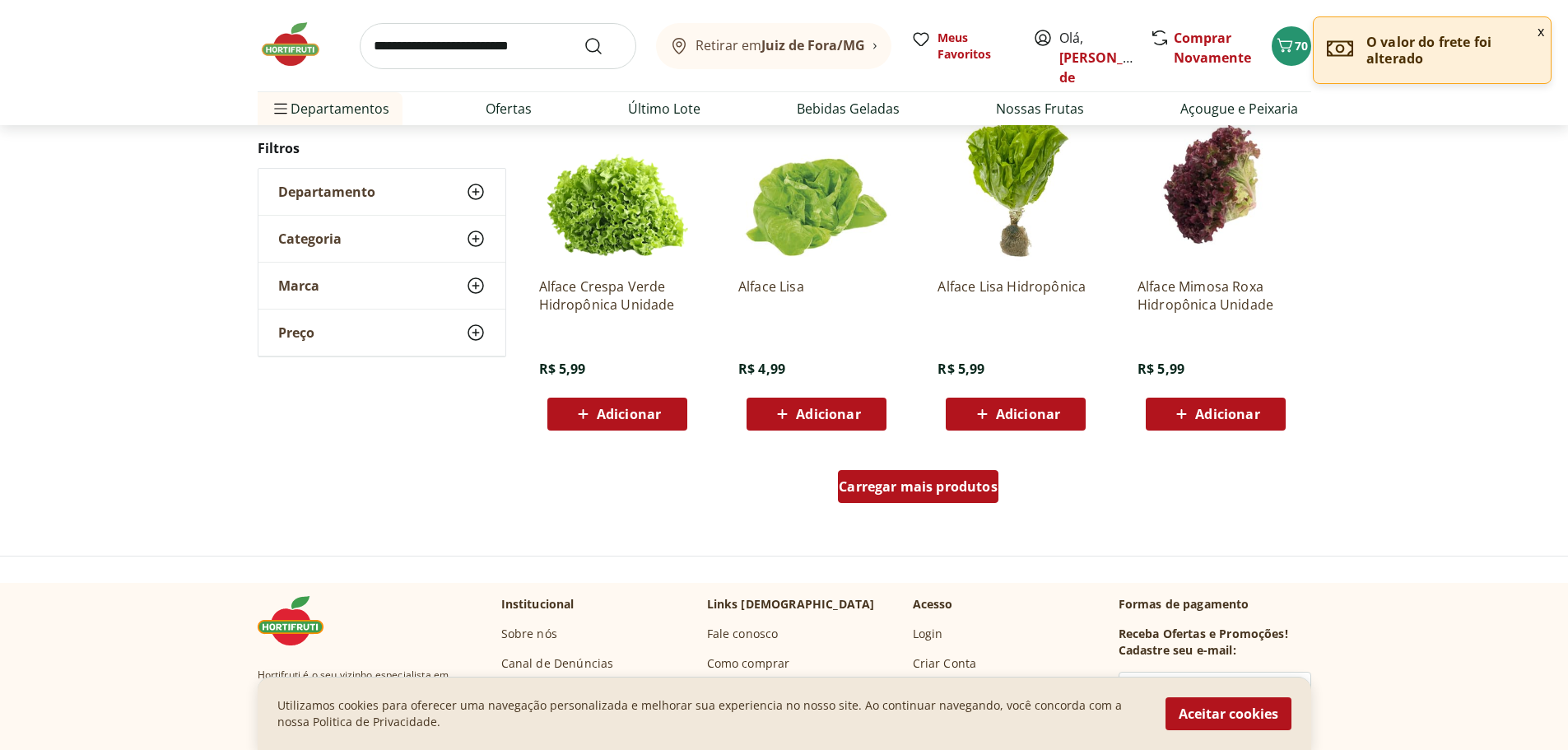
click at [898, 481] on span "Carregar mais produtos" at bounding box center [918, 486] width 159 height 13
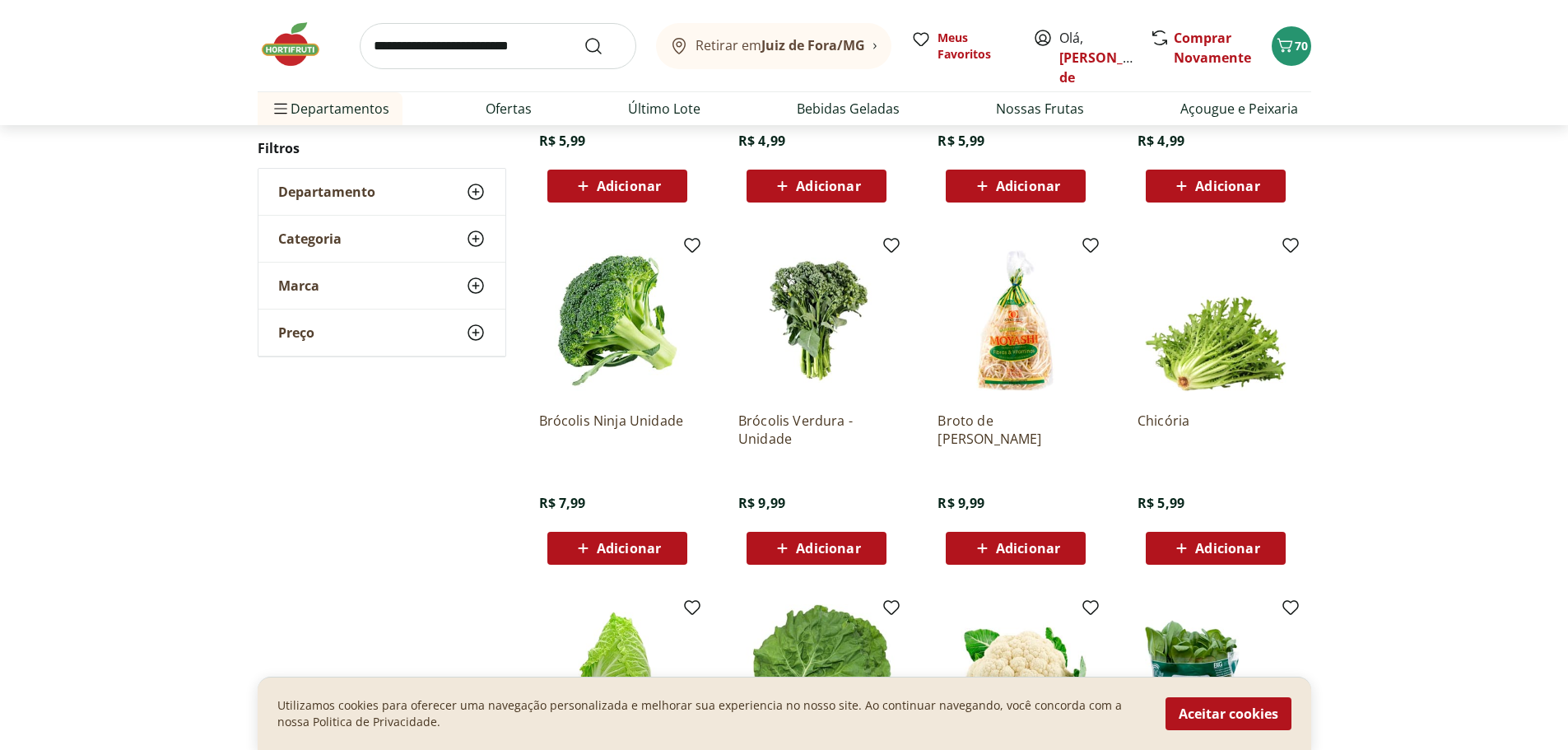
scroll to position [1482, 0]
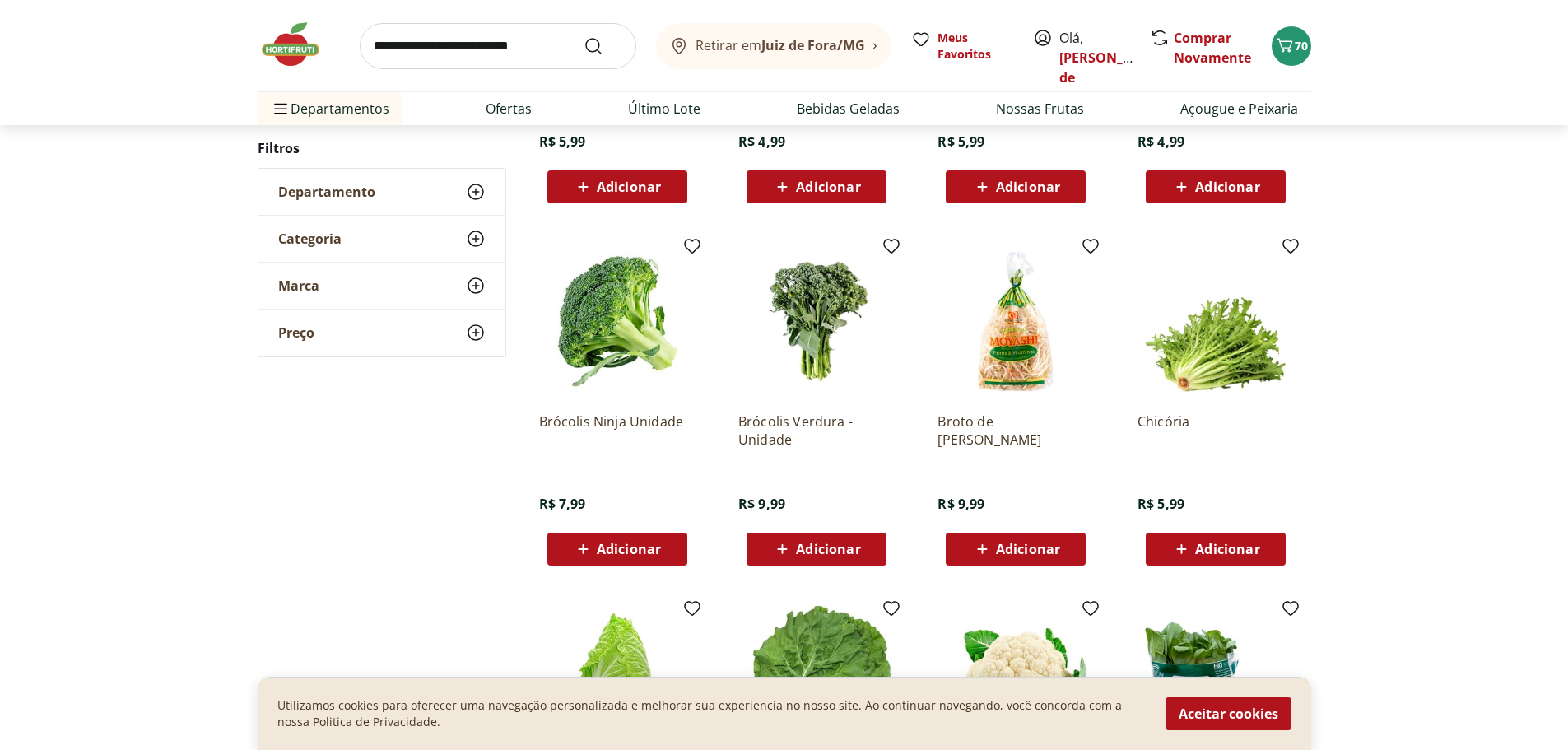
click at [580, 544] on icon at bounding box center [583, 549] width 21 height 20
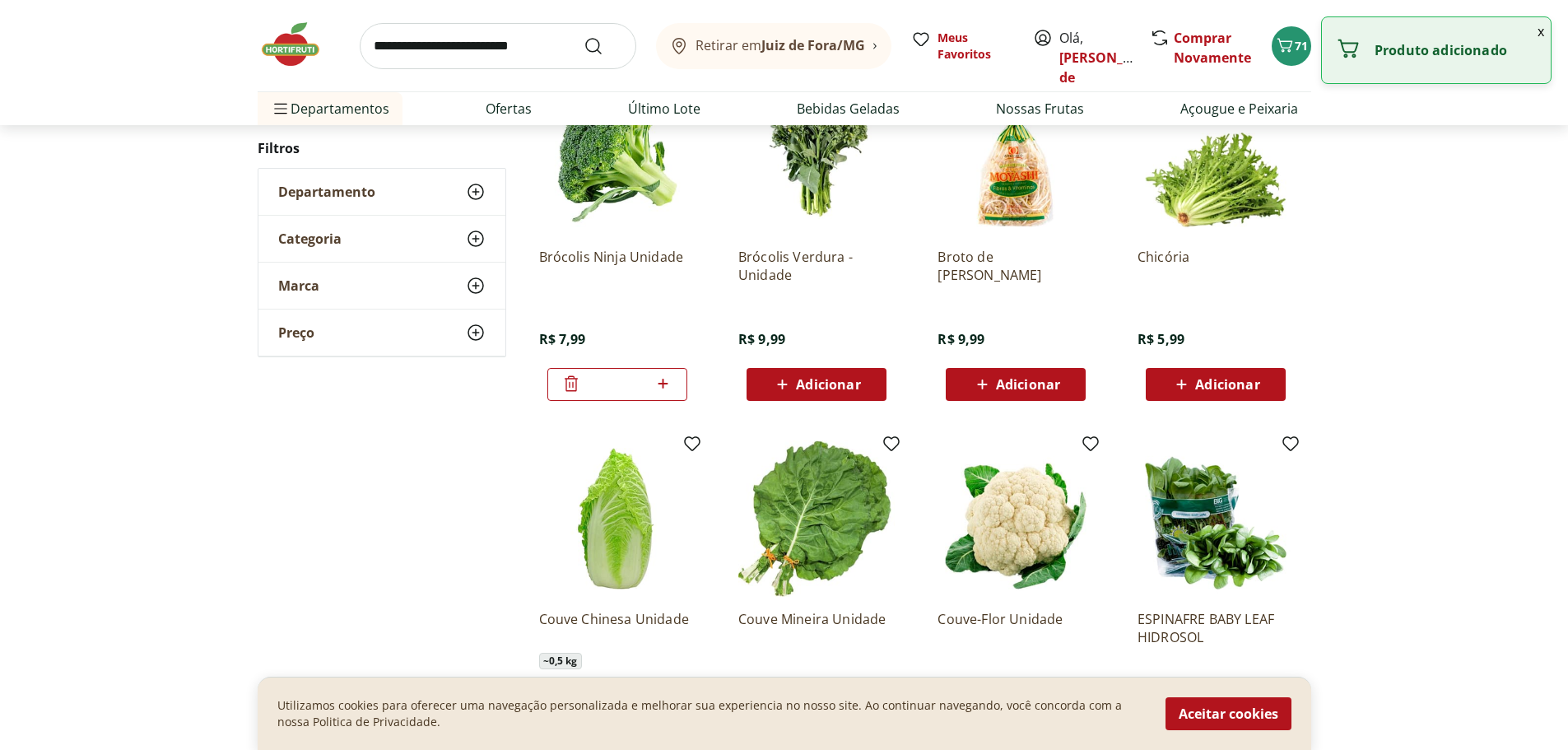
scroll to position [1729, 0]
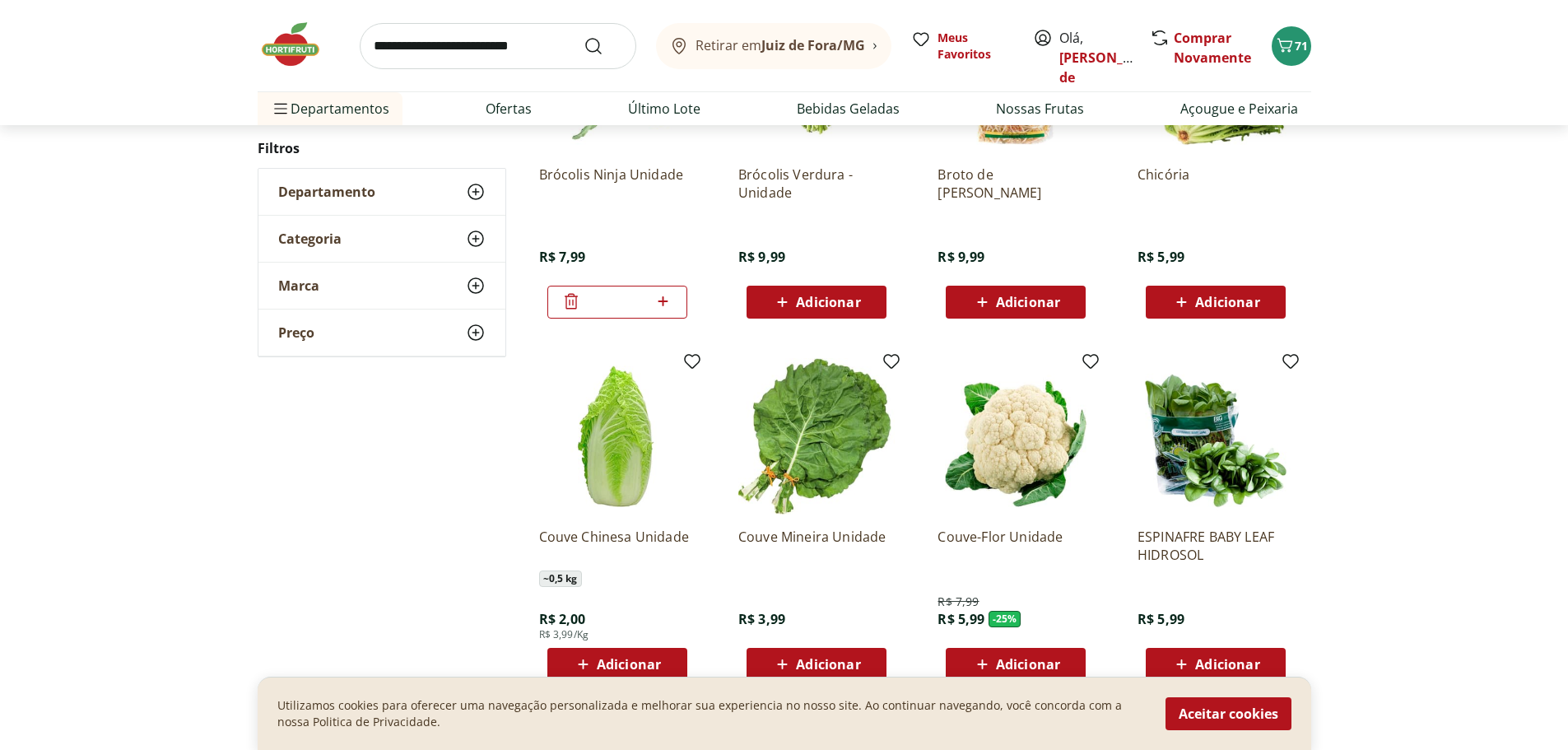
click at [978, 655] on icon at bounding box center [981, 664] width 21 height 20
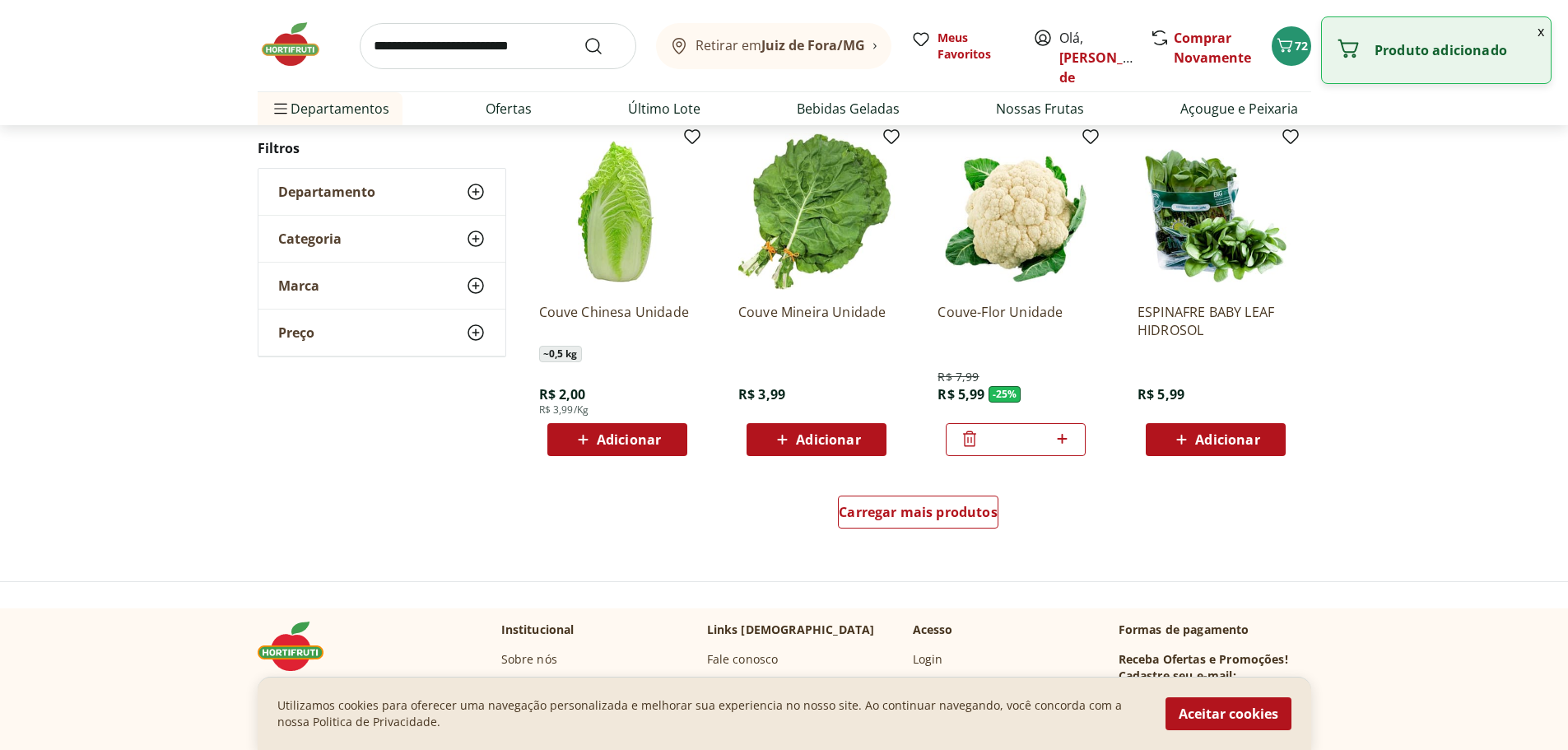
scroll to position [1976, 0]
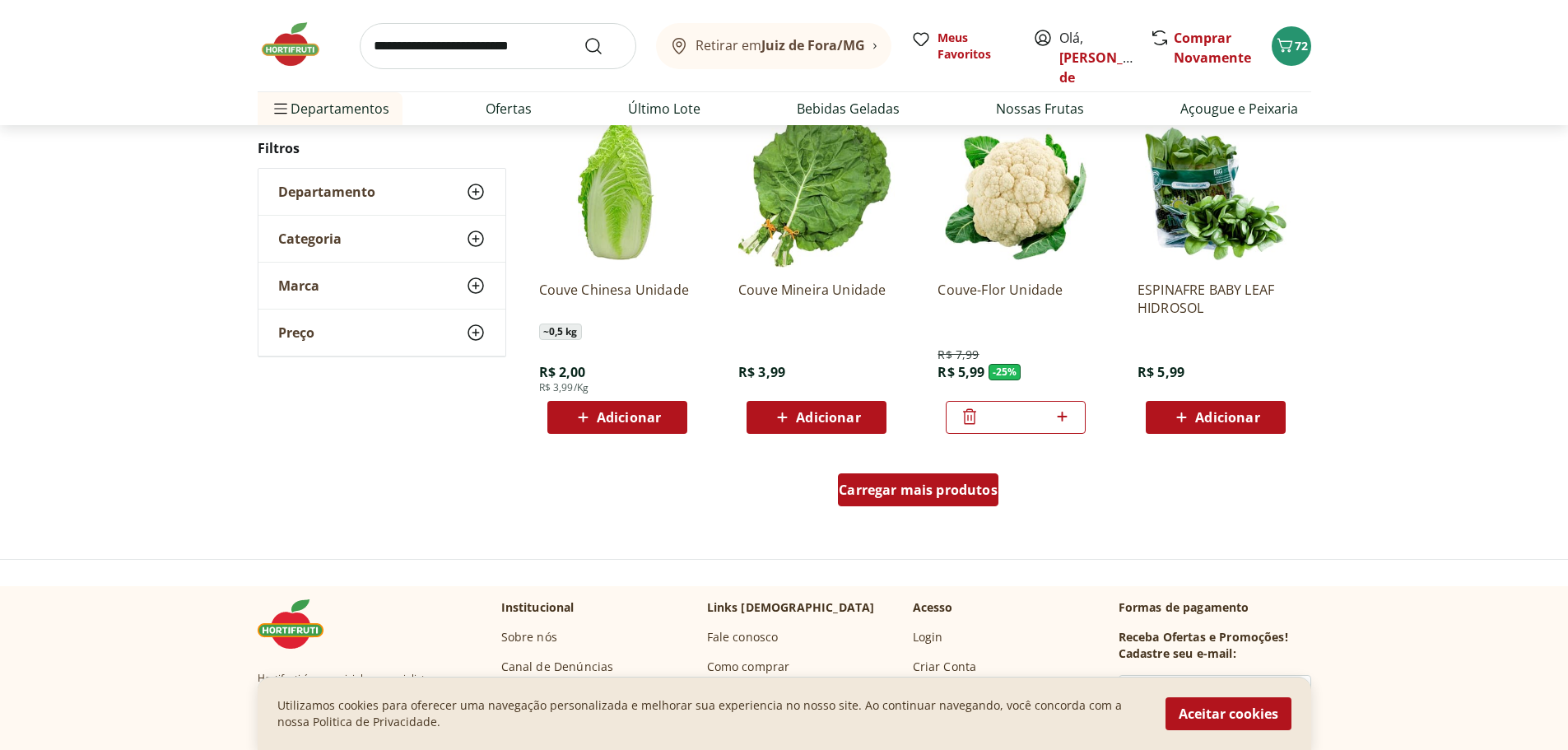
click at [892, 491] on span "Carregar mais produtos" at bounding box center [918, 490] width 159 height 13
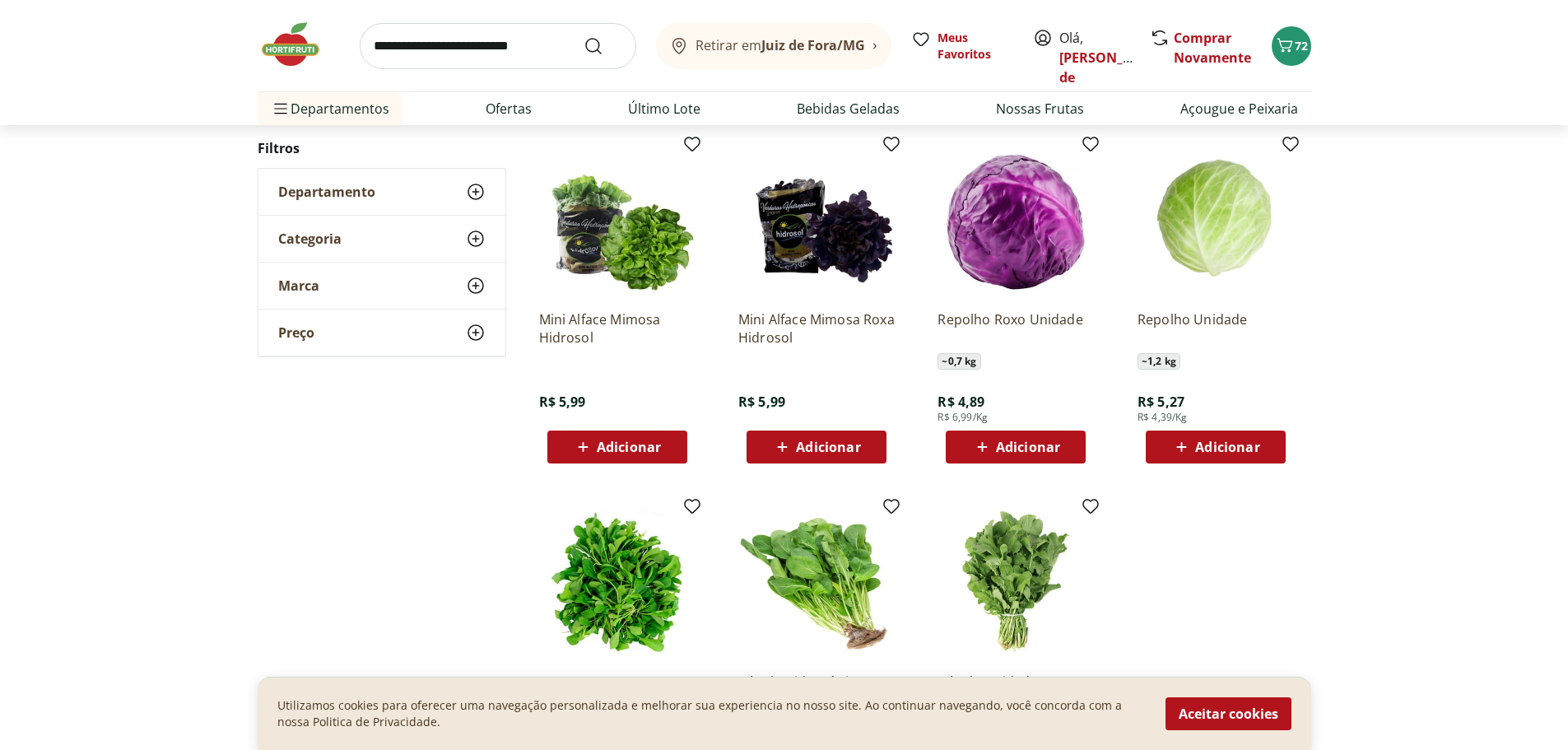
scroll to position [2634, 0]
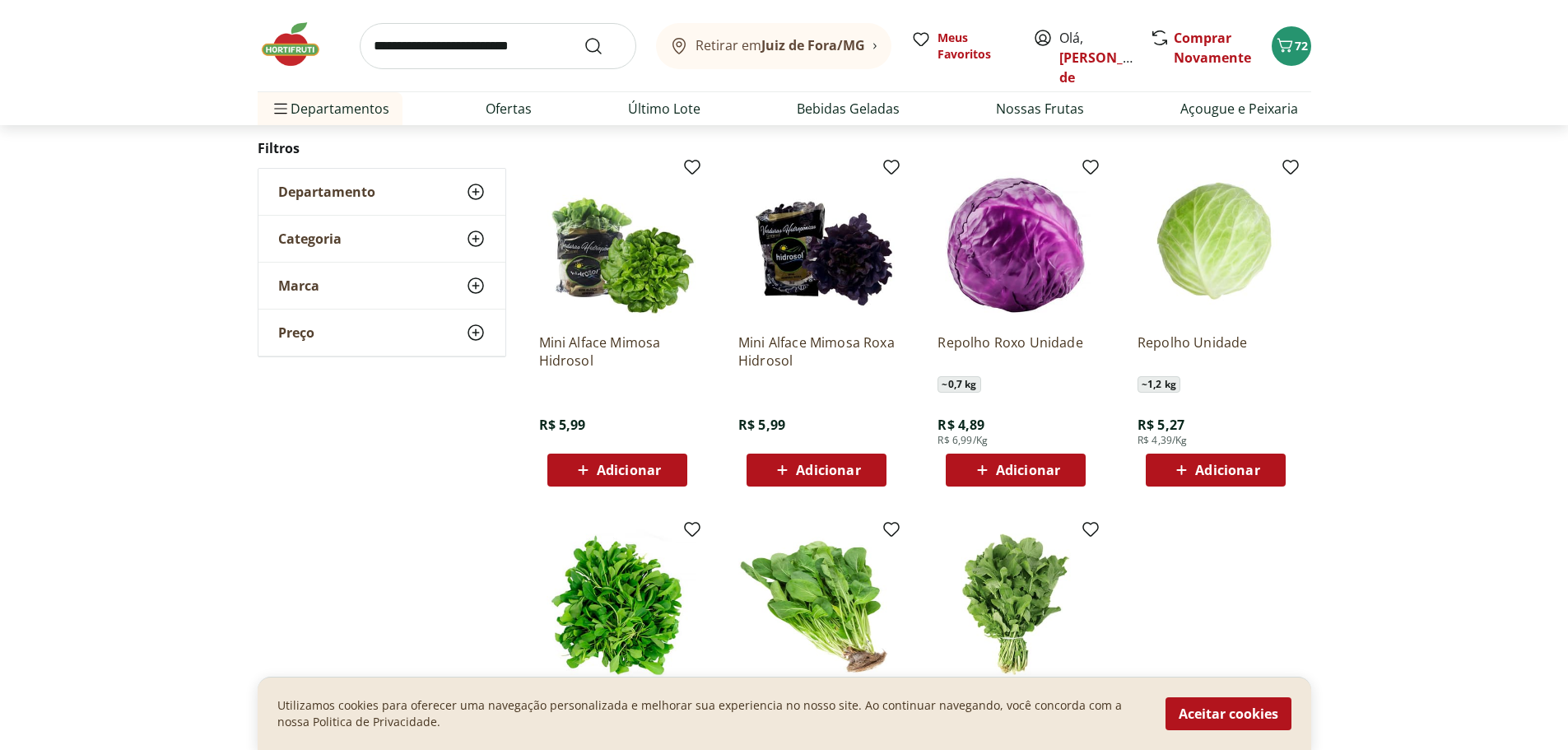
click at [982, 472] on icon at bounding box center [981, 470] width 10 height 10
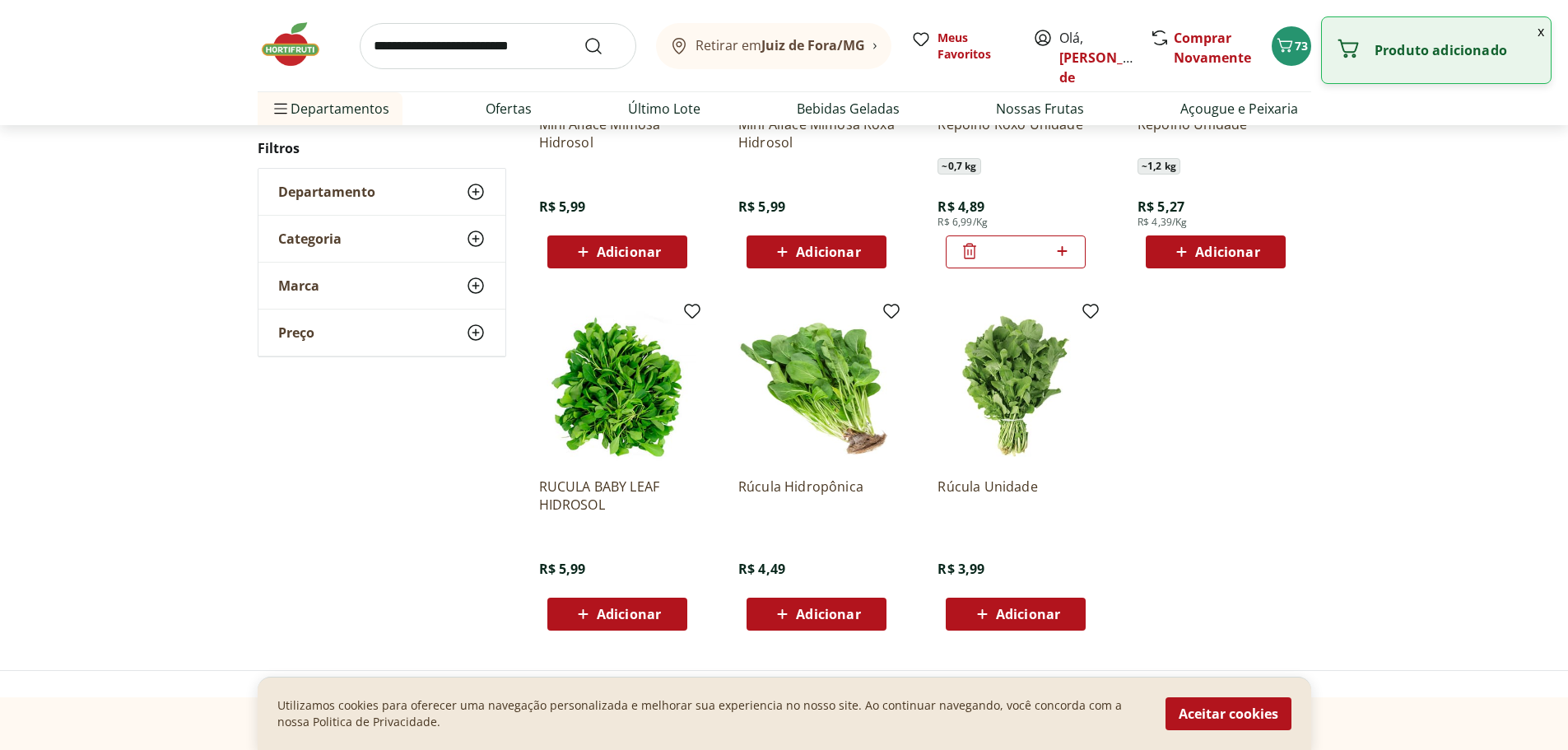
scroll to position [2881, 0]
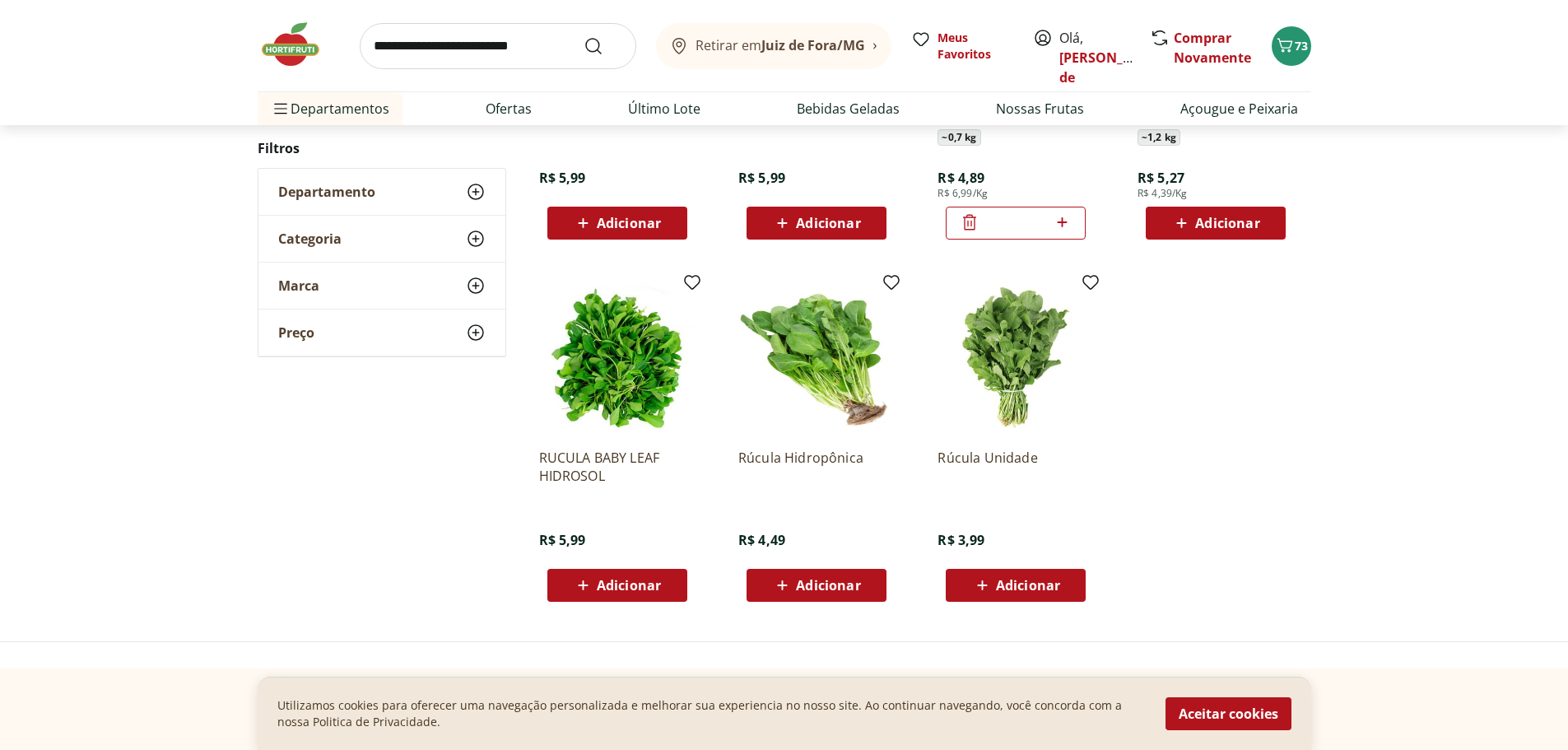
click at [986, 584] on icon at bounding box center [981, 585] width 21 height 20
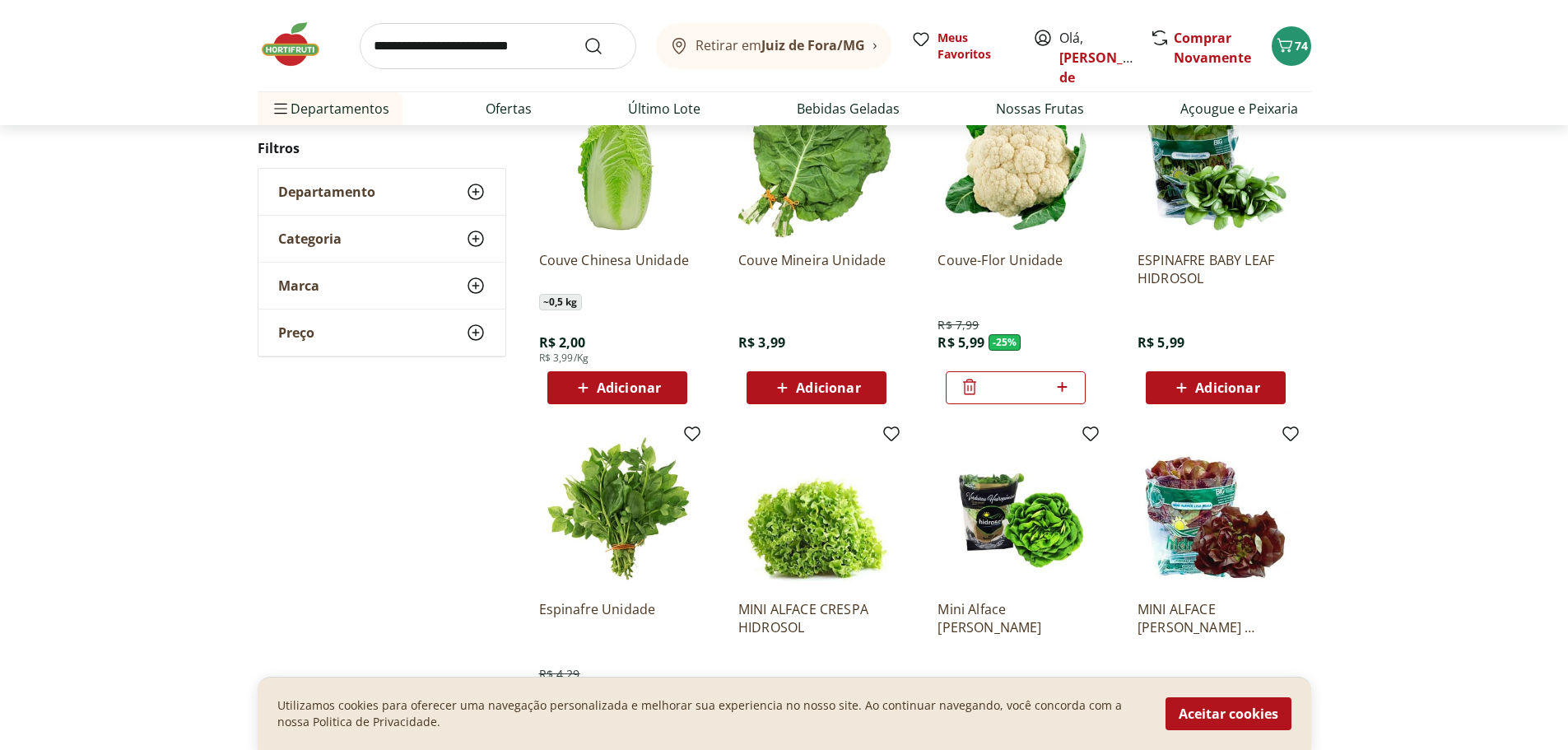
scroll to position [1976, 0]
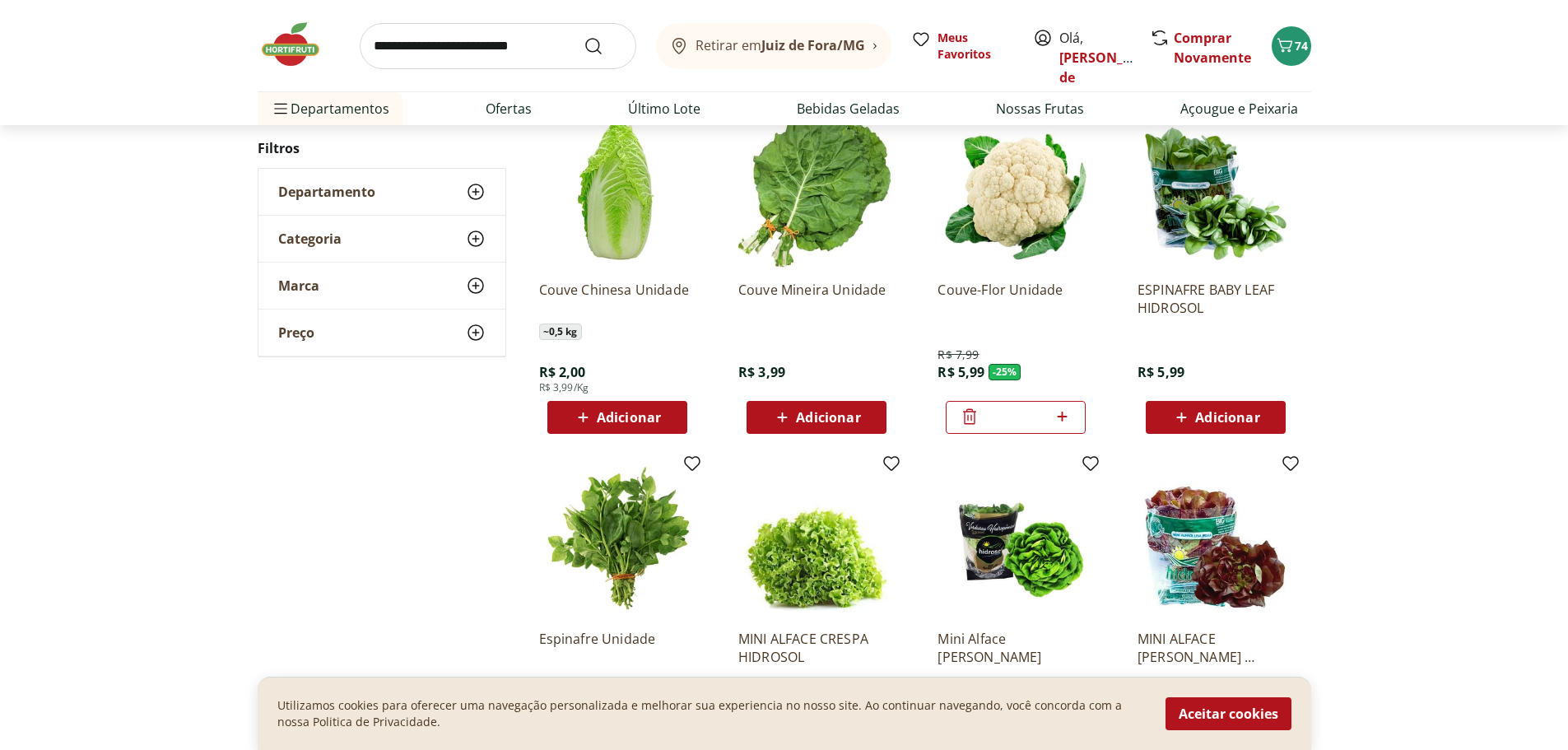
click at [782, 416] on icon at bounding box center [782, 417] width 21 height 20
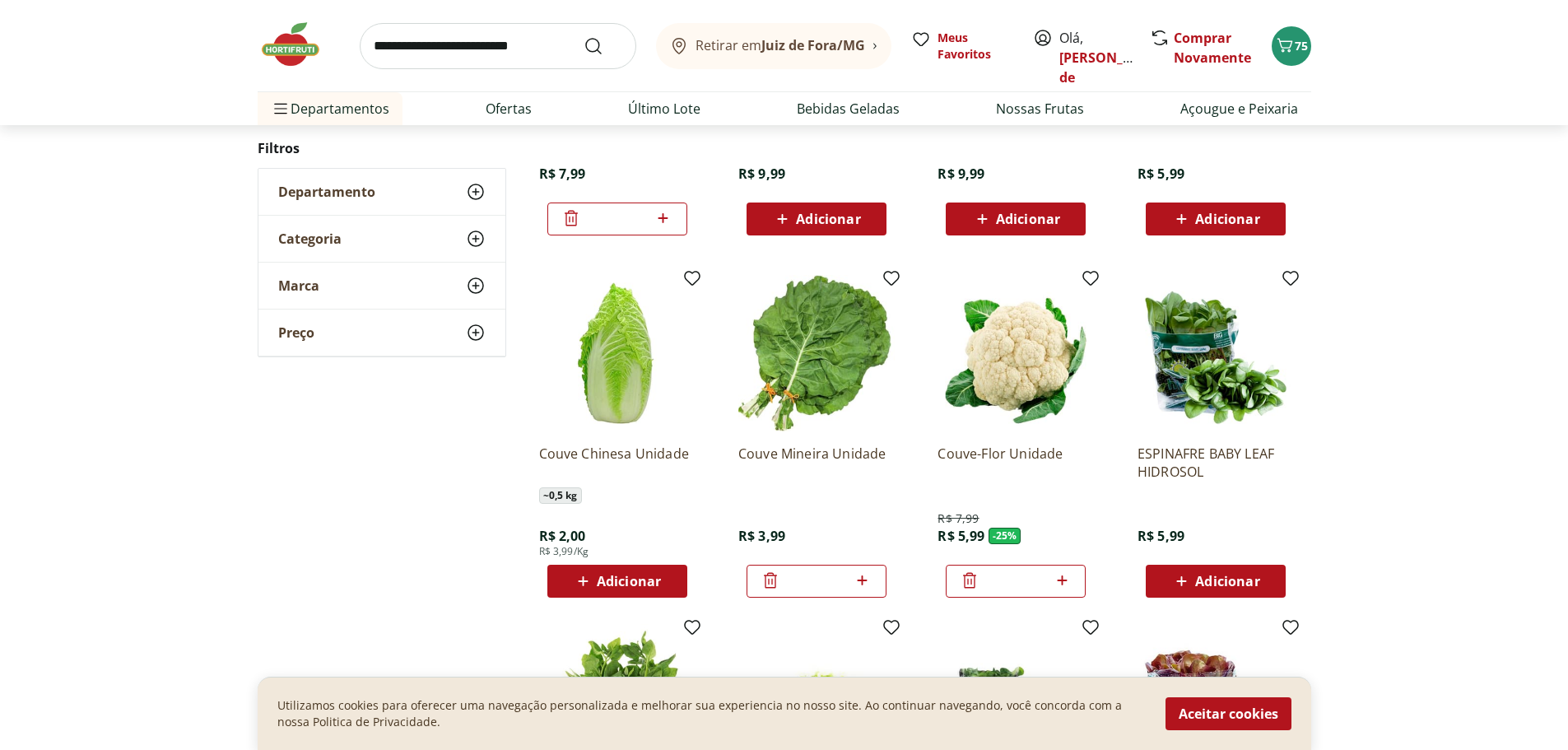
scroll to position [1811, 0]
click at [474, 235] on icon at bounding box center [476, 239] width 20 height 20
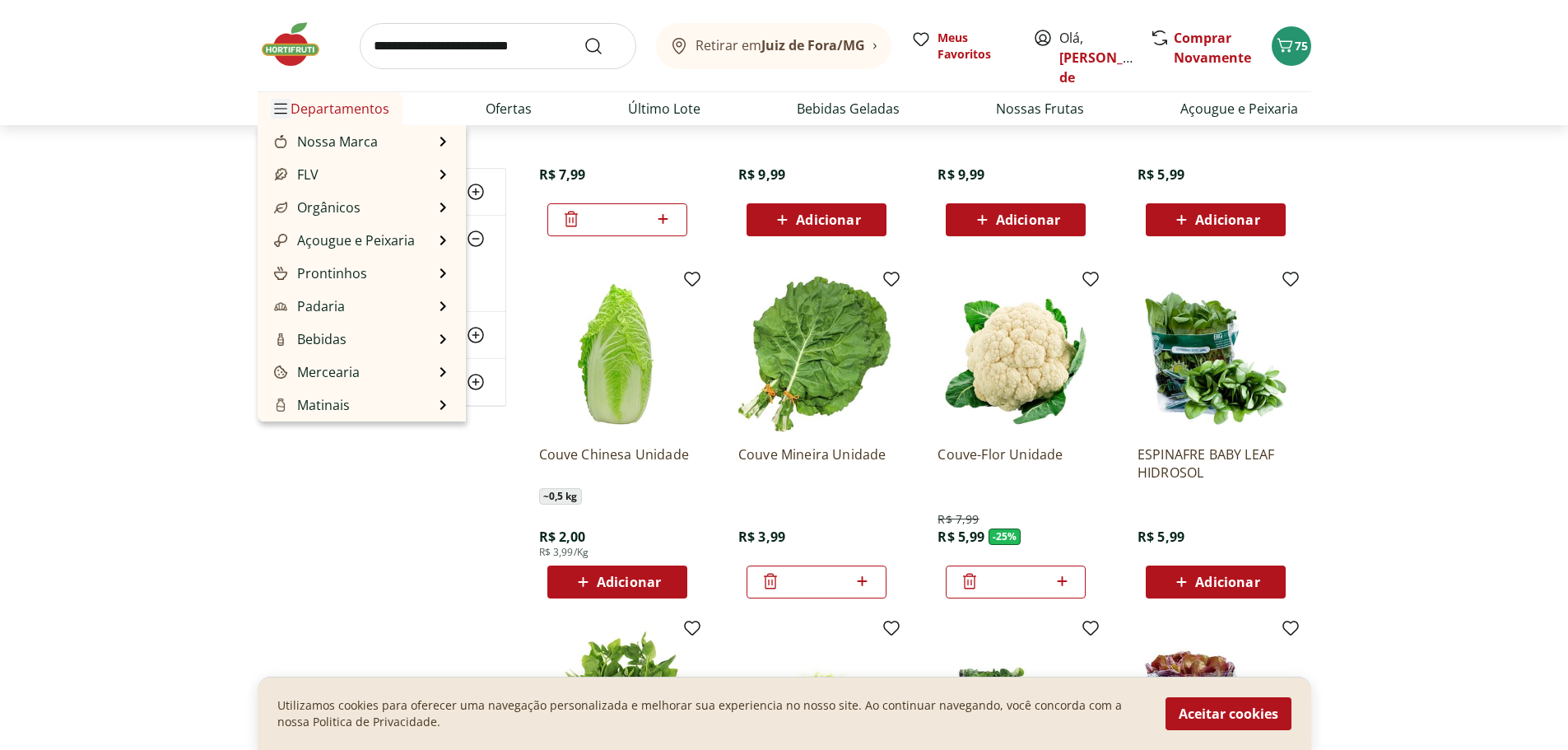
click at [282, 111] on icon "Menu" at bounding box center [280, 108] width 13 height 13
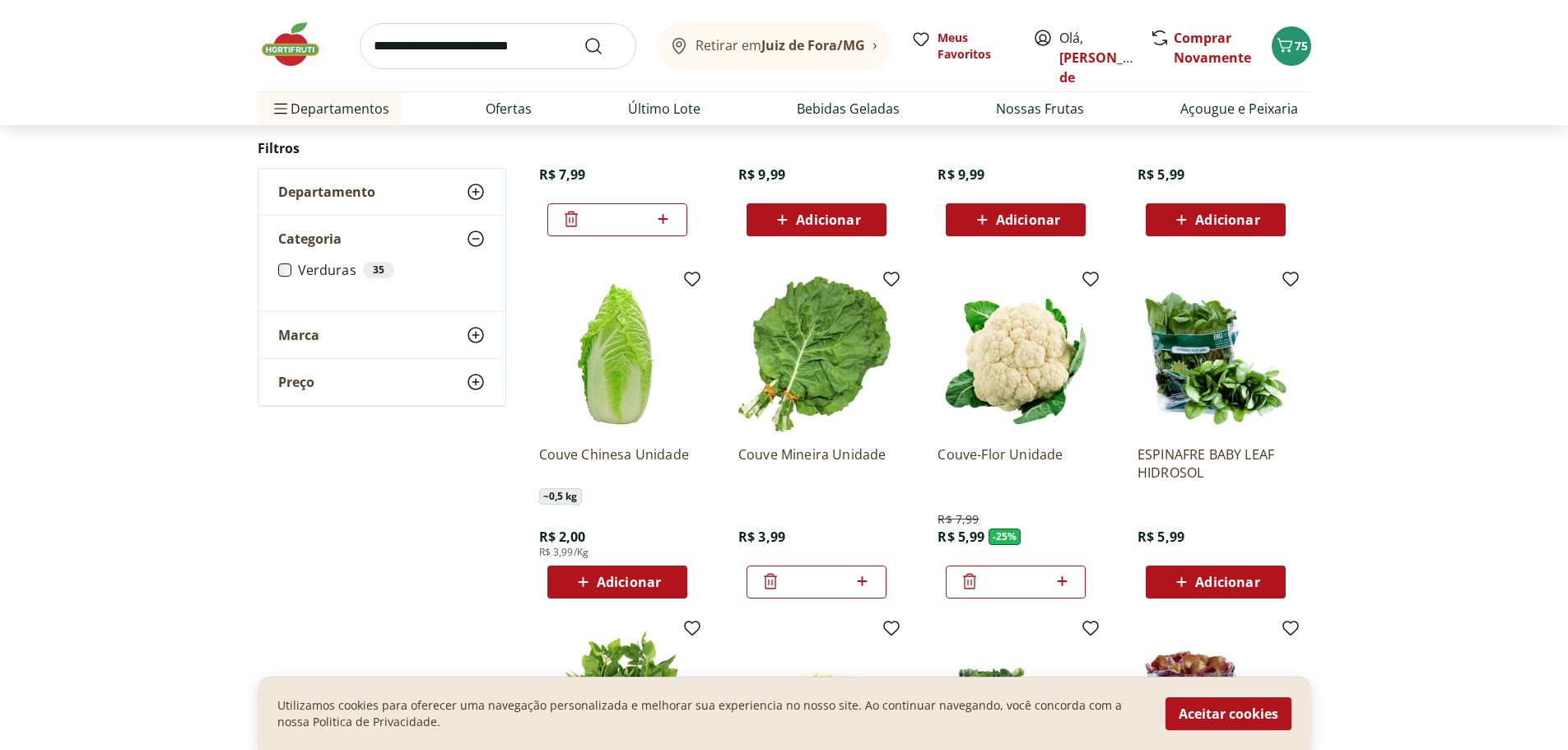
click at [483, 43] on input "search" at bounding box center [497, 46] width 276 height 46
type input "*******"
click at [584, 37] on button "Submit Search" at bounding box center [603, 46] width 39 height 20
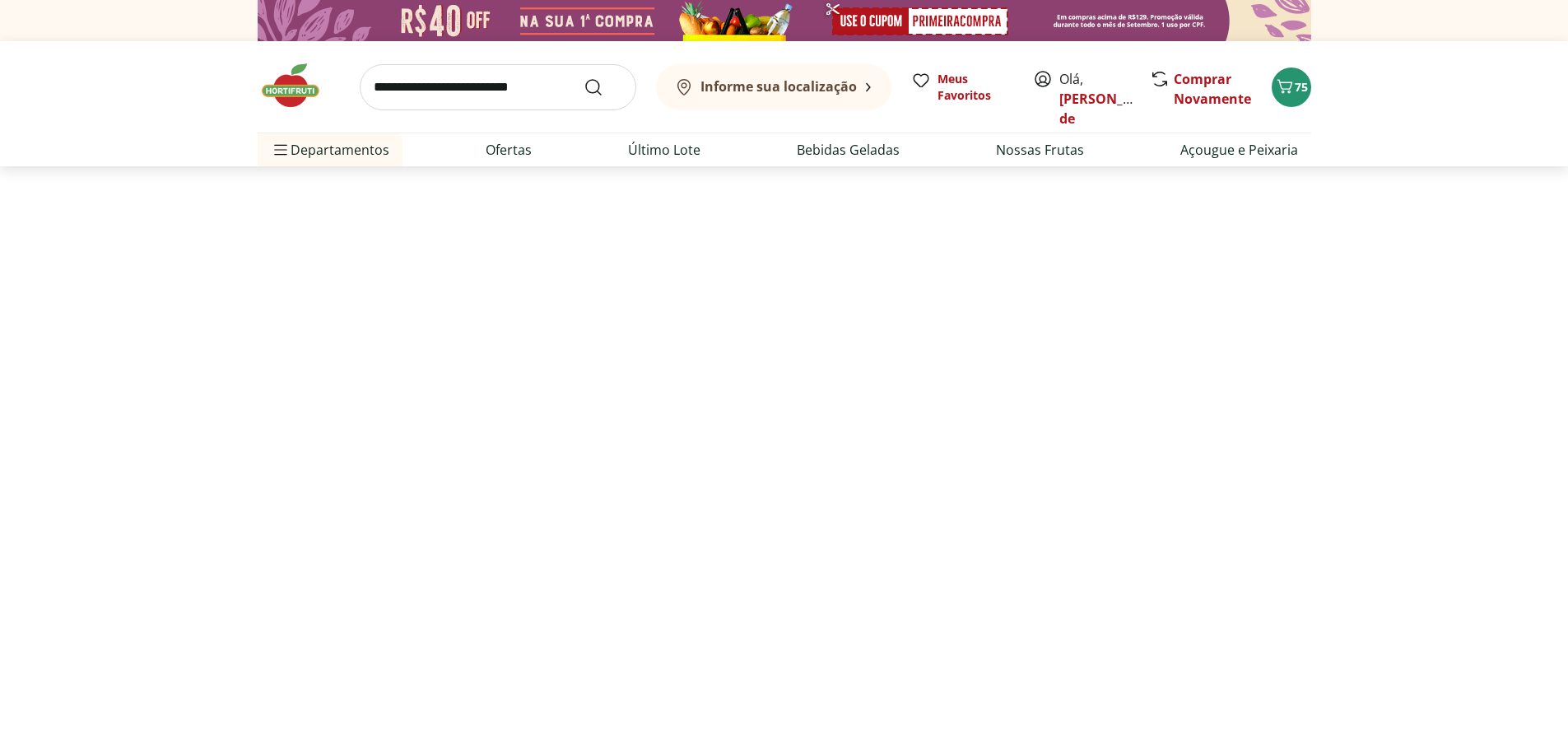
select select "**********"
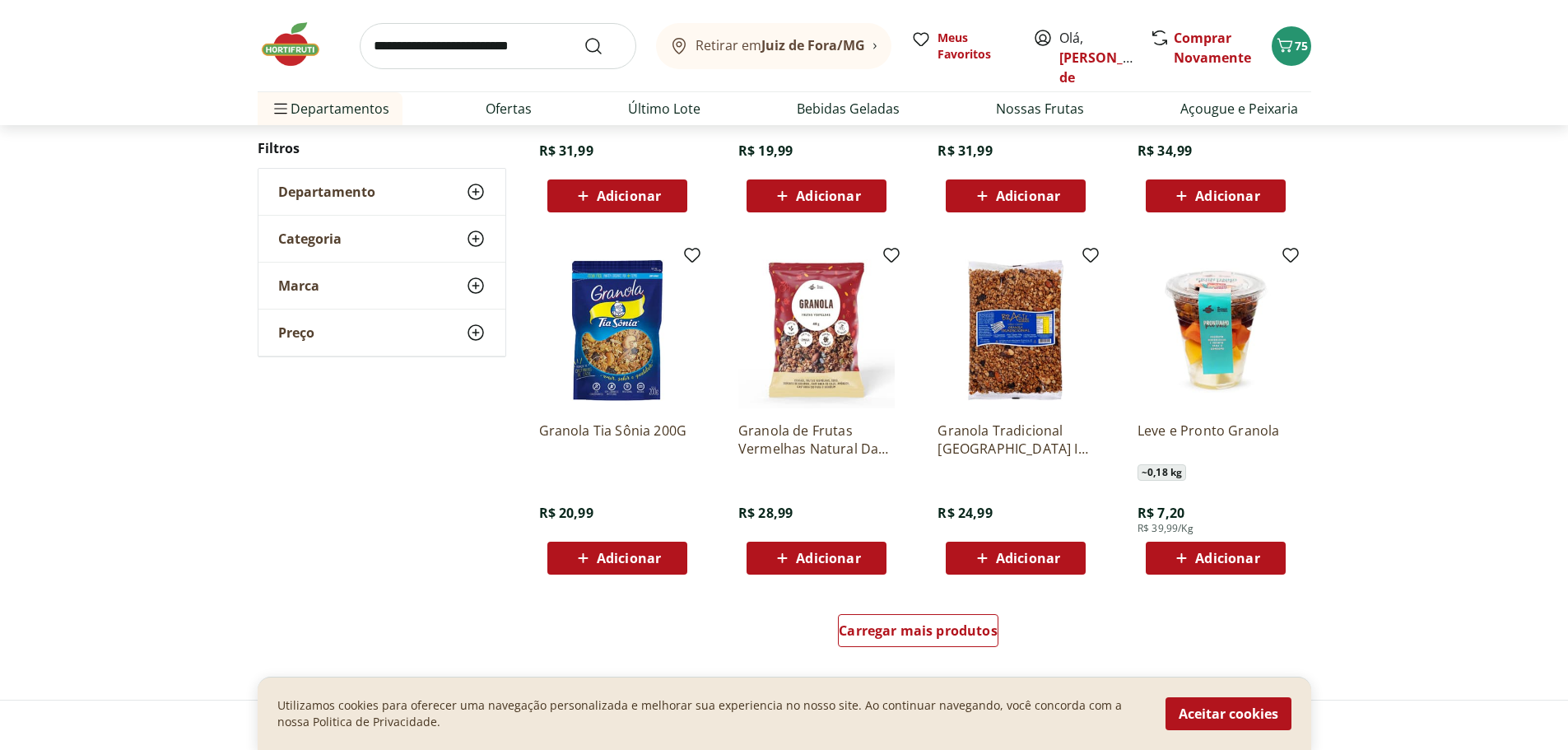
scroll to position [823, 0]
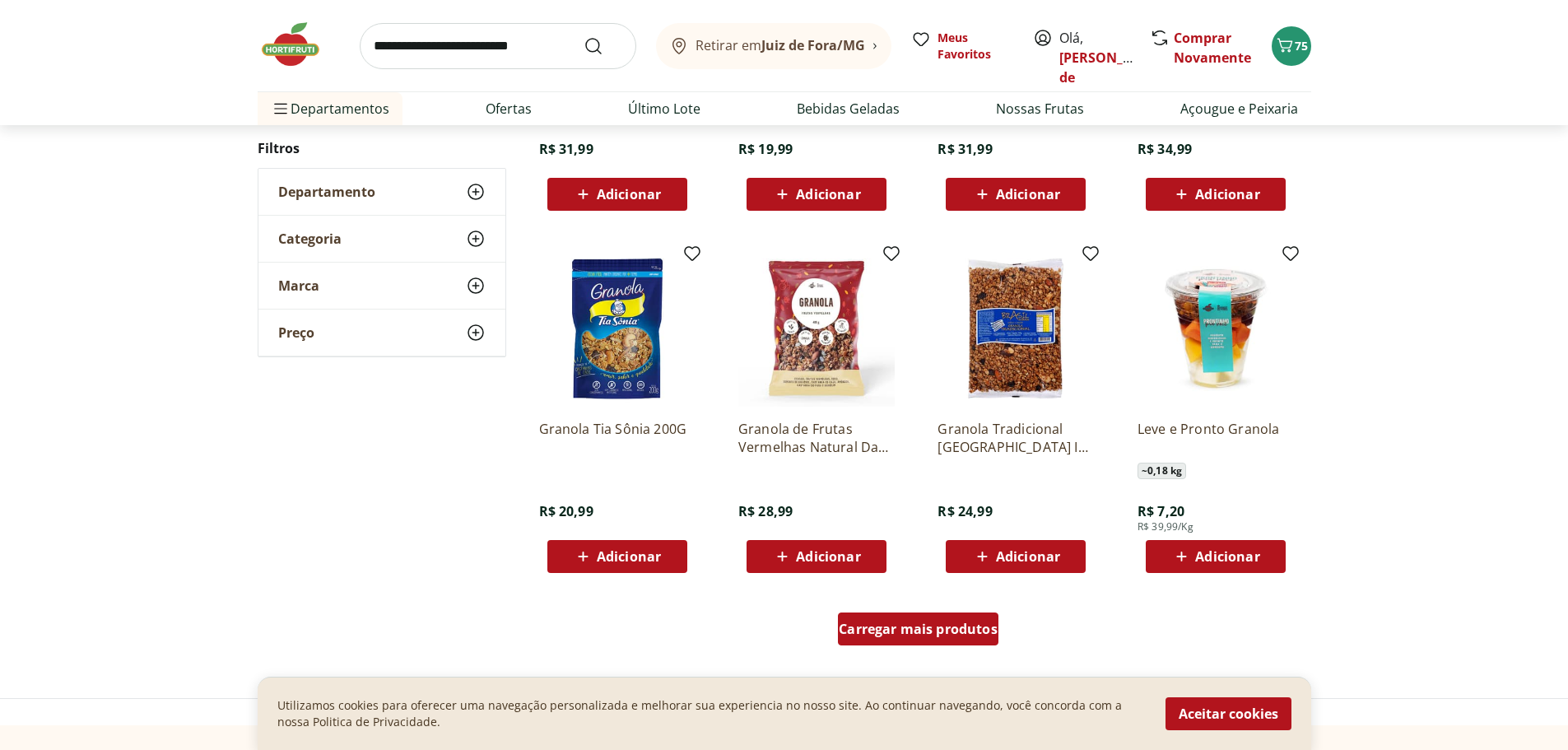
click at [858, 636] on span "Carregar mais produtos" at bounding box center [918, 629] width 159 height 13
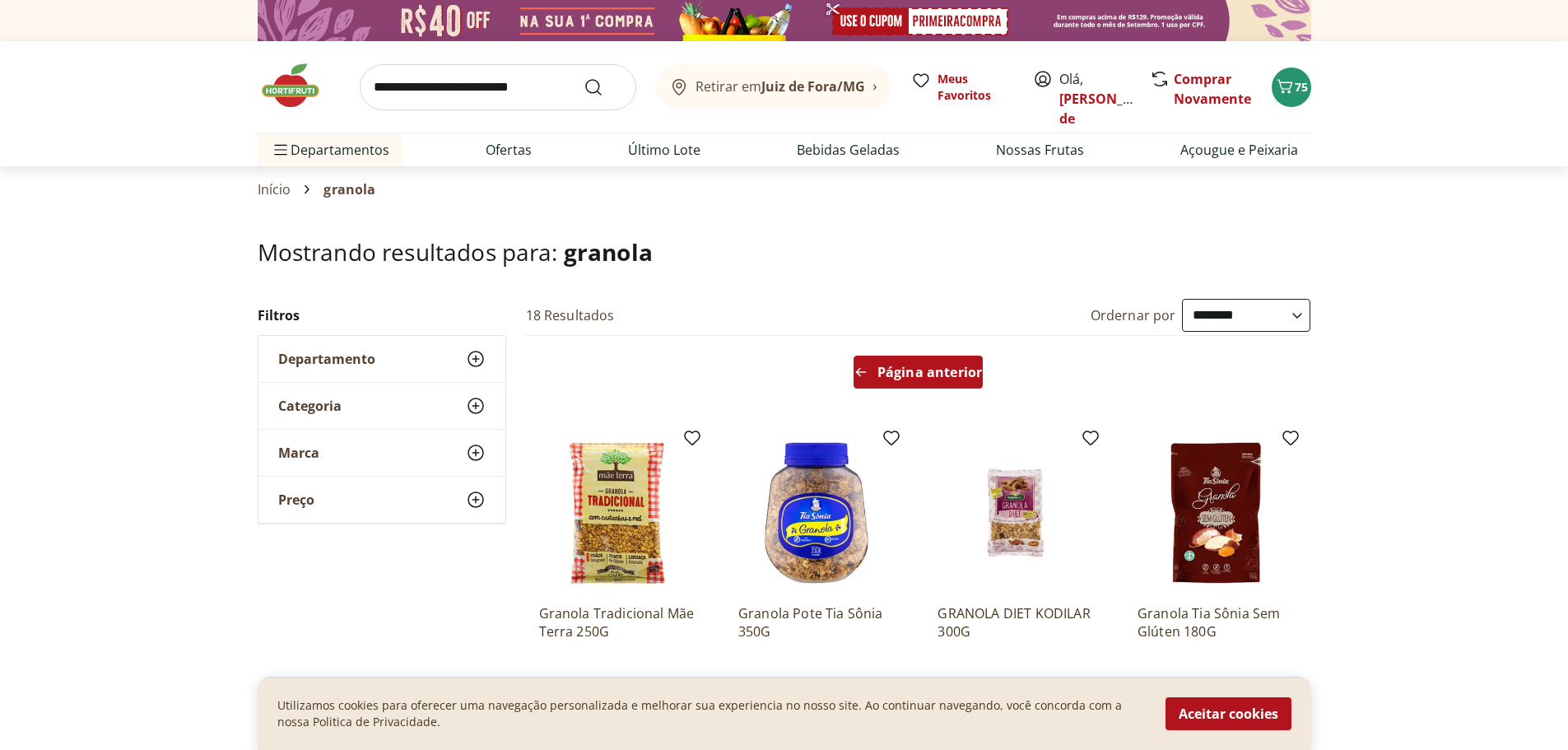
click at [912, 369] on span "Página anterior" at bounding box center [929, 372] width 104 height 13
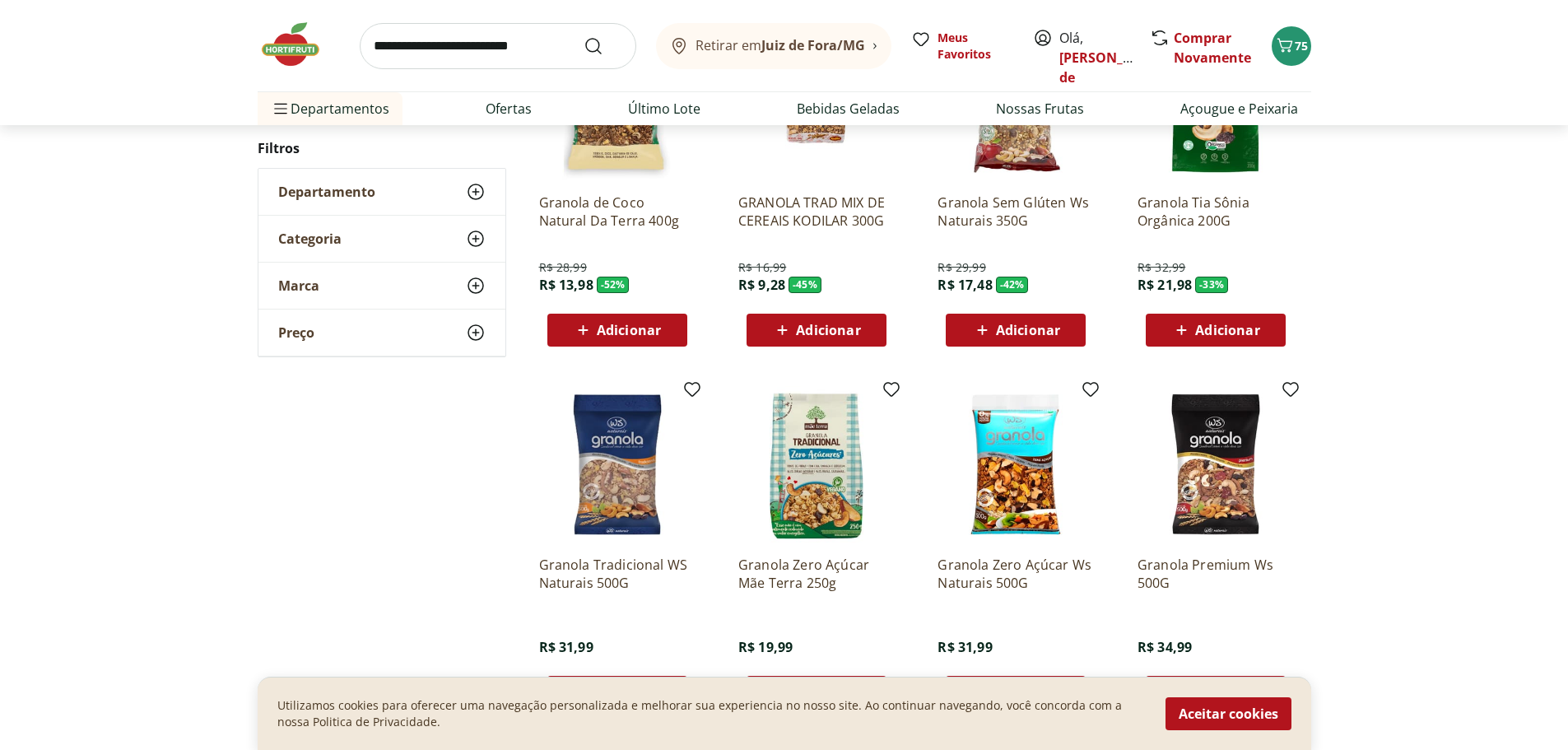
scroll to position [412, 0]
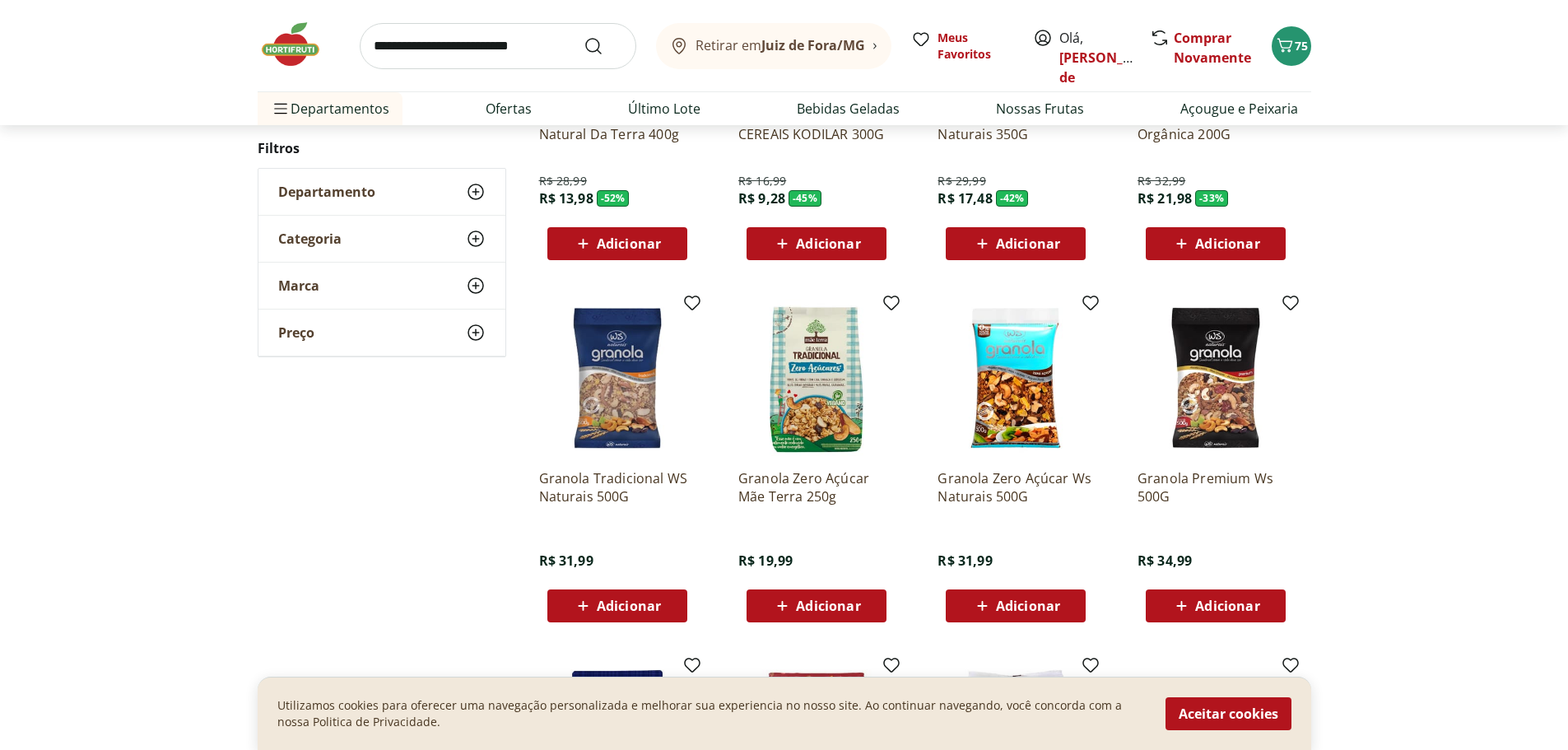
click at [981, 604] on icon at bounding box center [981, 606] width 21 height 20
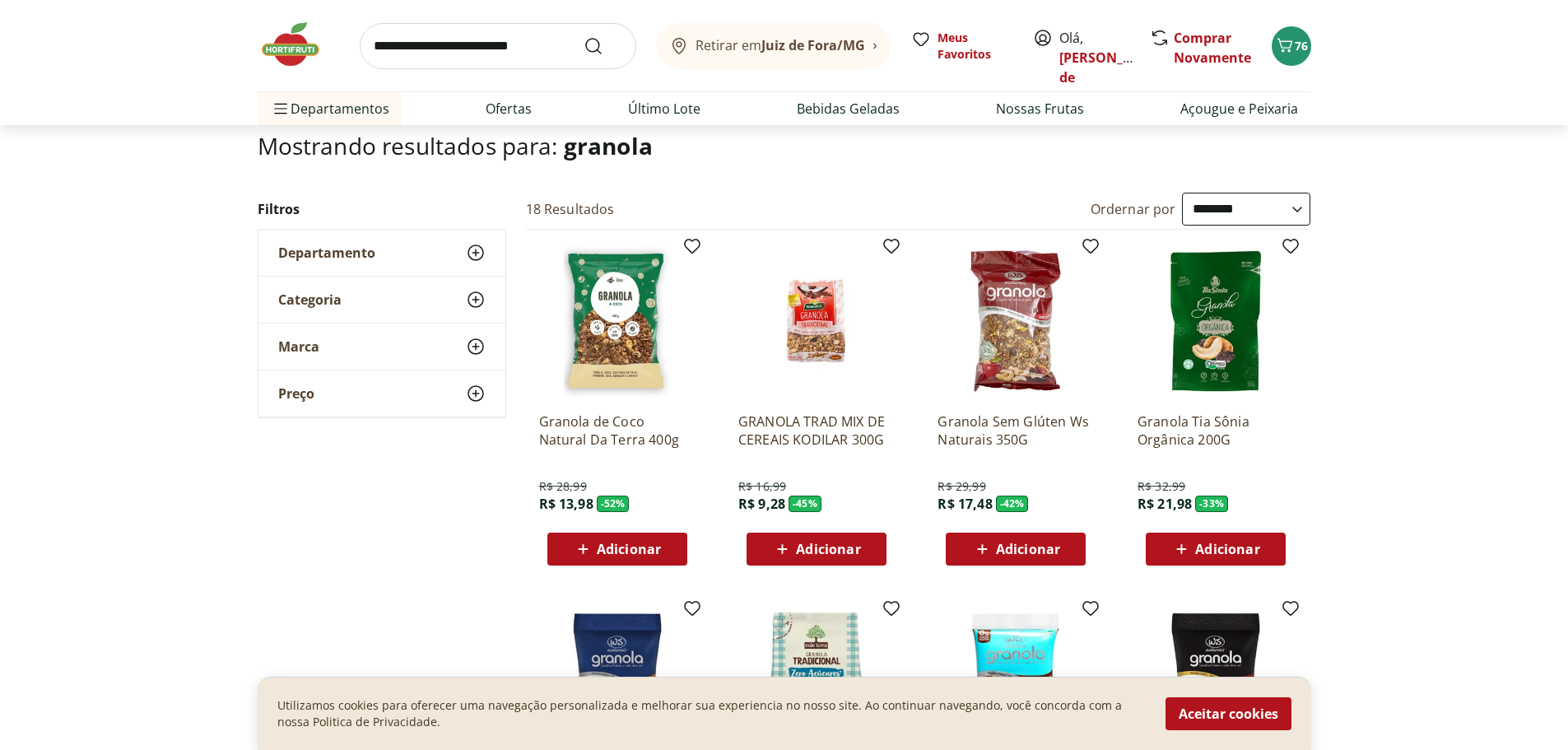
scroll to position [82, 0]
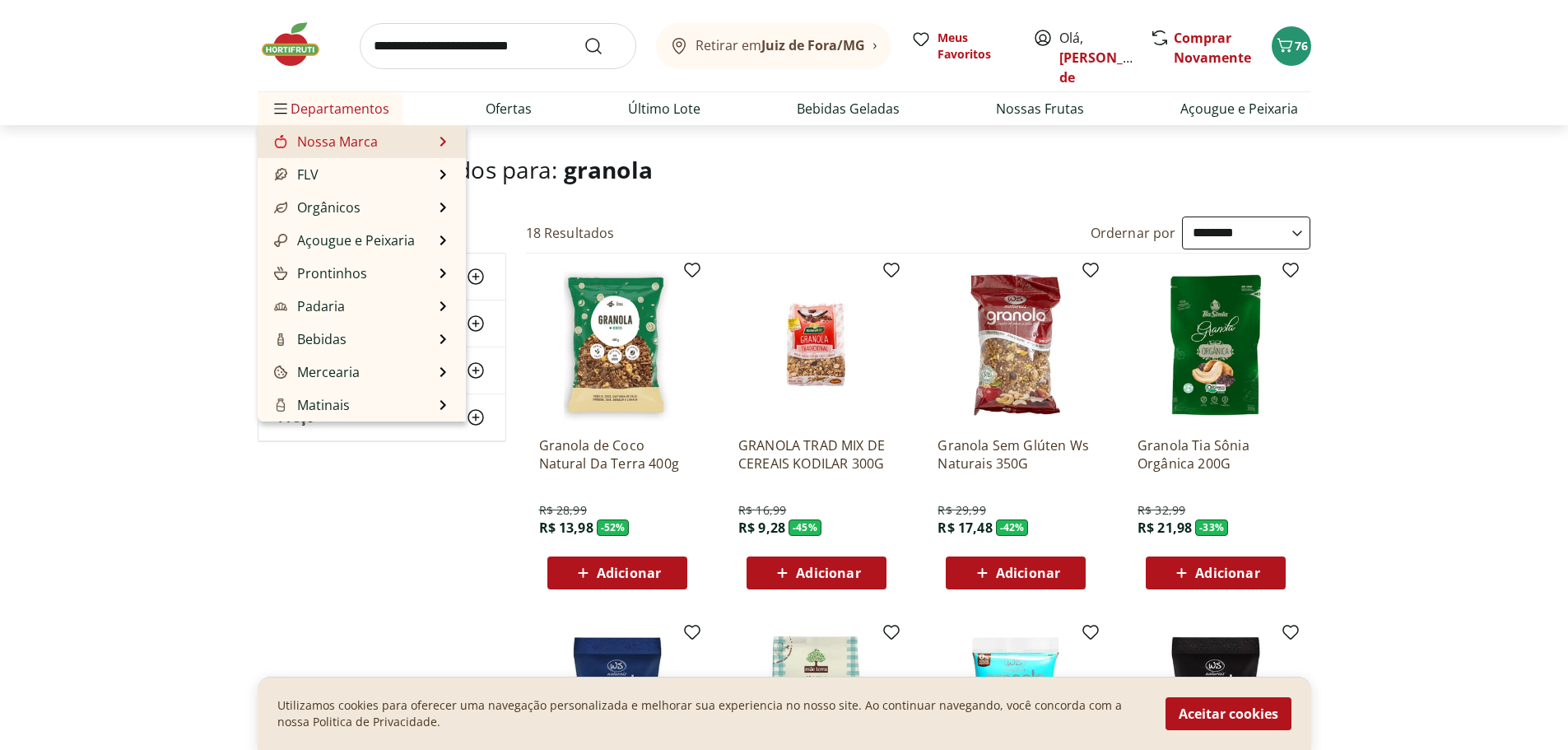
click at [263, 102] on li "Departamentos Nossa Marca Nossa Marca Ver tudo do departamento Açougue & Peixar…" at bounding box center [330, 108] width 144 height 33
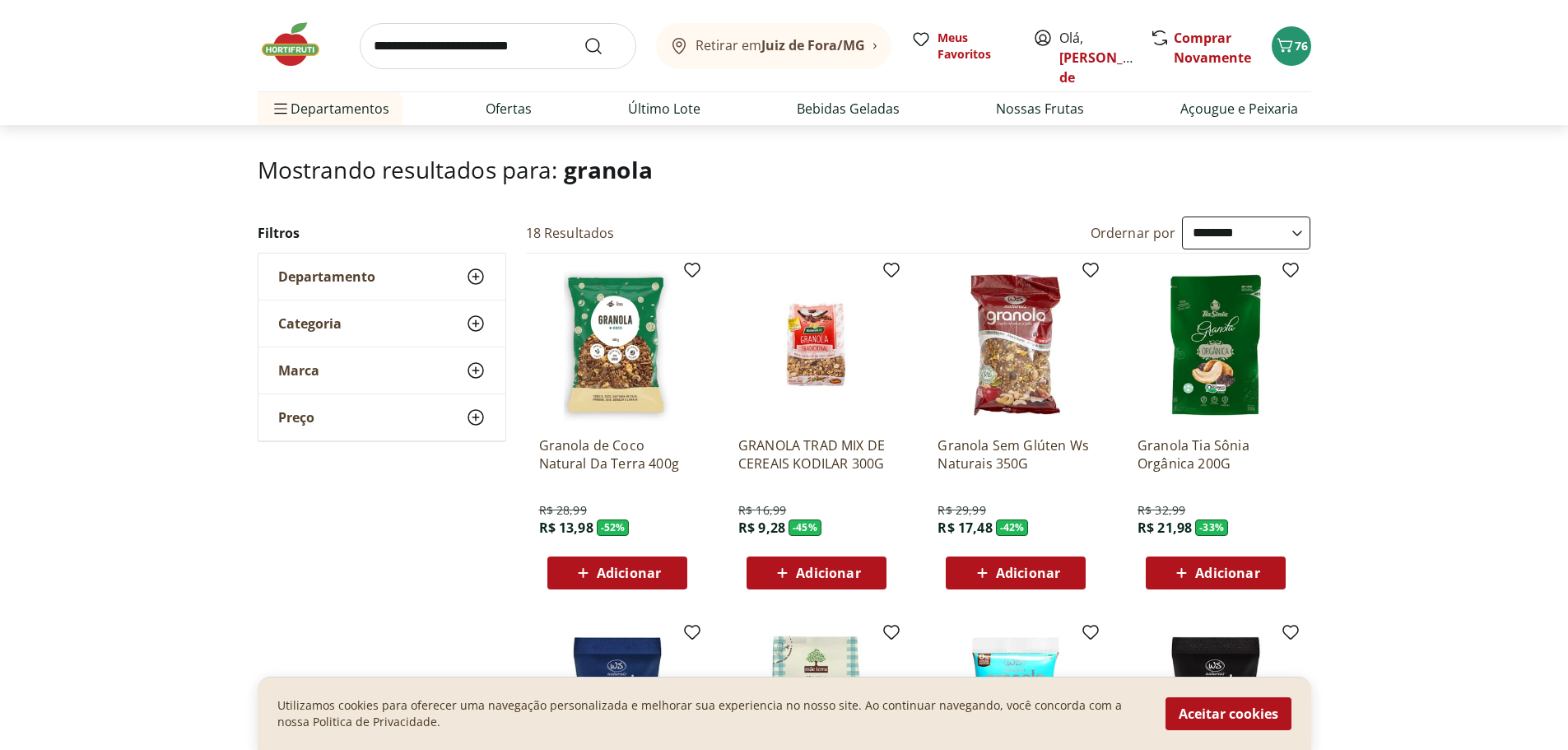
click at [477, 276] on use at bounding box center [476, 276] width 20 height 20
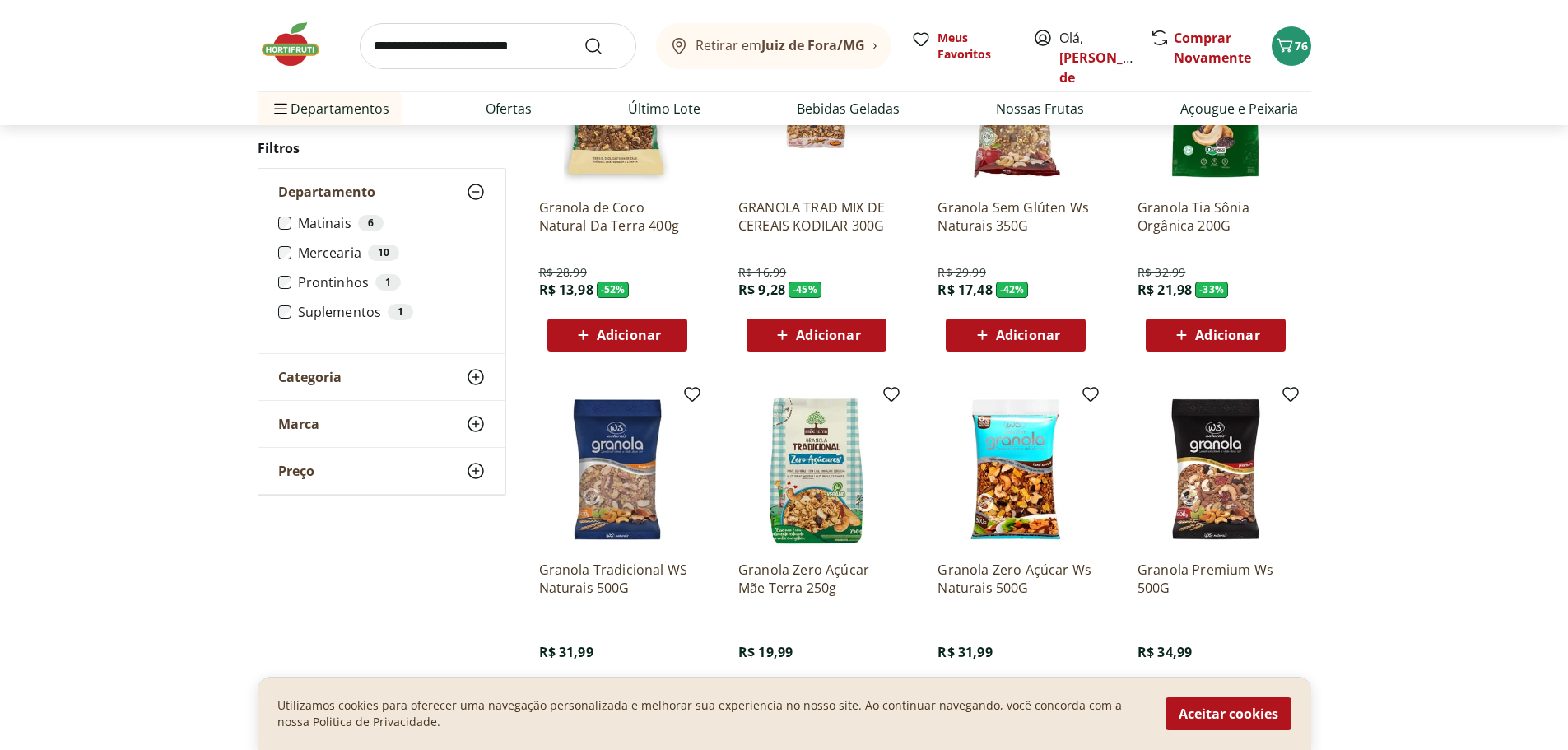
scroll to position [329, 0]
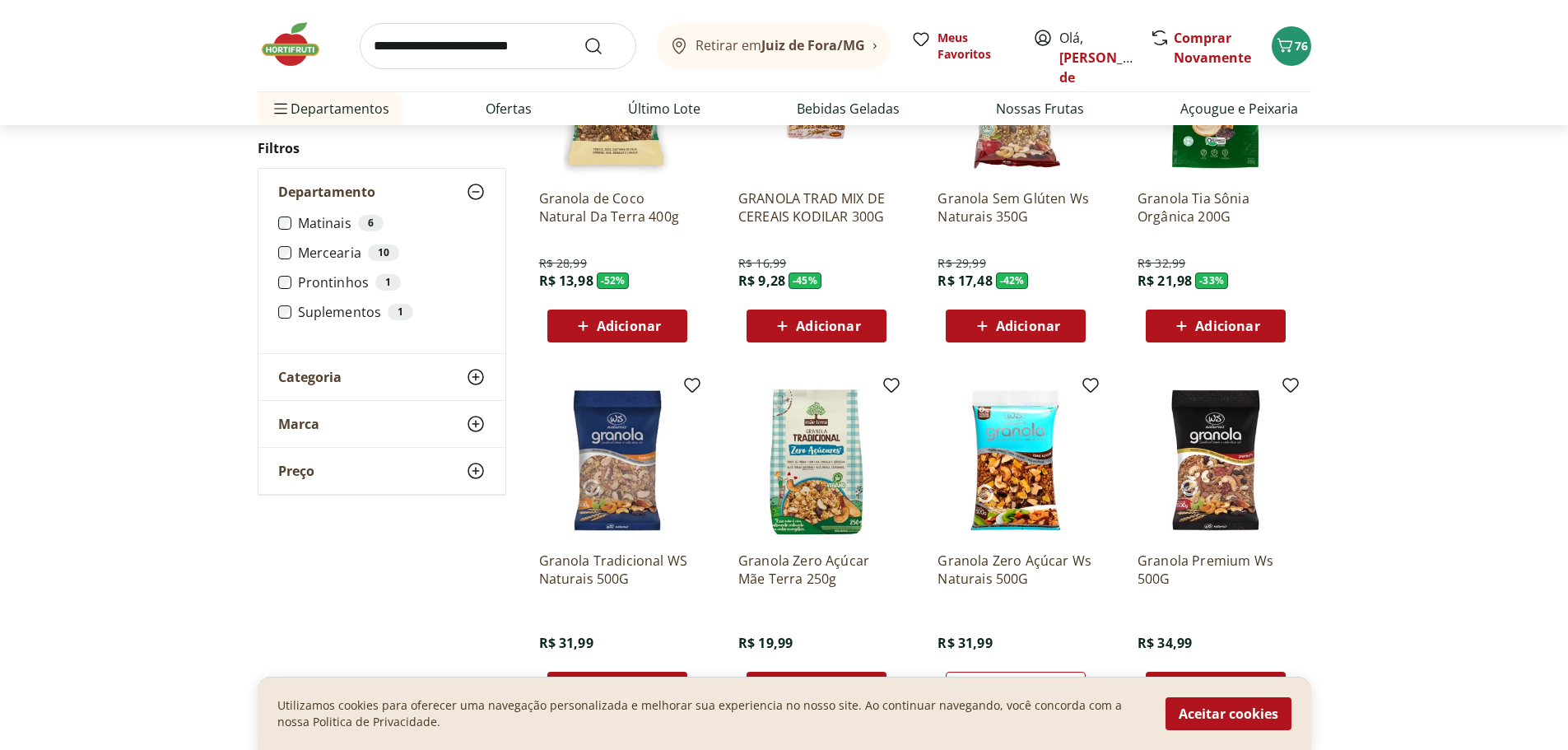
click at [472, 380] on icon at bounding box center [476, 377] width 20 height 20
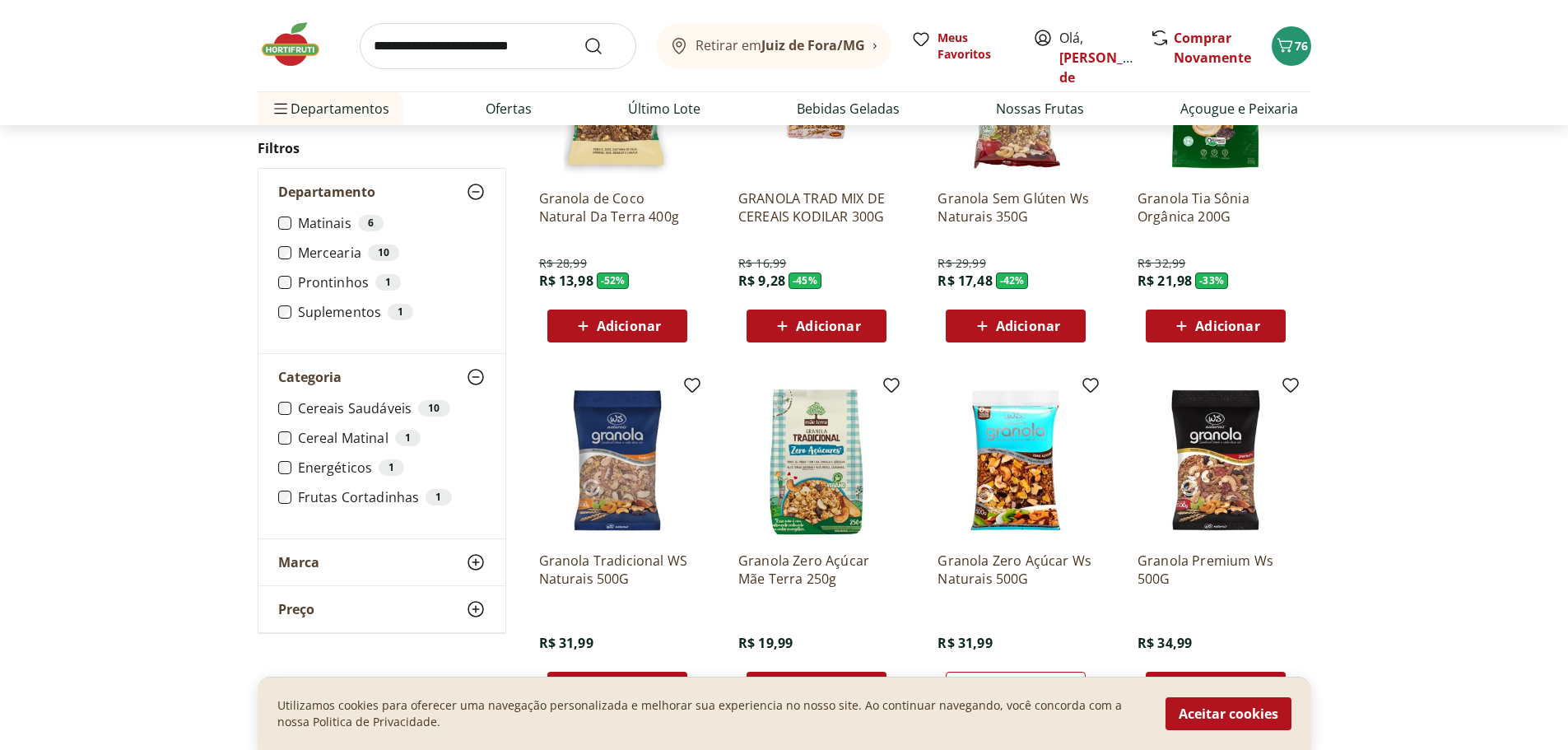
click at [475, 563] on use at bounding box center [476, 563] width 20 height 20
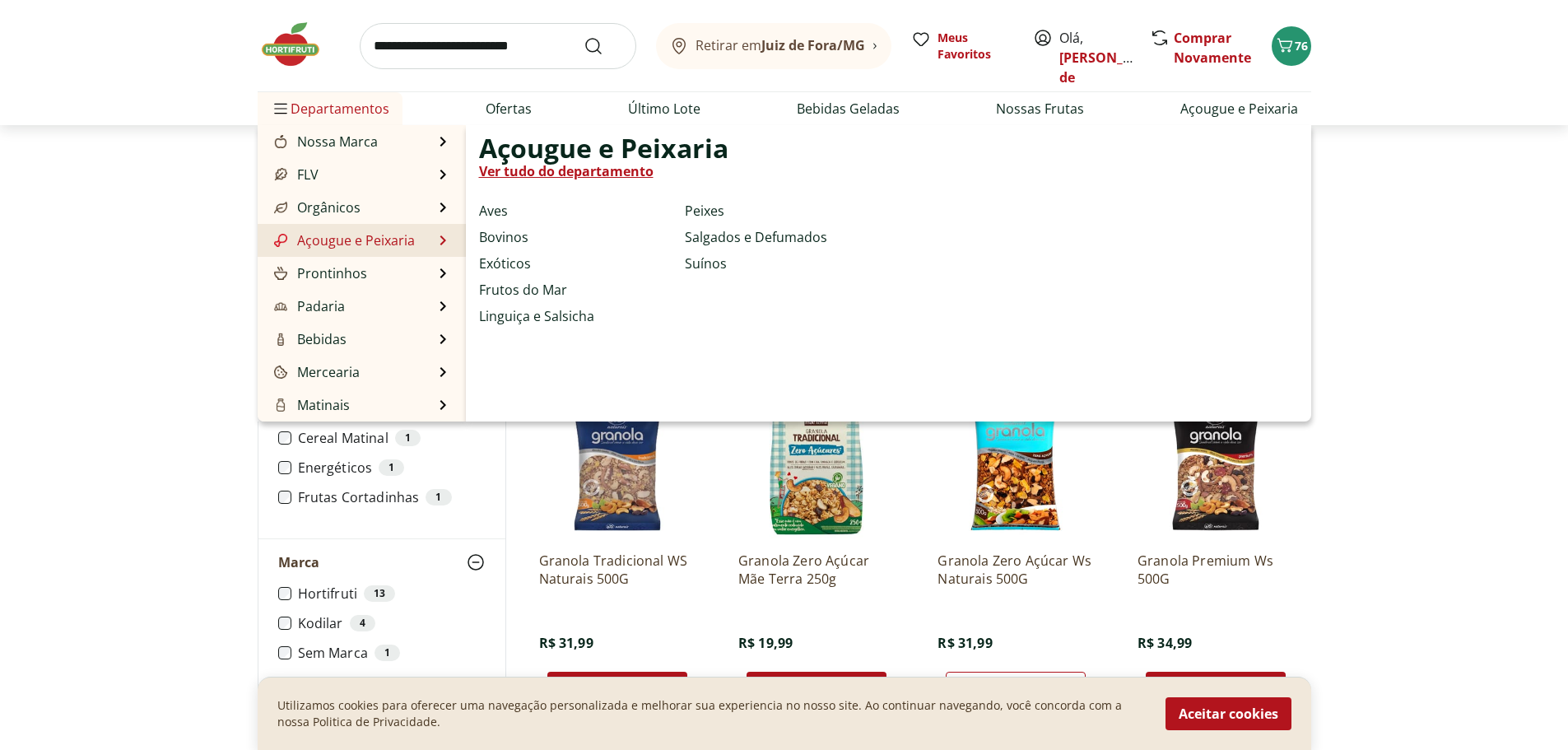
click at [526, 172] on link "Ver tudo do departamento" at bounding box center [566, 171] width 175 height 20
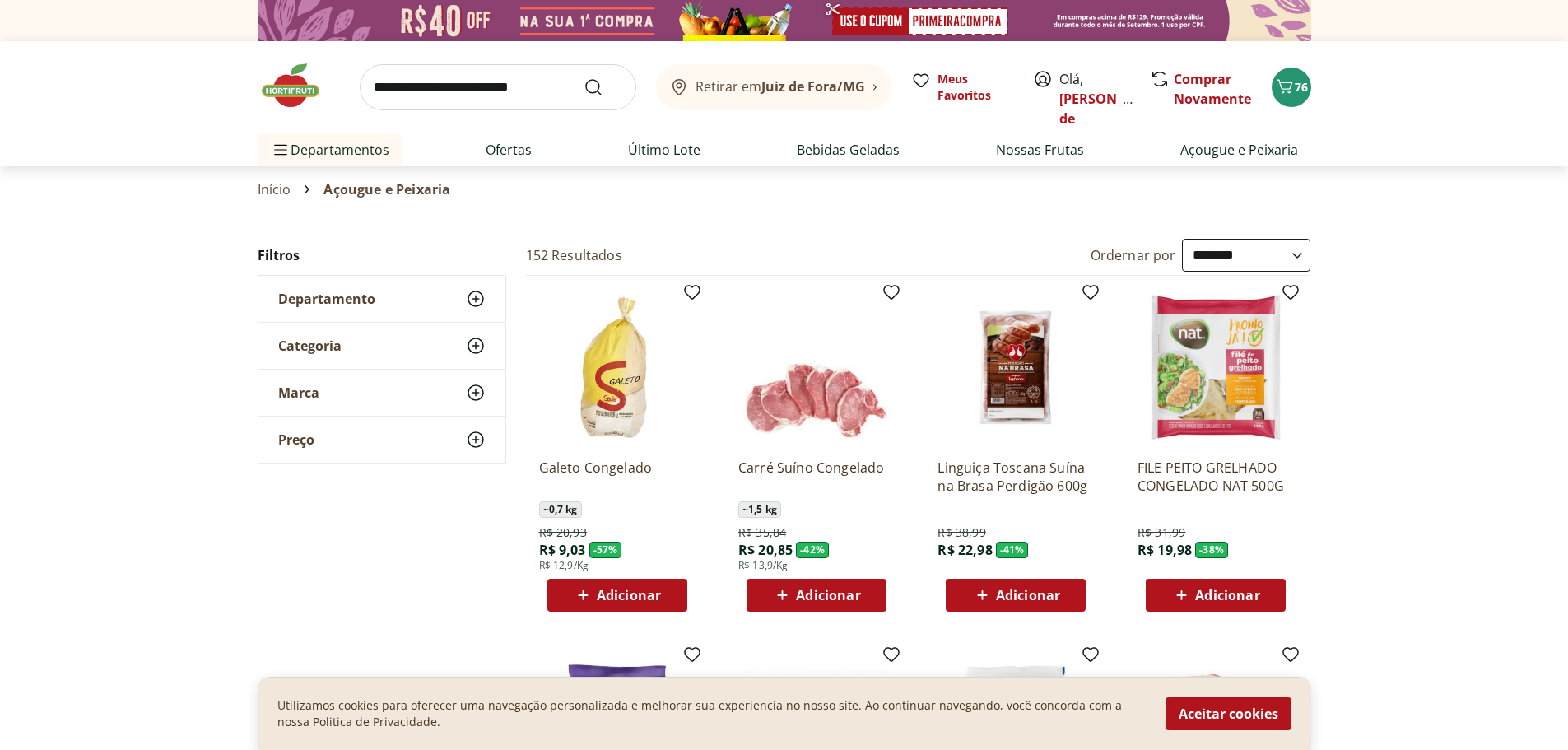
click at [1293, 257] on select "**********" at bounding box center [1246, 255] width 128 height 33
select select "********"
click at [1182, 239] on select "**********" at bounding box center [1246, 255] width 128 height 33
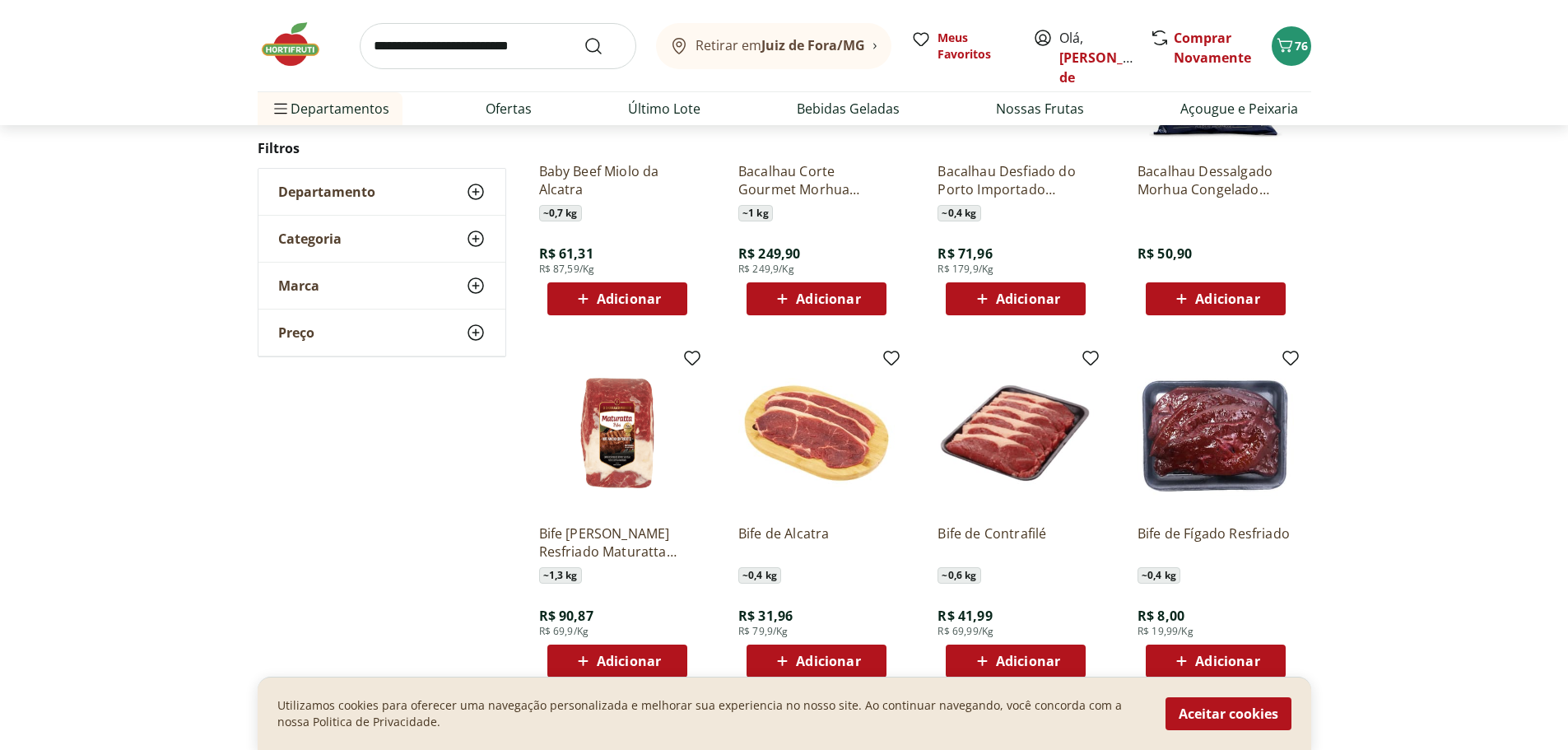
scroll to position [741, 0]
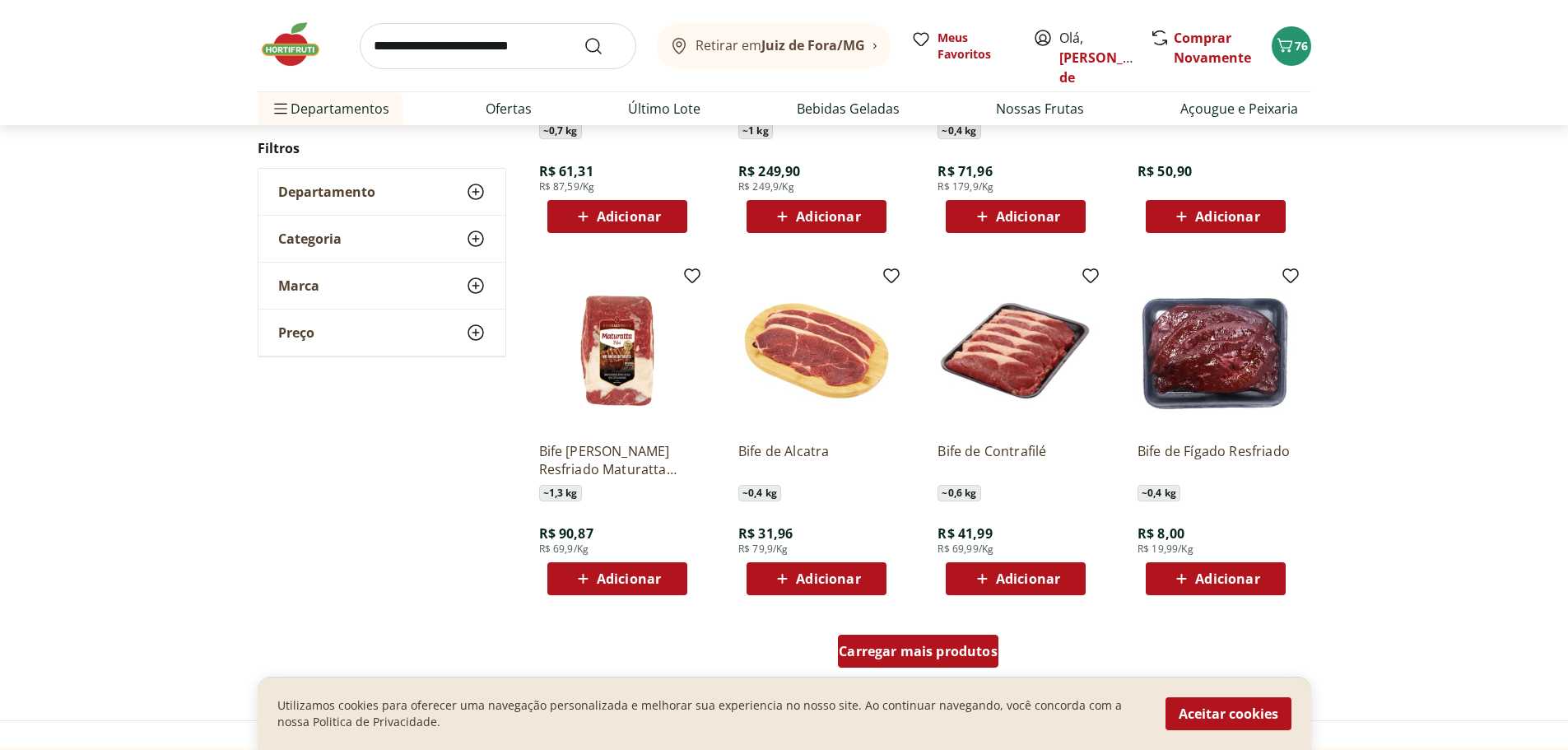
click at [895, 647] on span "Carregar mais produtos" at bounding box center [918, 651] width 159 height 13
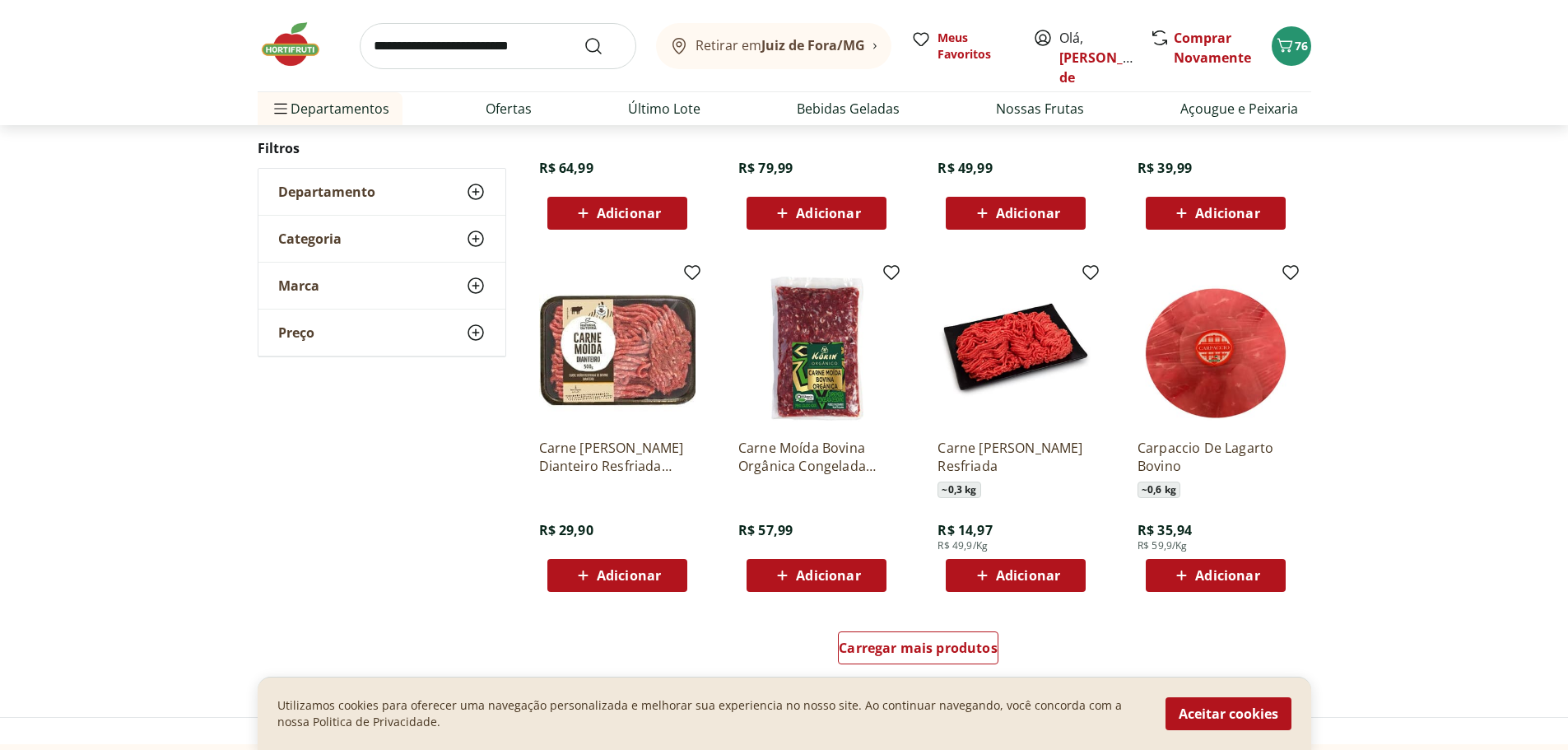
scroll to position [1976, 0]
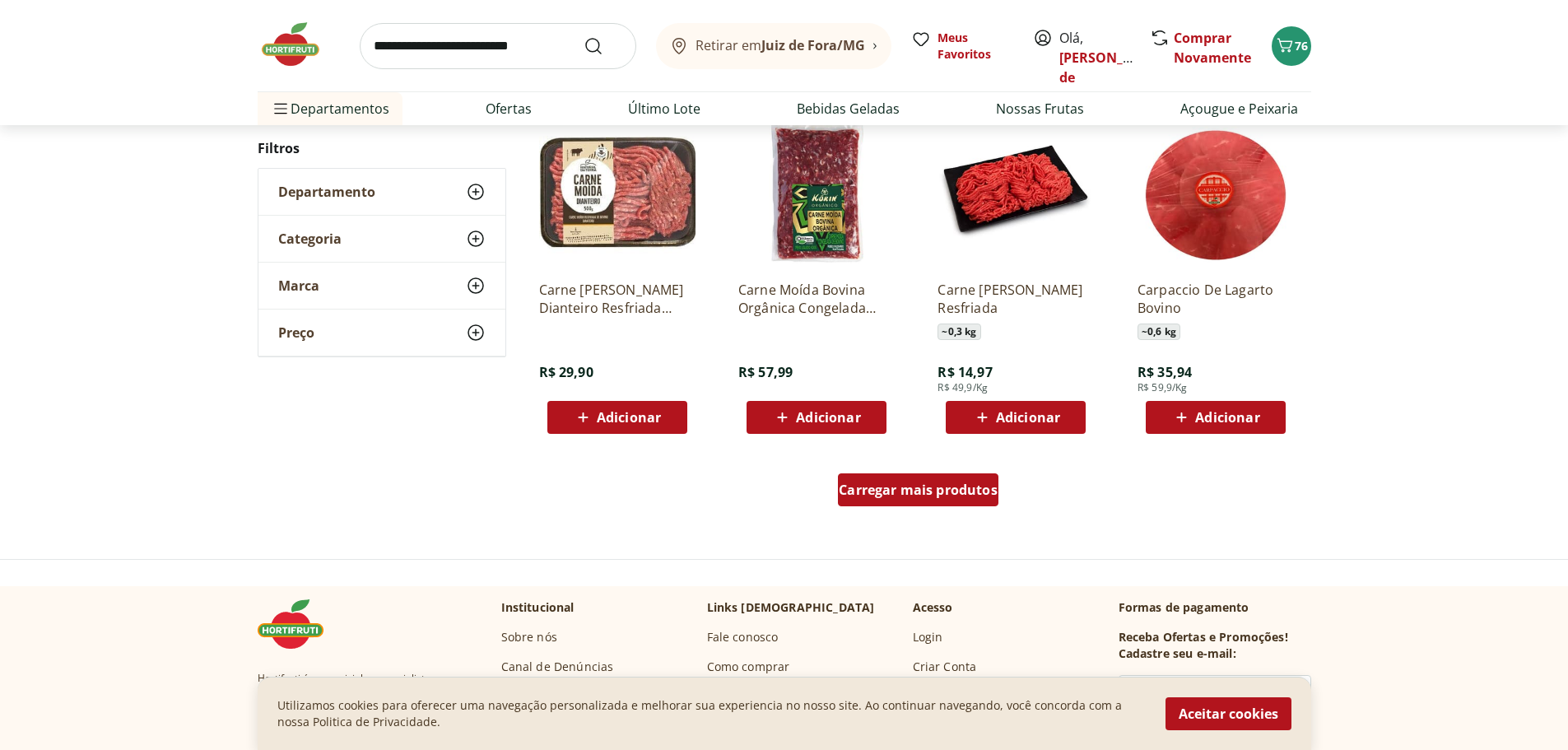
click at [894, 500] on div "Carregar mais produtos" at bounding box center [918, 490] width 160 height 33
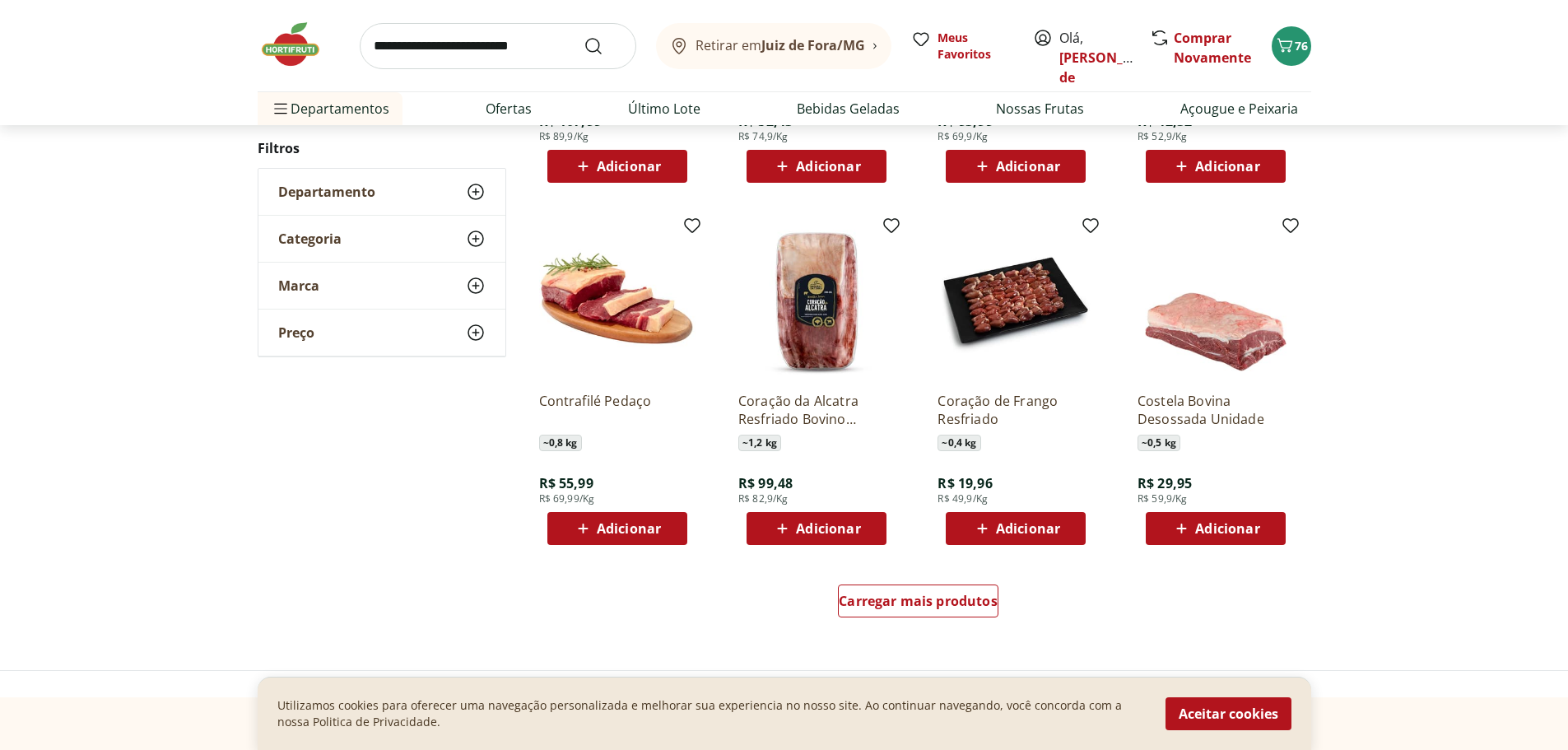
scroll to position [2964, 0]
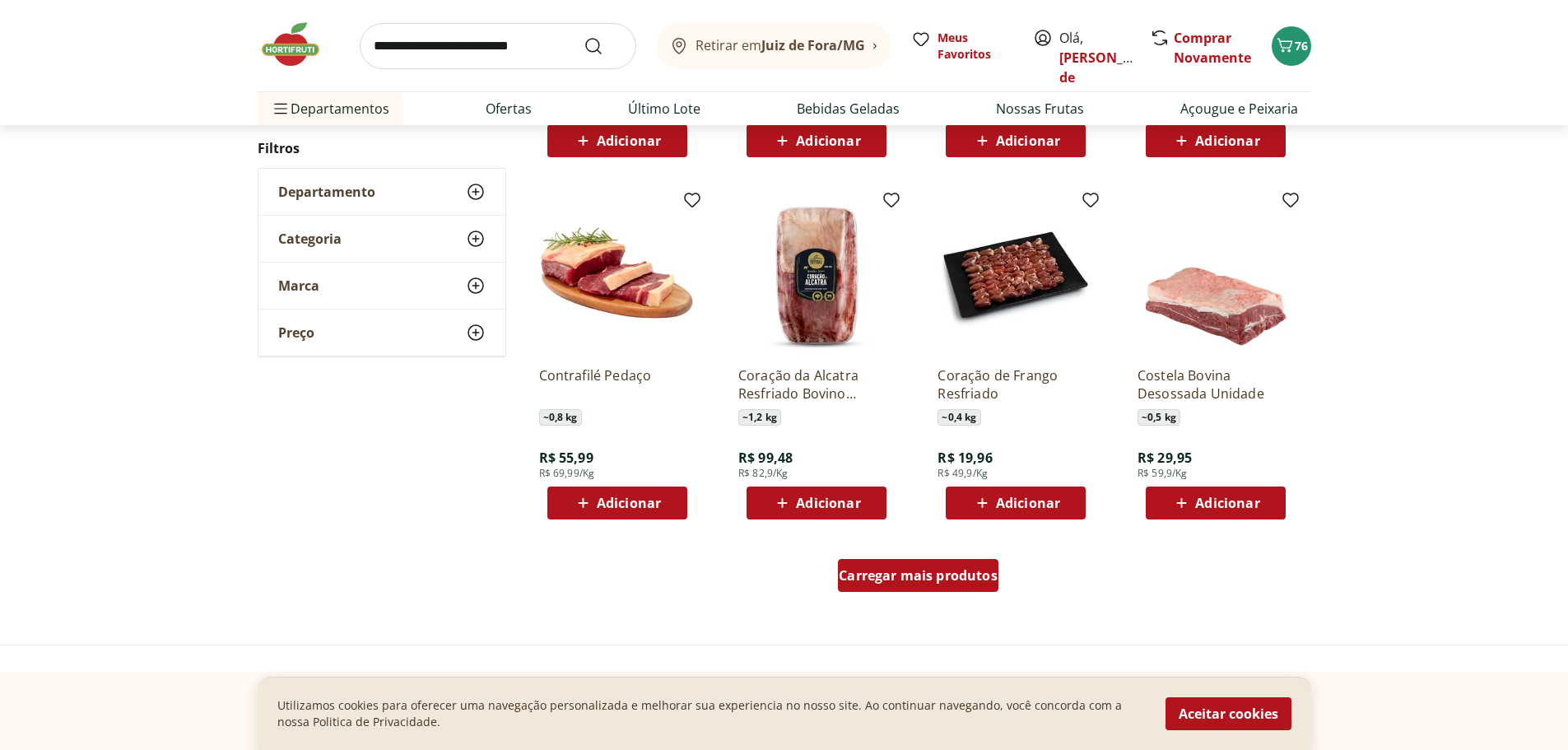
click at [898, 569] on span "Carregar mais produtos" at bounding box center [918, 575] width 159 height 13
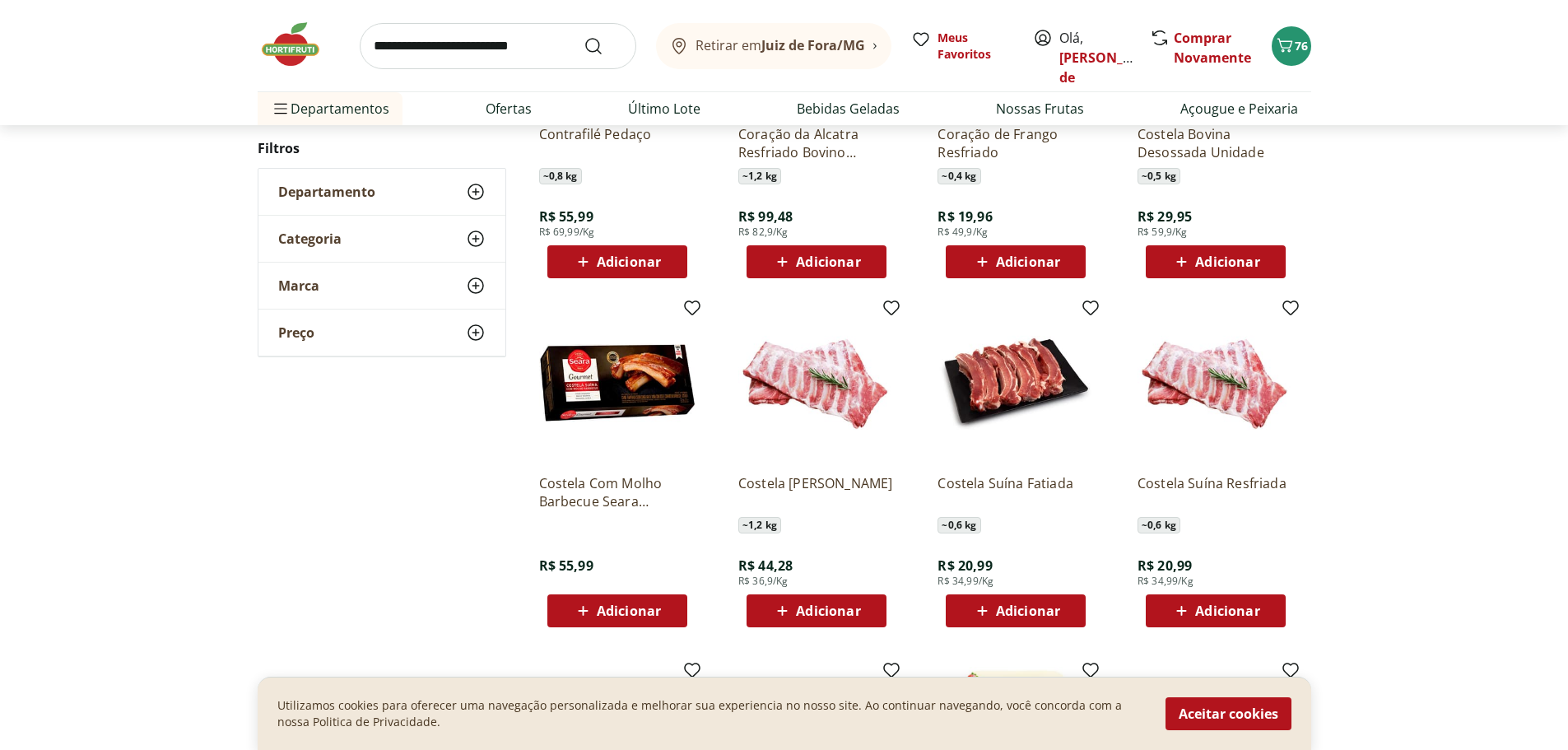
scroll to position [3211, 0]
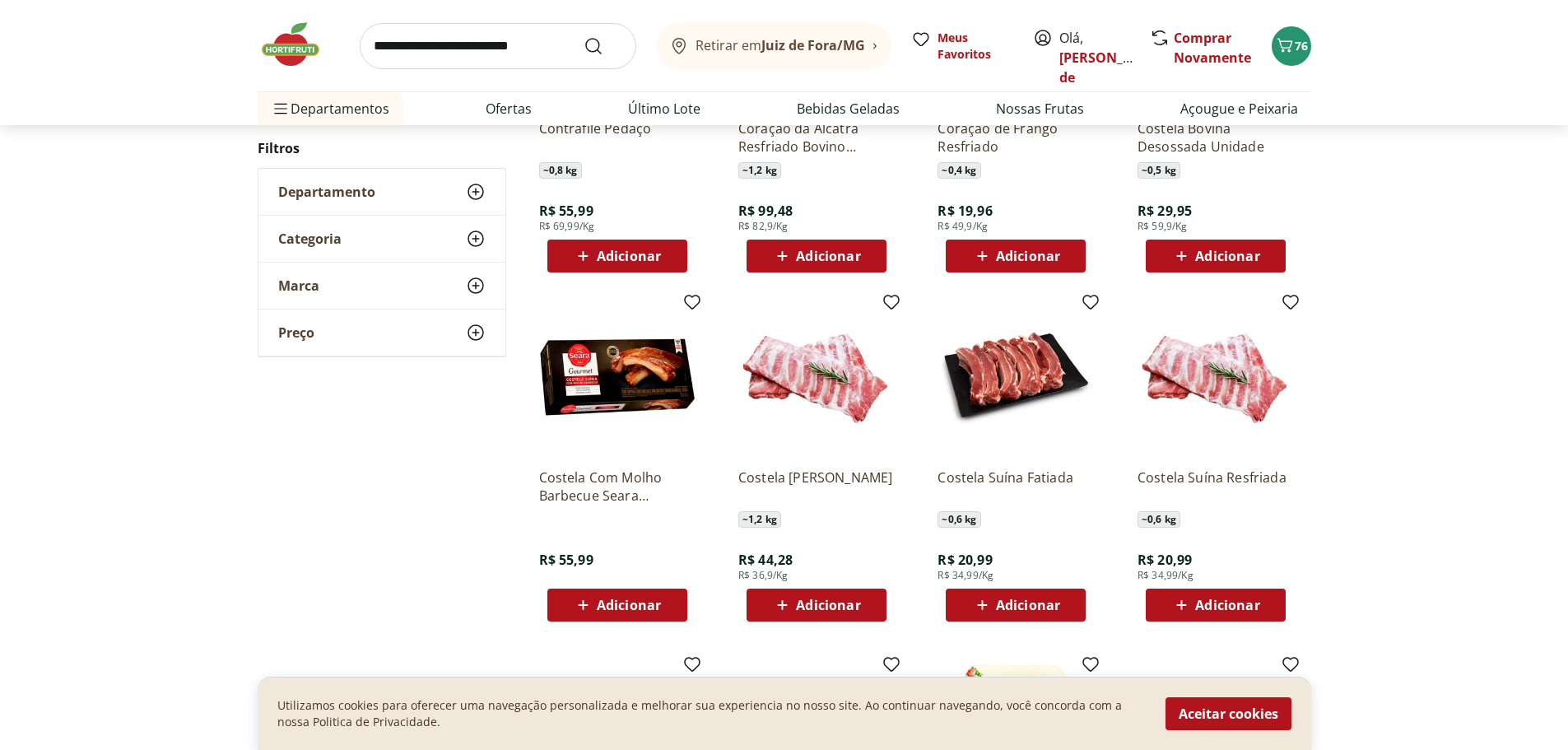
click at [1024, 606] on span "Adicionar" at bounding box center [1028, 605] width 64 height 13
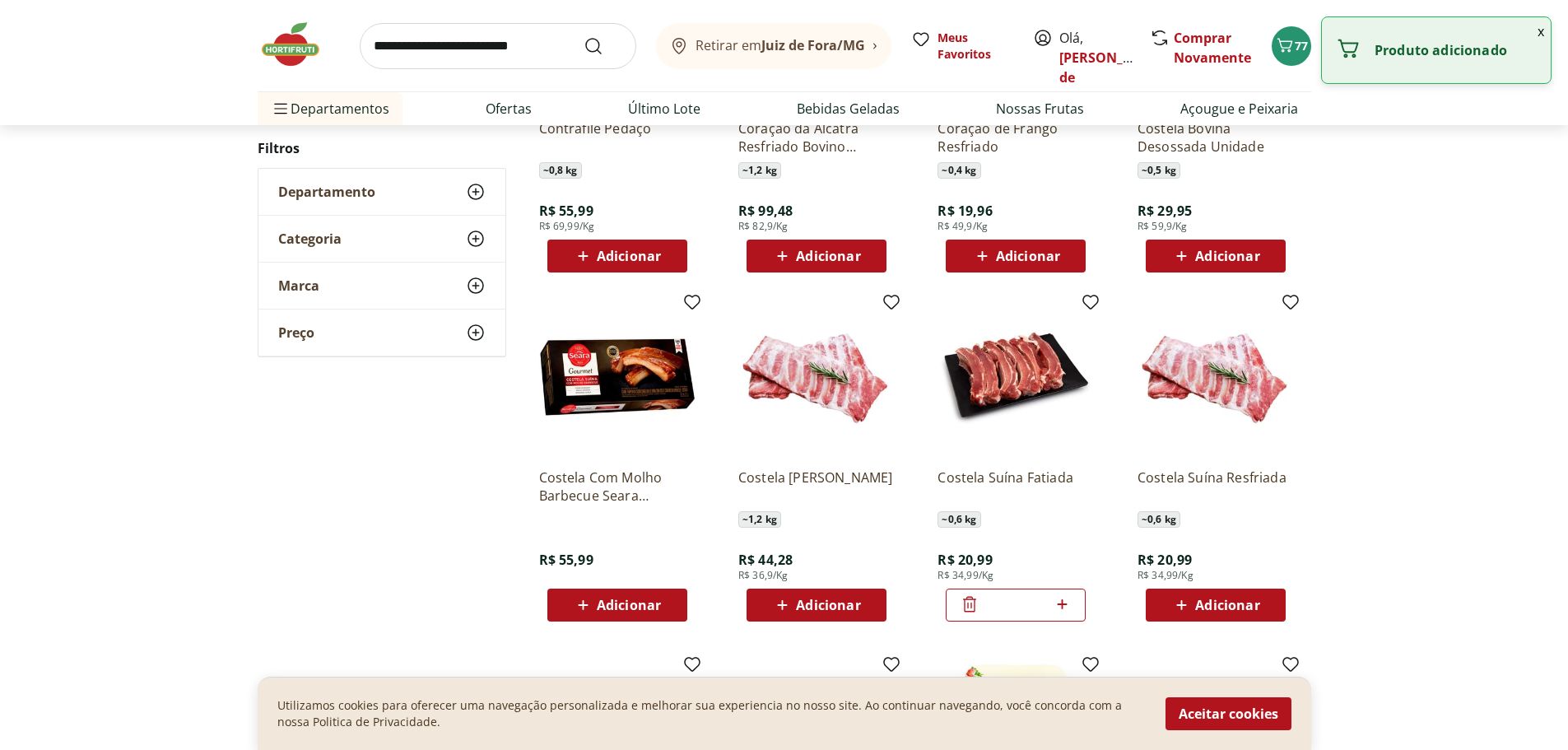
click at [1063, 604] on icon at bounding box center [1061, 604] width 10 height 10
type input "*"
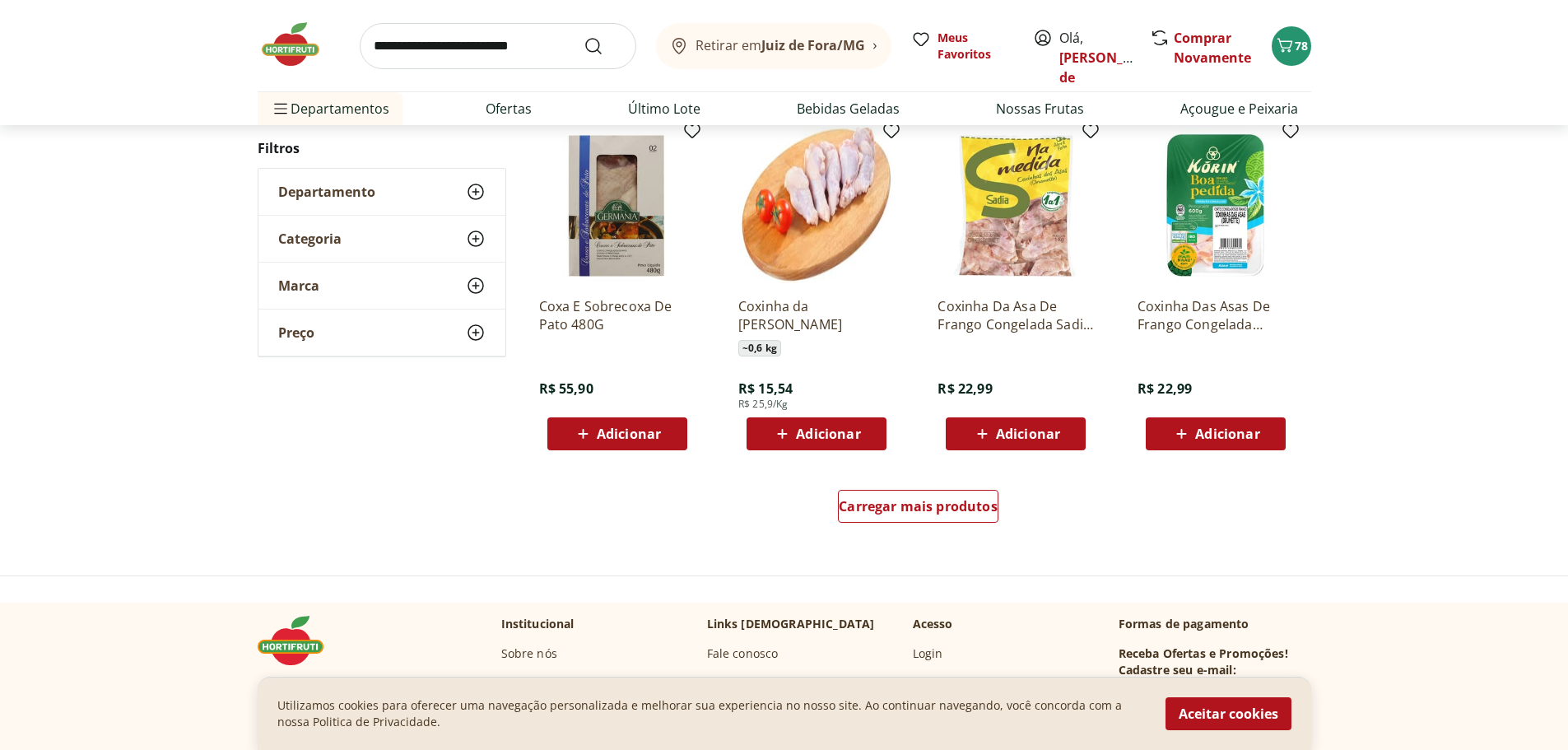
scroll to position [4117, 0]
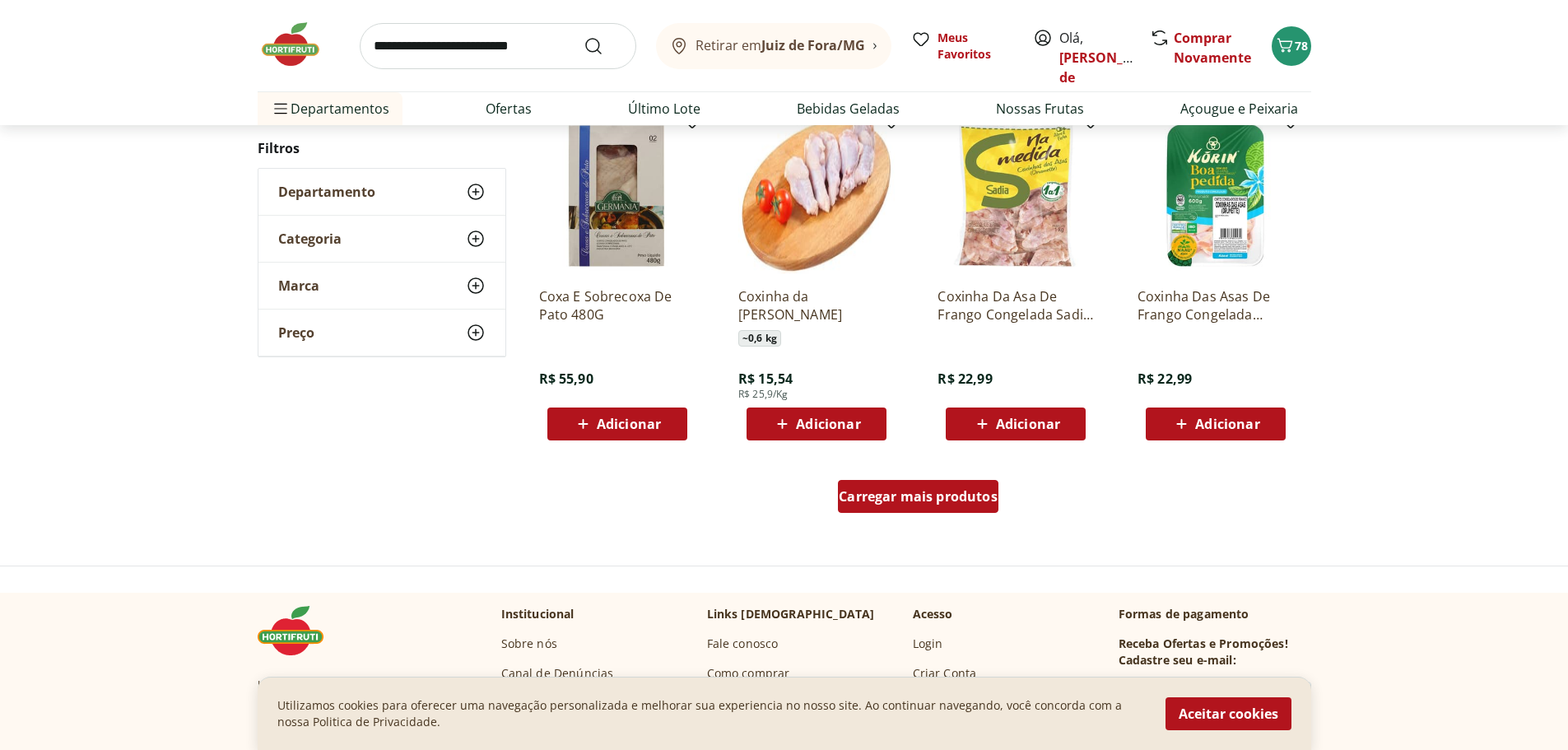
click at [942, 490] on span "Carregar mais produtos" at bounding box center [918, 496] width 159 height 13
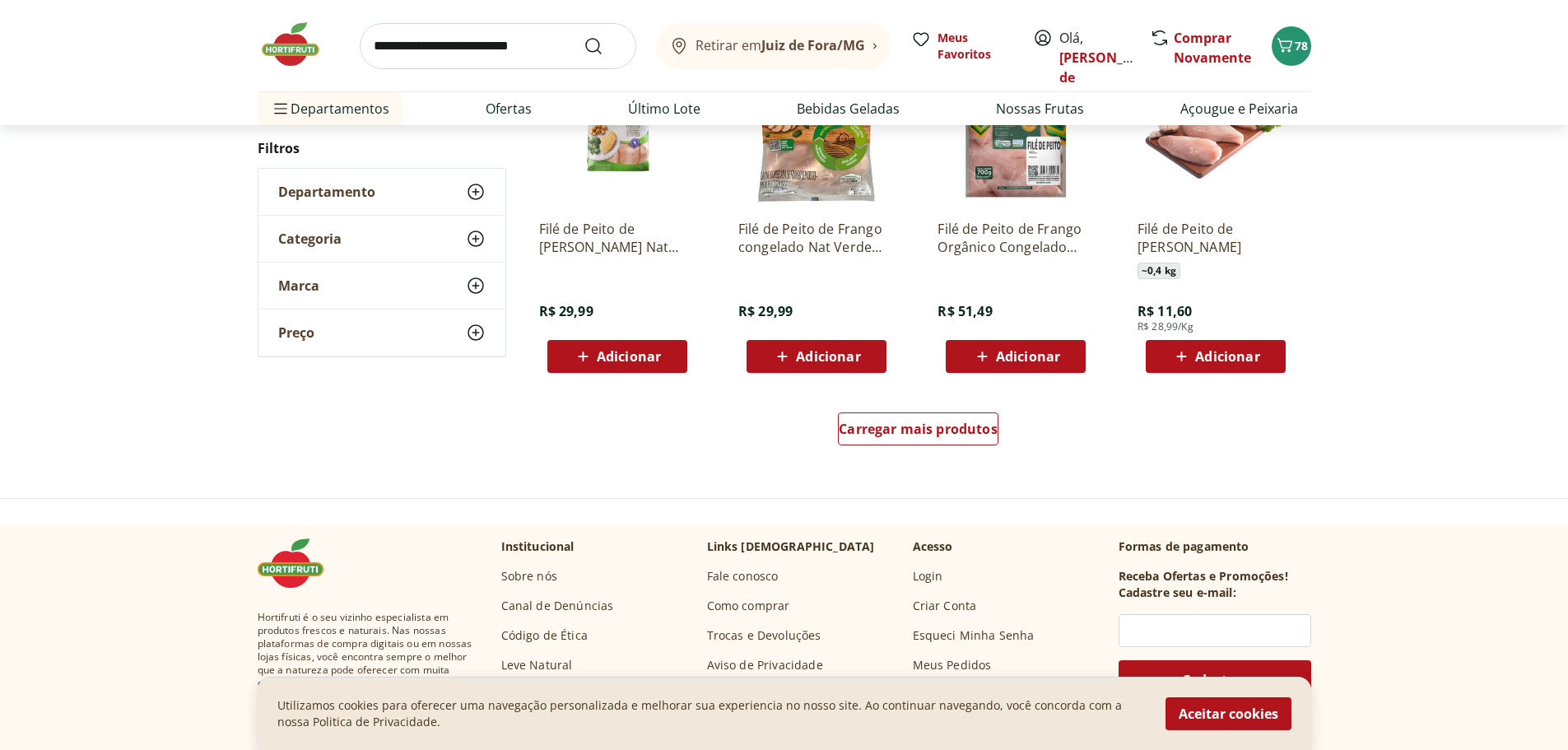
scroll to position [5270, 0]
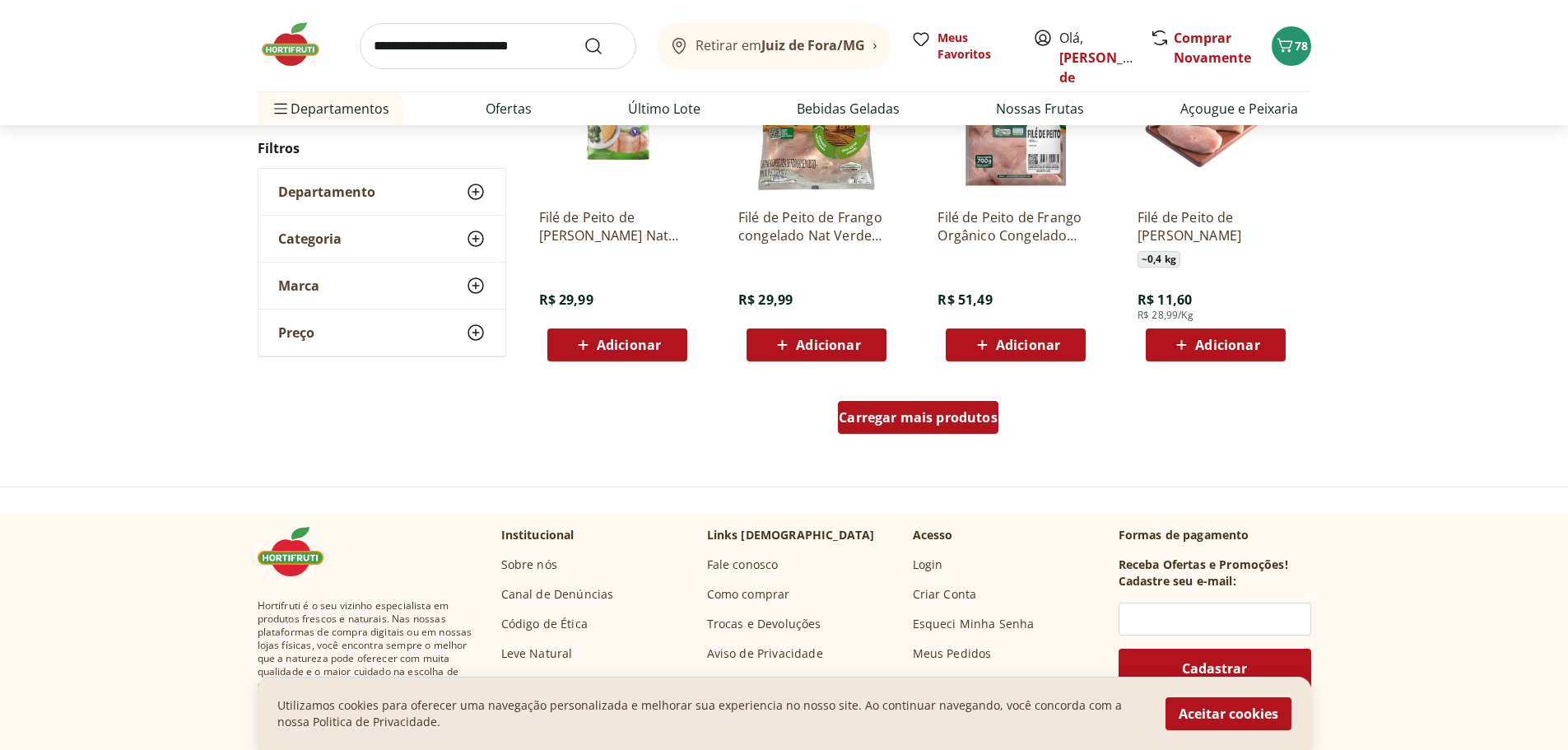
click at [914, 411] on span "Carregar mais produtos" at bounding box center [918, 417] width 159 height 13
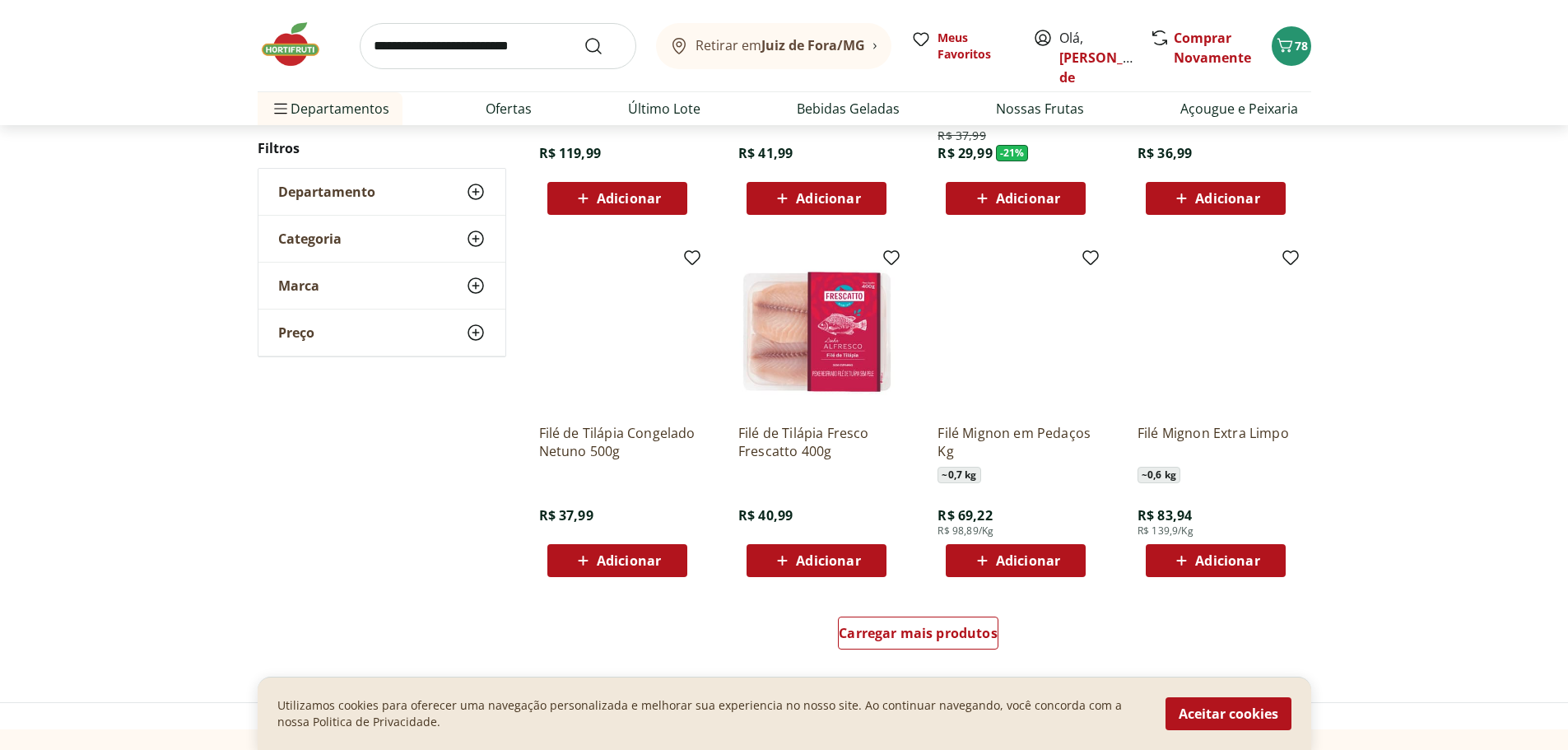
scroll to position [6175, 0]
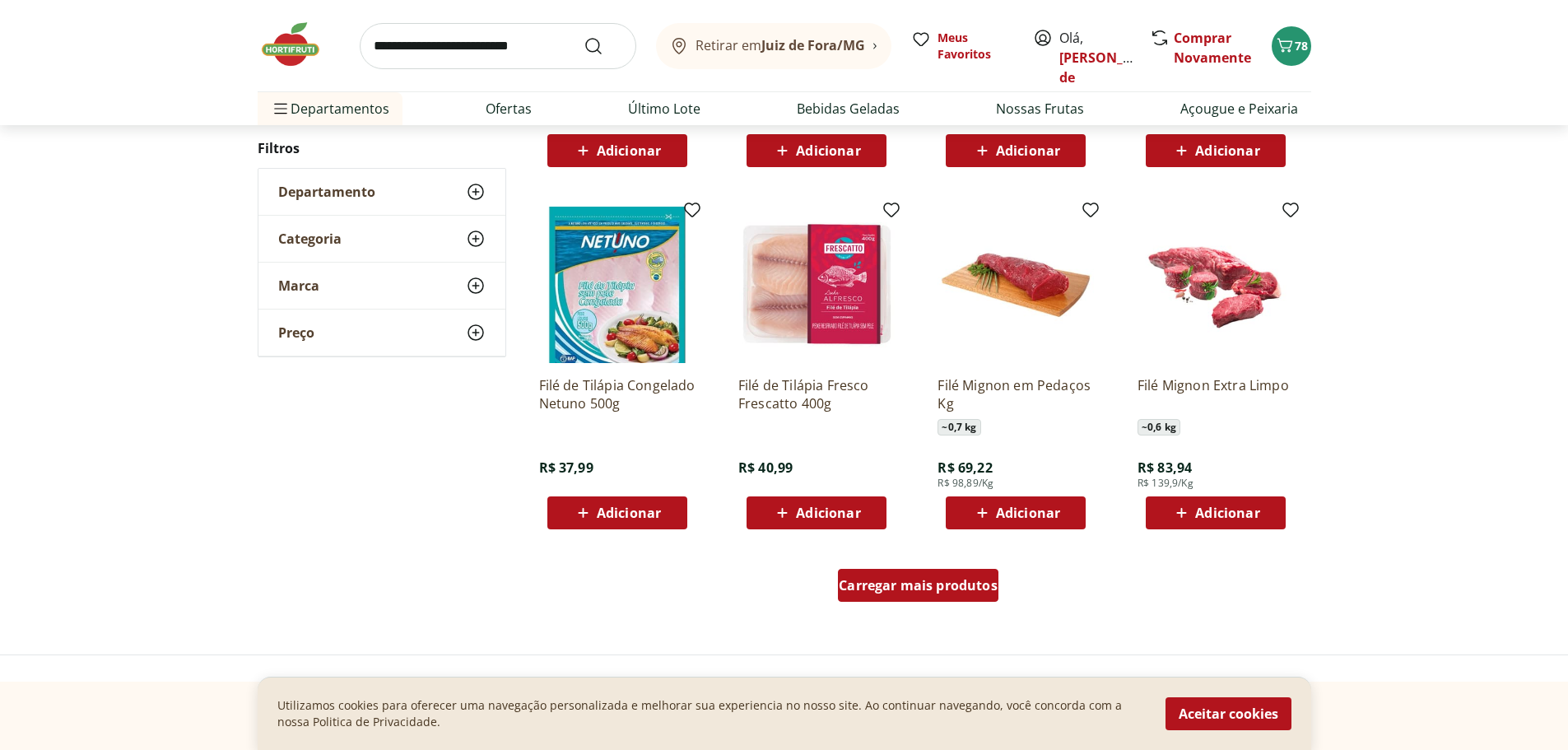
click at [927, 584] on span "Carregar mais produtos" at bounding box center [918, 585] width 159 height 13
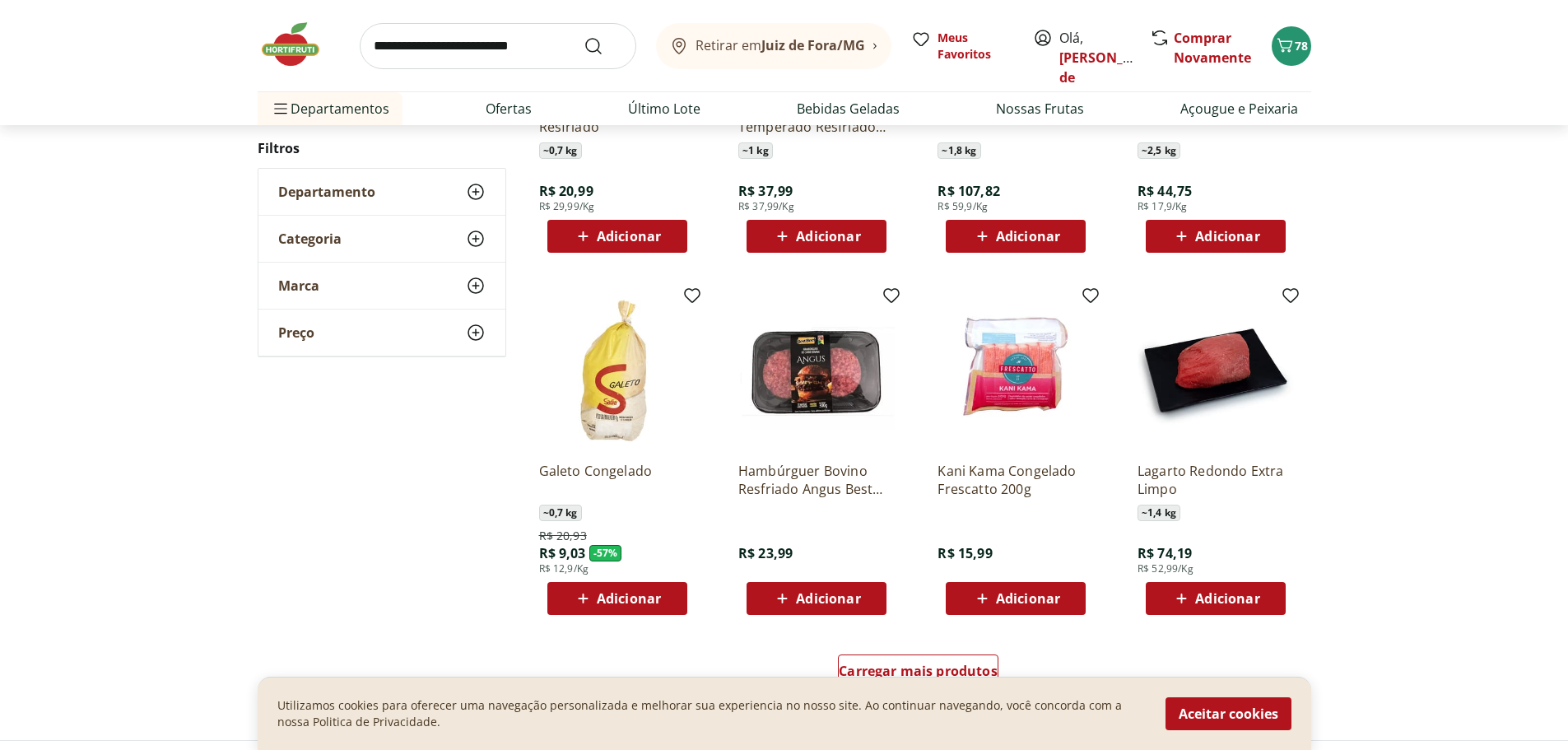
scroll to position [7410, 0]
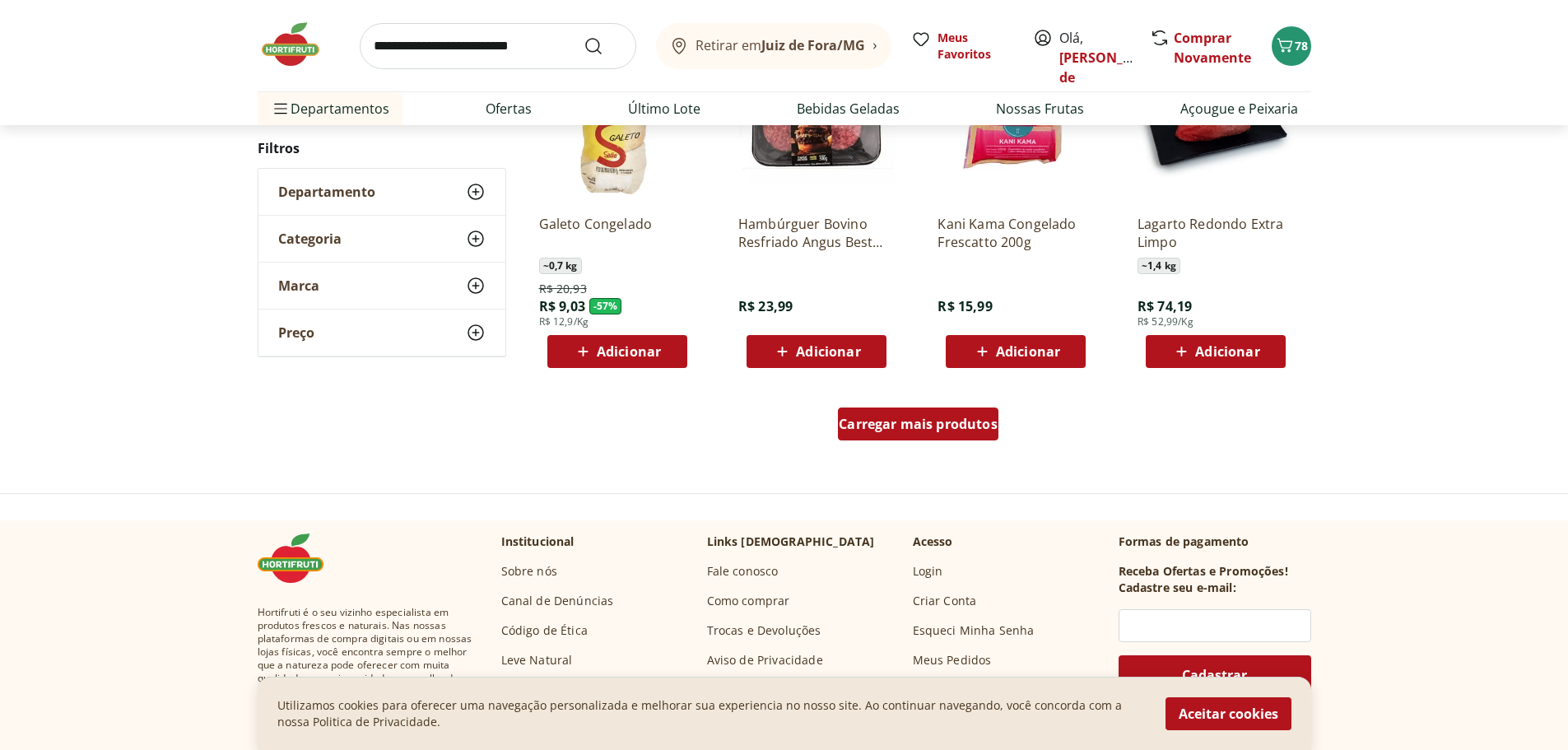
click at [919, 420] on span "Carregar mais produtos" at bounding box center [918, 424] width 159 height 13
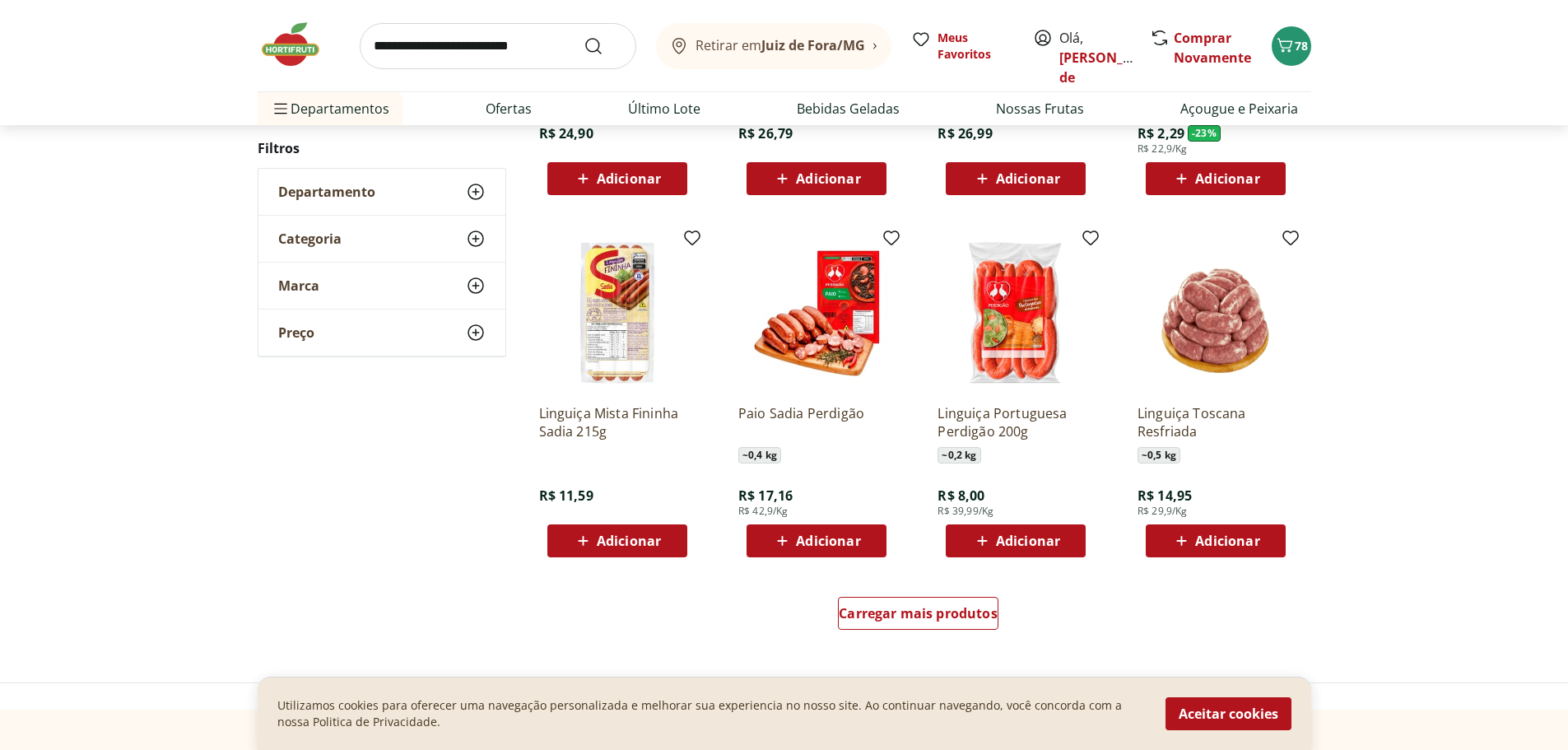
scroll to position [8316, 0]
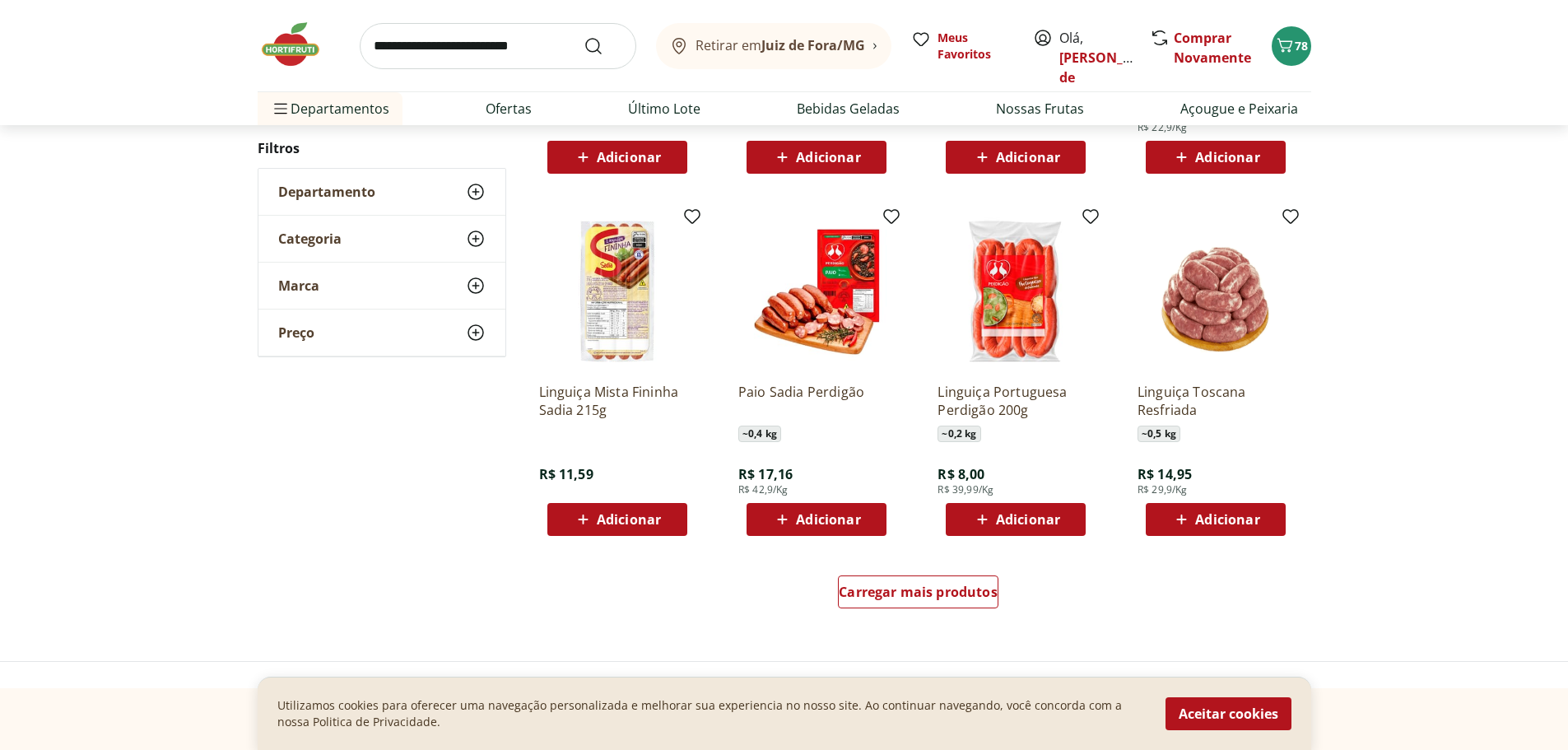
click at [1180, 518] on icon at bounding box center [1181, 519] width 21 height 20
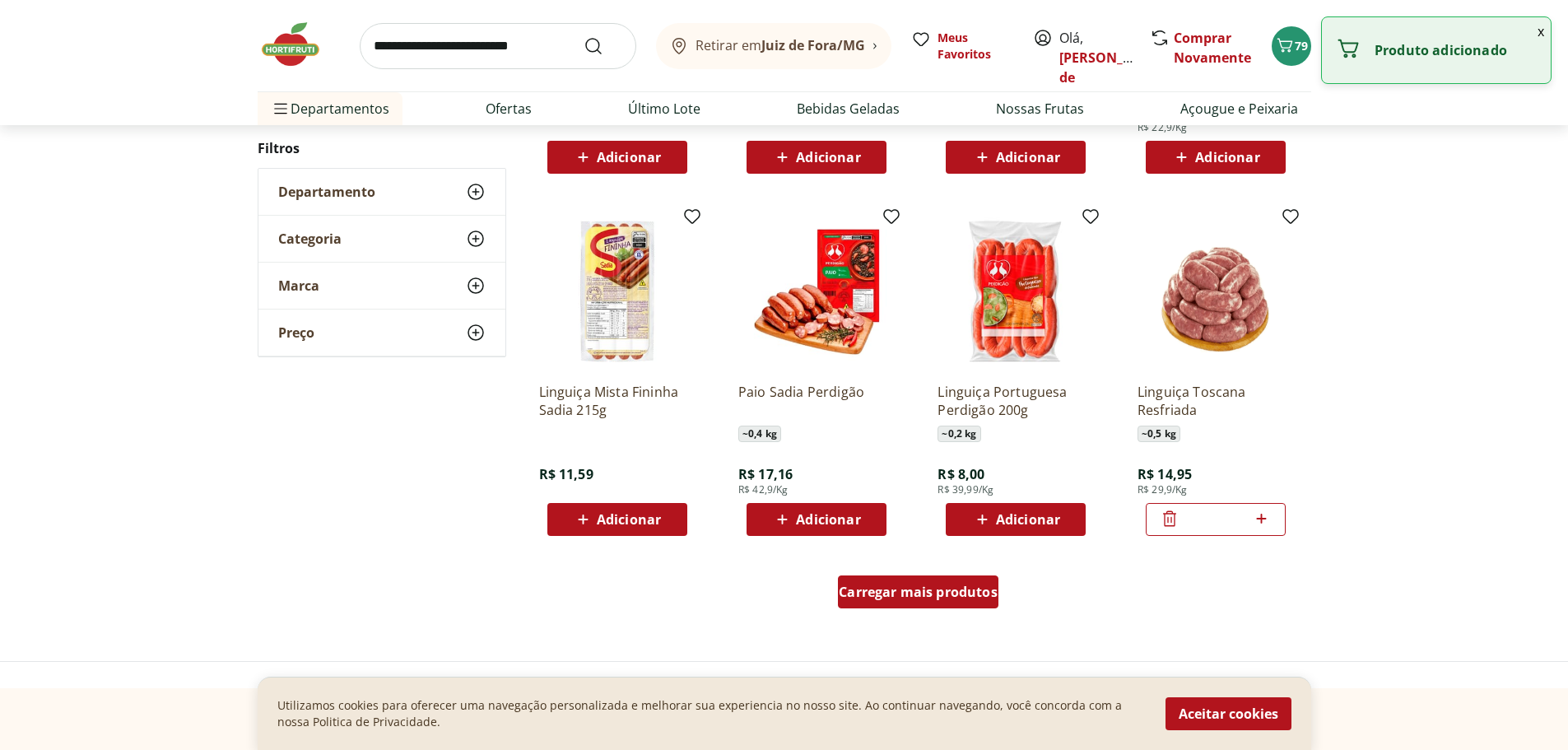
click at [935, 589] on span "Carregar mais produtos" at bounding box center [918, 591] width 159 height 13
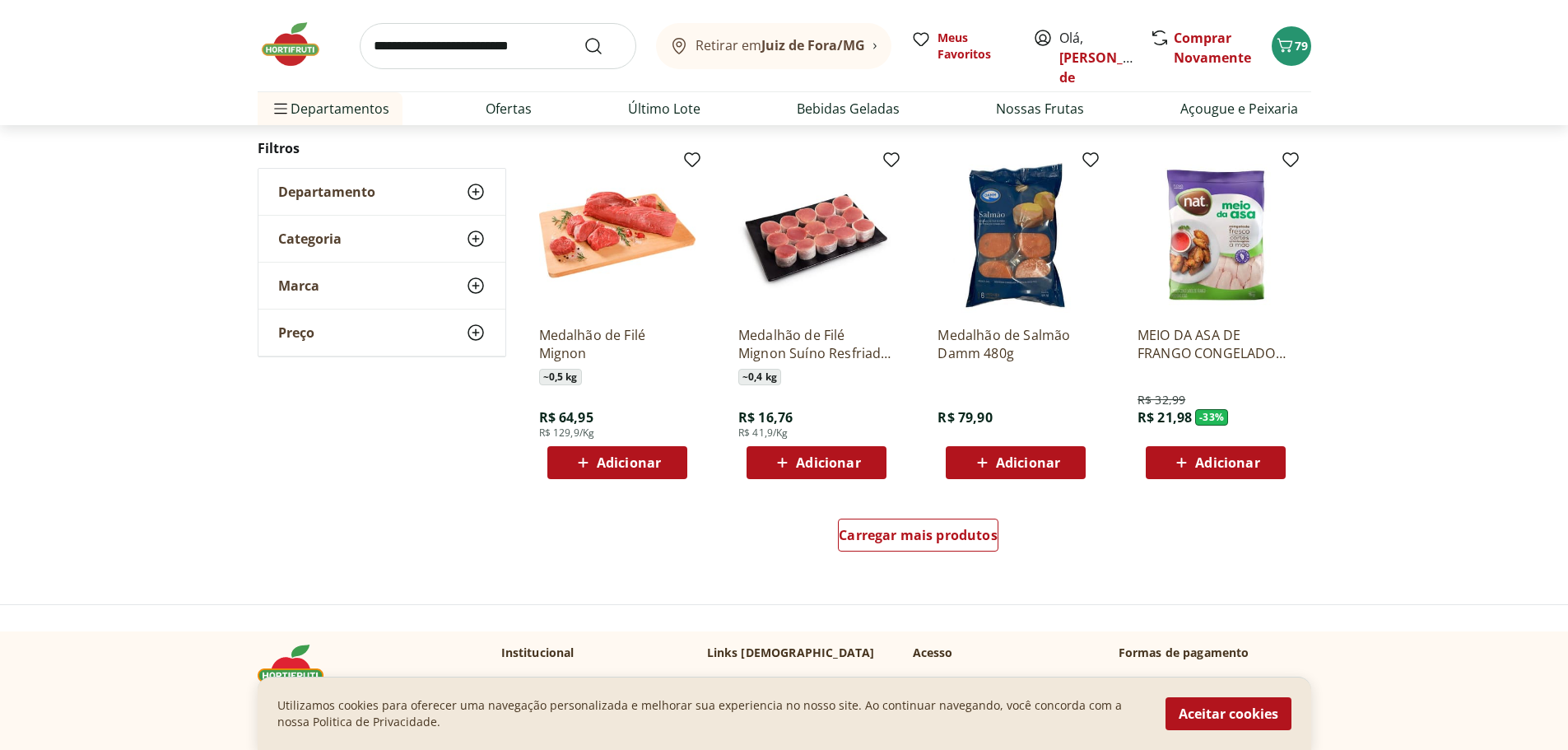
scroll to position [9469, 0]
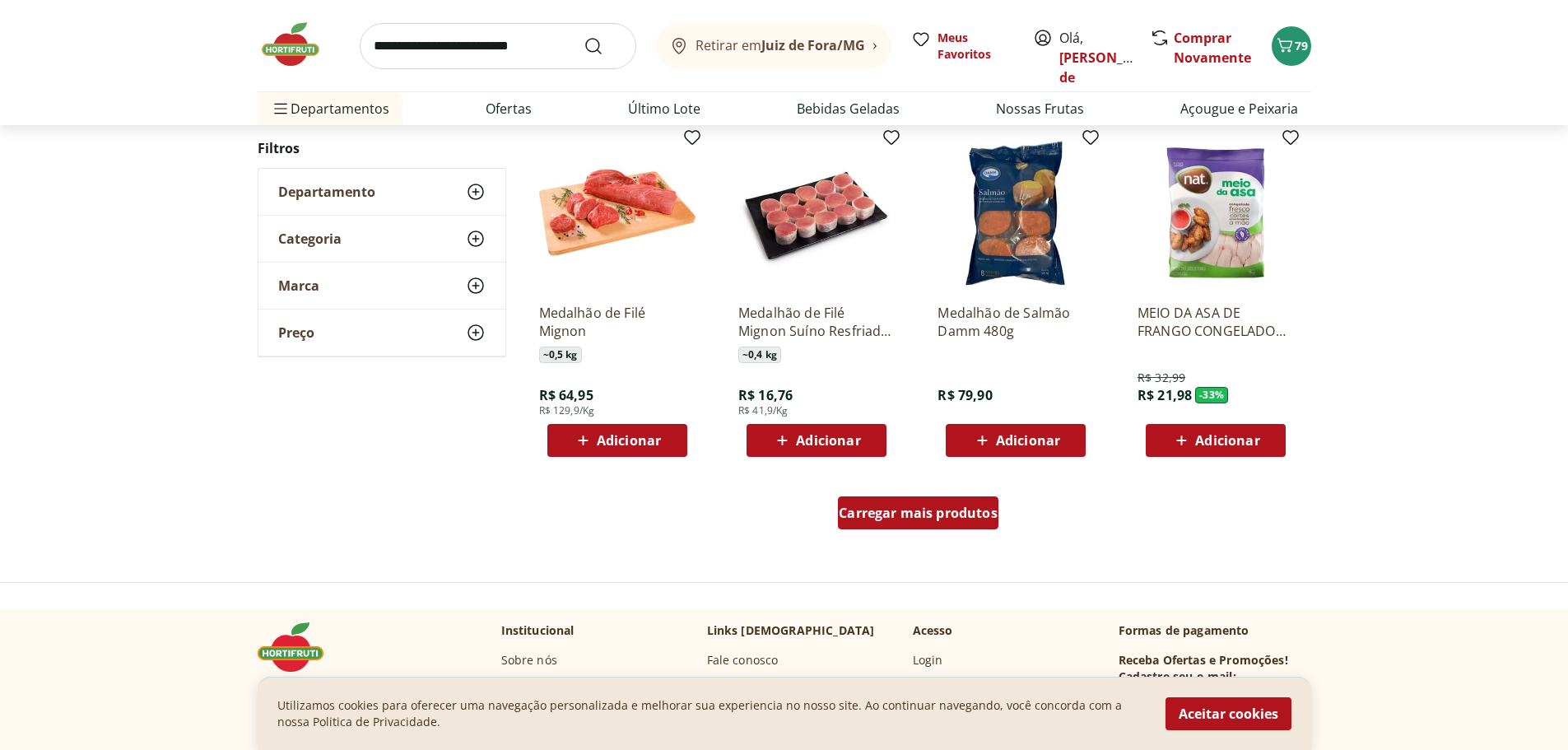
click at [930, 513] on span "Carregar mais produtos" at bounding box center [918, 513] width 159 height 13
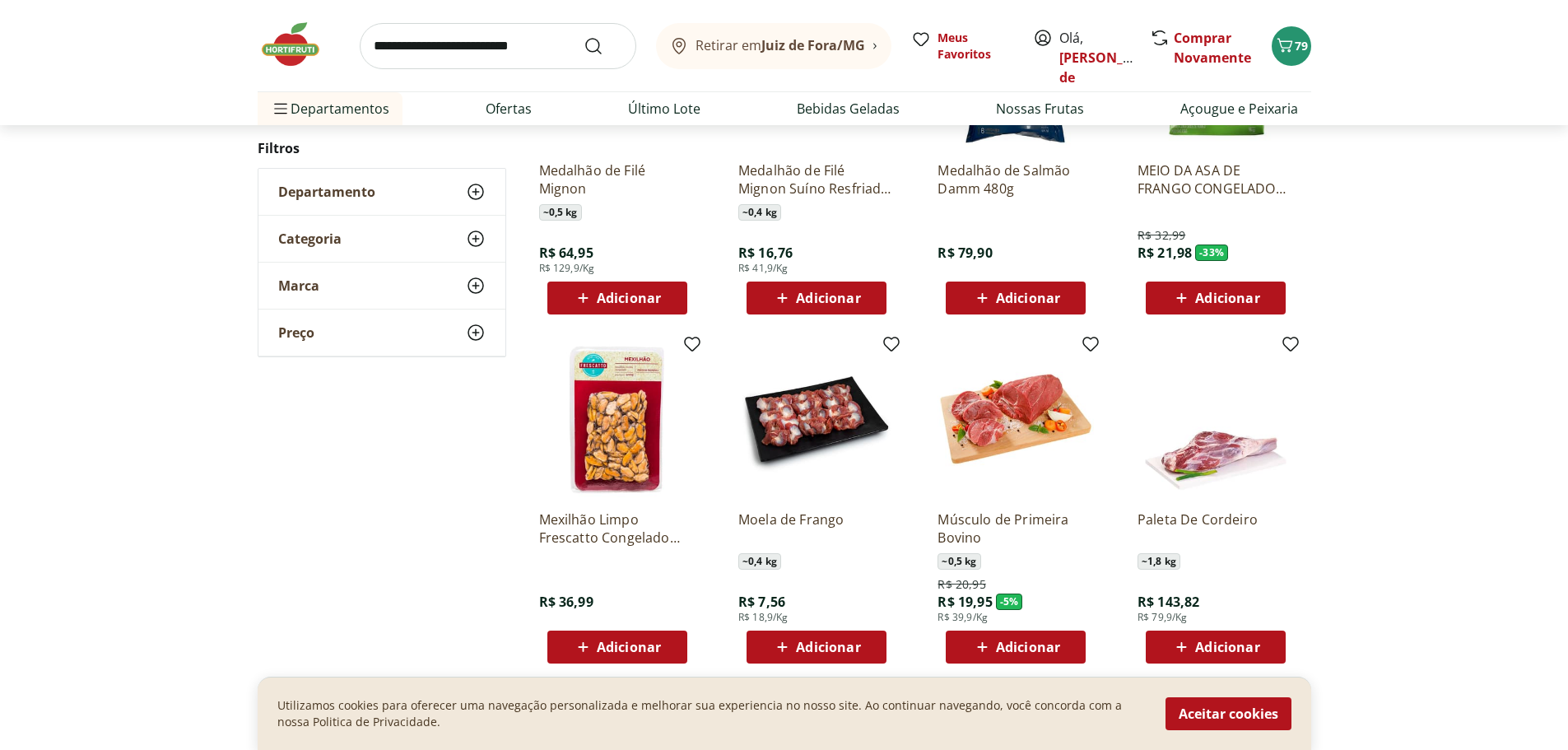
scroll to position [9633, 0]
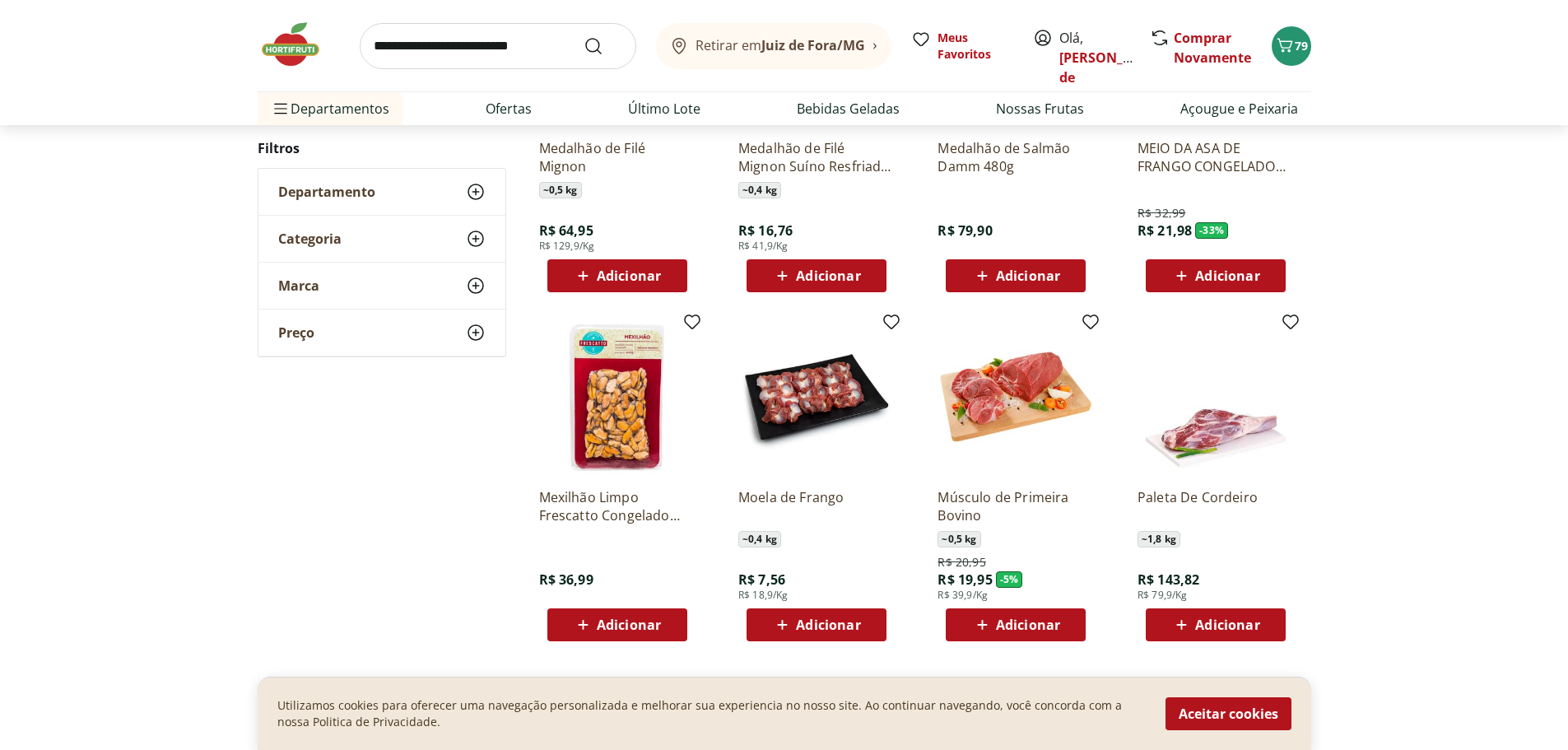
click at [784, 625] on icon at bounding box center [782, 624] width 10 height 10
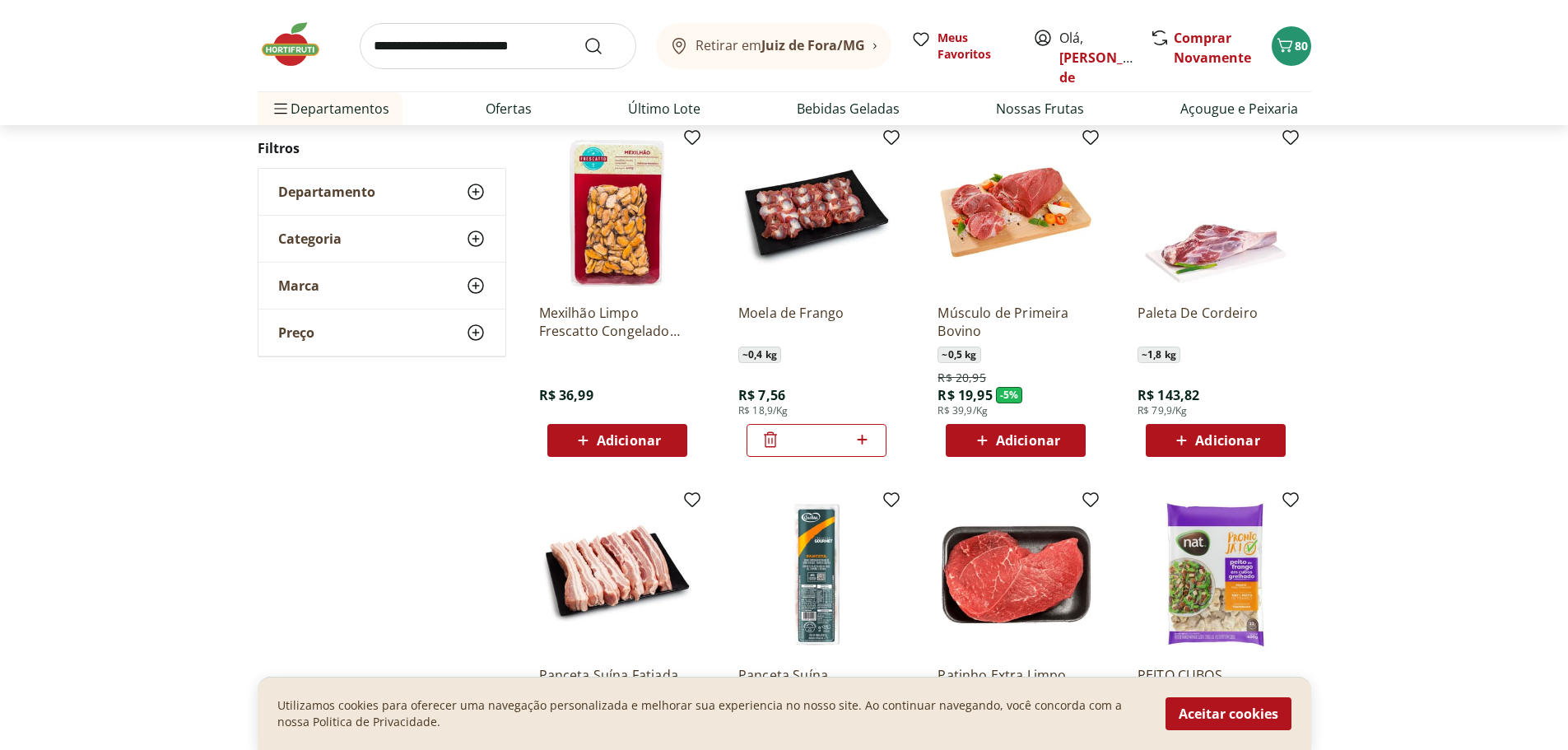
scroll to position [9798, 0]
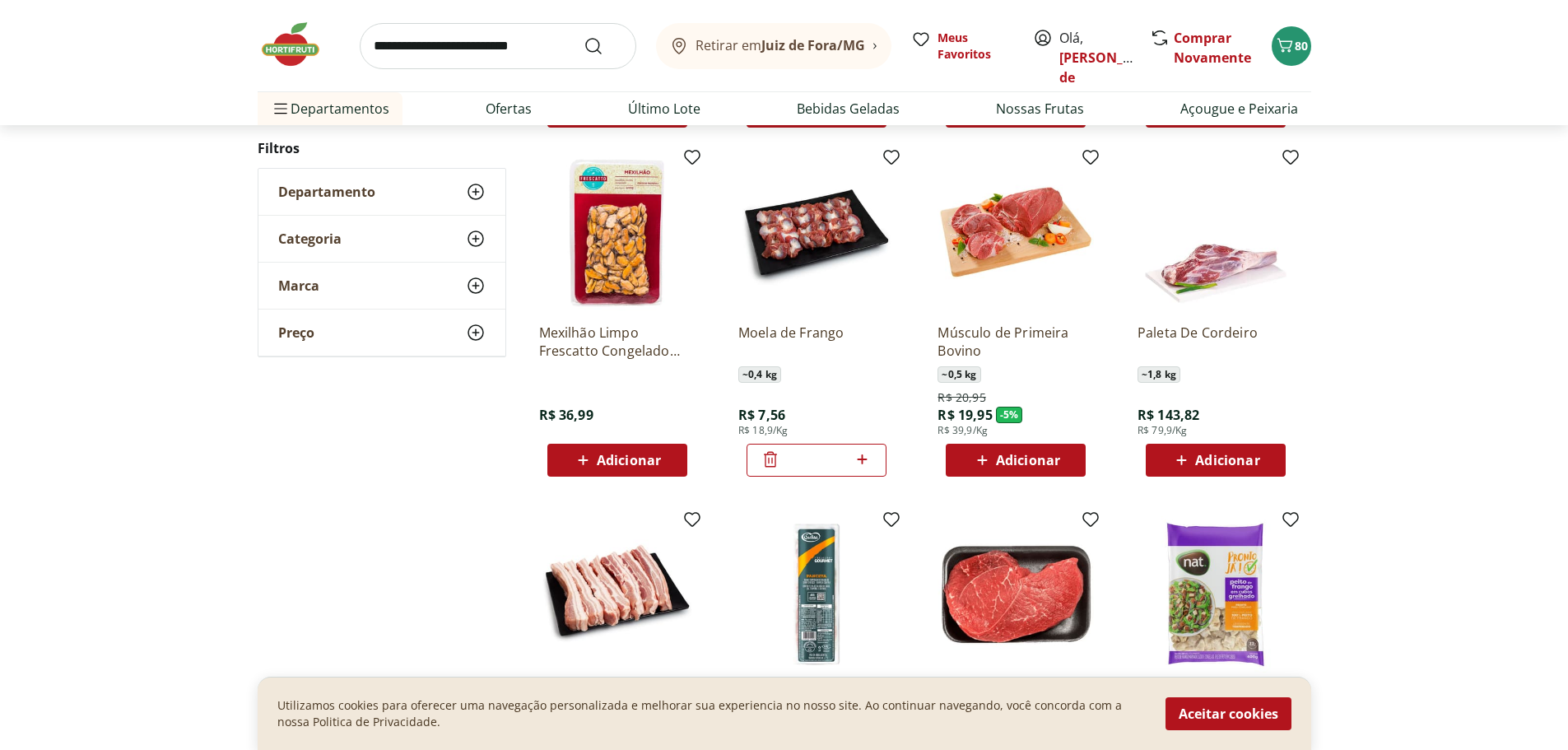
click at [982, 461] on icon at bounding box center [981, 460] width 10 height 10
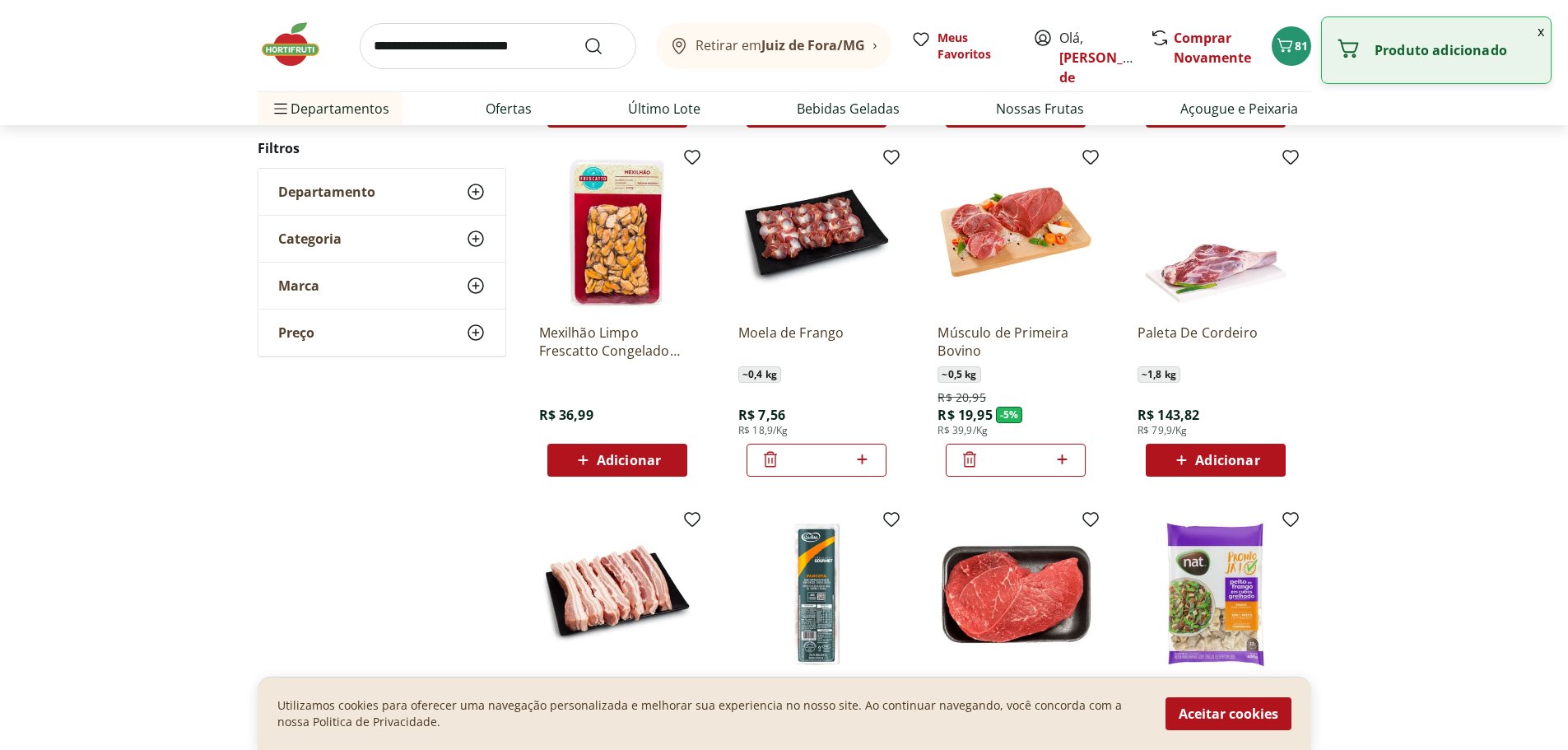
click at [1056, 456] on icon at bounding box center [1062, 459] width 21 height 20
type input "*"
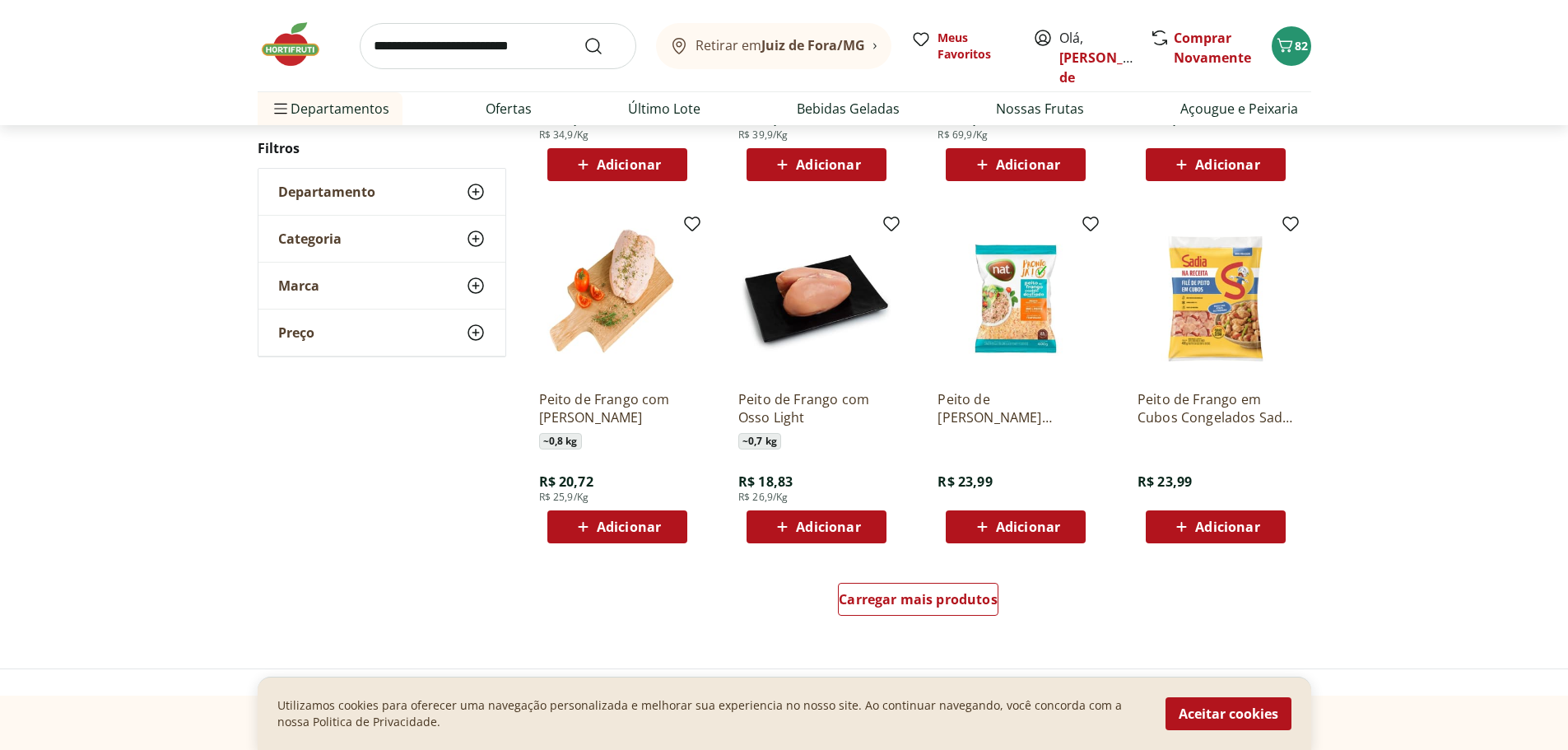
scroll to position [10539, 0]
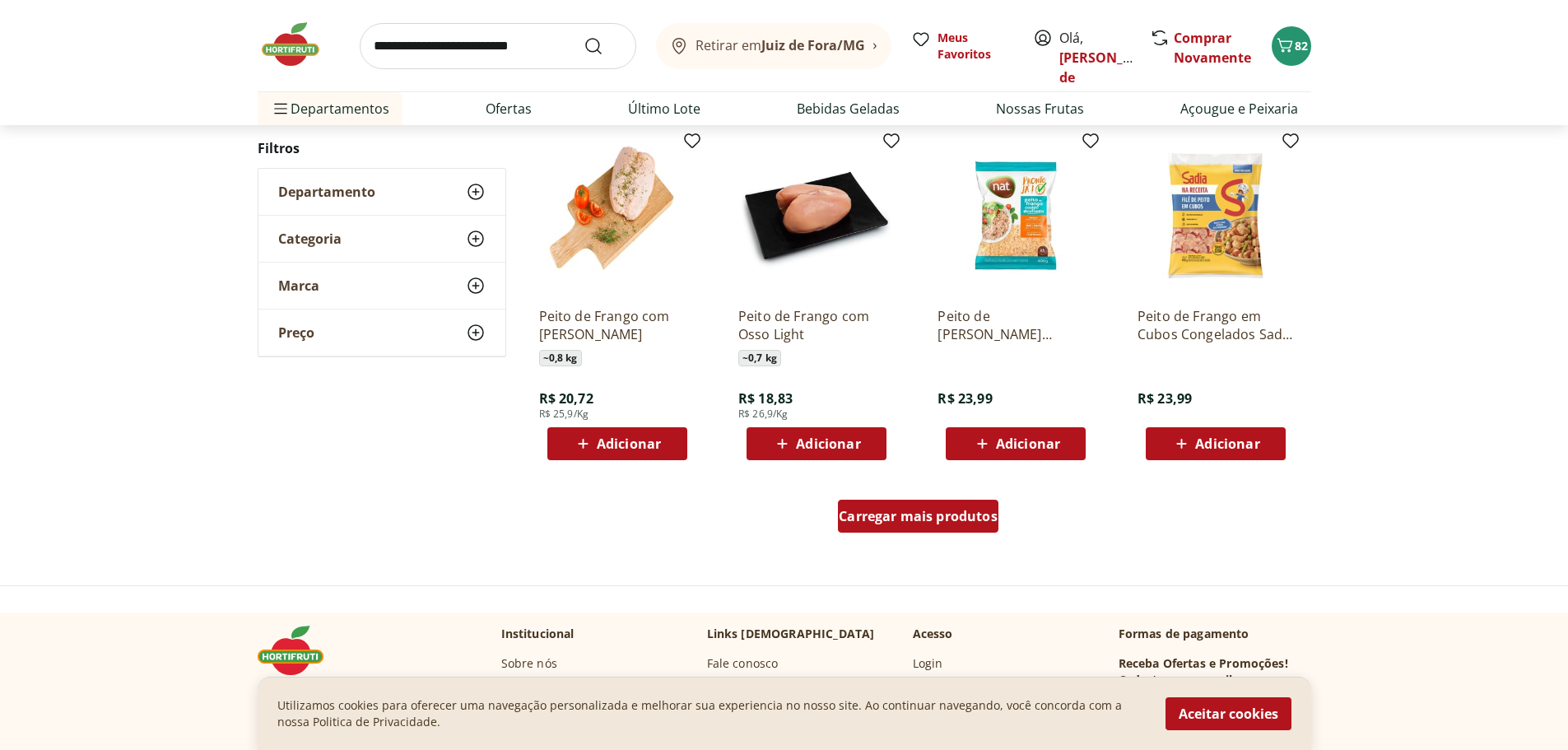
click at [885, 519] on span "Carregar mais produtos" at bounding box center [918, 515] width 159 height 13
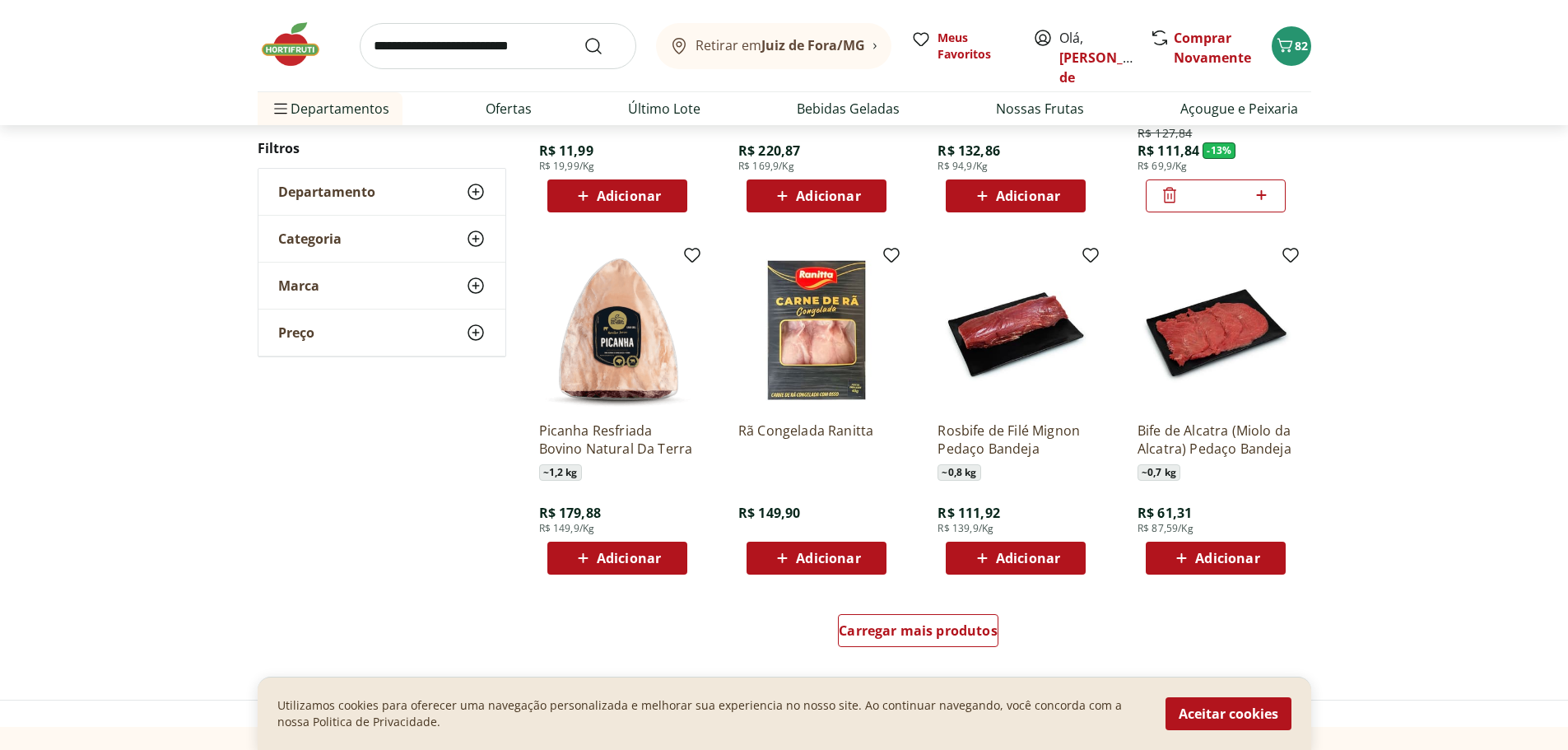
scroll to position [11527, 0]
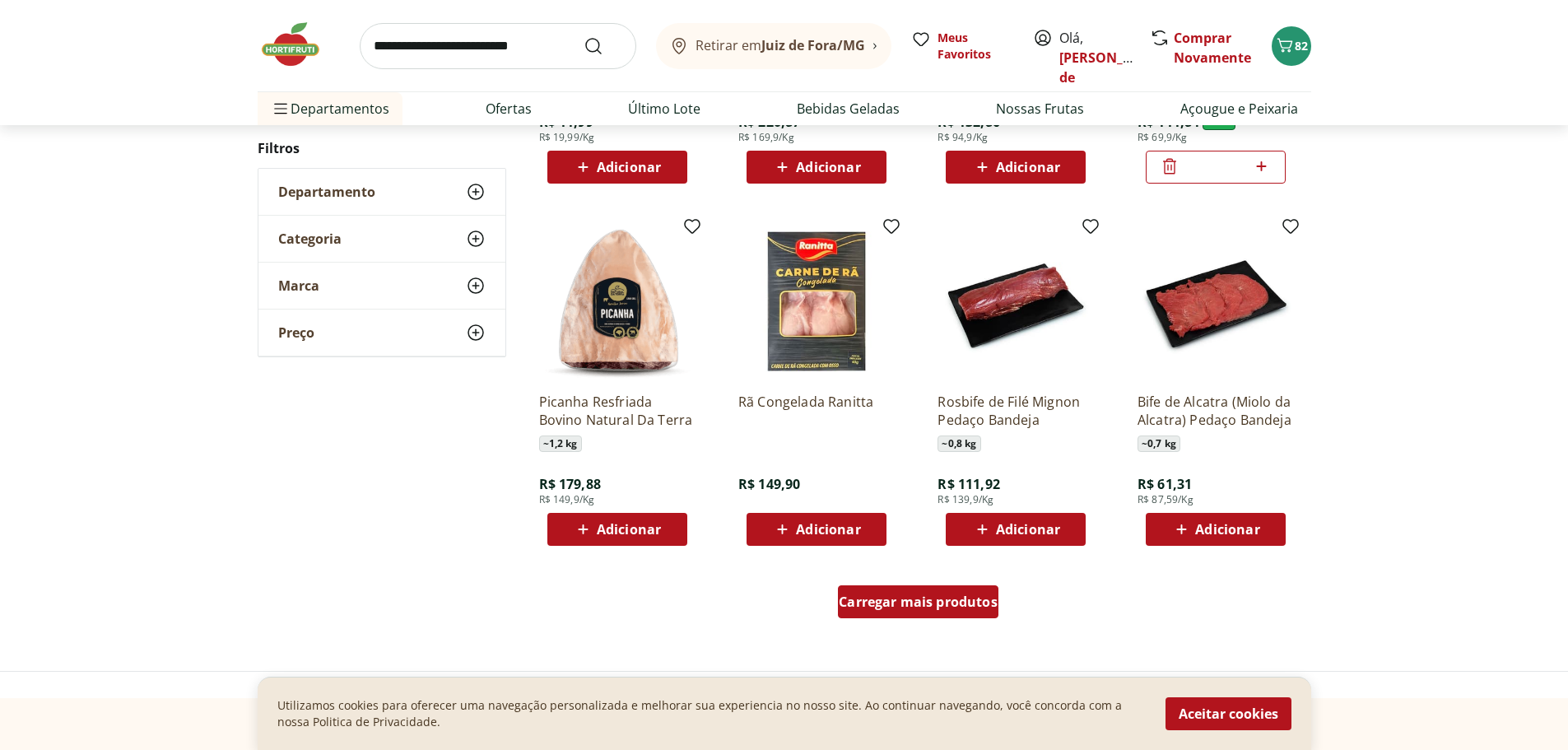
click at [881, 586] on div "Carregar mais produtos" at bounding box center [918, 601] width 160 height 33
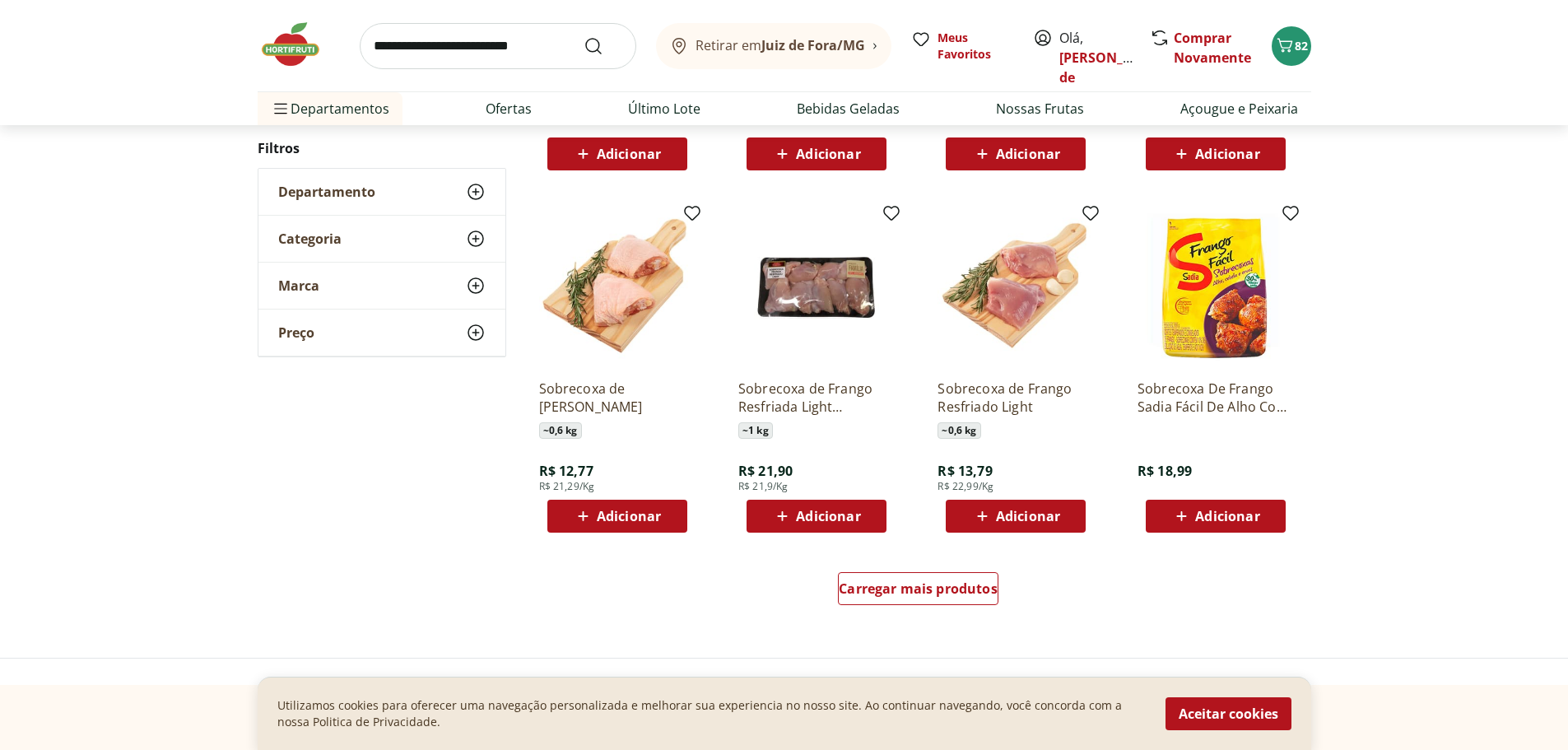
scroll to position [12762, 0]
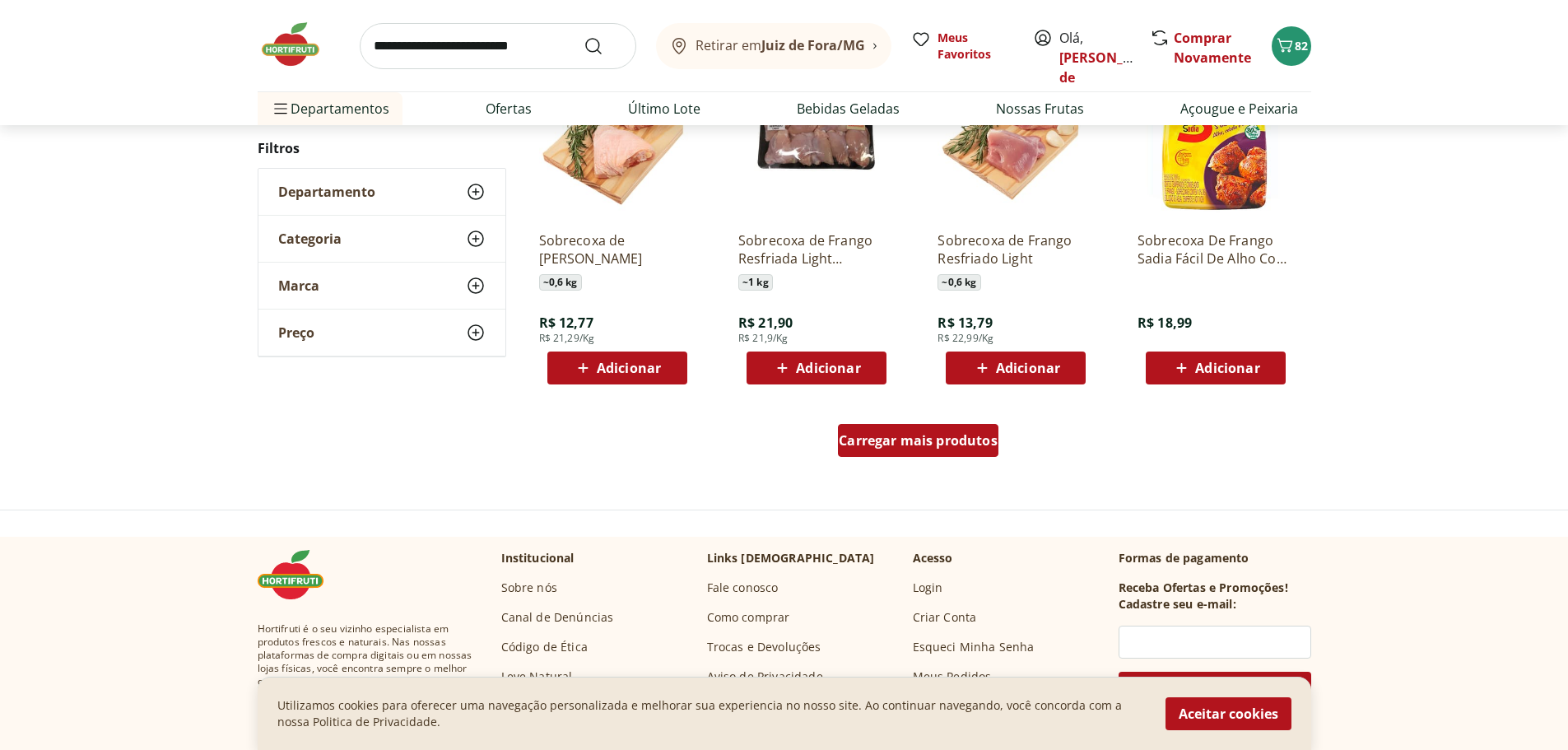
click at [907, 434] on span "Carregar mais produtos" at bounding box center [918, 441] width 159 height 13
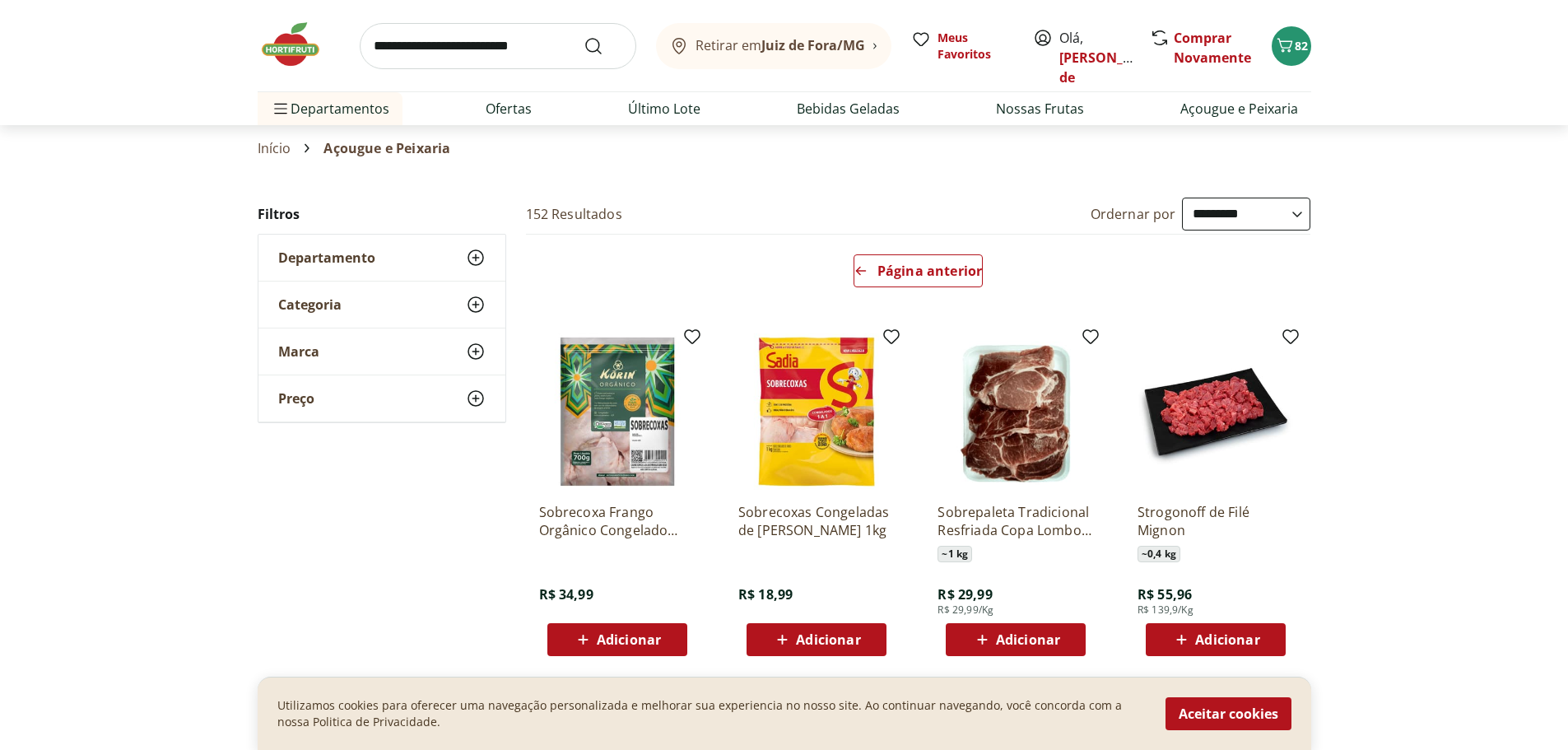
scroll to position [82, 0]
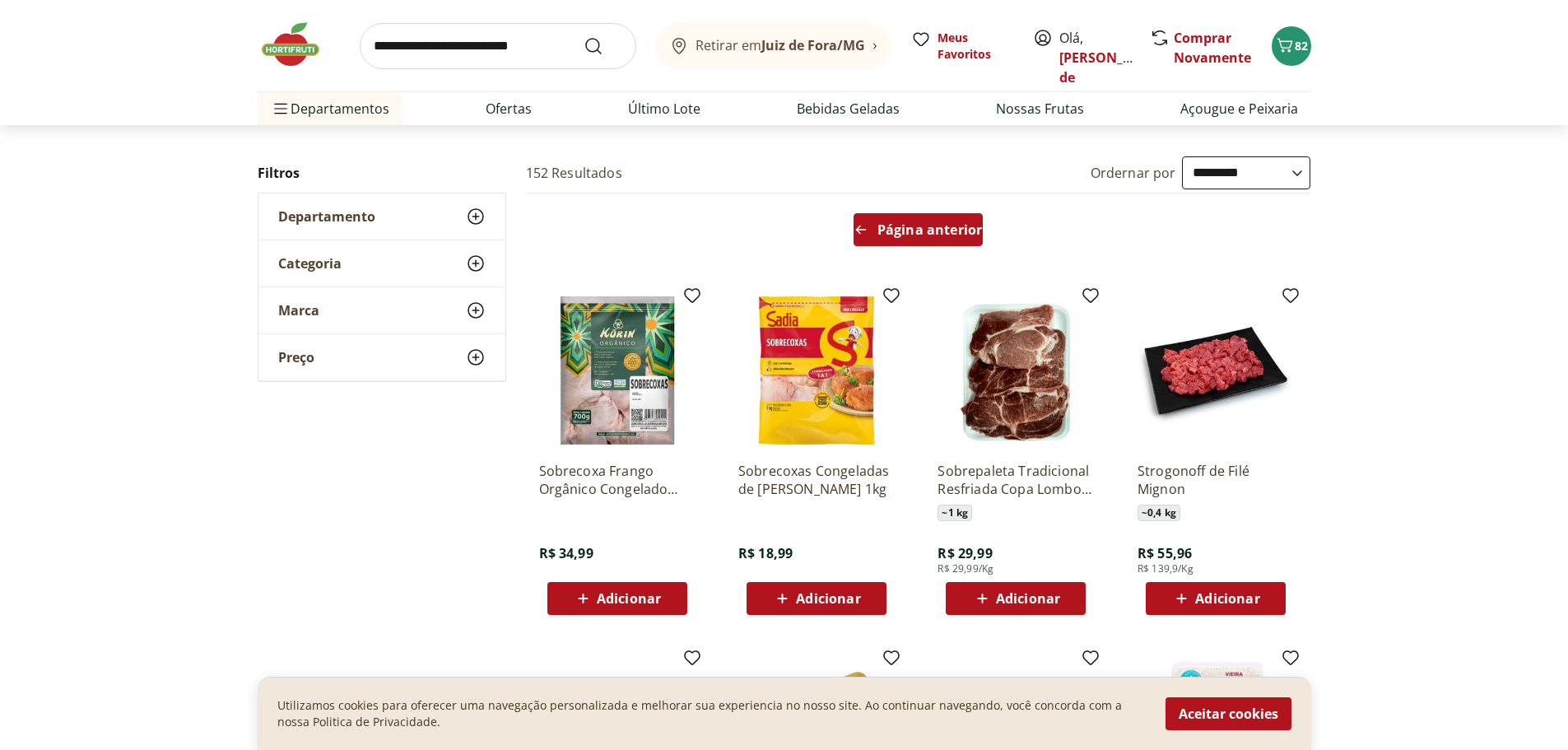
click at [864, 231] on use "Arrow Left icon" at bounding box center [860, 229] width 13 height 13
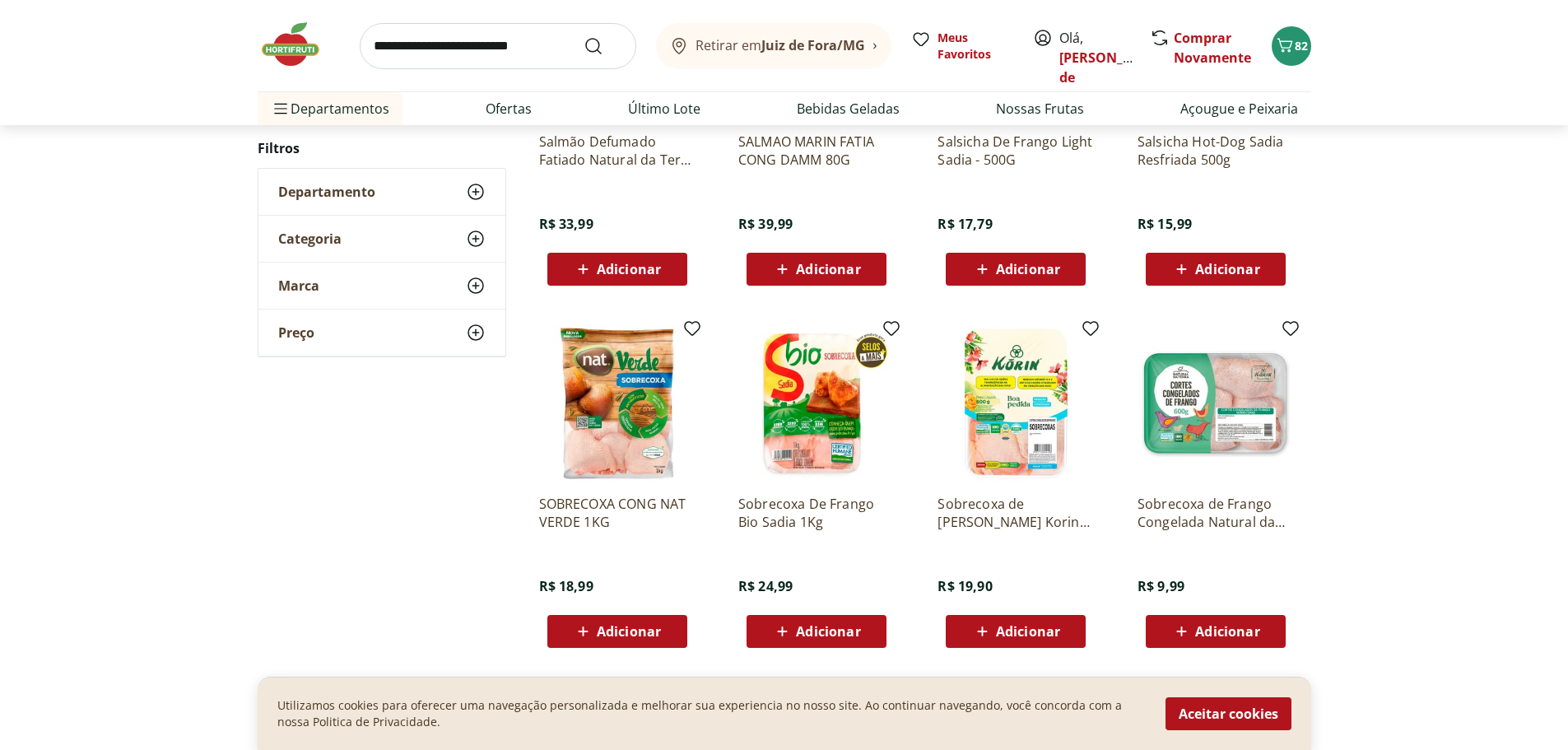
scroll to position [0, 0]
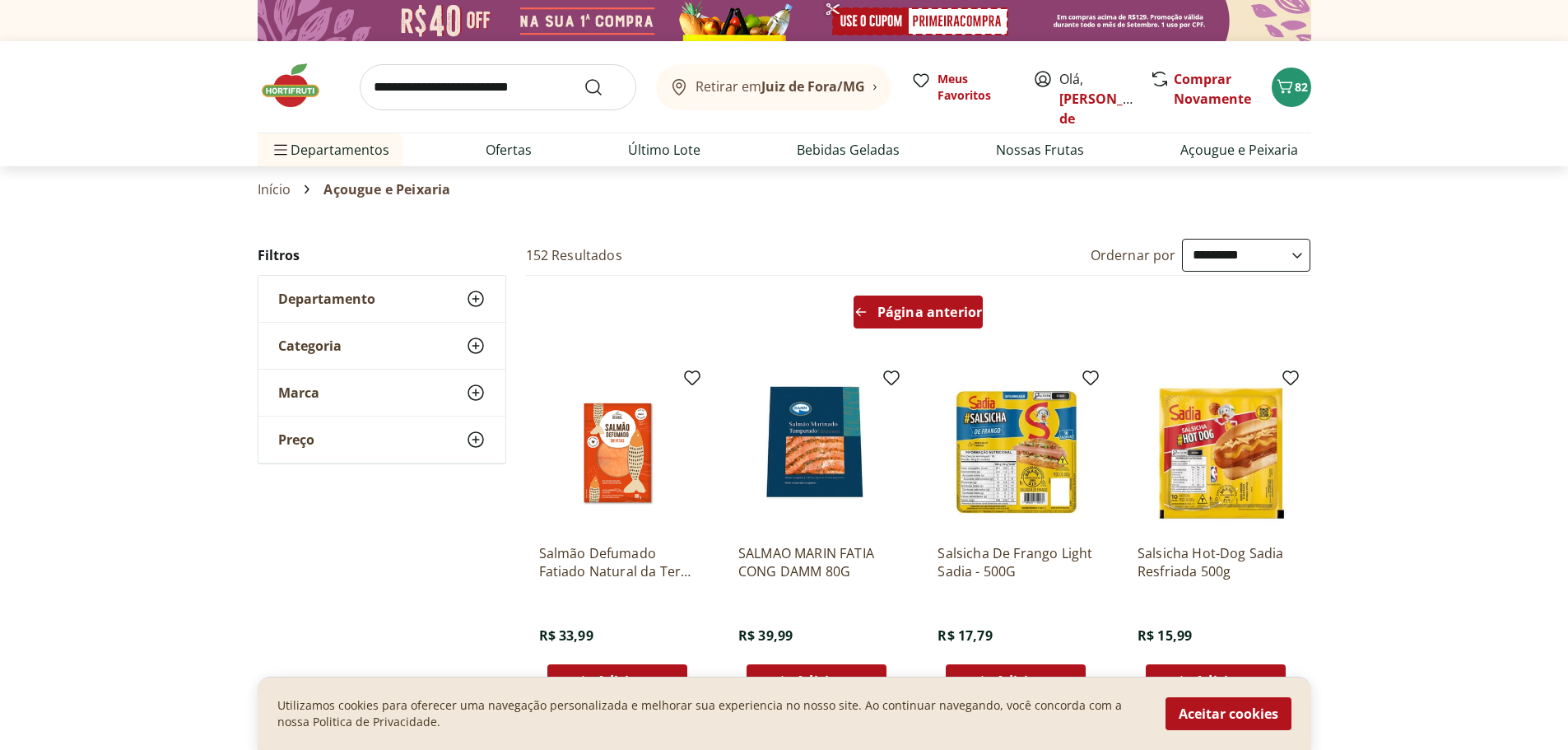
click at [871, 315] on div "Página anterior" at bounding box center [917, 311] width 129 height 33
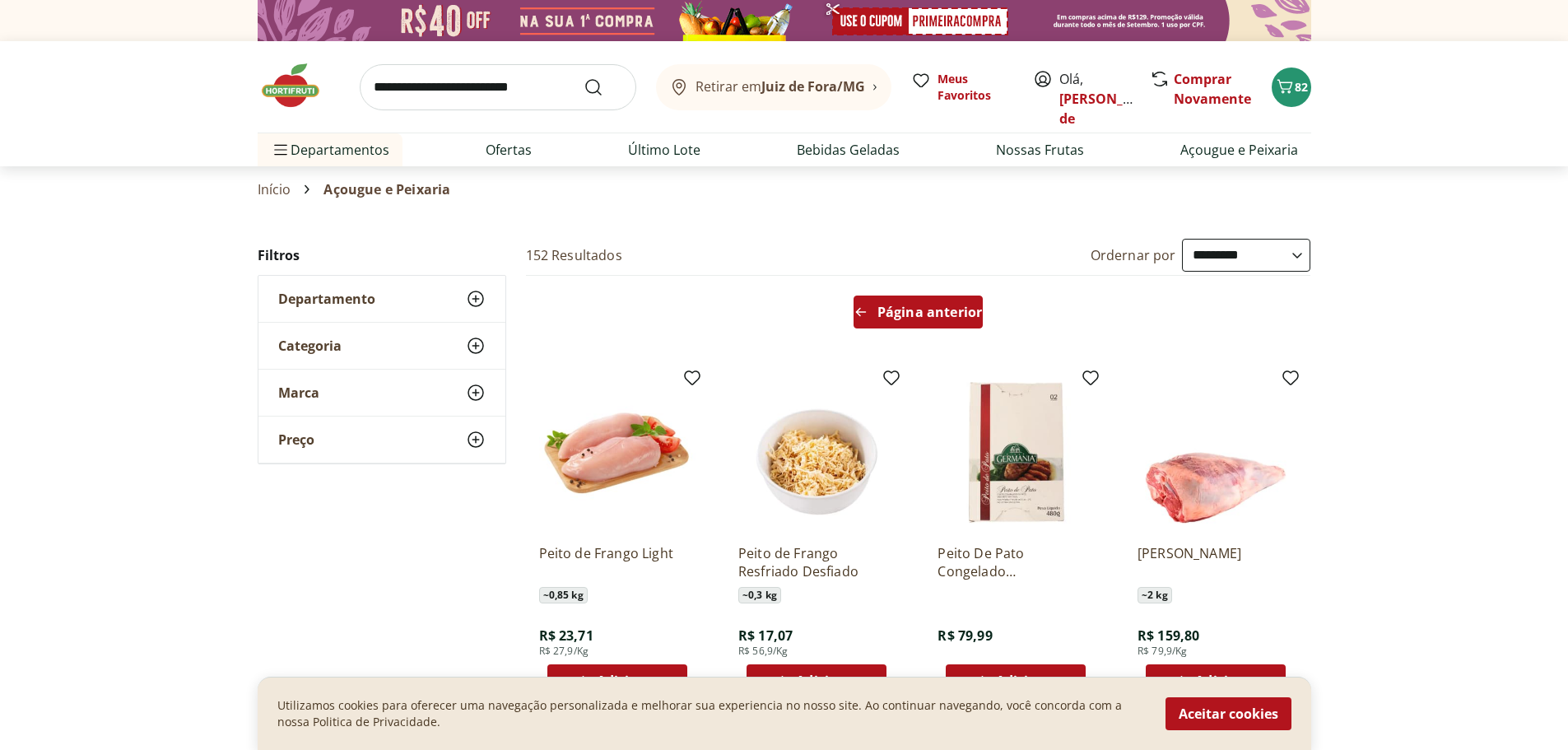
click at [857, 307] on icon "Arrow Left icon" at bounding box center [860, 312] width 13 height 13
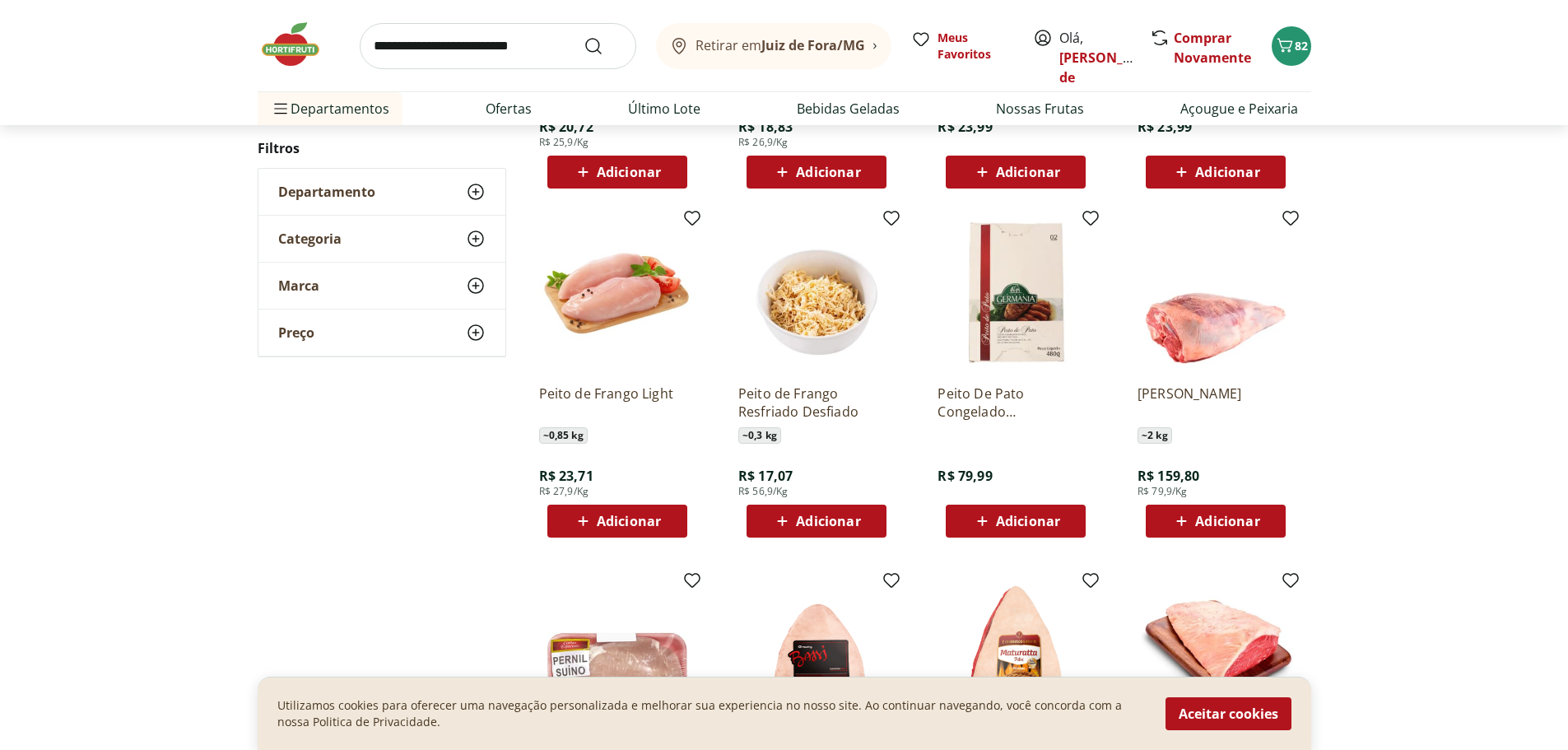
scroll to position [1235, 0]
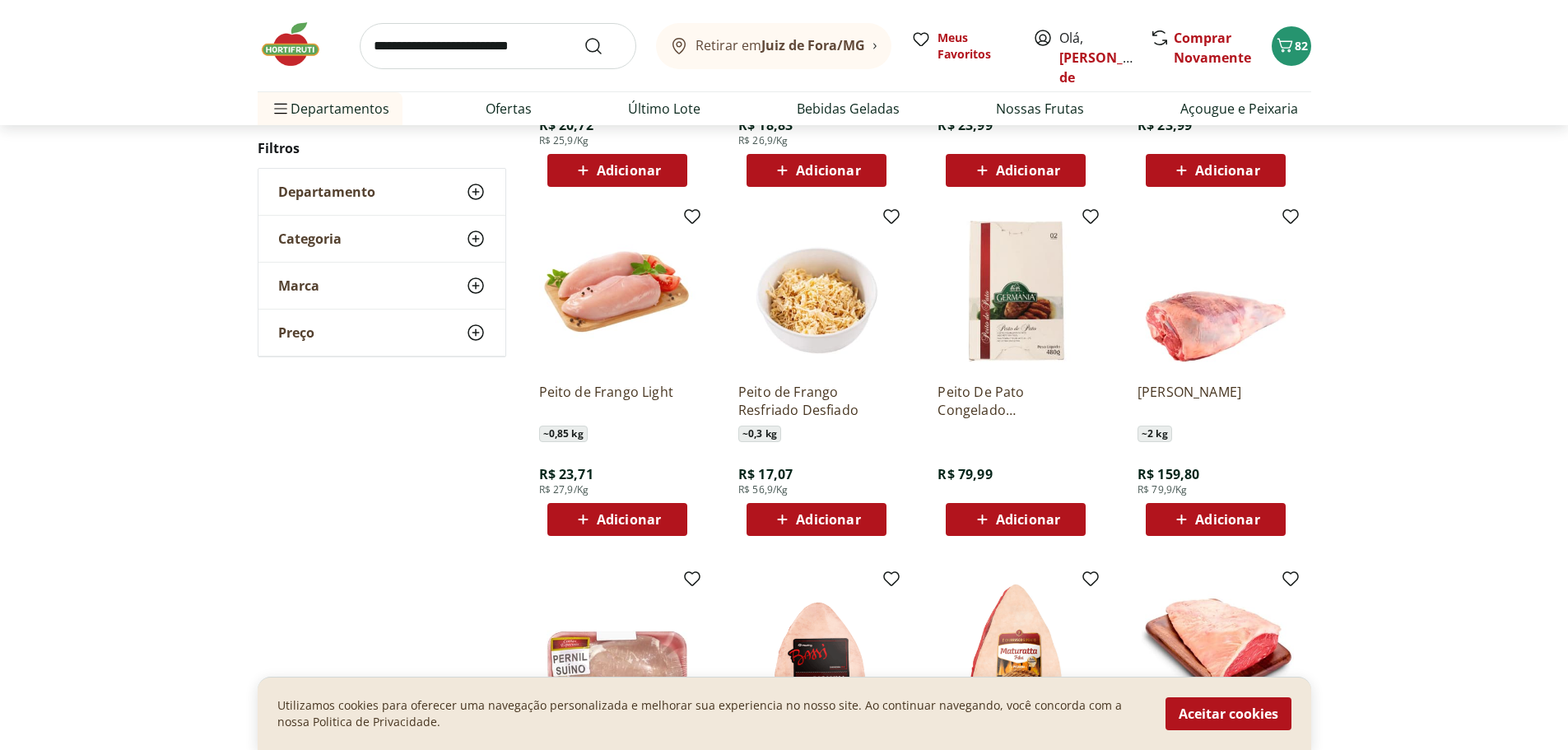
click at [583, 519] on icon at bounding box center [582, 519] width 10 height 10
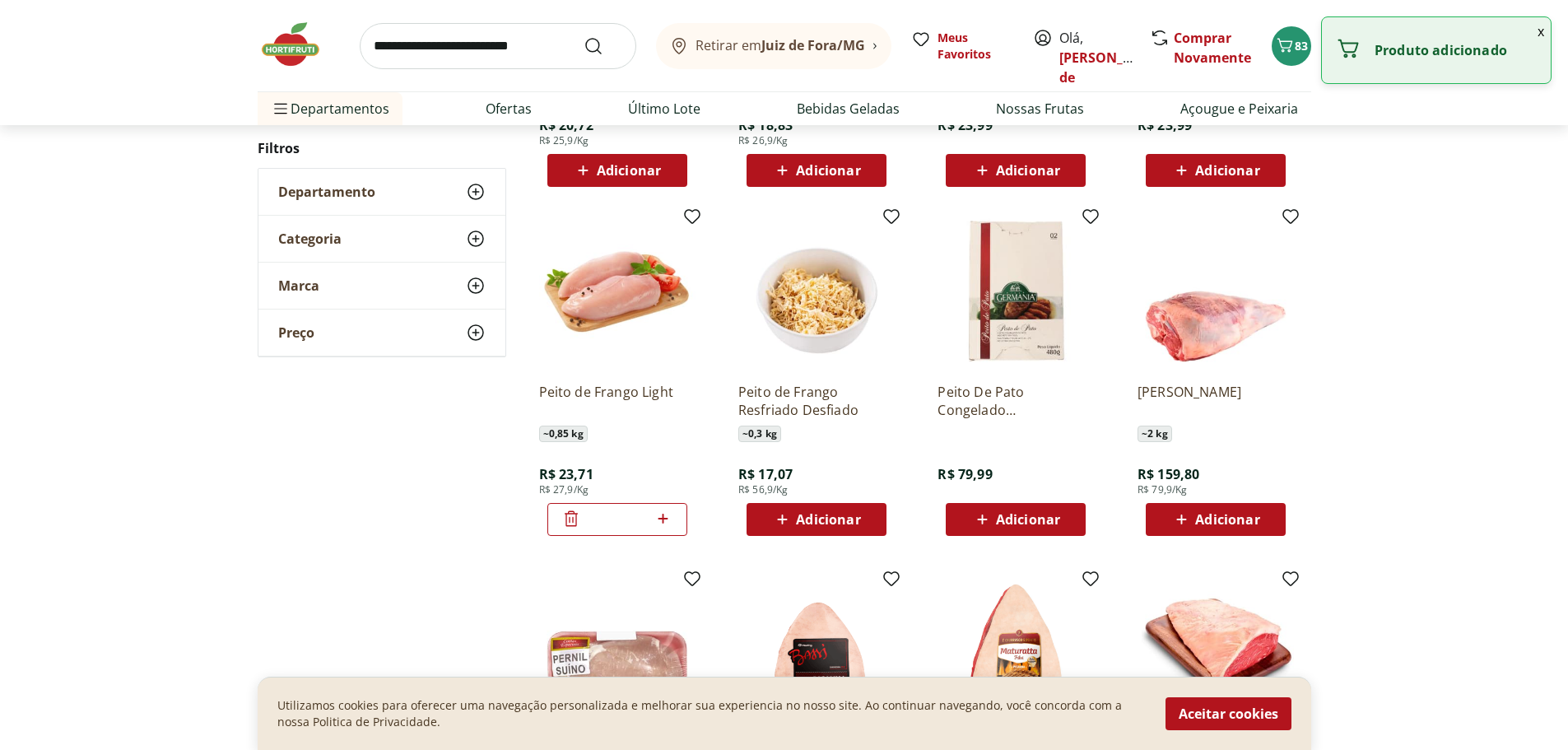
click at [666, 515] on icon at bounding box center [662, 519] width 21 height 20
type input "*"
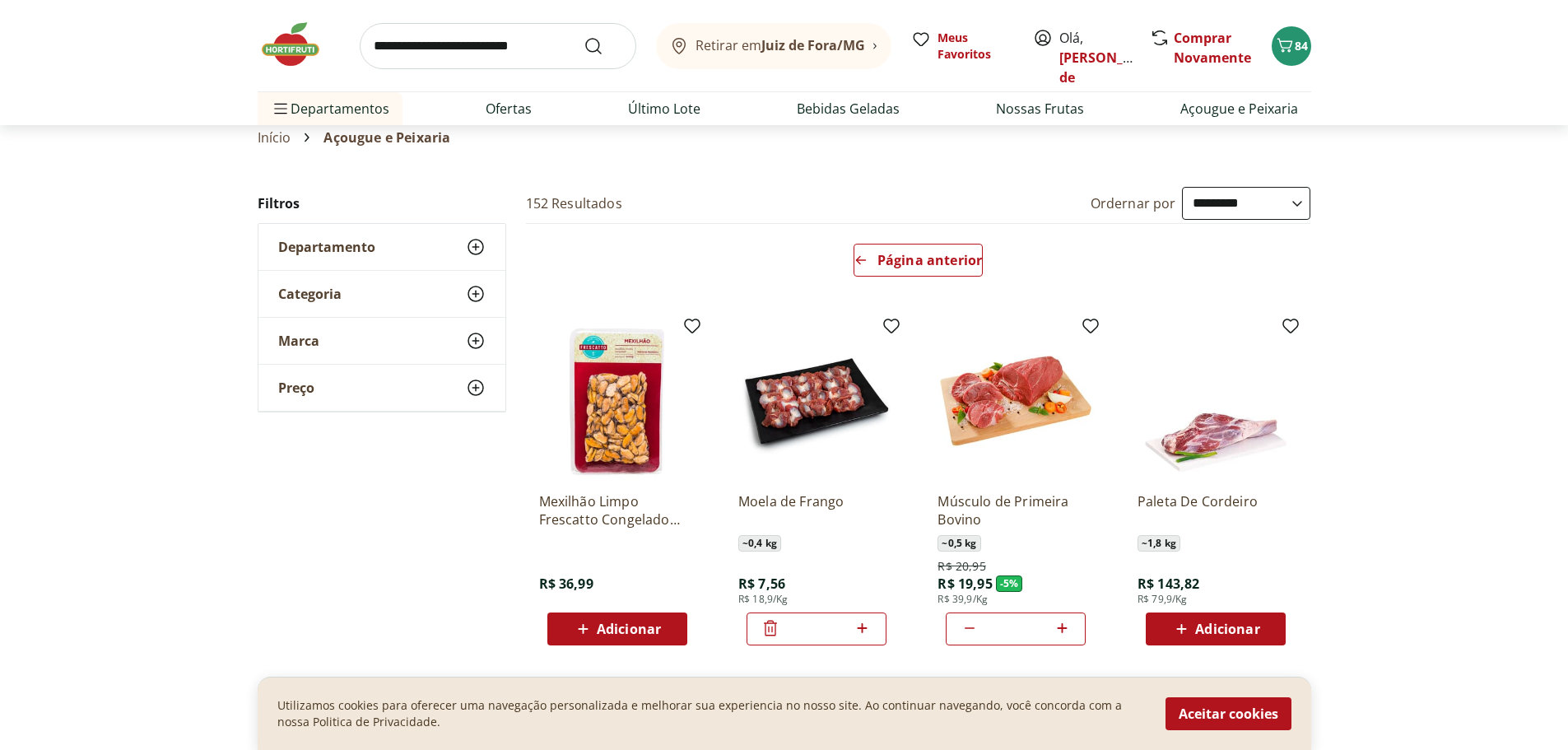
scroll to position [0, 0]
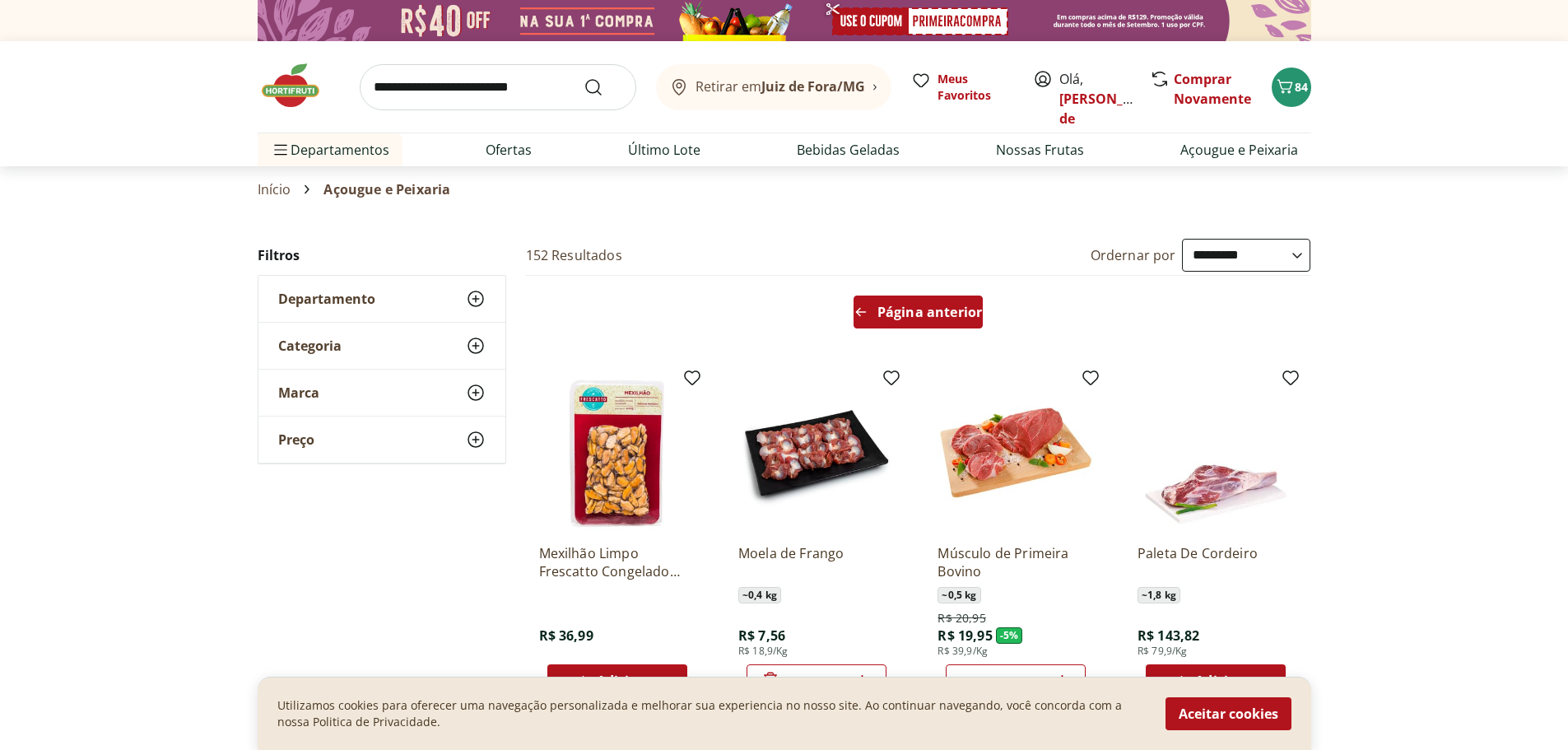
click at [856, 310] on icon "Arrow Left icon" at bounding box center [860, 312] width 13 height 13
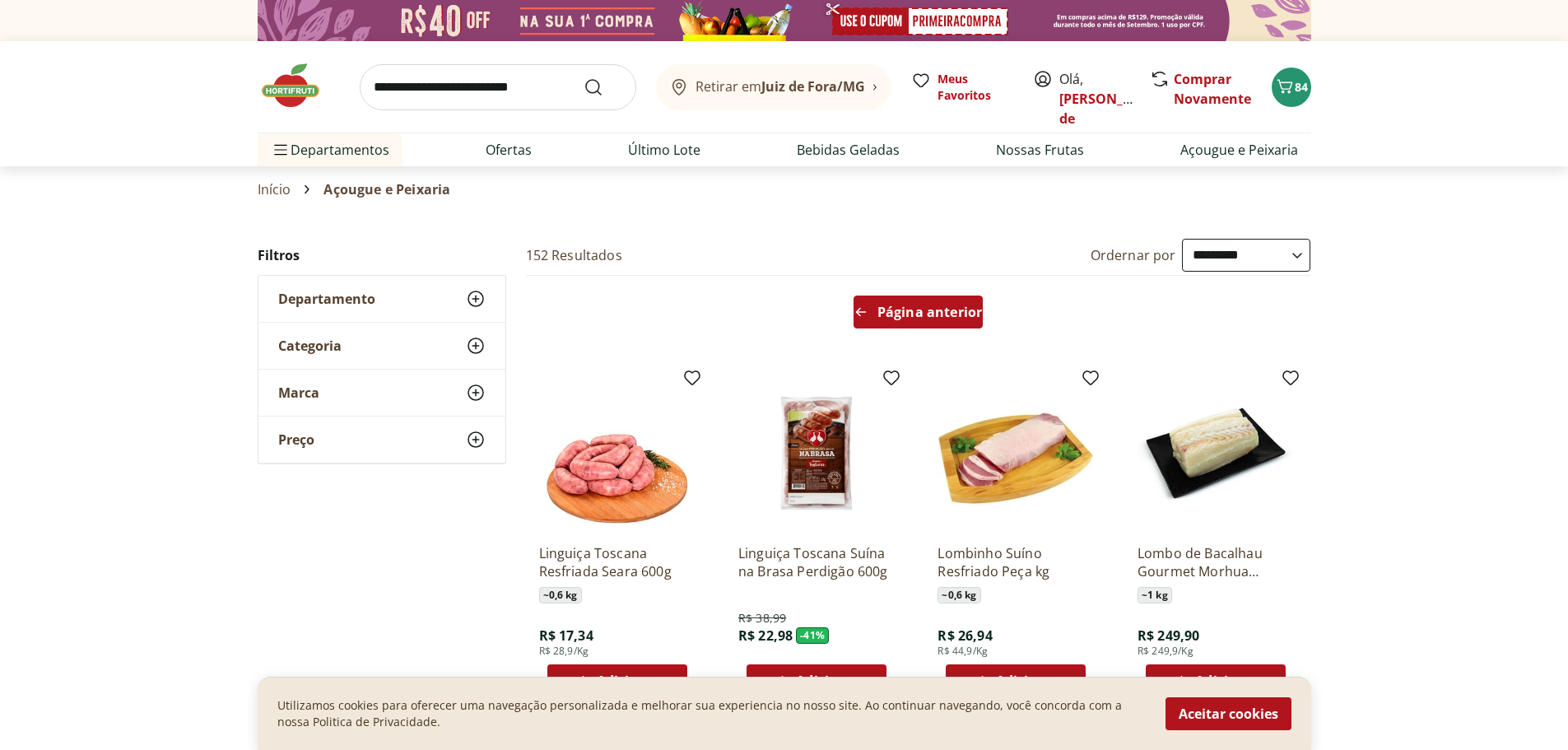
click at [856, 309] on icon "Arrow Left icon" at bounding box center [860, 312] width 13 height 13
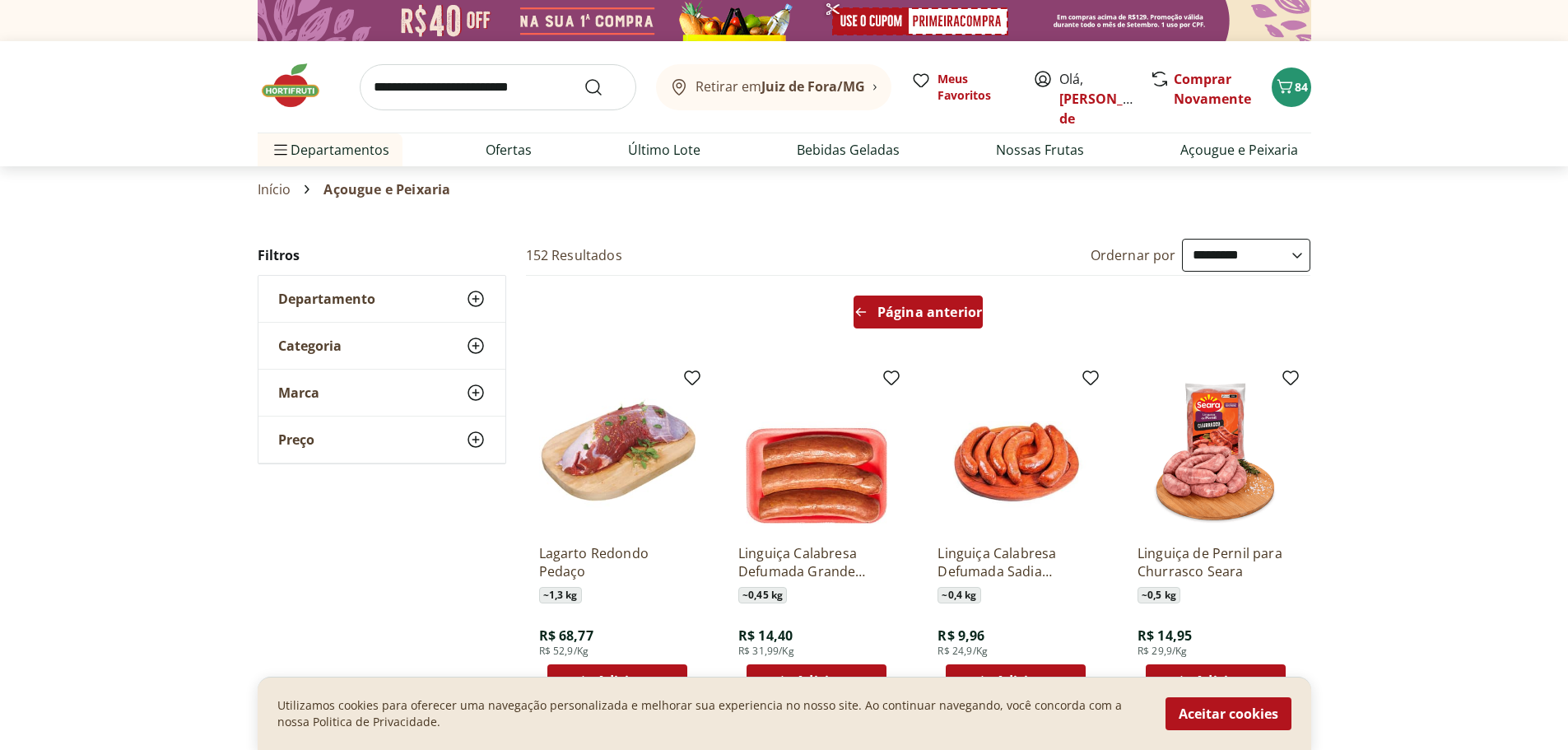
click at [856, 309] on icon "Arrow Left icon" at bounding box center [860, 312] width 13 height 13
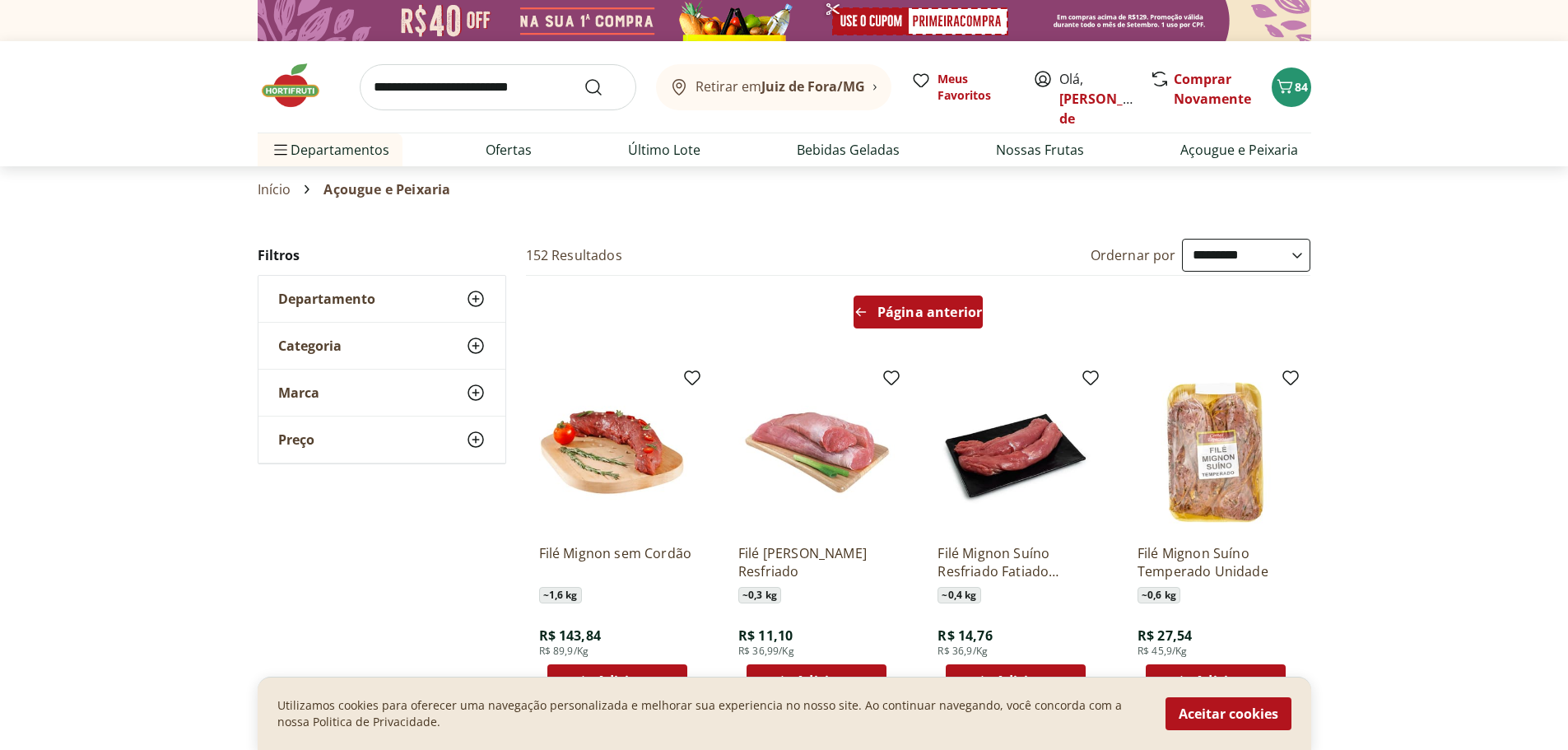
click at [856, 309] on icon "Arrow Left icon" at bounding box center [860, 312] width 13 height 13
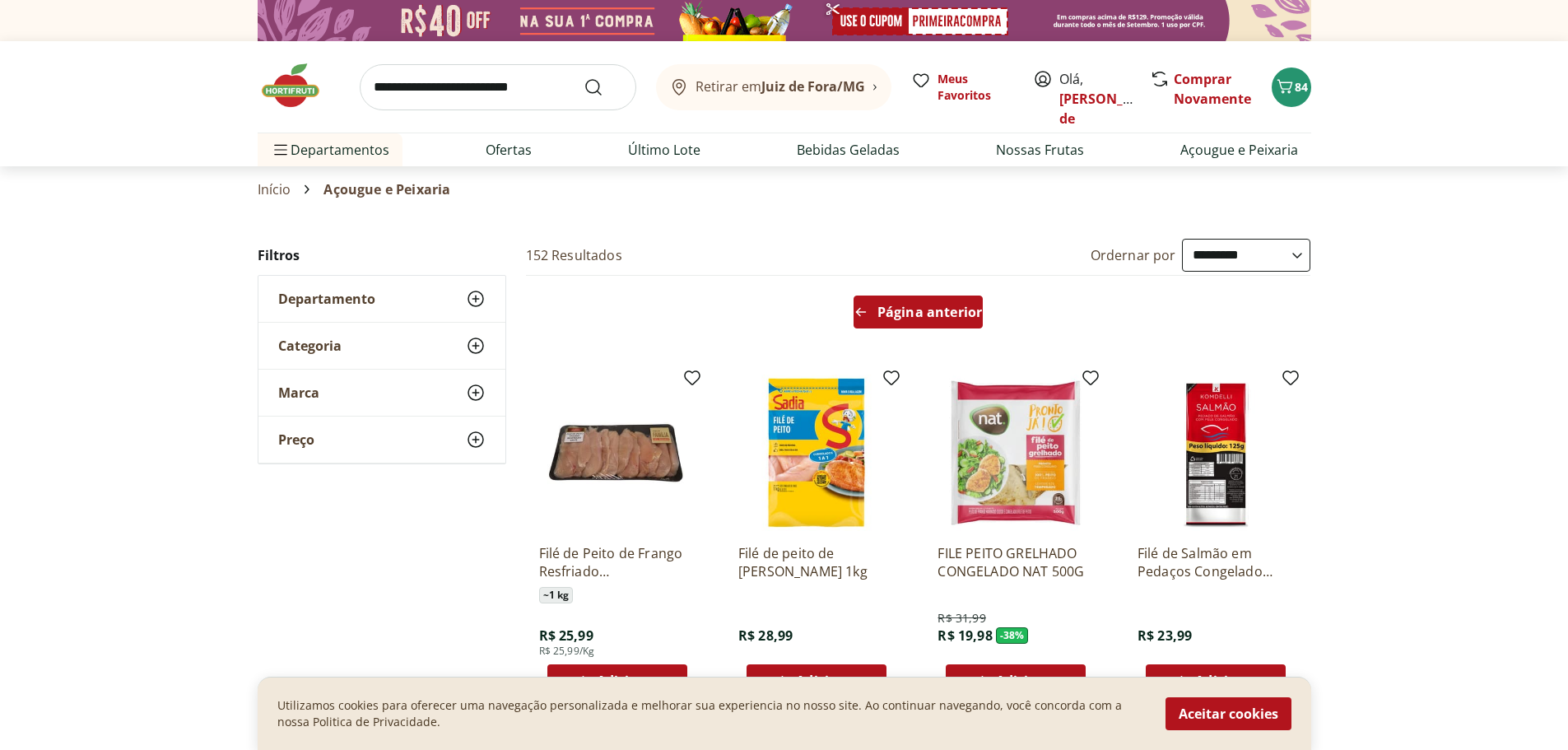
click at [856, 309] on icon "Arrow Left icon" at bounding box center [860, 312] width 13 height 13
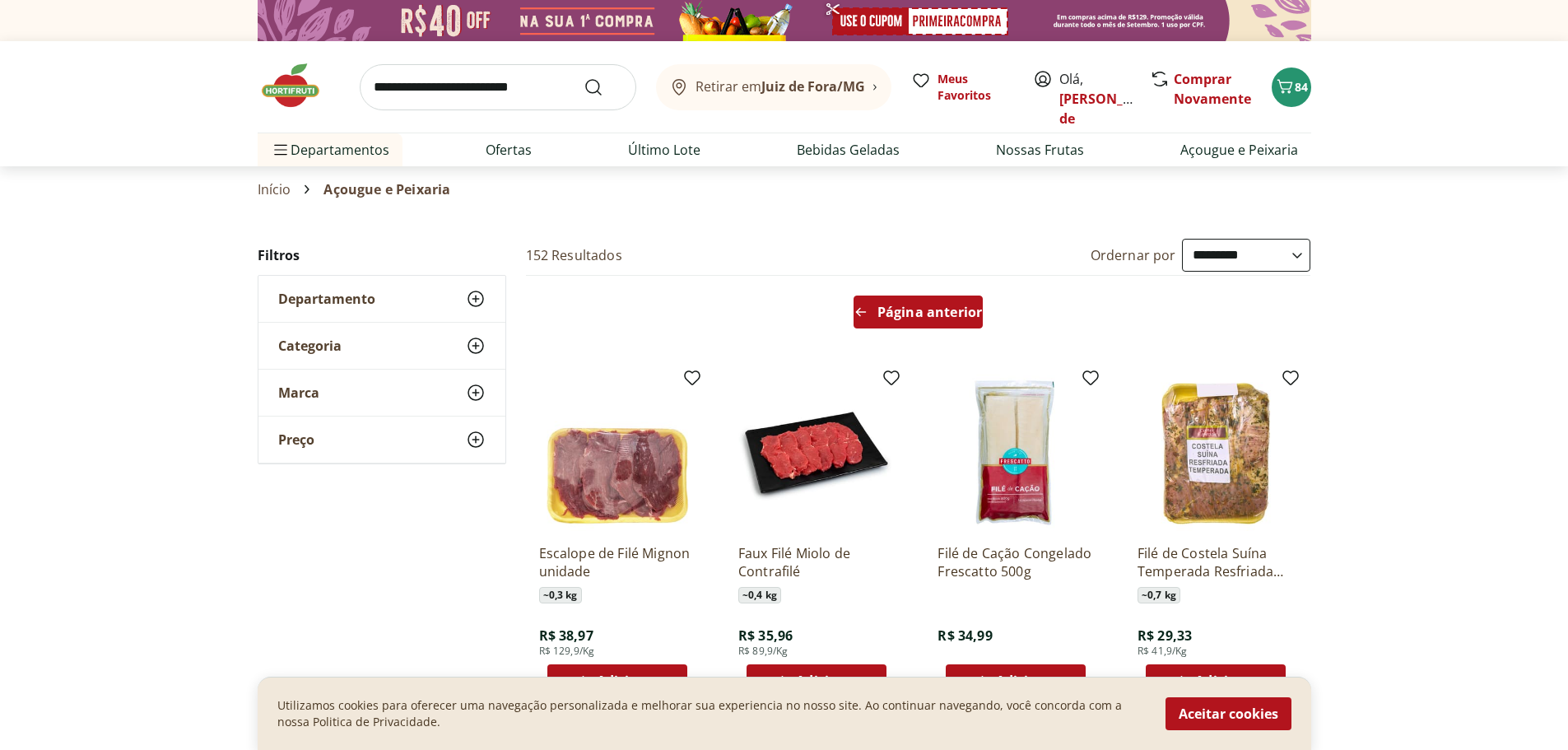
click at [856, 309] on icon "Arrow Left icon" at bounding box center [860, 312] width 13 height 13
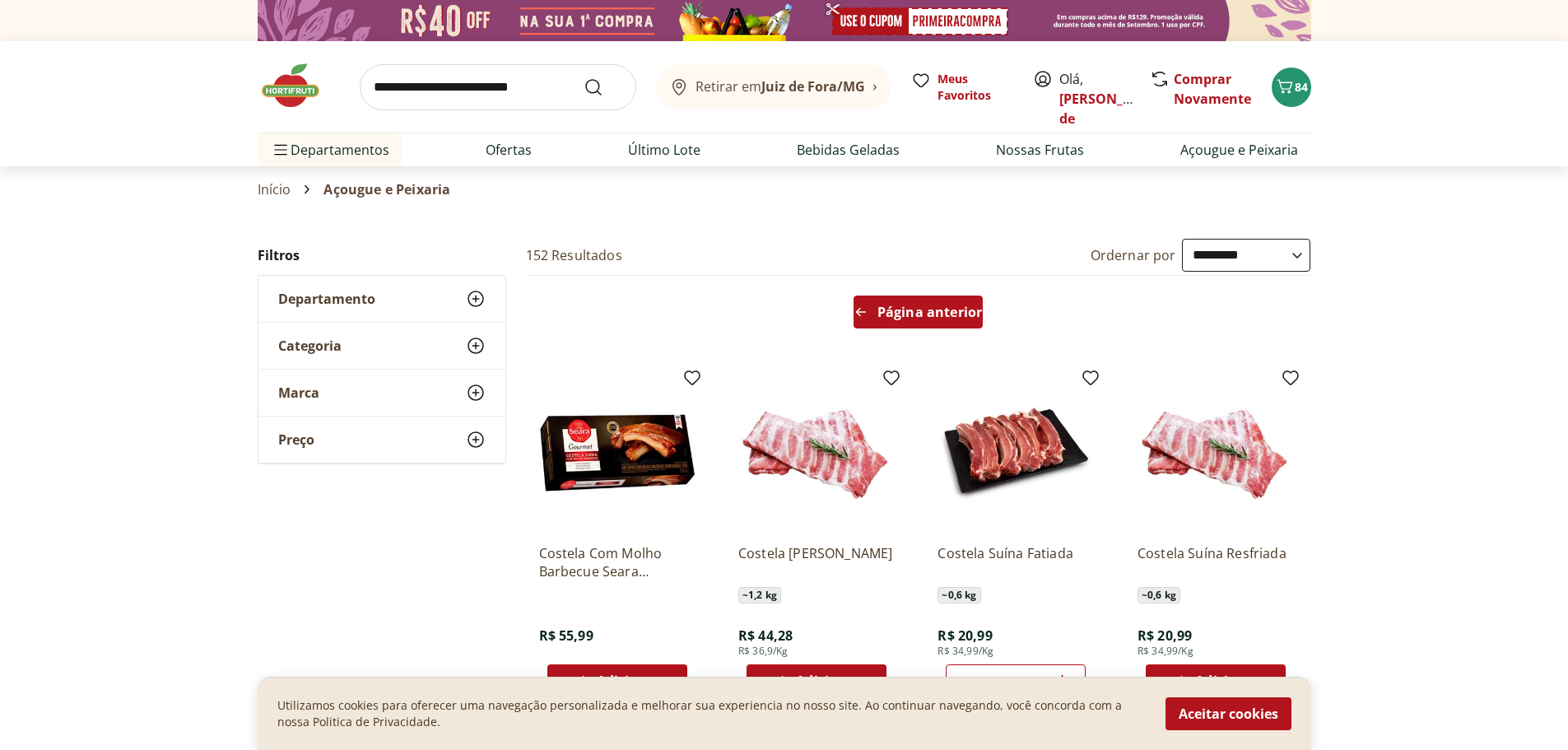
click at [861, 318] on icon "Arrow Left icon" at bounding box center [860, 312] width 13 height 13
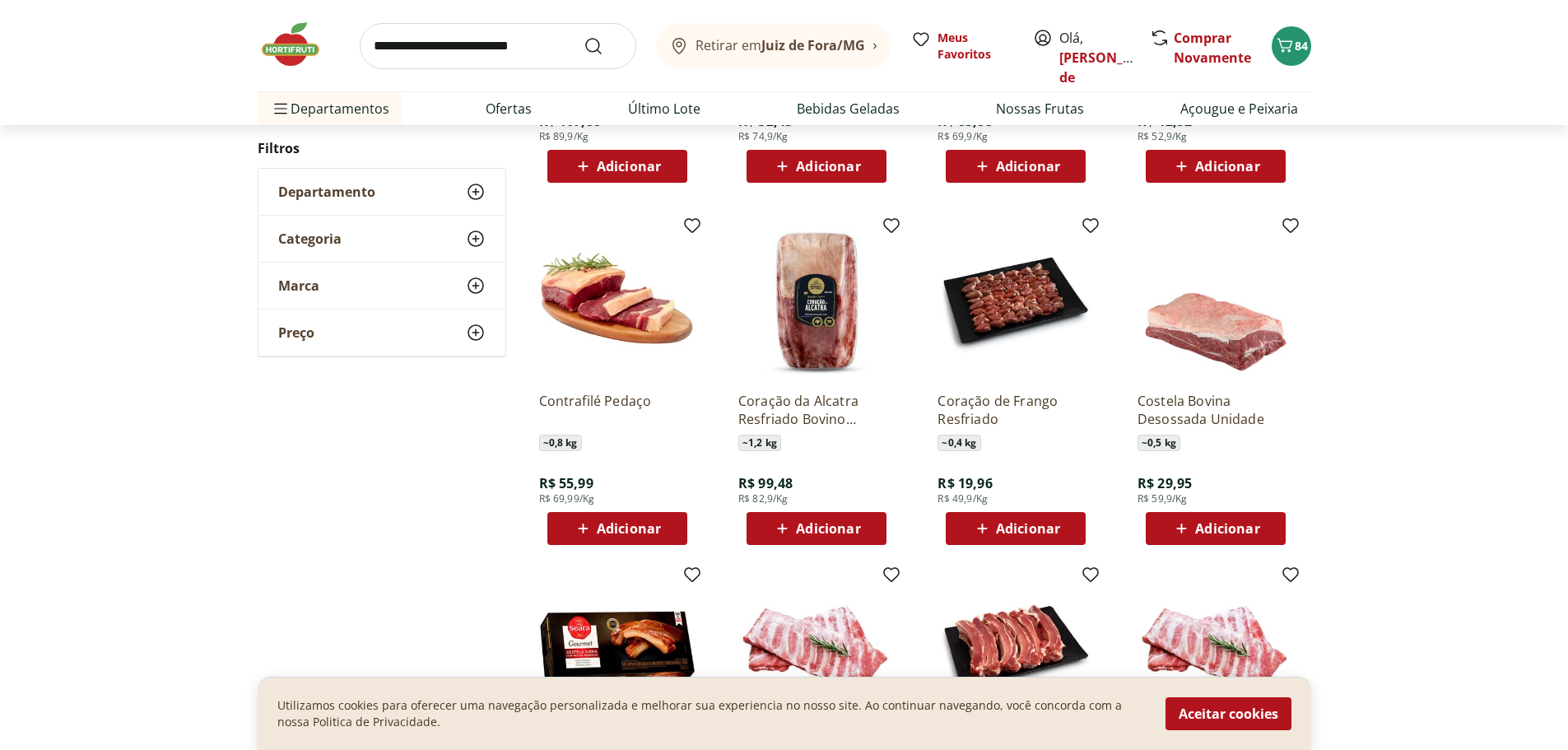
scroll to position [906, 0]
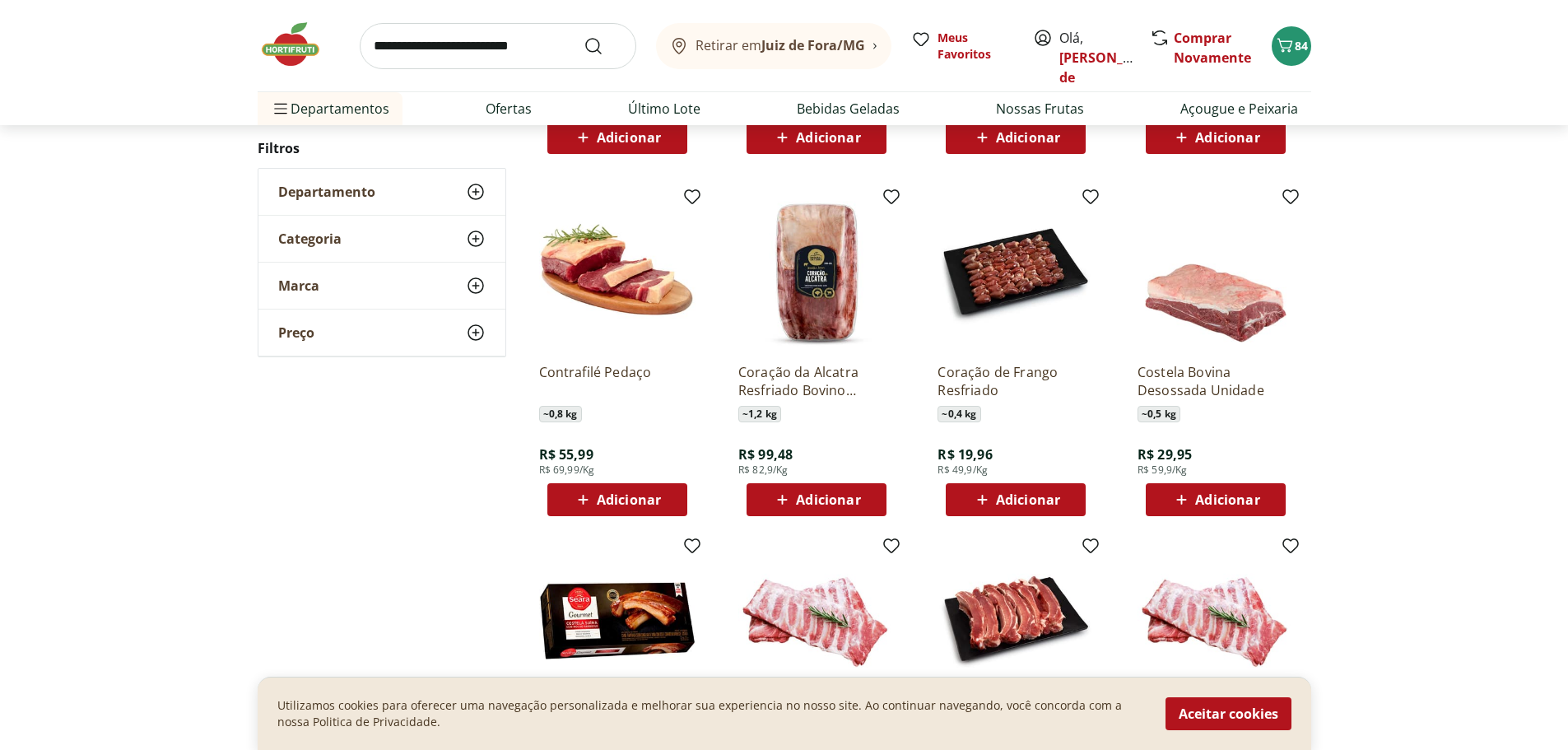
click at [978, 499] on icon at bounding box center [981, 499] width 10 height 10
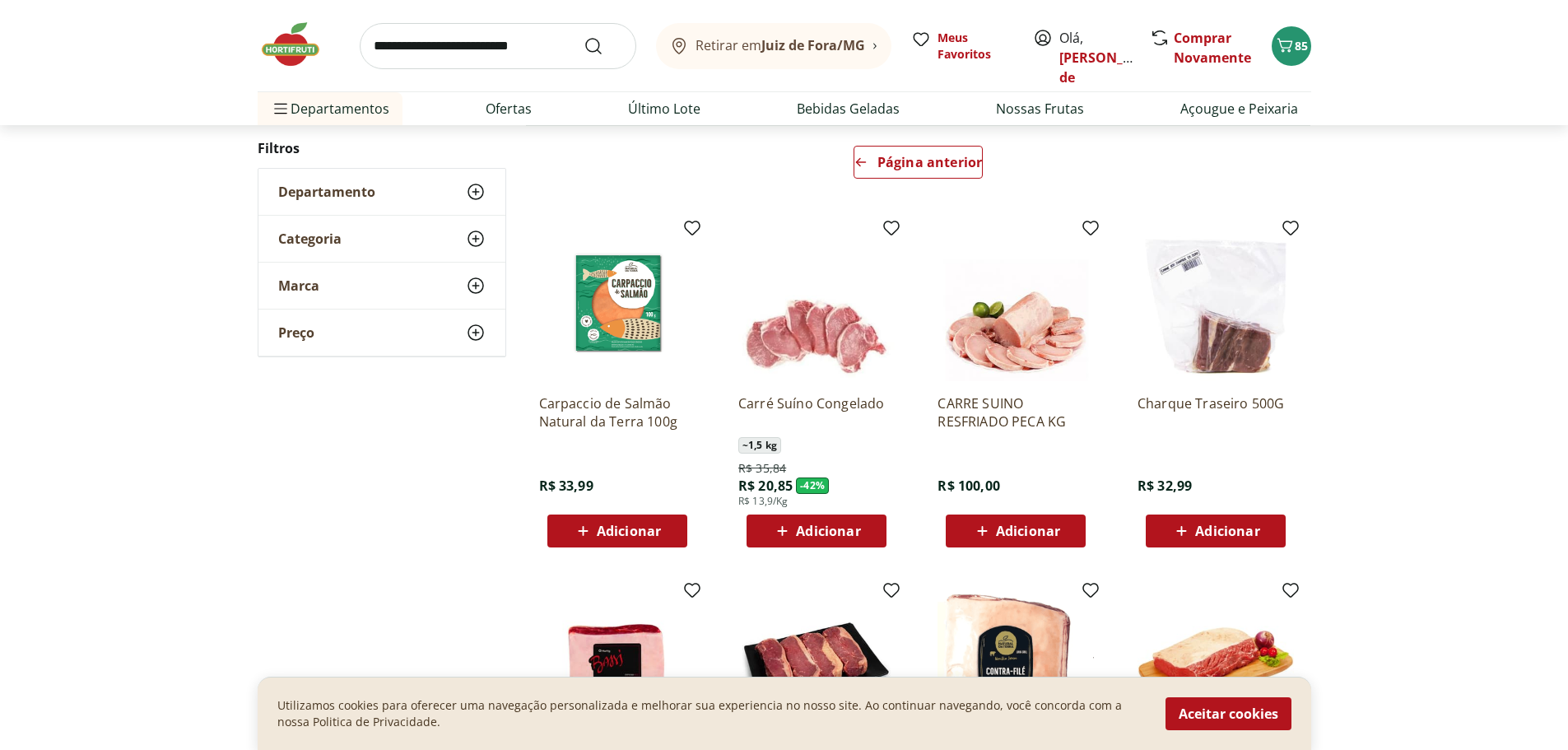
scroll to position [0, 0]
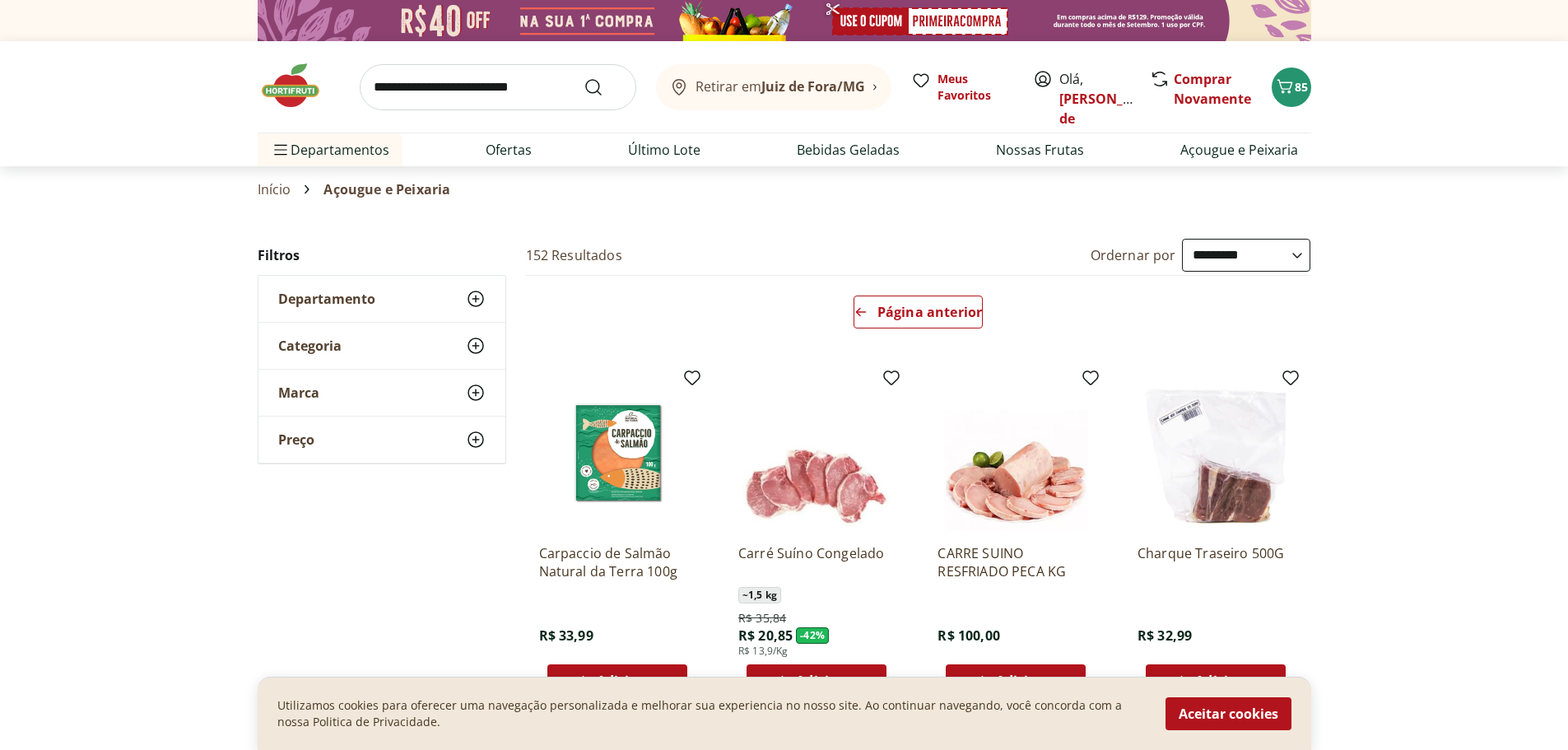
click at [455, 87] on input "search" at bounding box center [497, 87] width 276 height 46
type input "*****"
click at [584, 78] on button "Submit Search" at bounding box center [603, 87] width 39 height 20
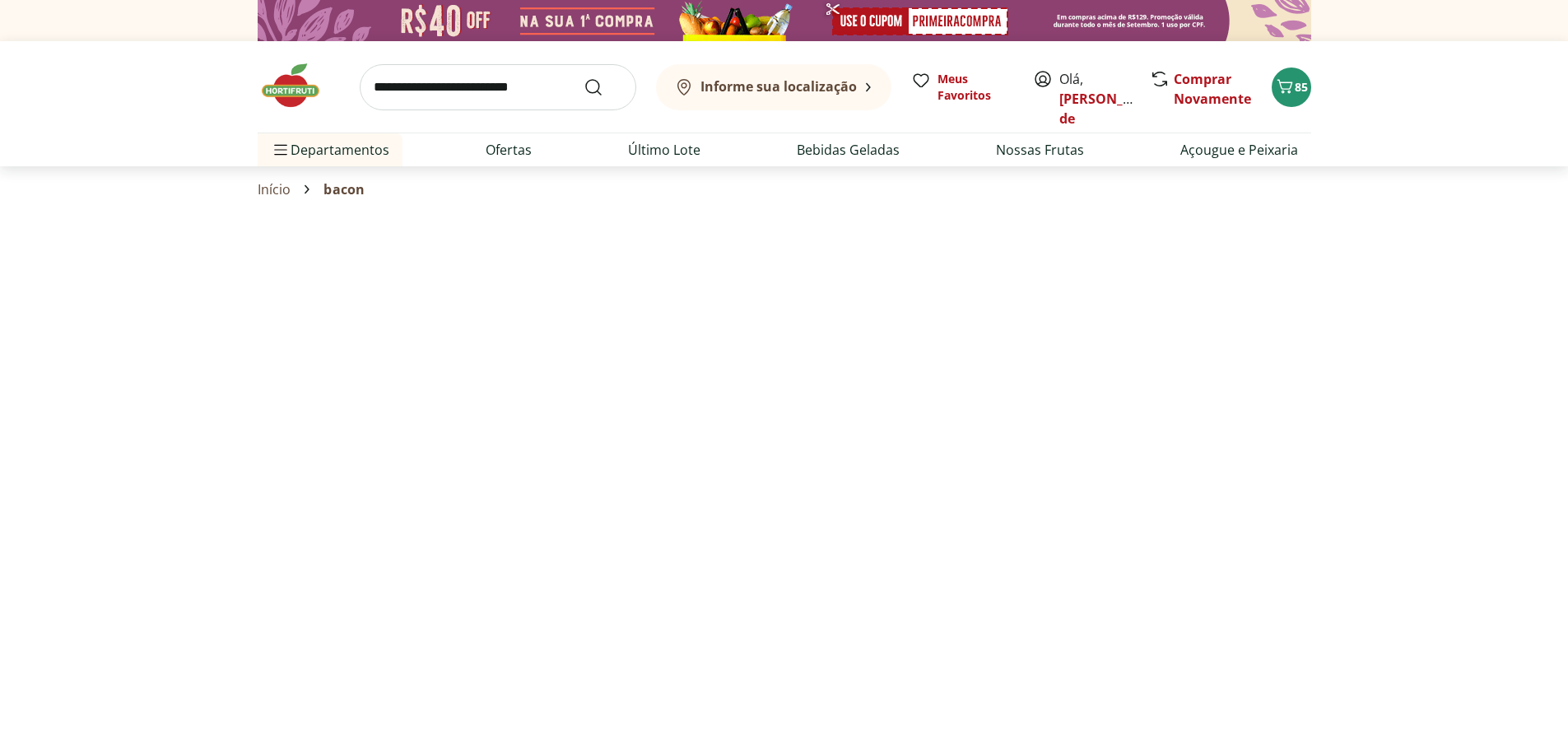
select select "**********"
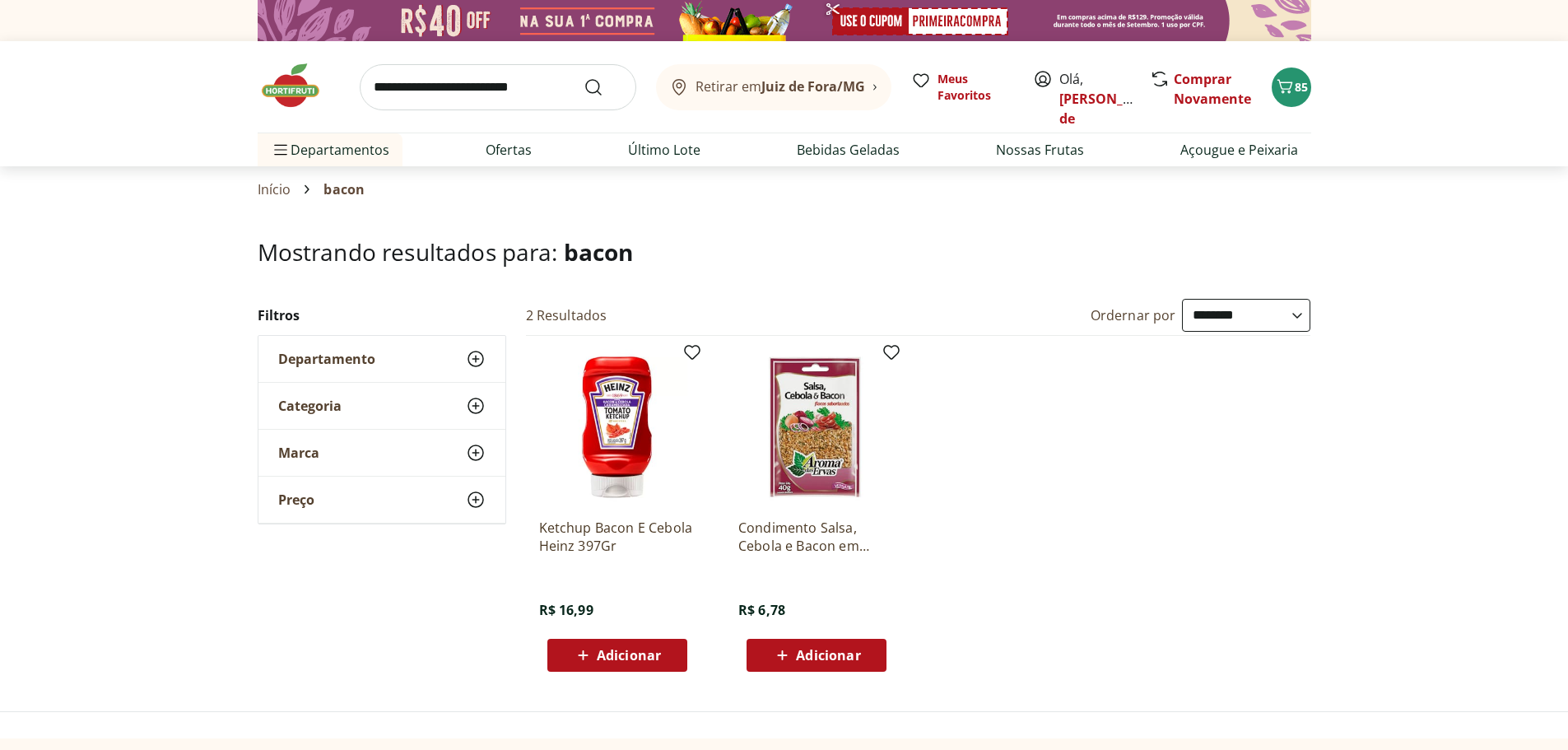
click at [431, 91] on input "search" at bounding box center [497, 87] width 276 height 46
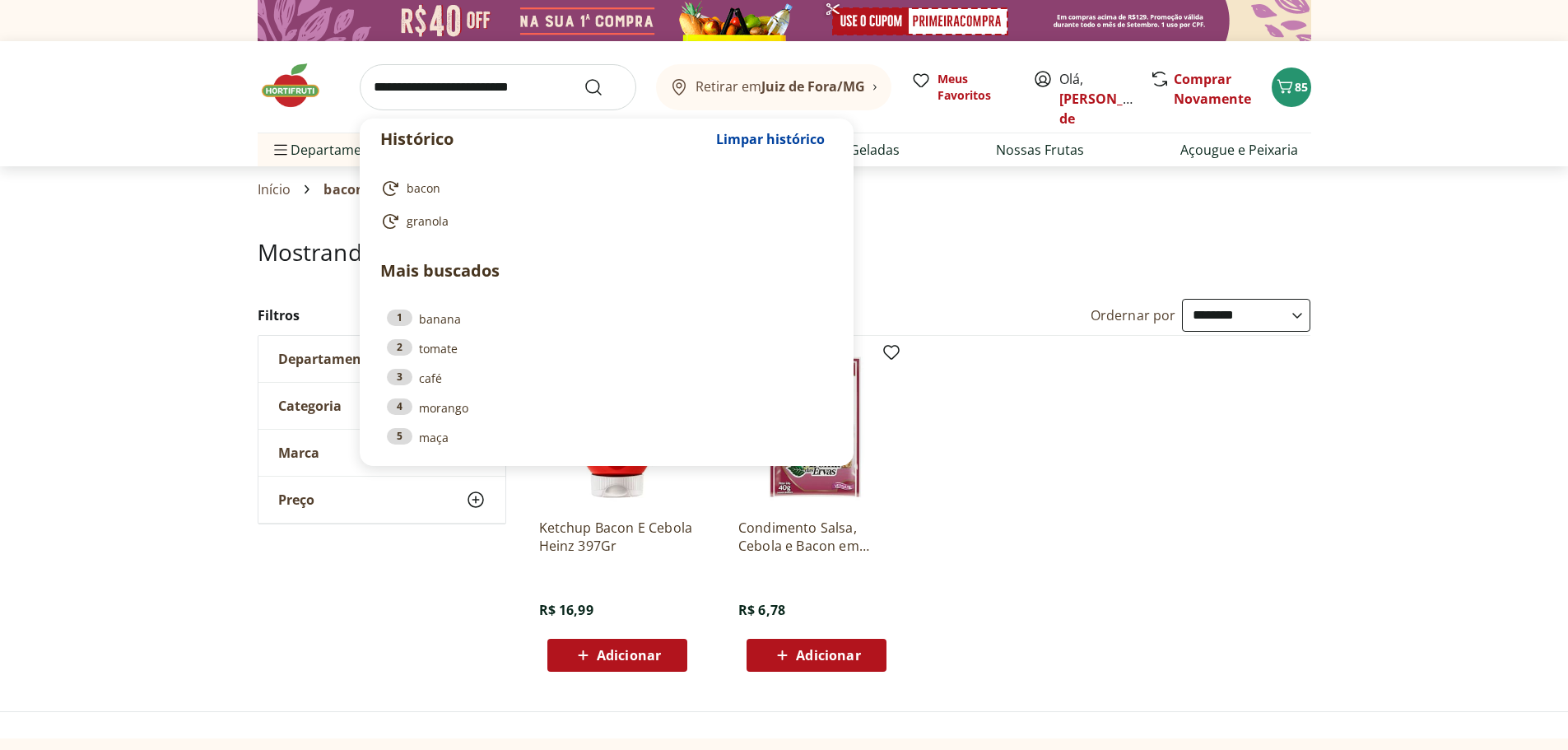
click at [431, 91] on input "search" at bounding box center [497, 87] width 276 height 46
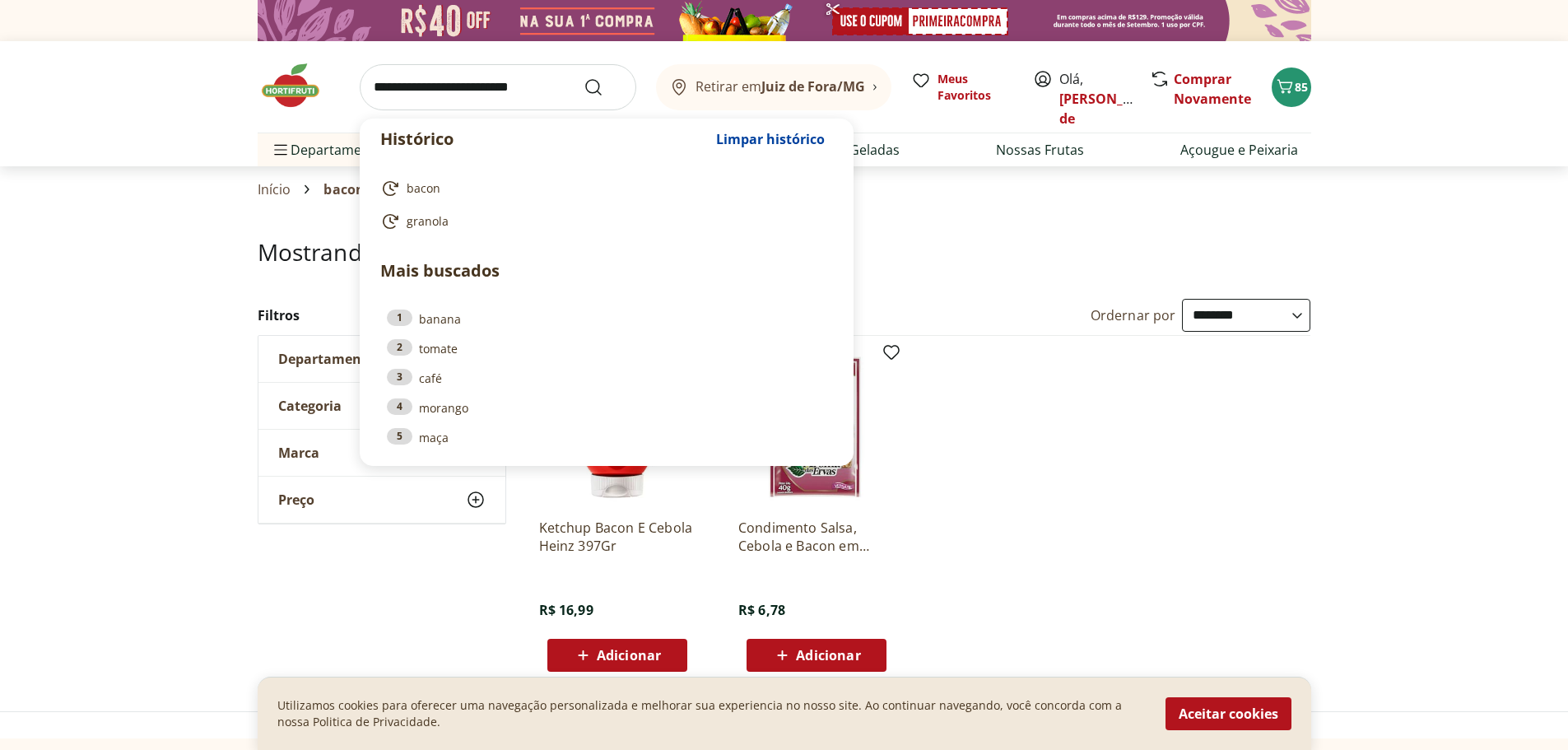
click at [1104, 419] on ul "Ketchup Bacon E Cebola Heinz 397Gr R$ 16,99 Adicionar Condimento Salsa, Cebola …" at bounding box center [918, 510] width 785 height 349
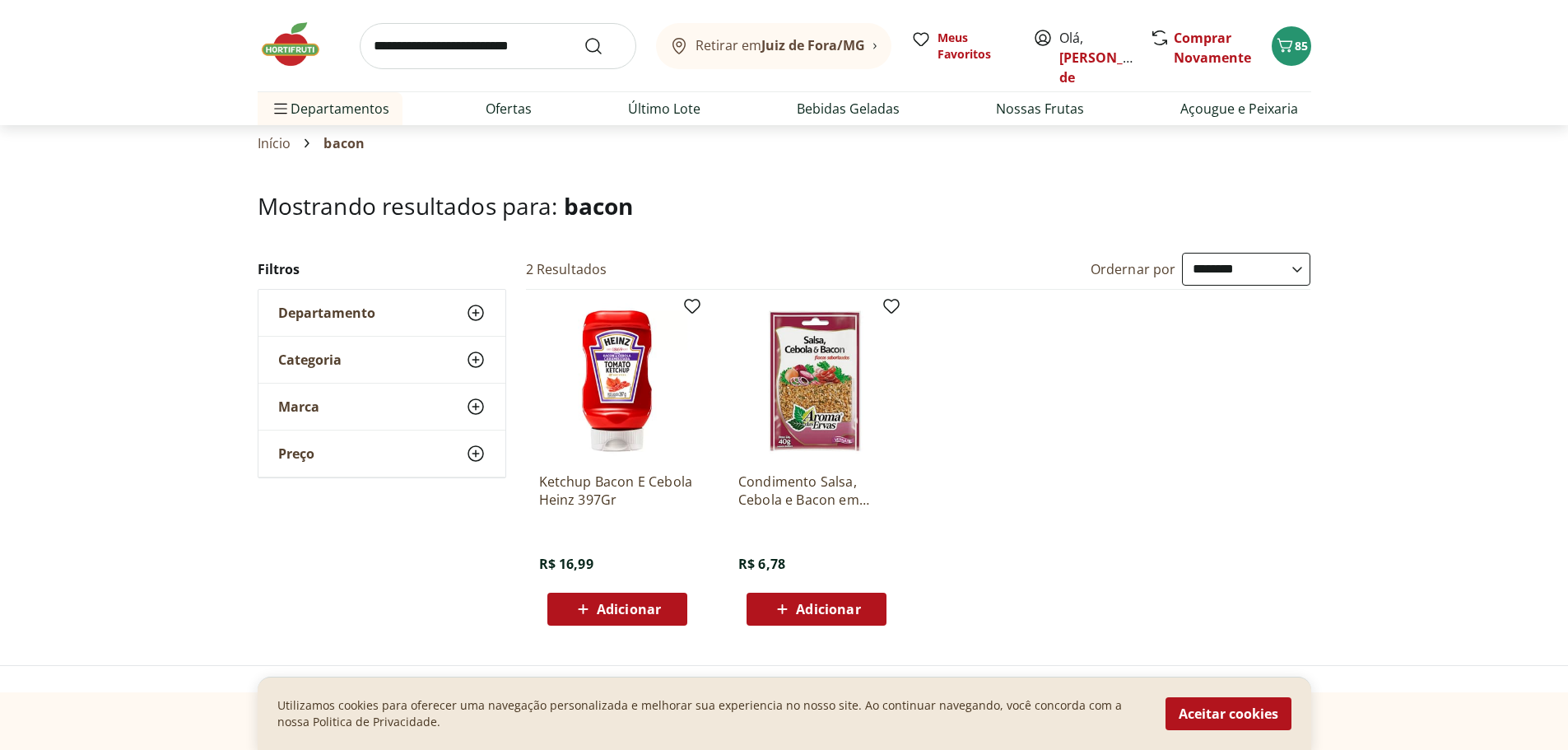
scroll to position [82, 0]
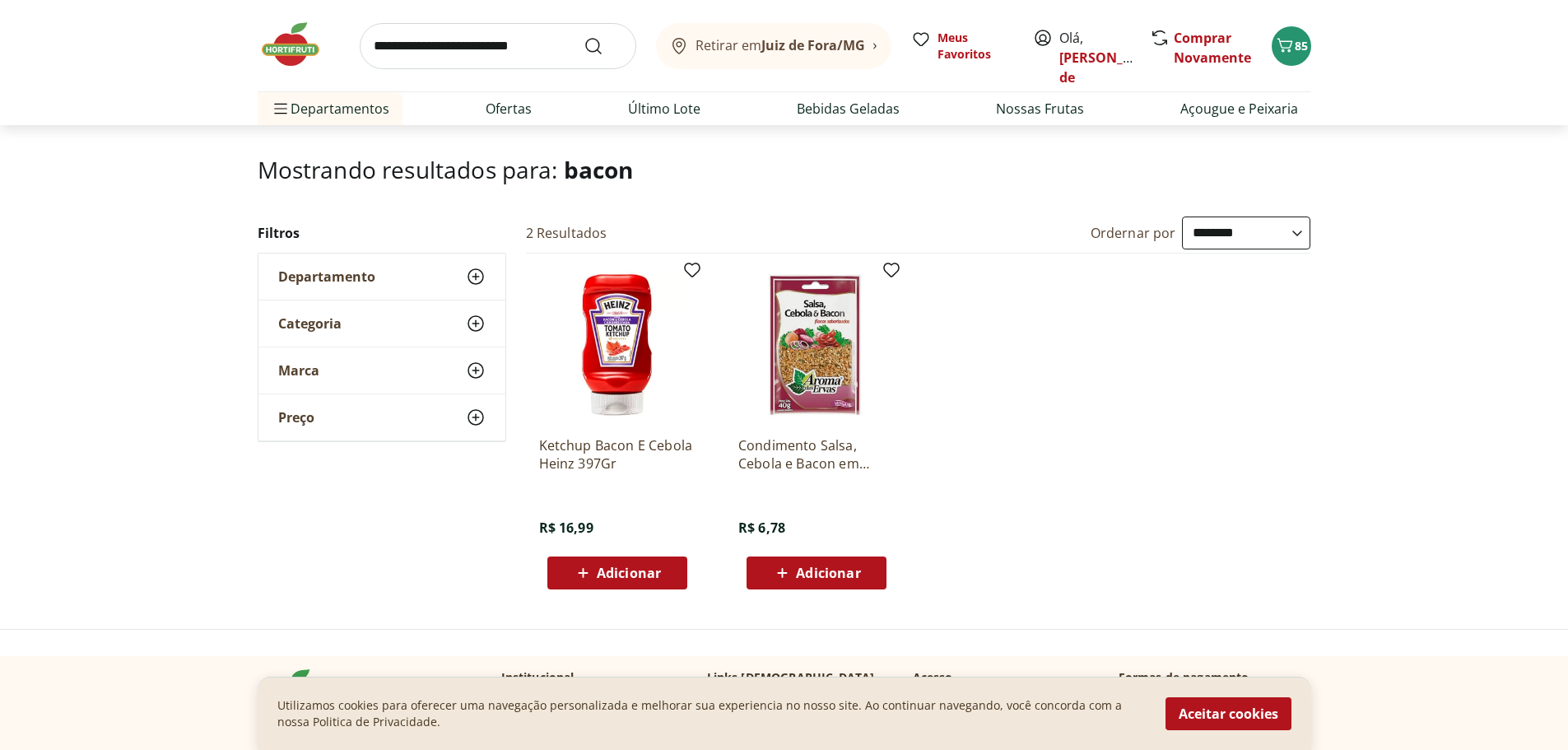
click at [402, 45] on input "search" at bounding box center [497, 46] width 276 height 46
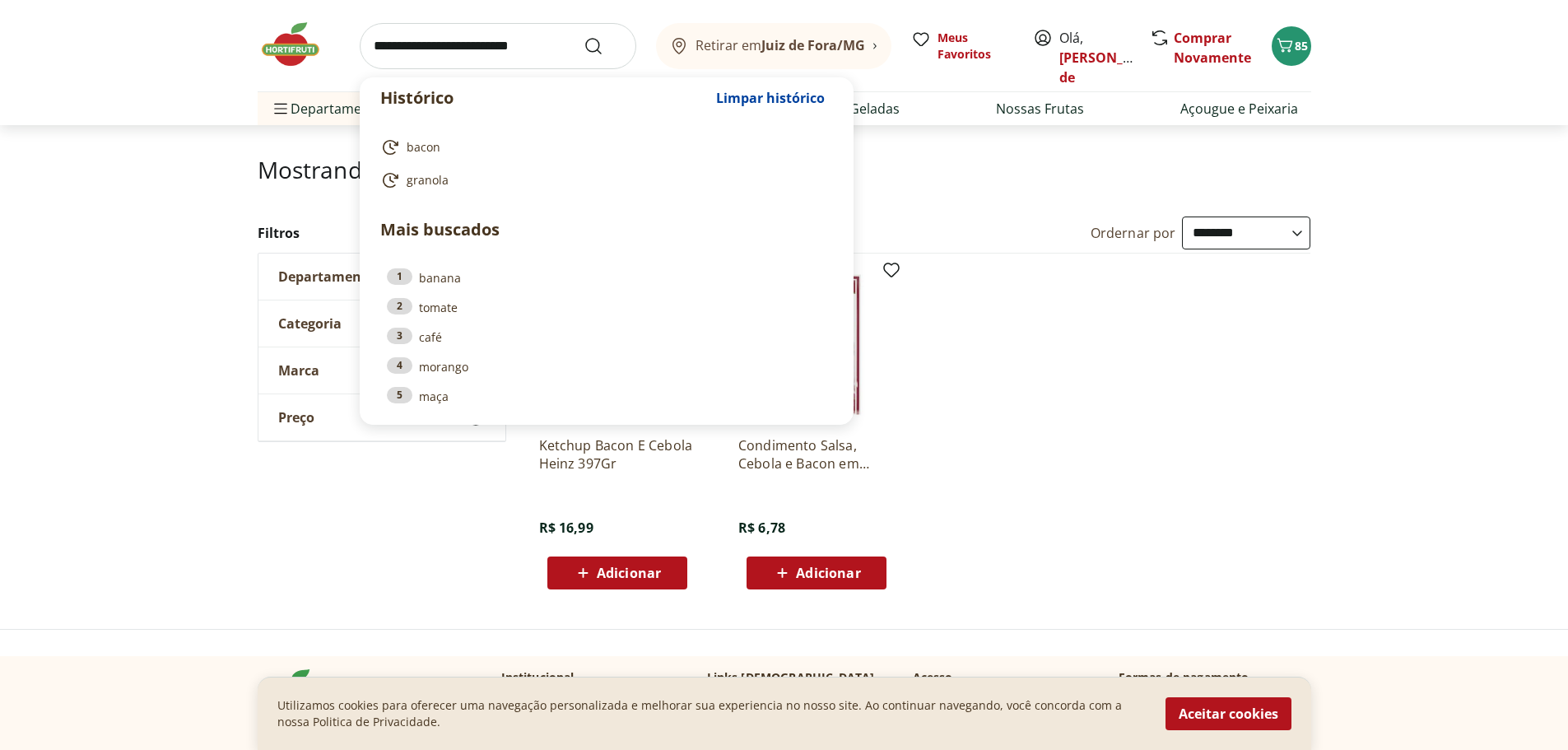
click at [401, 44] on input "search" at bounding box center [497, 46] width 276 height 46
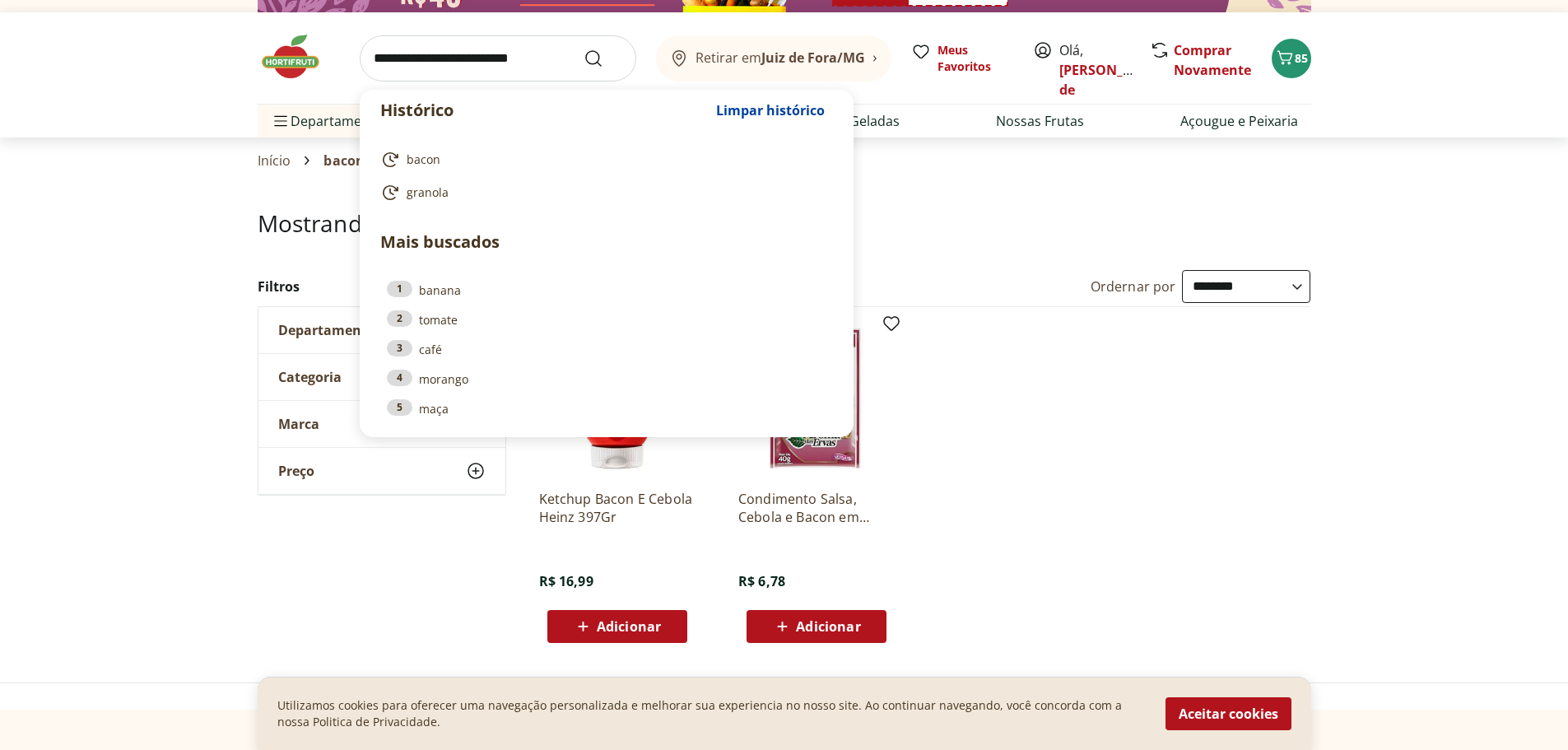
scroll to position [0, 0]
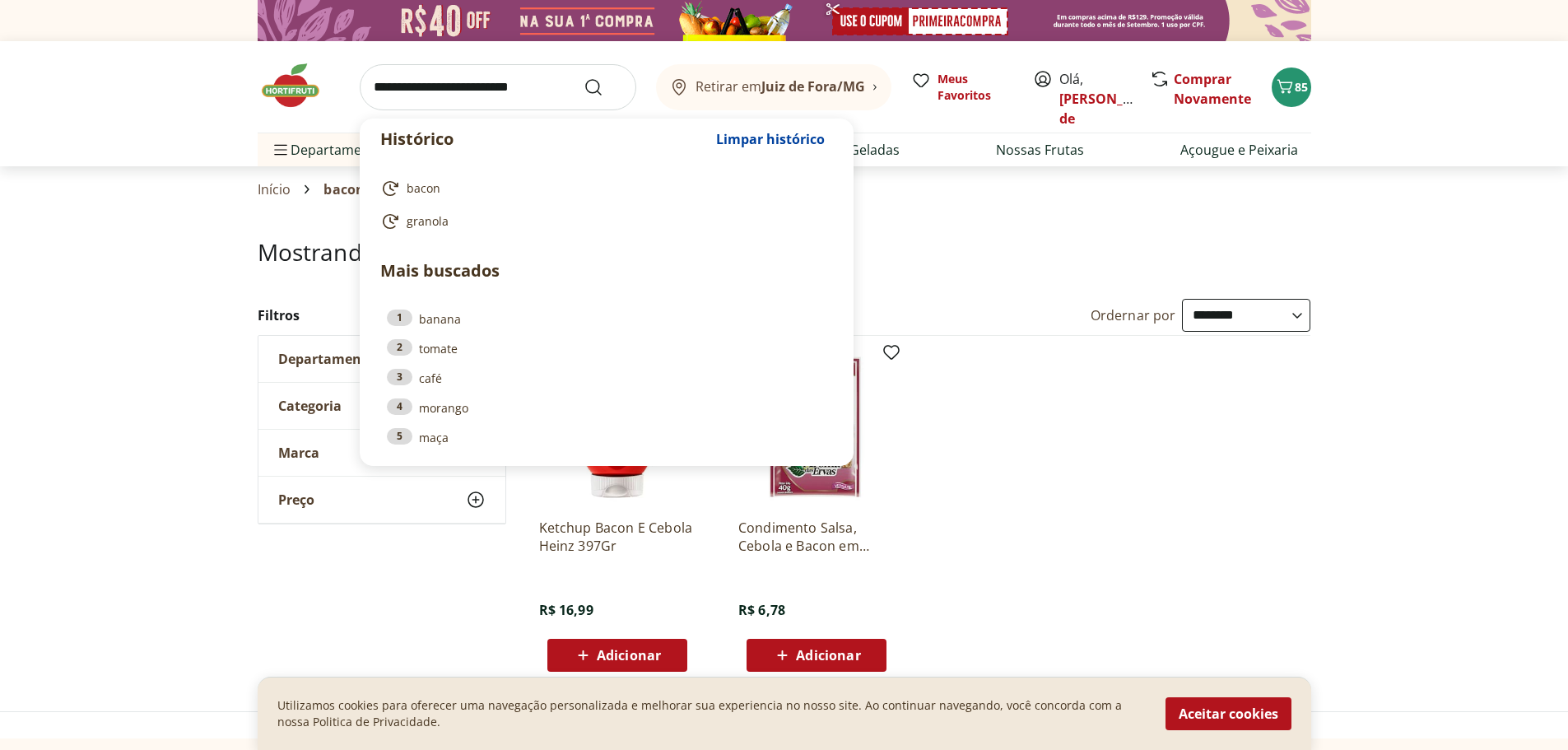
click at [417, 77] on input "search" at bounding box center [497, 87] width 276 height 46
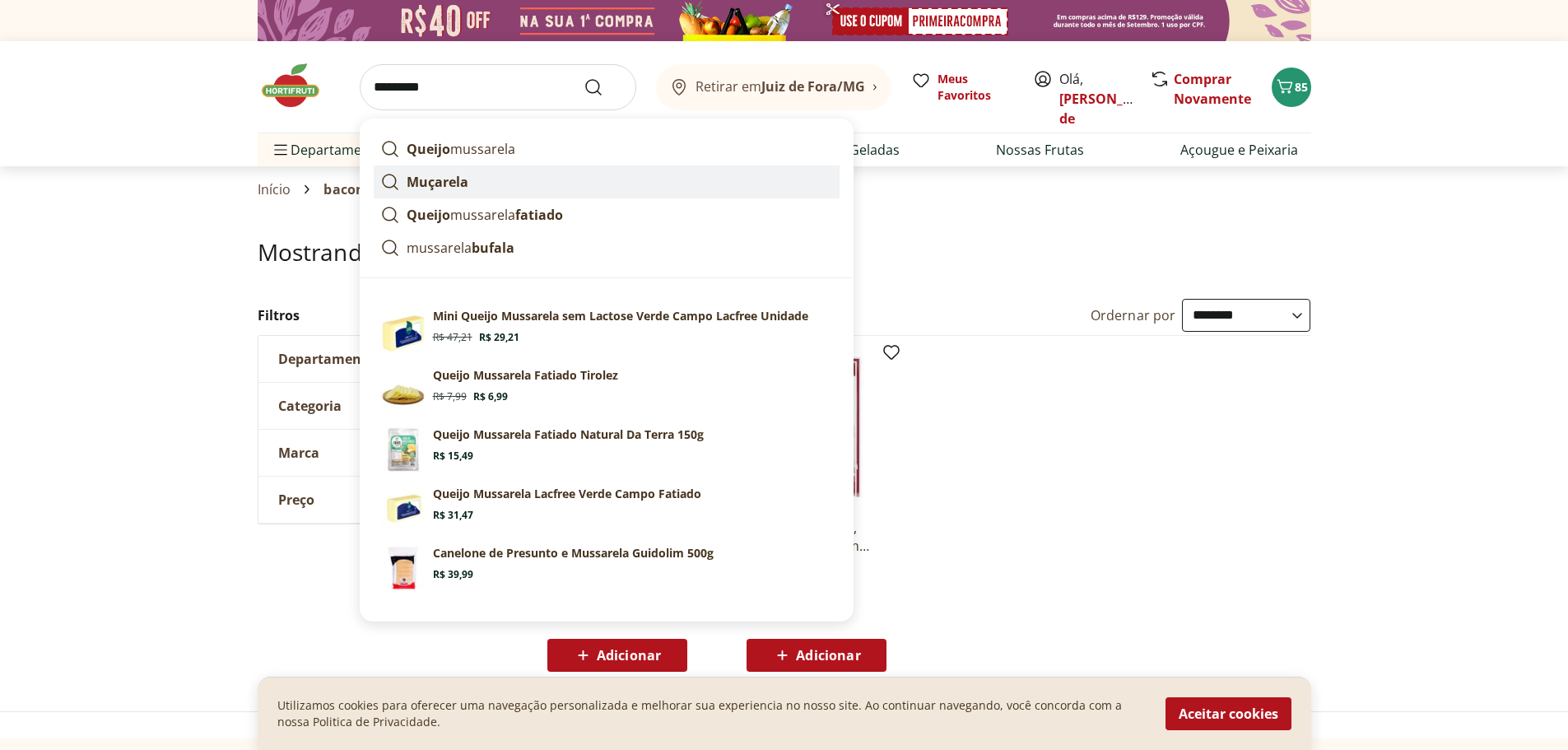
click at [477, 170] on link "Muçarela" at bounding box center [606, 182] width 466 height 33
type input "********"
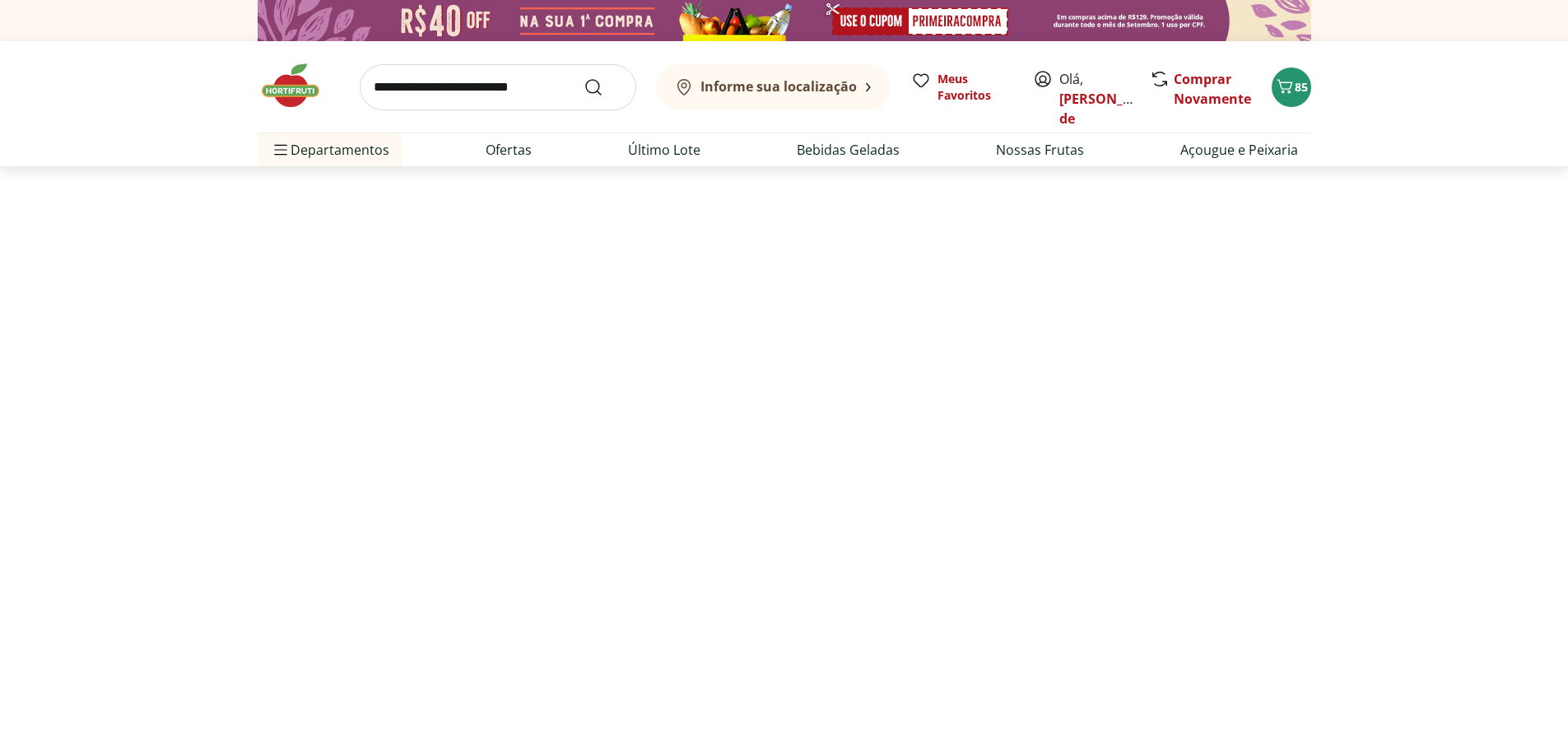
select select "**********"
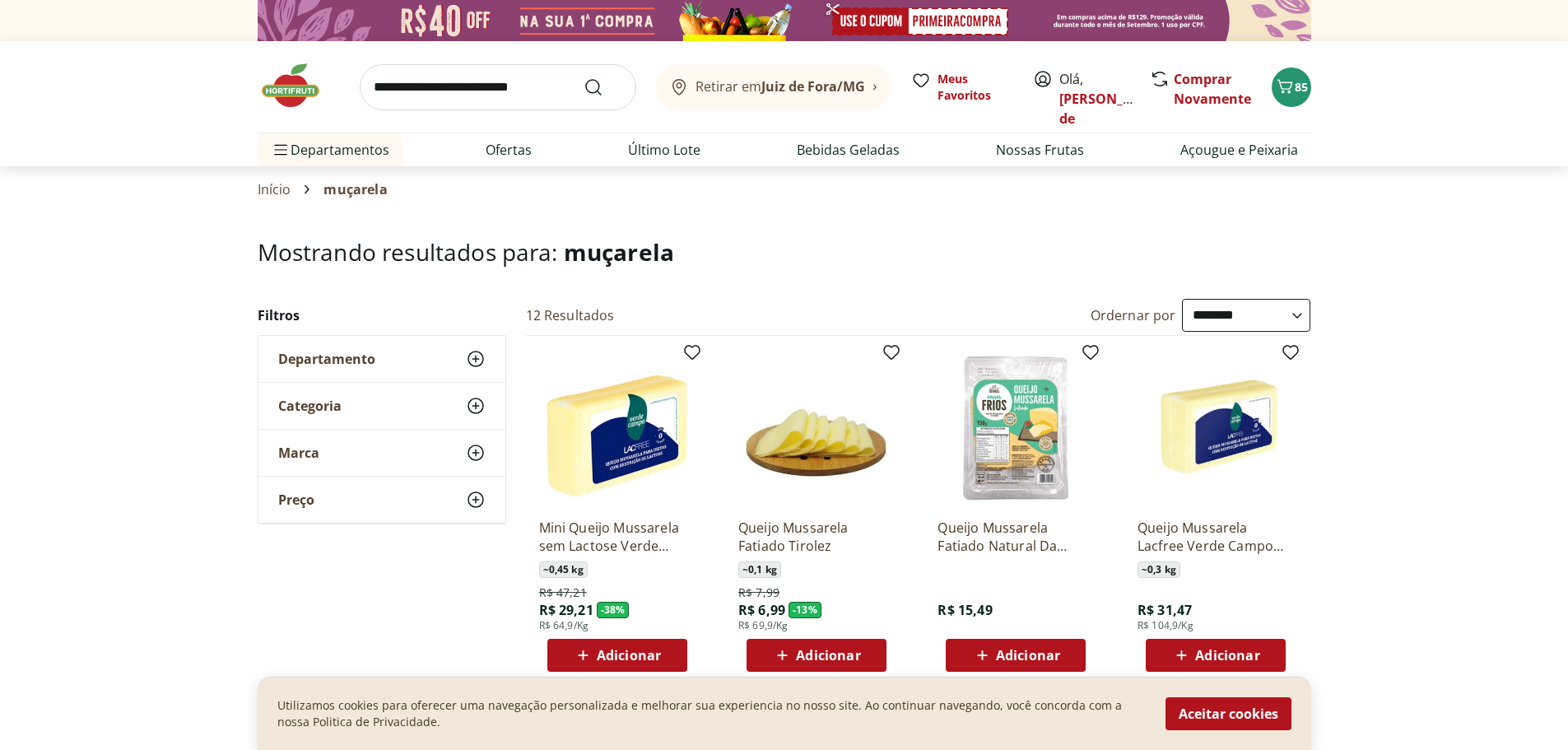
click at [1274, 316] on select "**********" at bounding box center [1246, 315] width 128 height 33
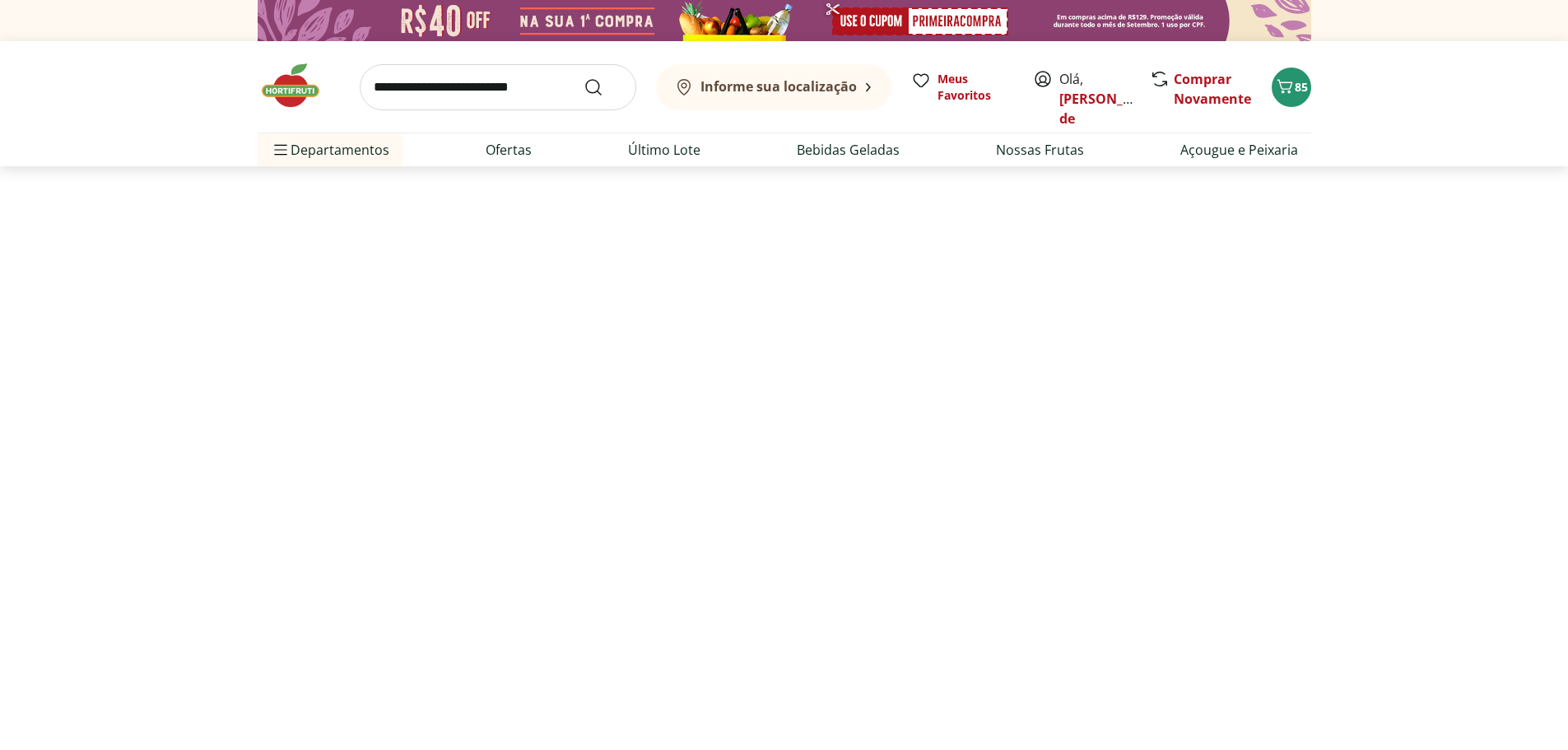
select select "********"
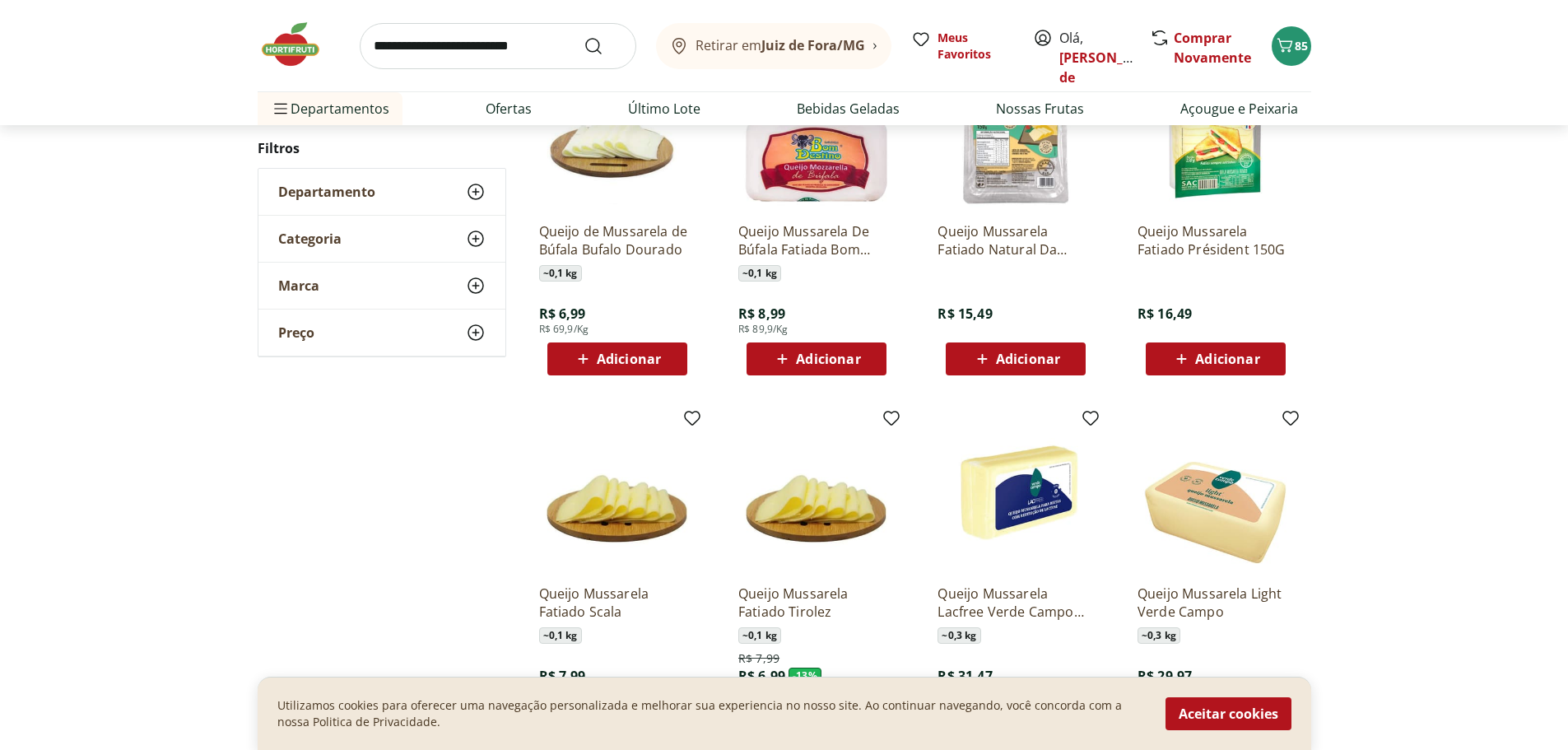
scroll to position [741, 0]
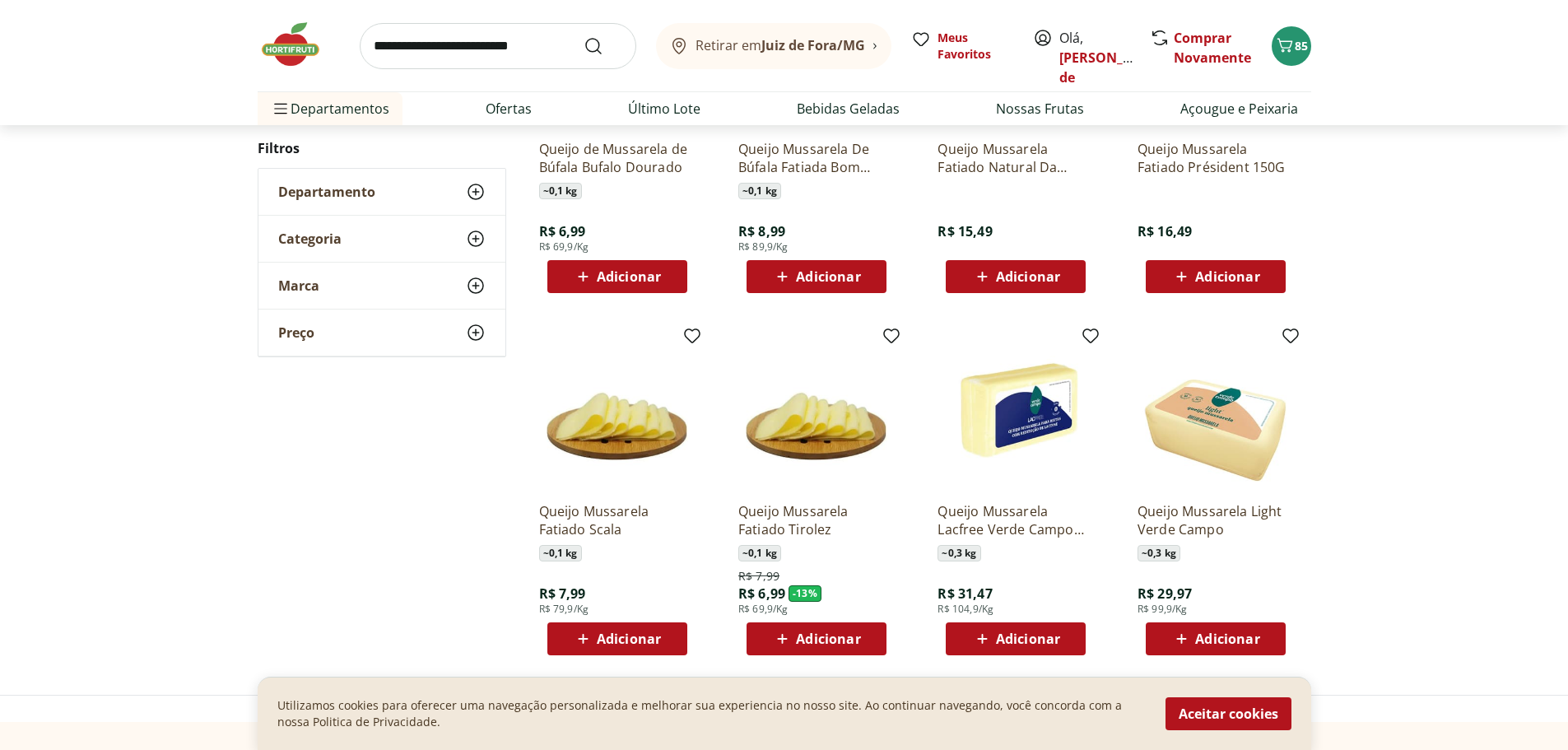
click at [778, 633] on icon at bounding box center [782, 639] width 21 height 20
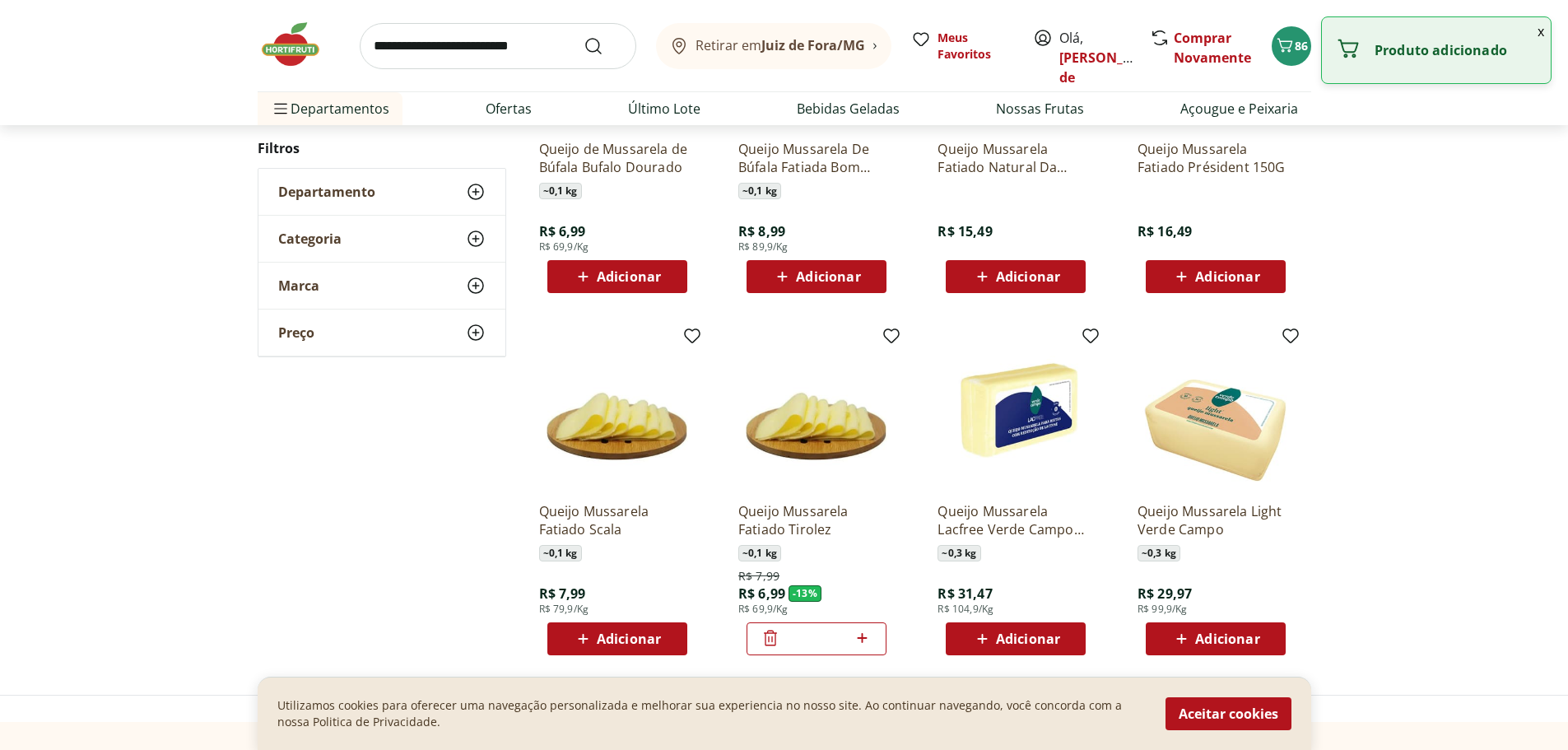
click at [859, 638] on icon at bounding box center [862, 638] width 10 height 10
type input "*"
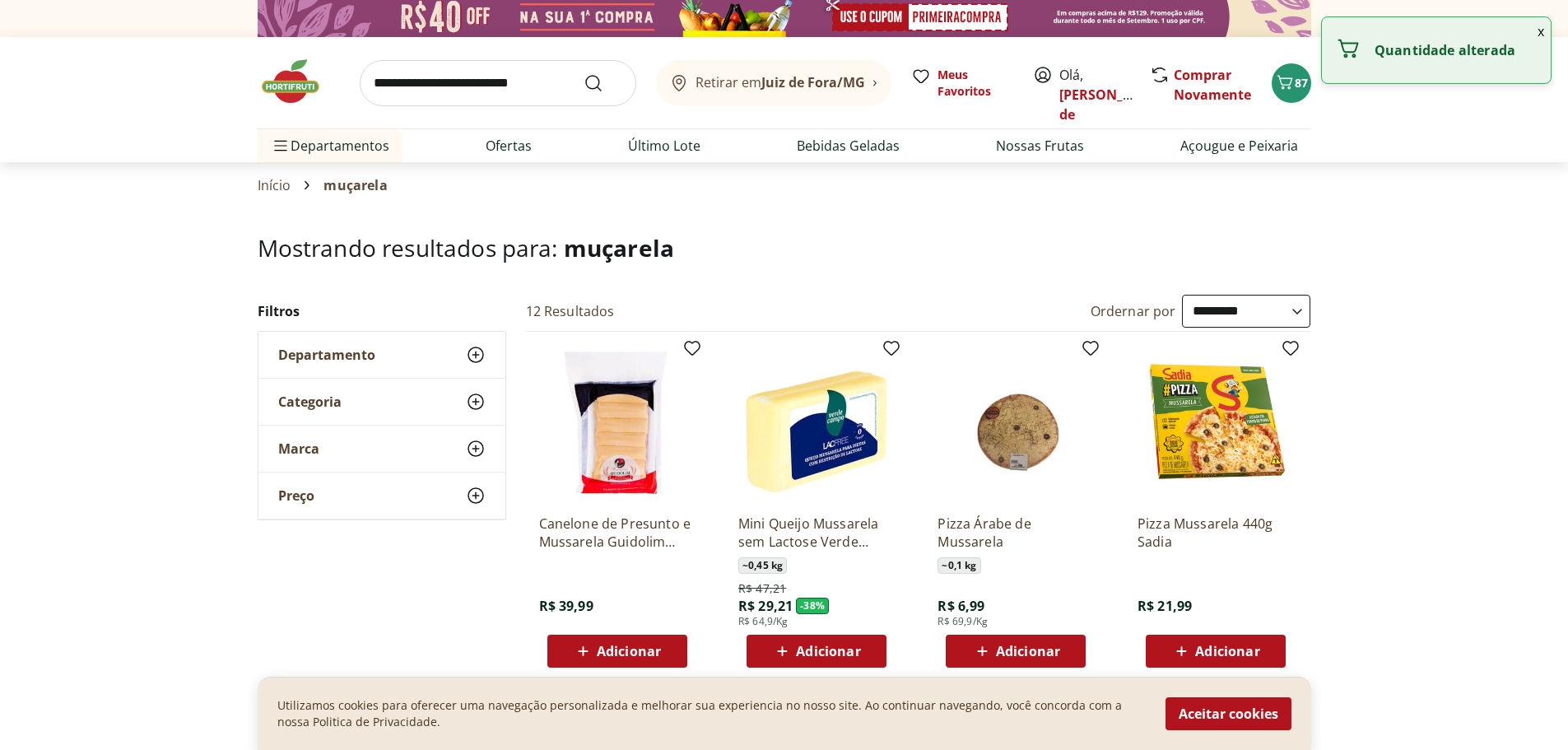
scroll to position [0, 0]
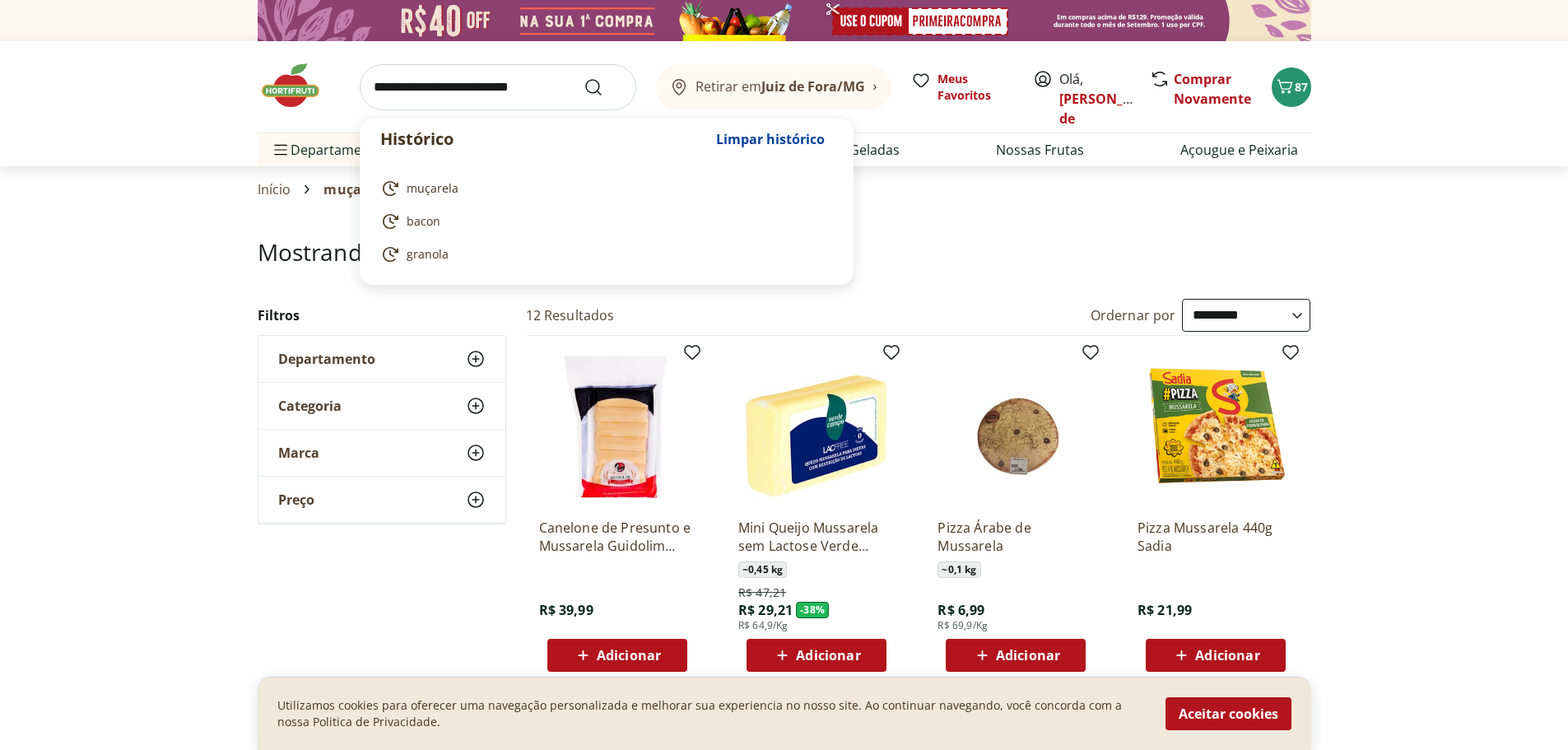
click at [439, 87] on input "search" at bounding box center [497, 87] width 276 height 46
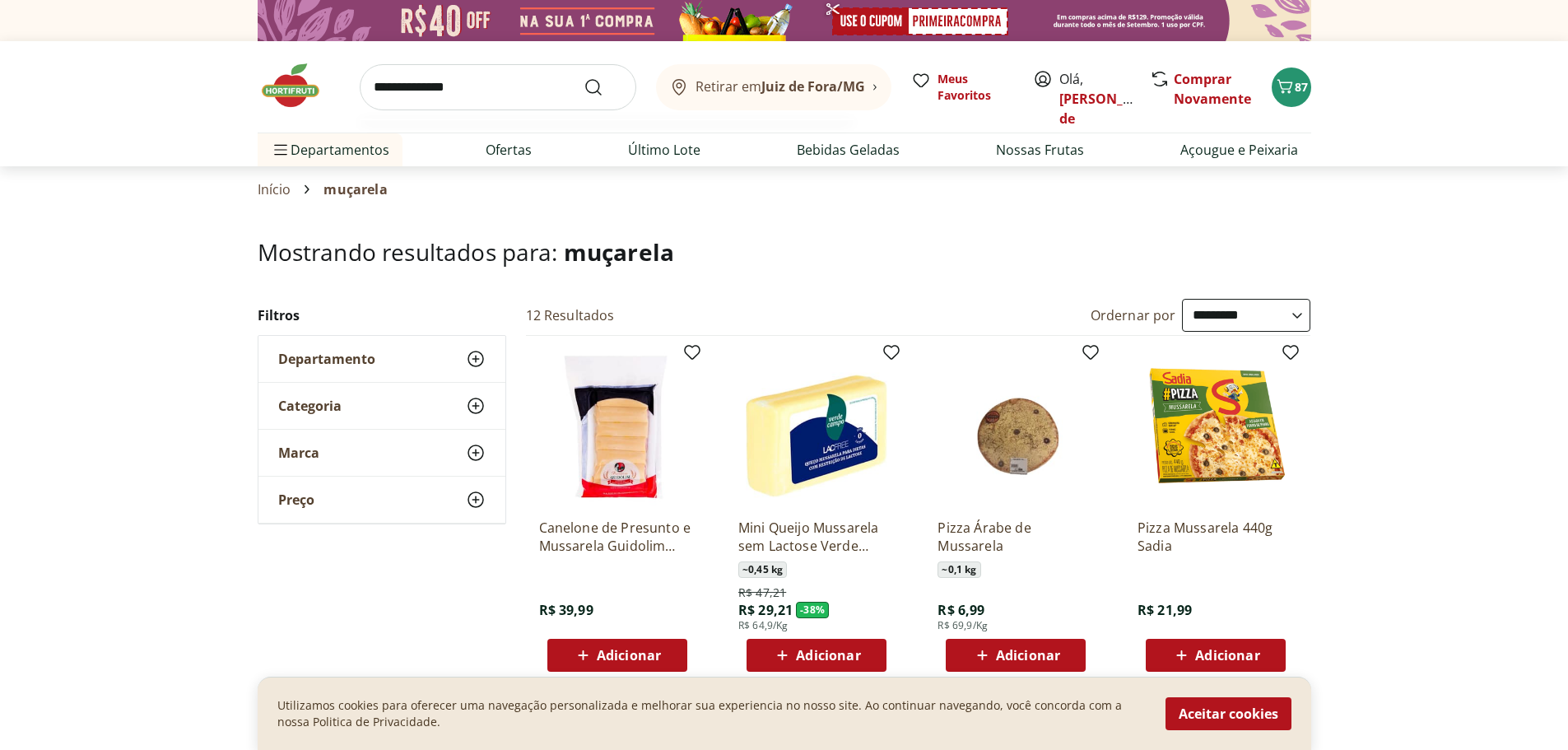
type input "**********"
click at [584, 78] on button "Submit Search" at bounding box center [603, 87] width 39 height 20
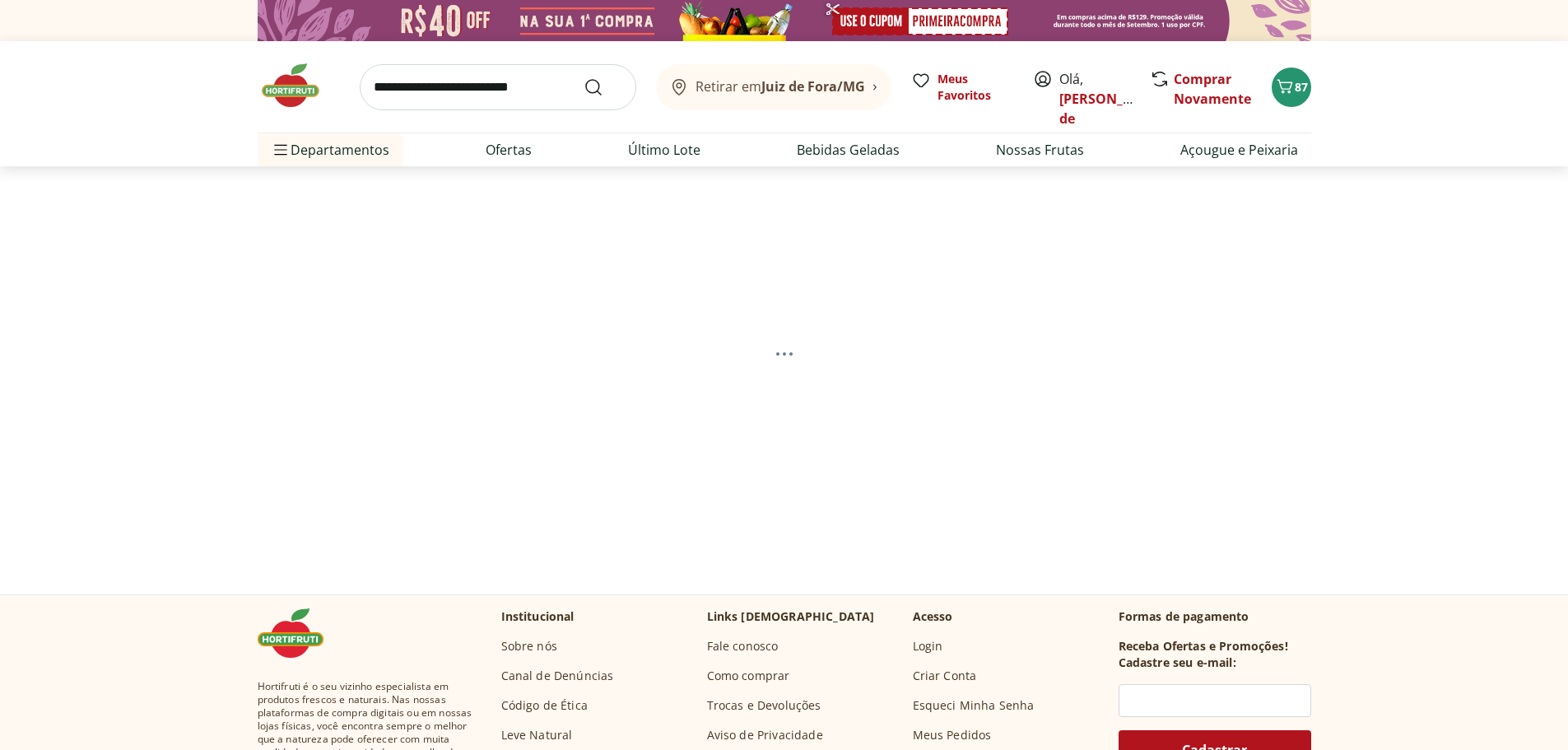
select select "**********"
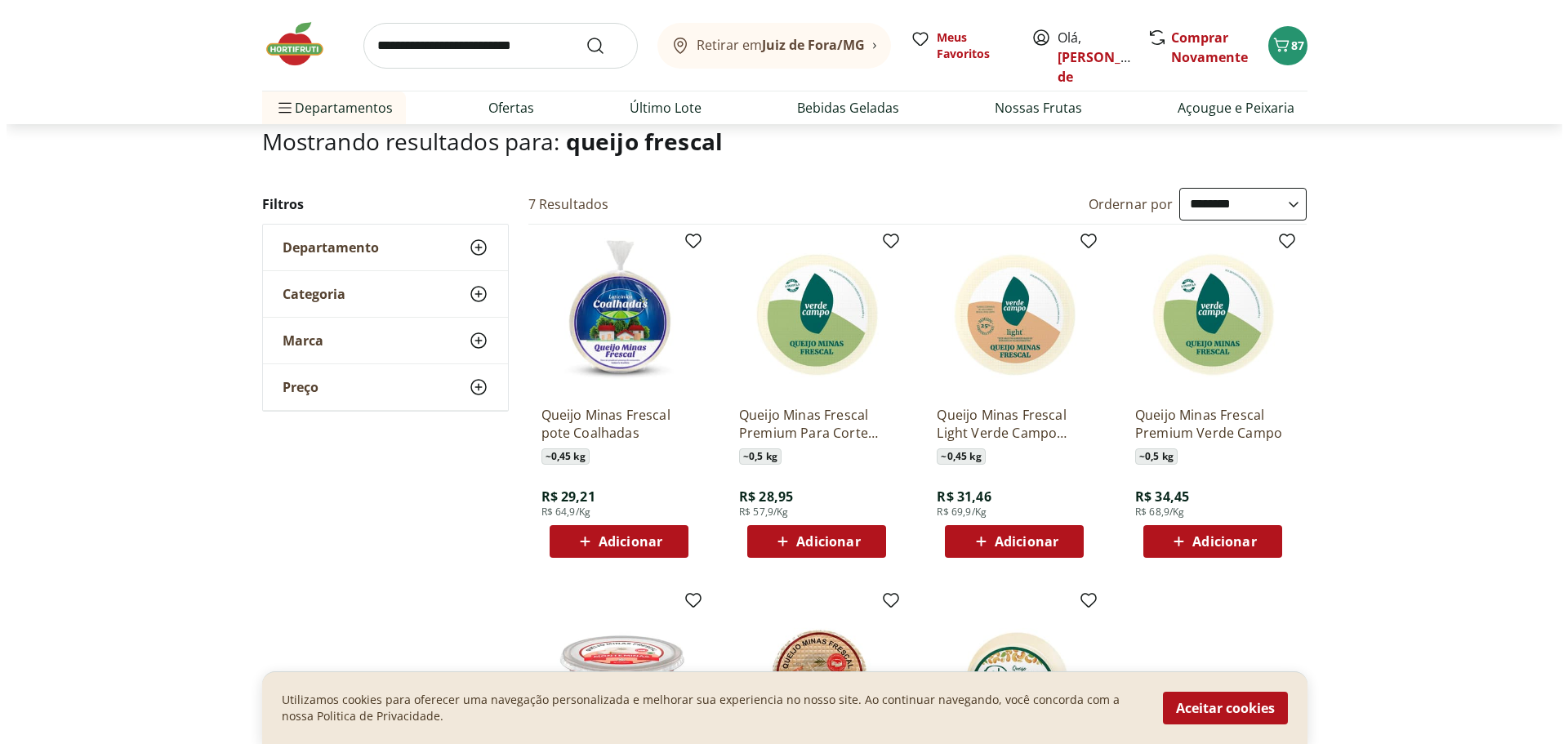
scroll to position [81, 0]
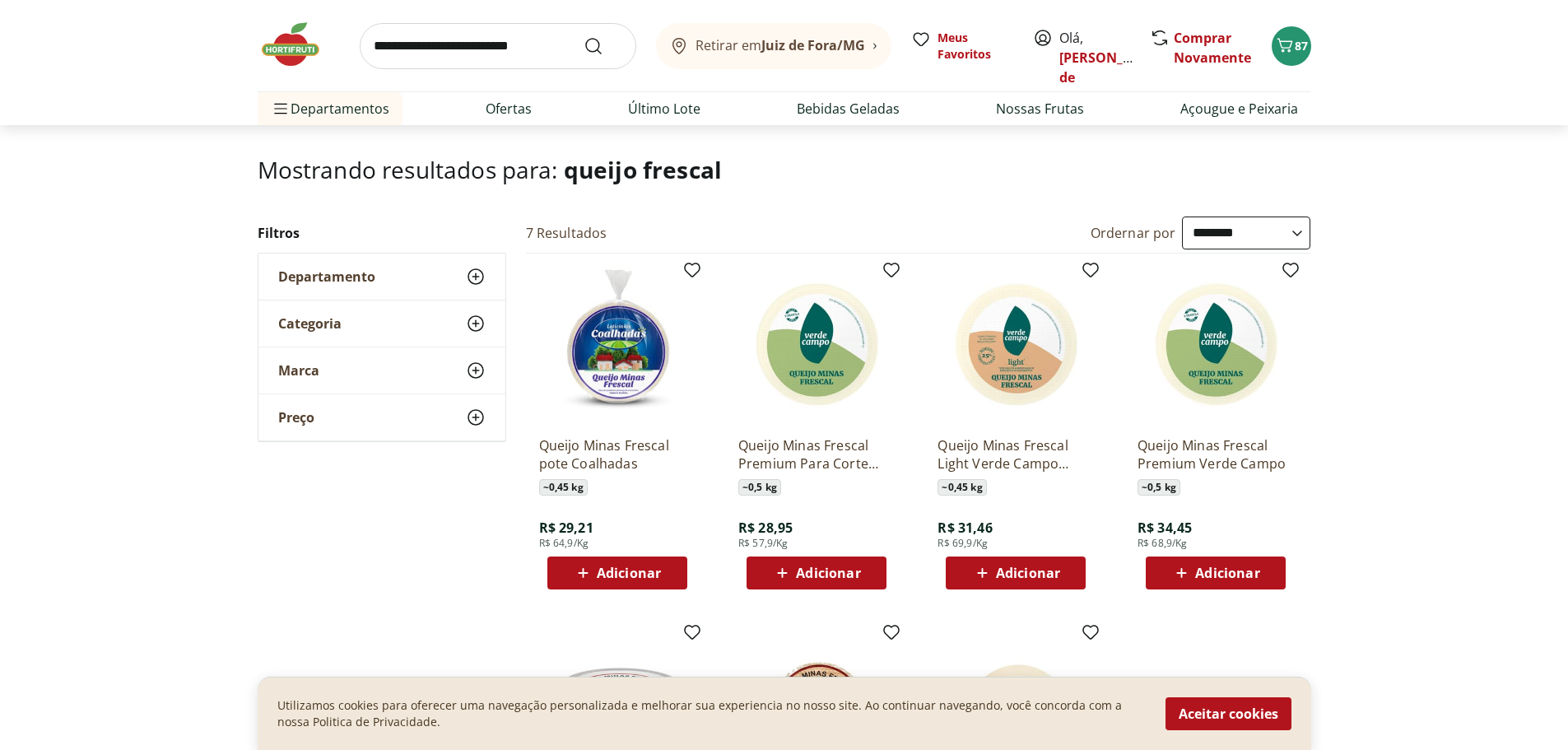
click at [474, 375] on icon at bounding box center [476, 370] width 20 height 20
click at [438, 46] on input "search" at bounding box center [497, 46] width 276 height 46
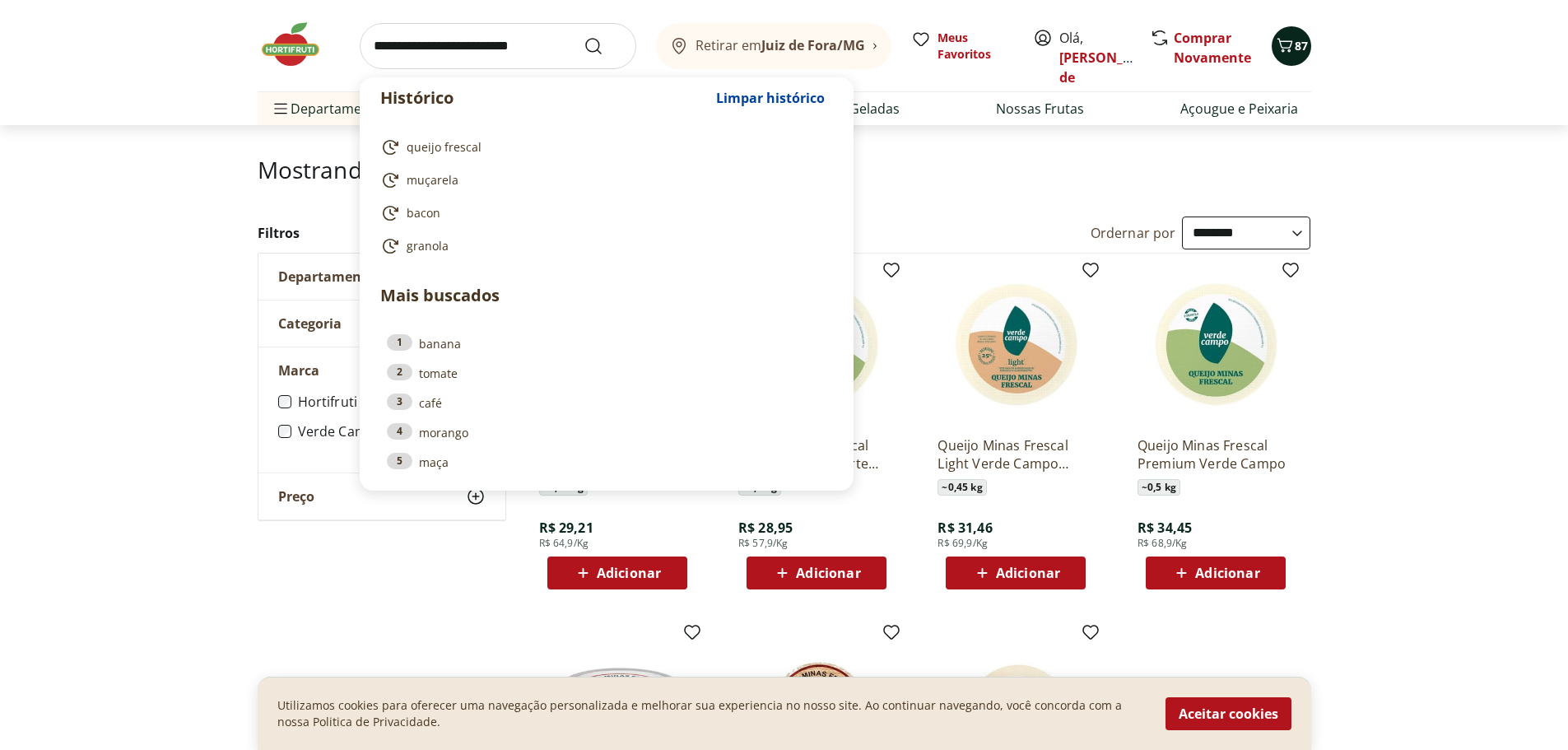
click at [1285, 48] on icon "Carrinho" at bounding box center [1285, 45] width 20 height 20
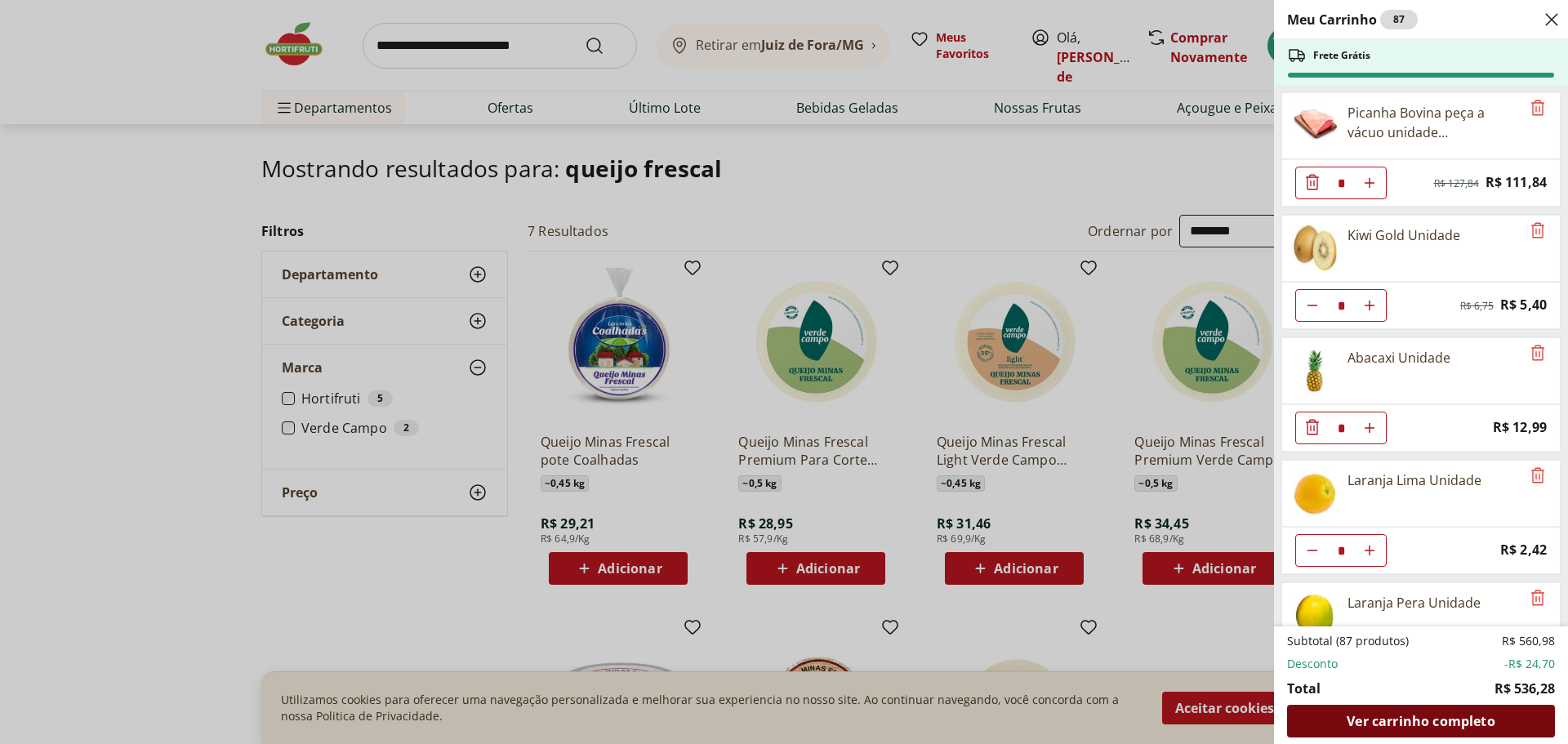
click at [1390, 727] on span "Ver carrinho completo" at bounding box center [1419, 721] width 148 height 13
